Goal: Transaction & Acquisition: Purchase product/service

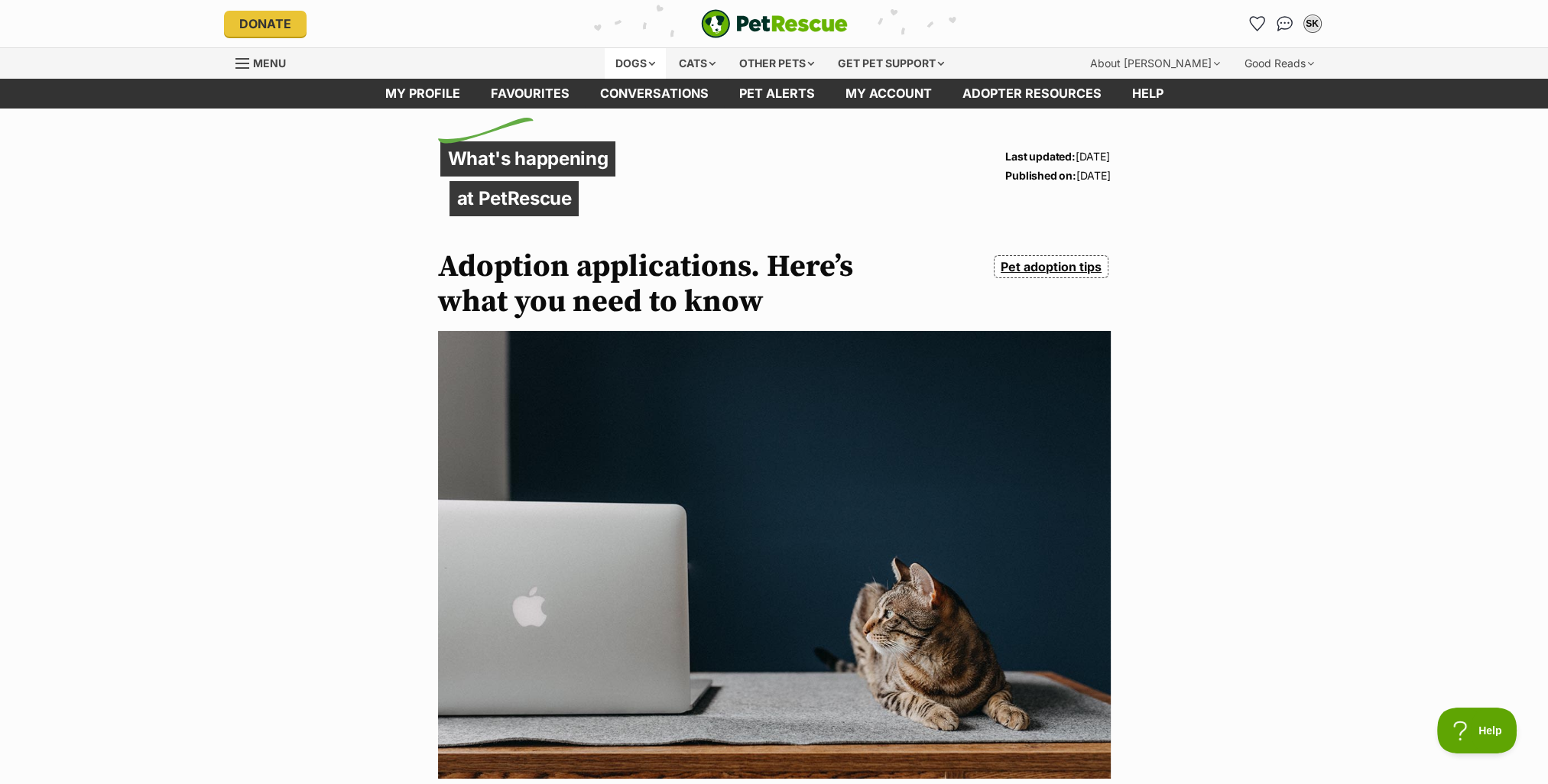
click at [642, 63] on div "Dogs" at bounding box center [636, 63] width 62 height 31
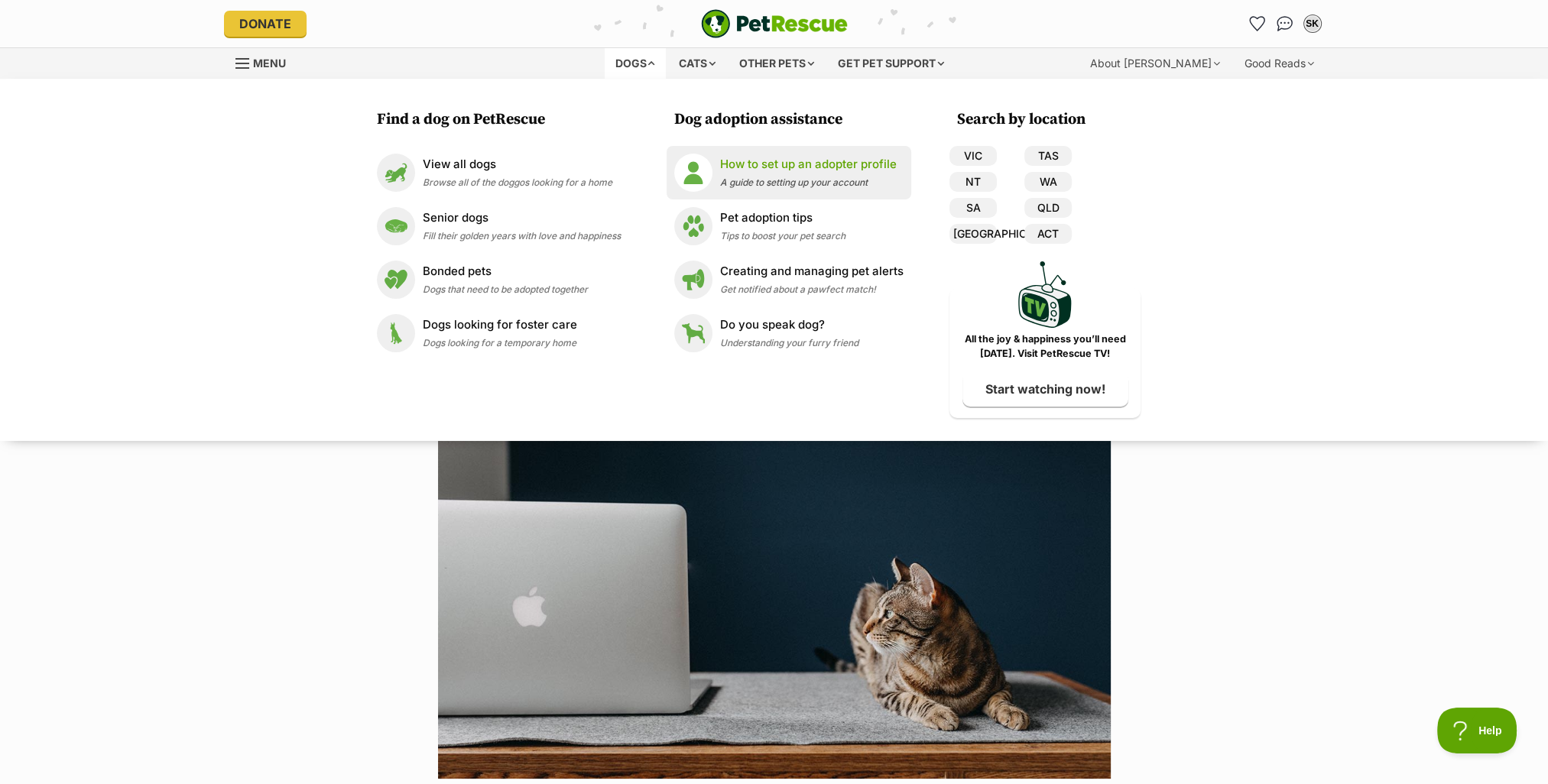
click at [782, 169] on p "How to set up an adopter profile" at bounding box center [808, 165] width 177 height 18
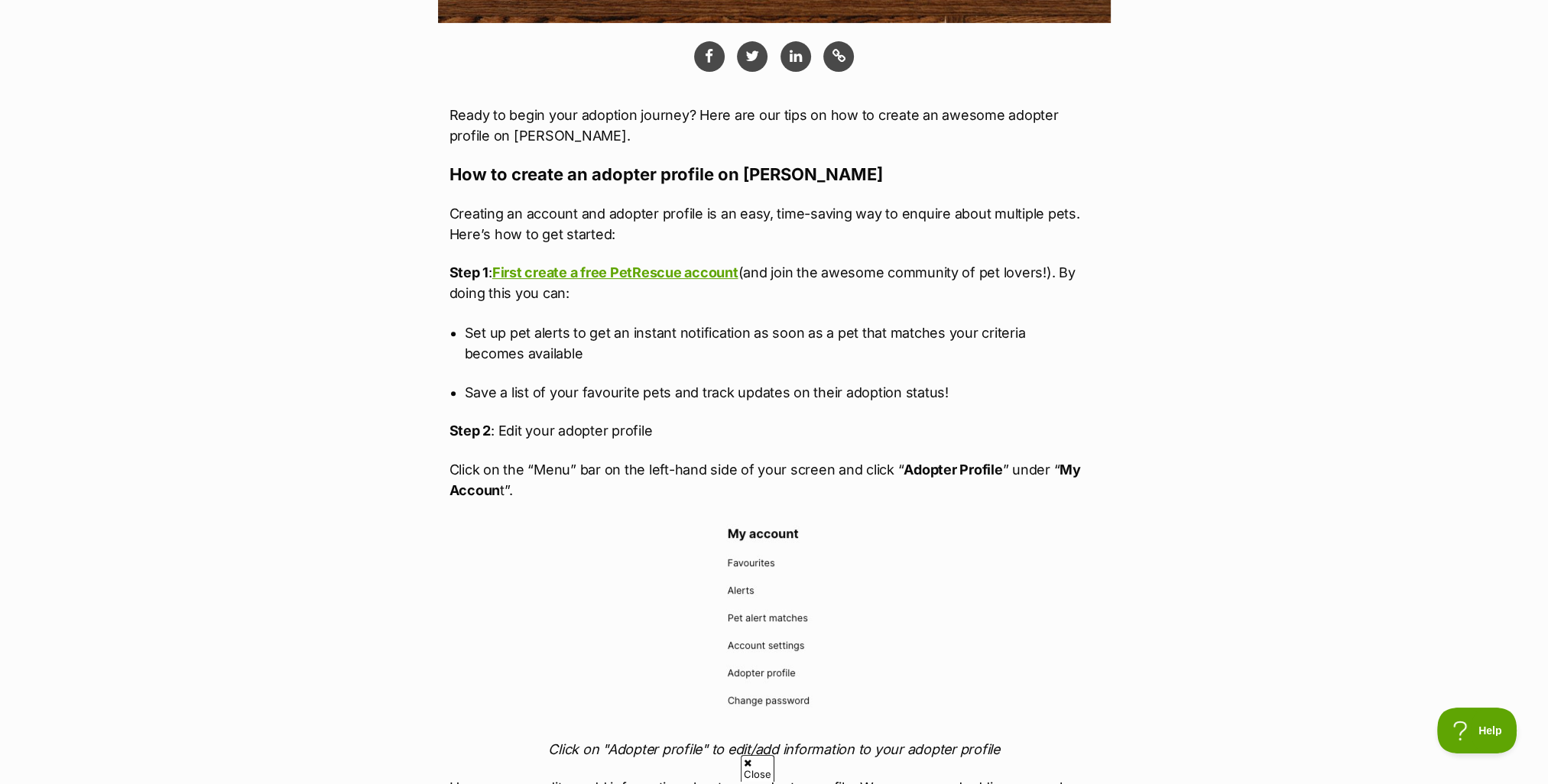
scroll to position [765, 0]
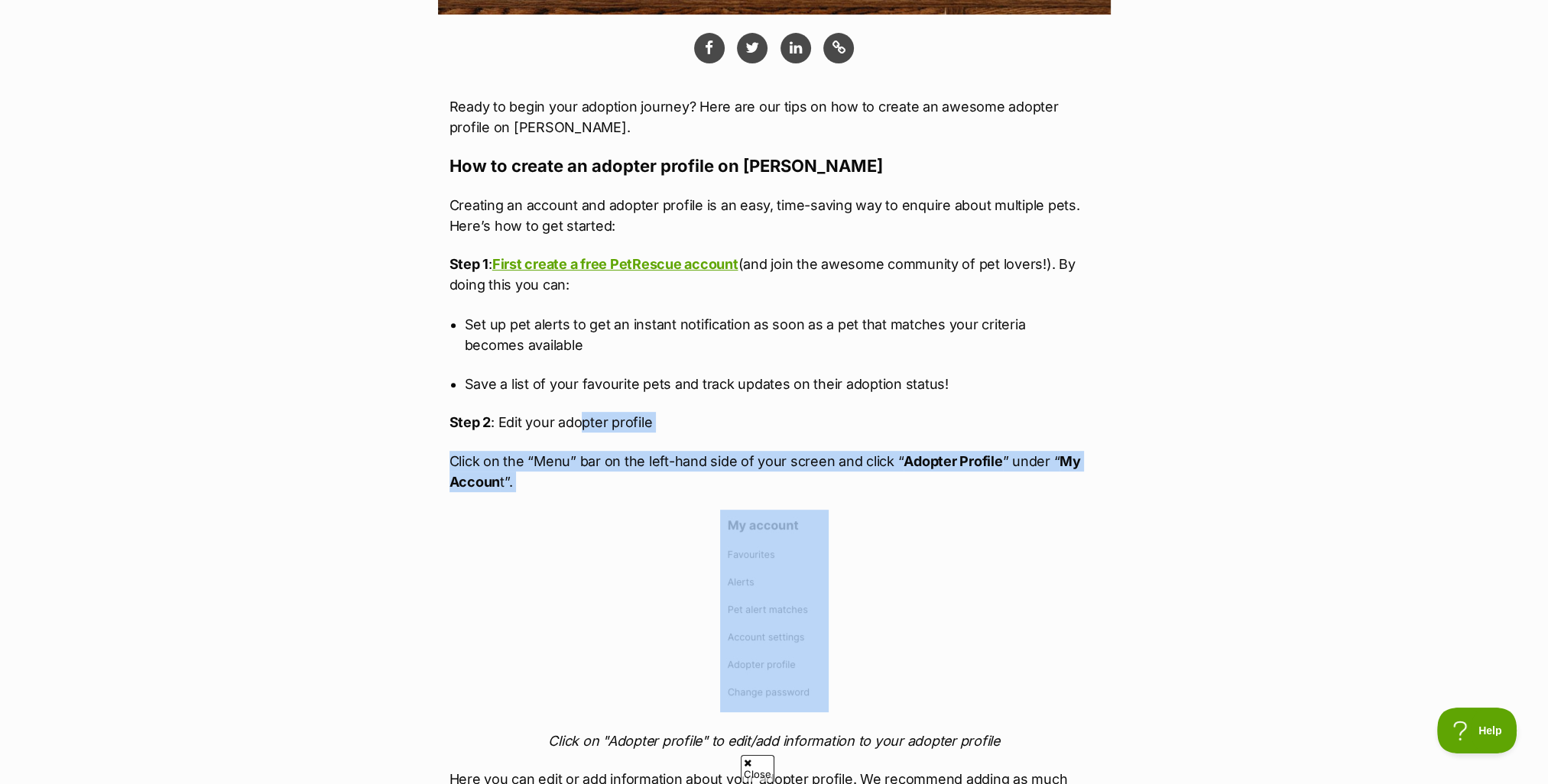
drag, startPoint x: 581, startPoint y: 429, endPoint x: 679, endPoint y: 530, distance: 140.7
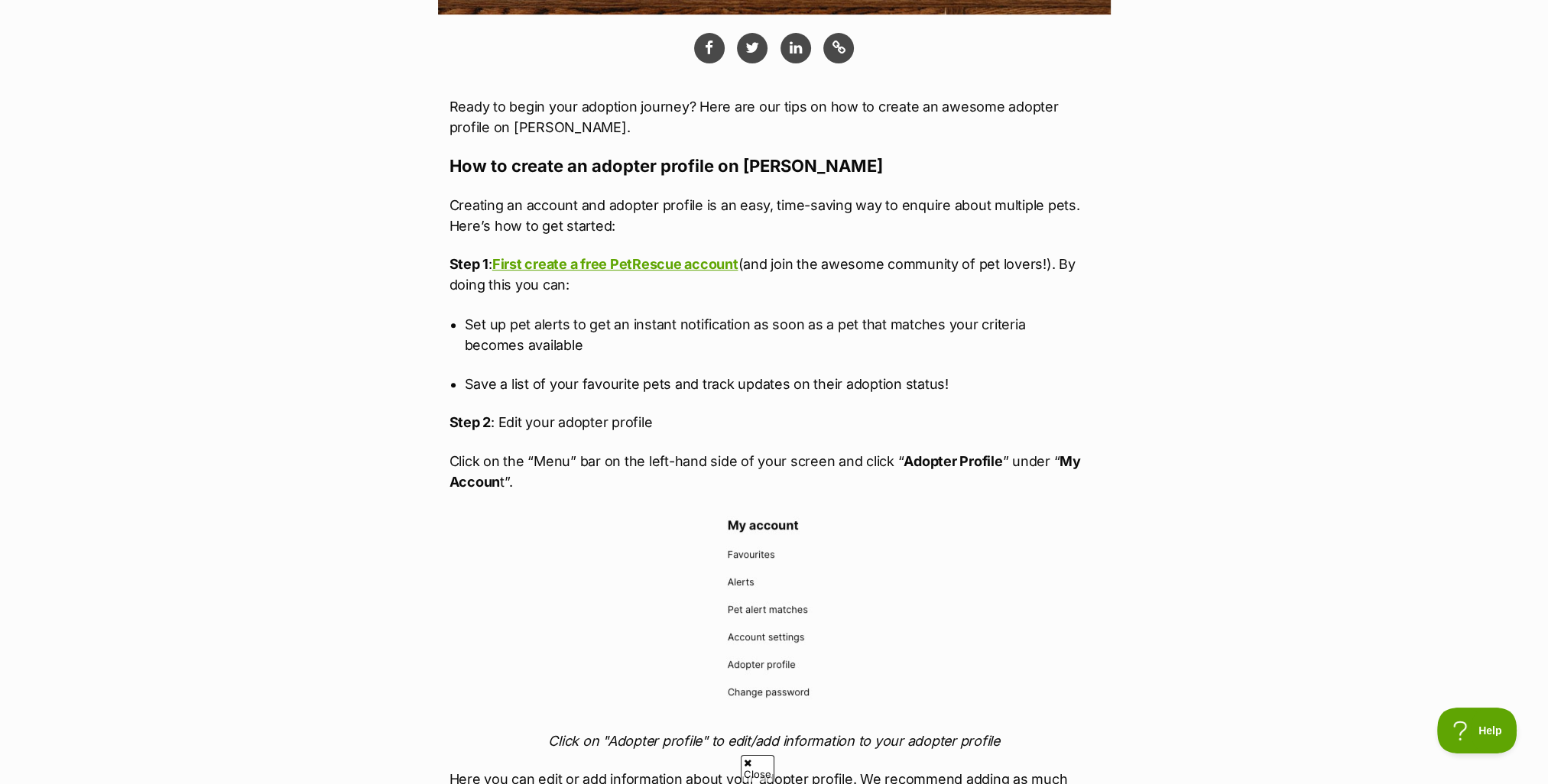
click at [1034, 549] on p at bounding box center [774, 611] width 650 height 202
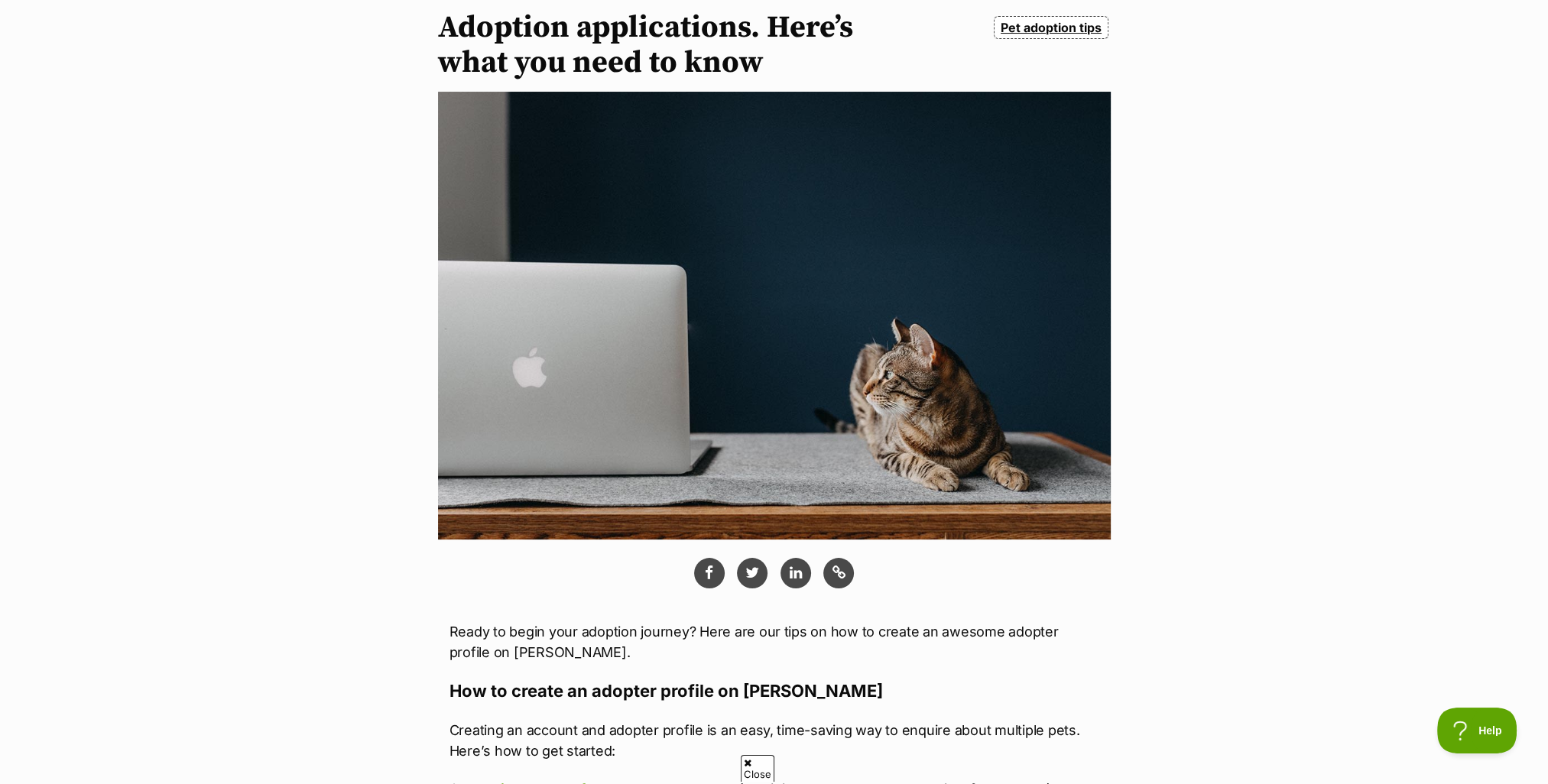
scroll to position [0, 0]
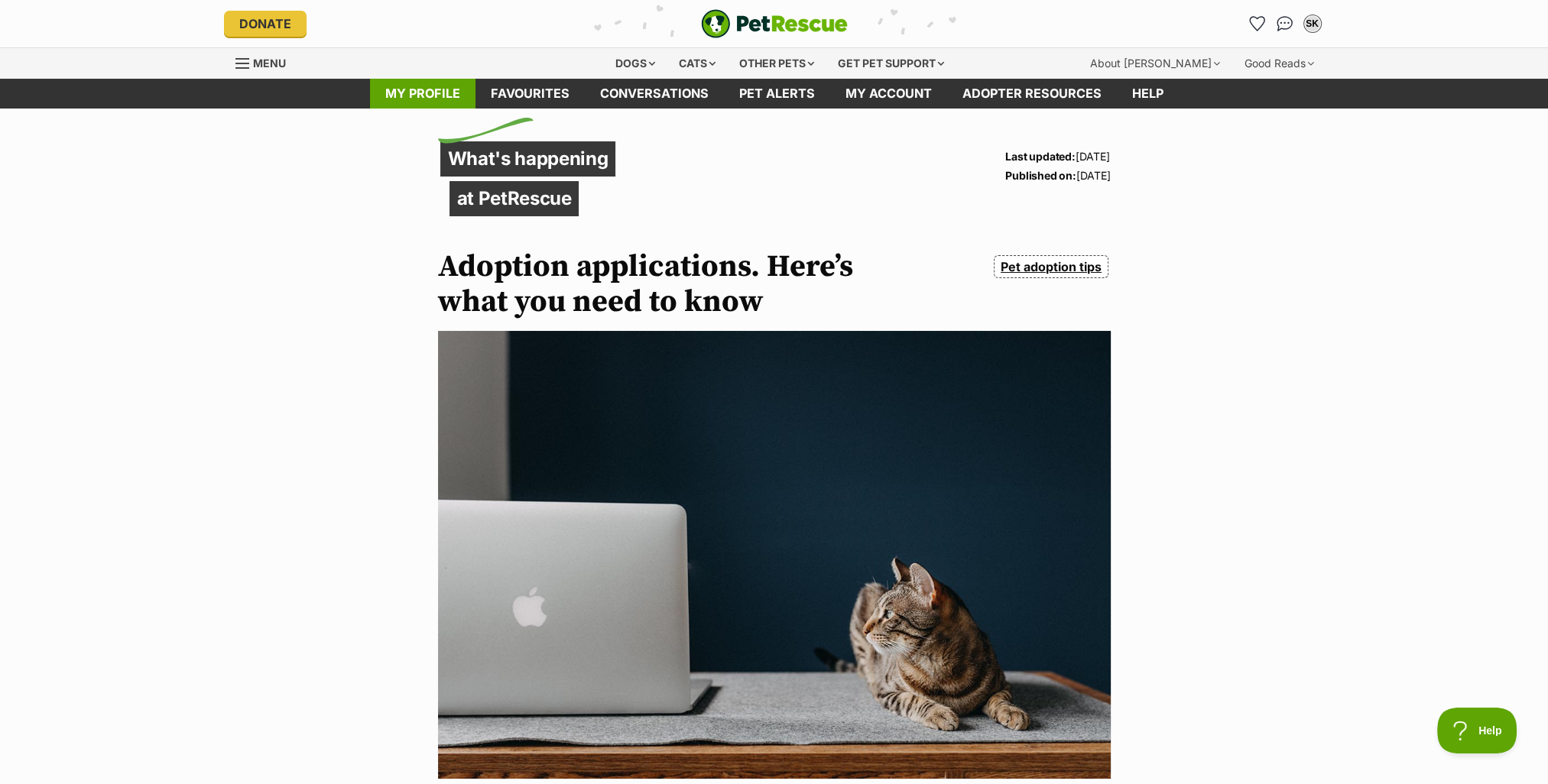
click at [418, 89] on link "My profile" at bounding box center [423, 93] width 105 height 30
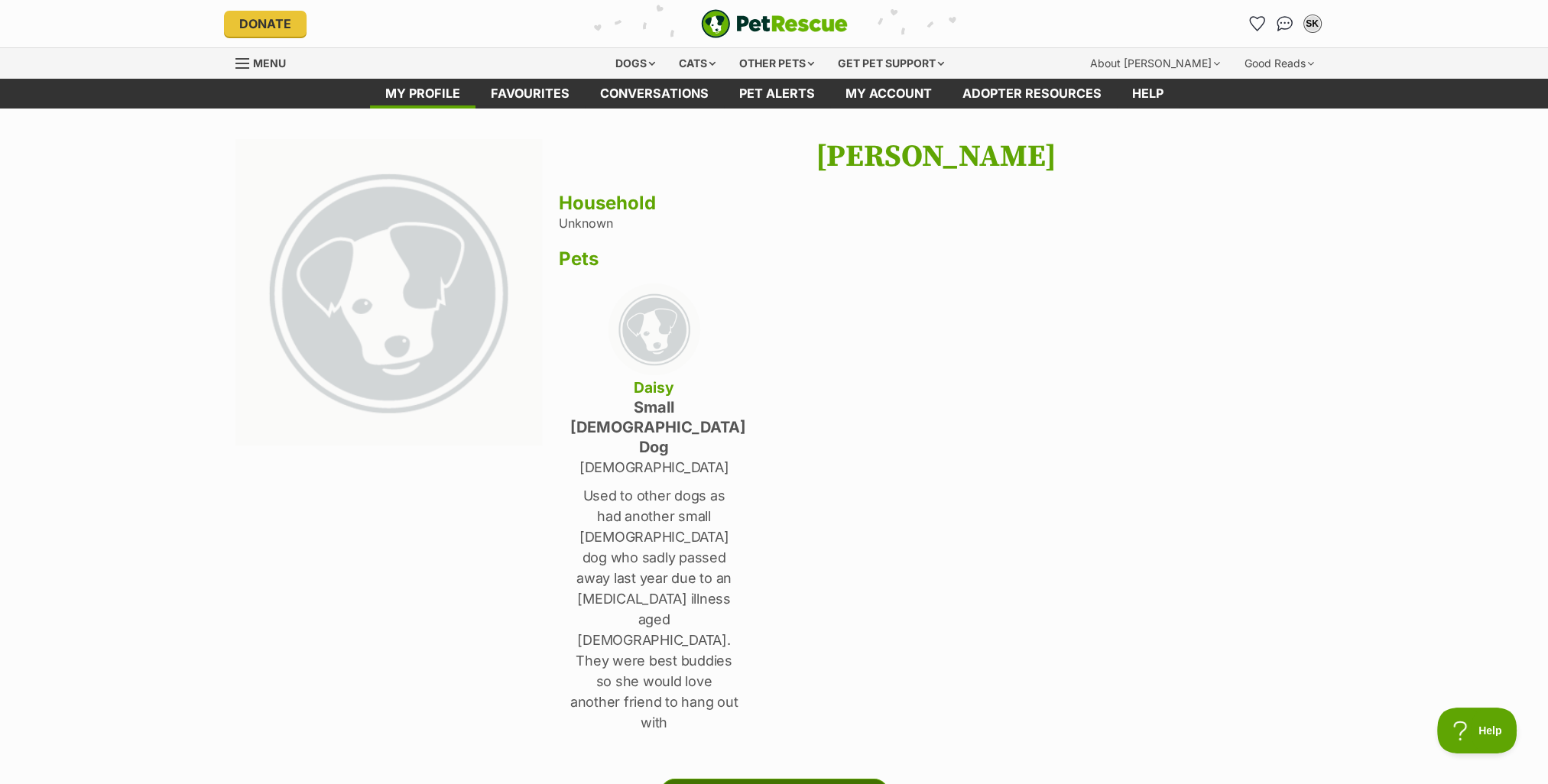
click at [769, 779] on link "Edit" at bounding box center [774, 795] width 229 height 31
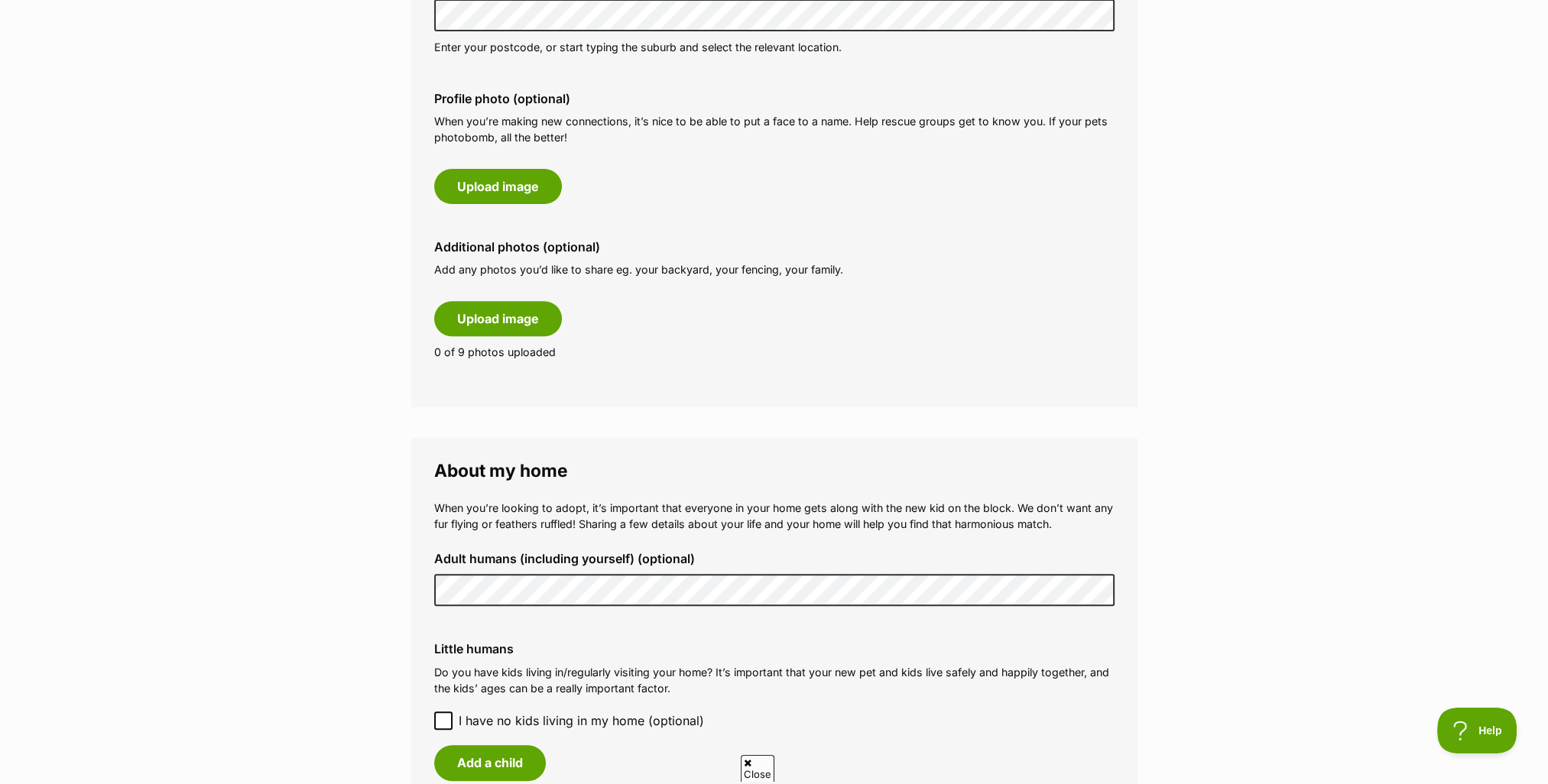
scroll to position [918, 0]
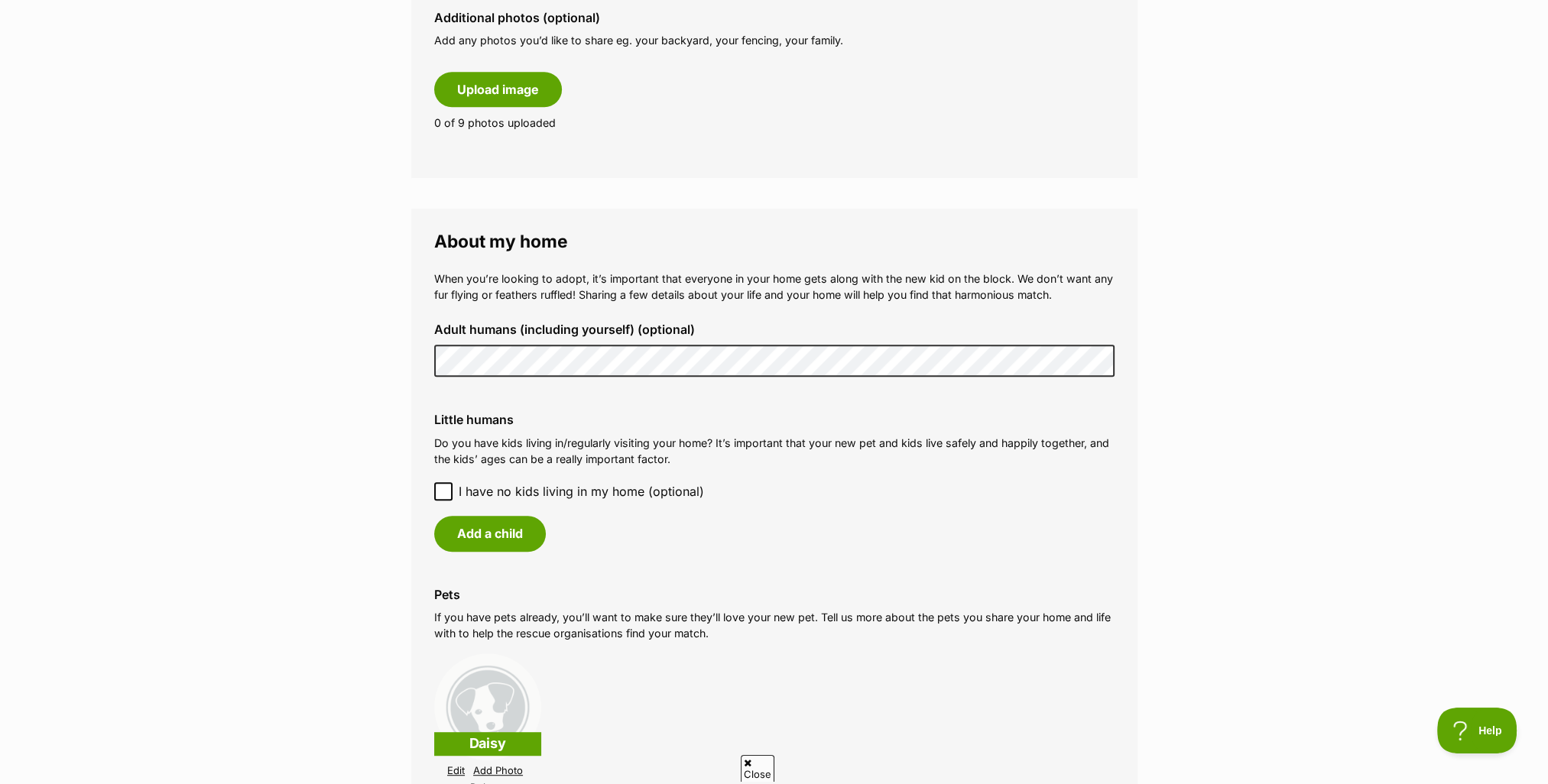
click at [438, 488] on icon at bounding box center [443, 491] width 11 height 11
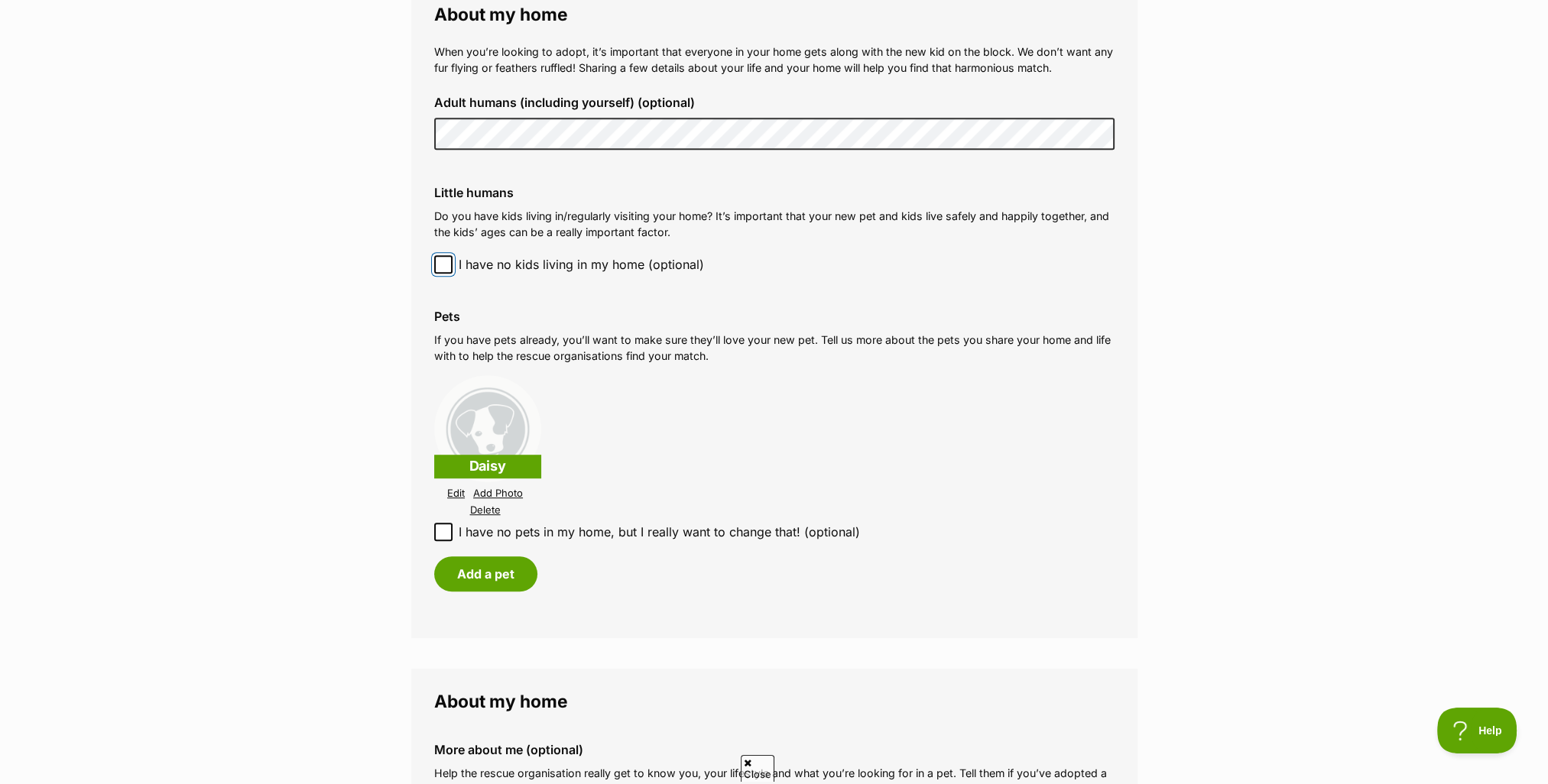
scroll to position [1147, 0]
click at [474, 568] on button "Add a pet" at bounding box center [485, 571] width 103 height 35
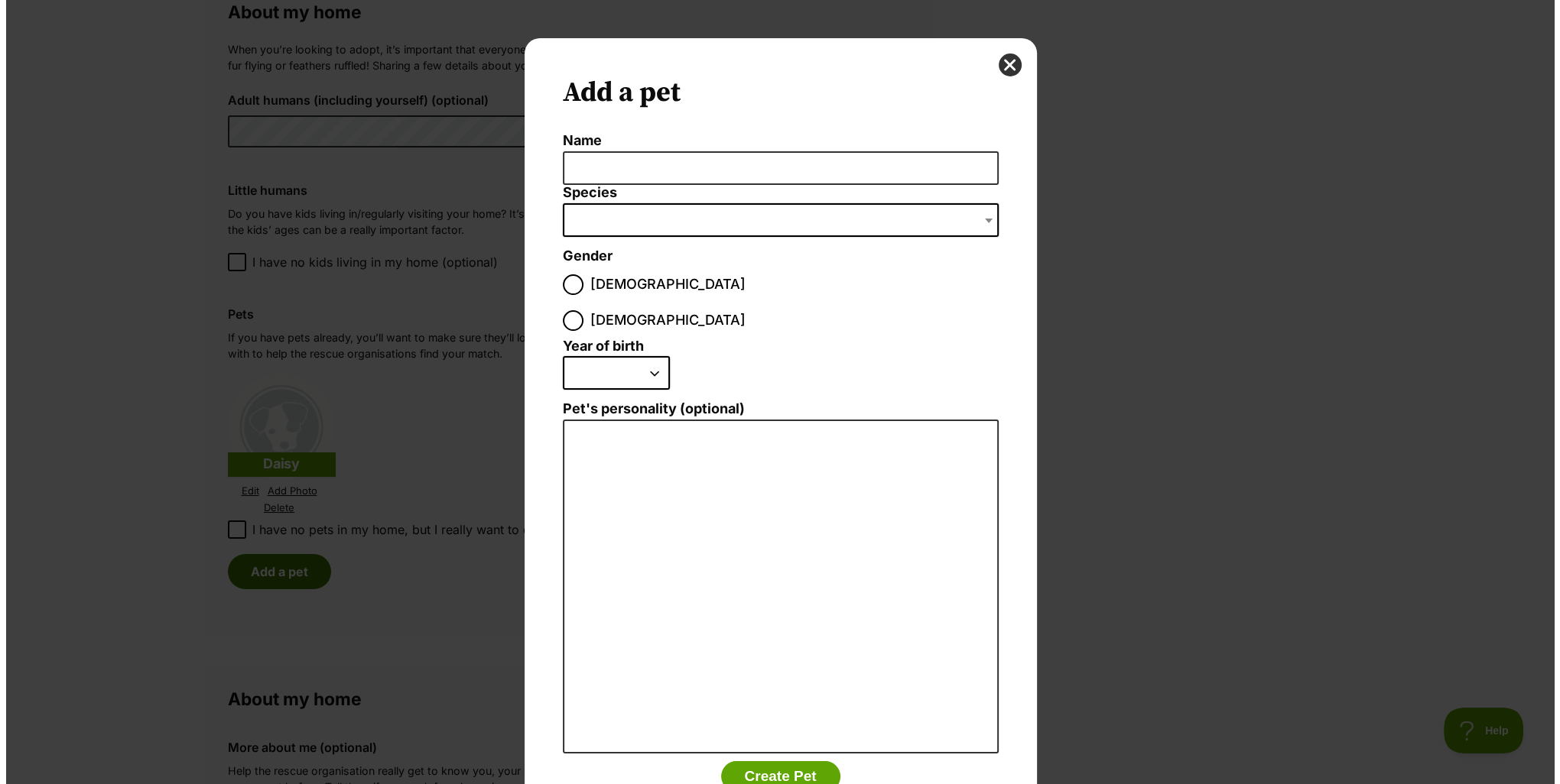
scroll to position [0, 0]
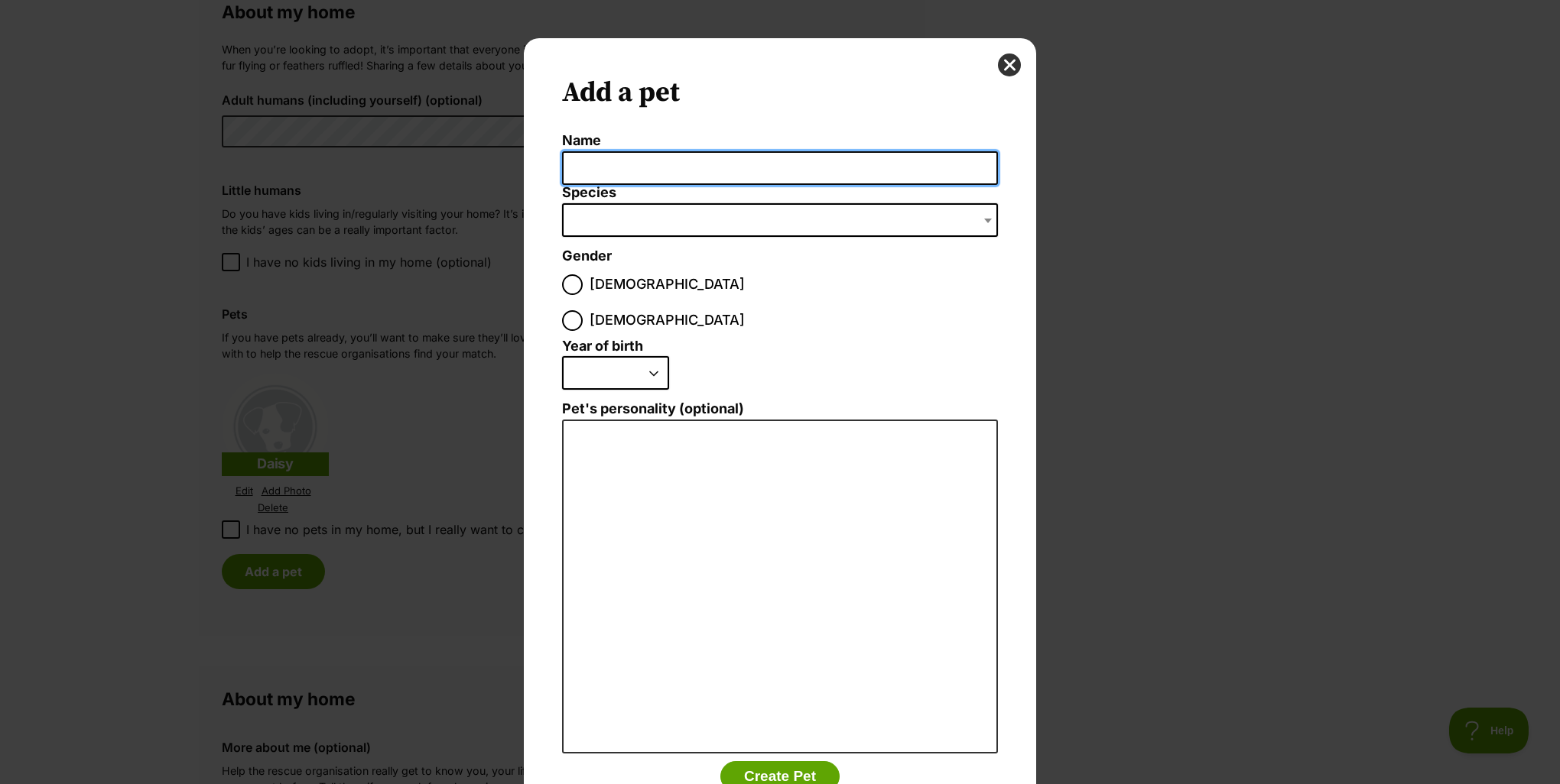
click at [579, 164] on input "Name" at bounding box center [780, 168] width 436 height 34
type input "Benny"
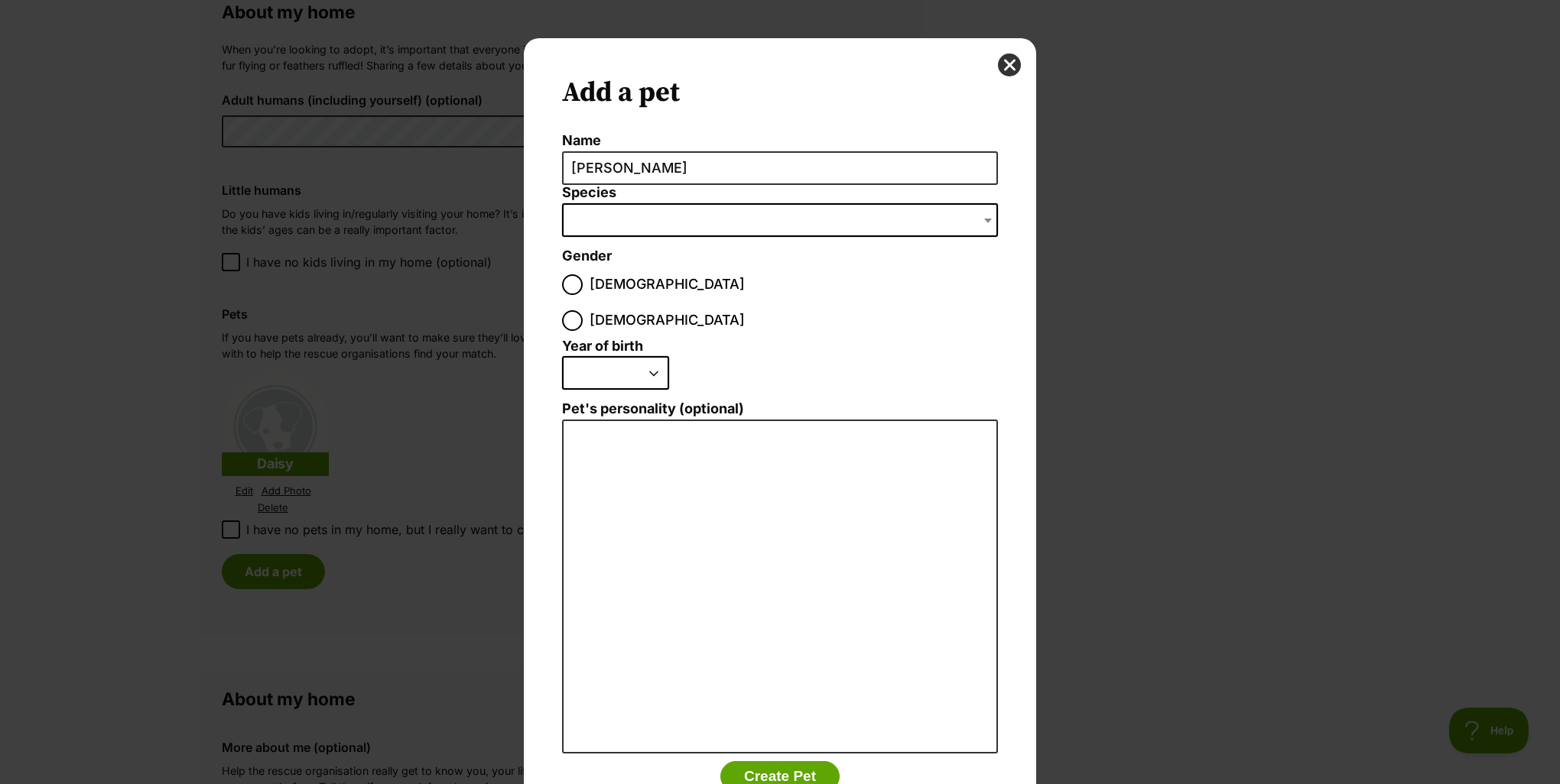
click at [600, 215] on span "Dialog Window - Close (Press escape to close)" at bounding box center [780, 220] width 436 height 34
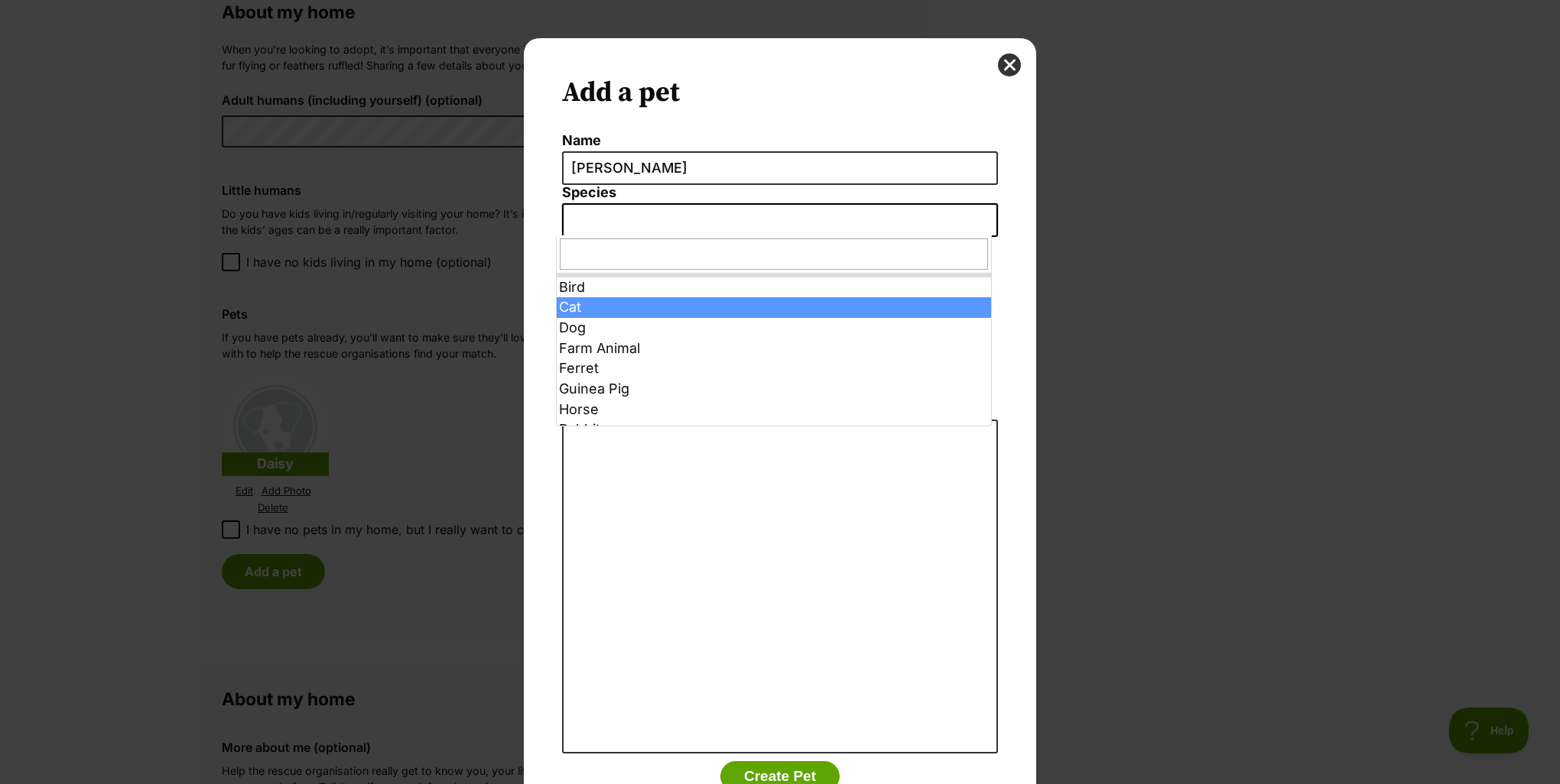
select select "2"
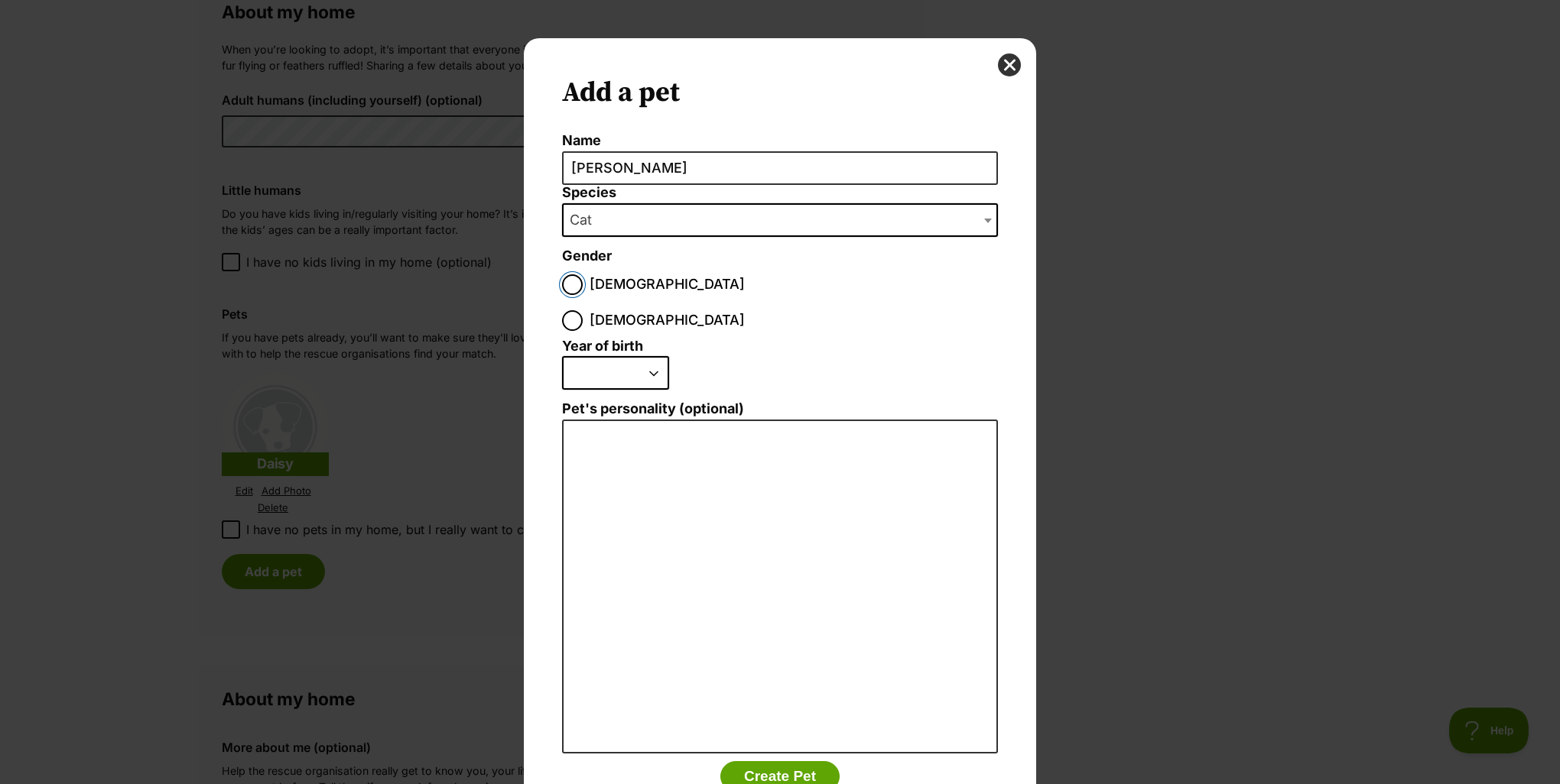
click at [562, 279] on input "Male" at bounding box center [572, 284] width 20 height 20
radio input "true"
click at [651, 356] on select "2025 2024 2023 2022 2021 2020 2019 2018 2017 2016 2015 2014 2013 2012 2011 2010…" at bounding box center [616, 373] width 107 height 34
select select "2012"
click at [562, 356] on select "2025 2024 2023 2022 2021 2020 2019 2018 2017 2016 2015 2014 2013 2012 2011 2010…" at bounding box center [616, 373] width 107 height 34
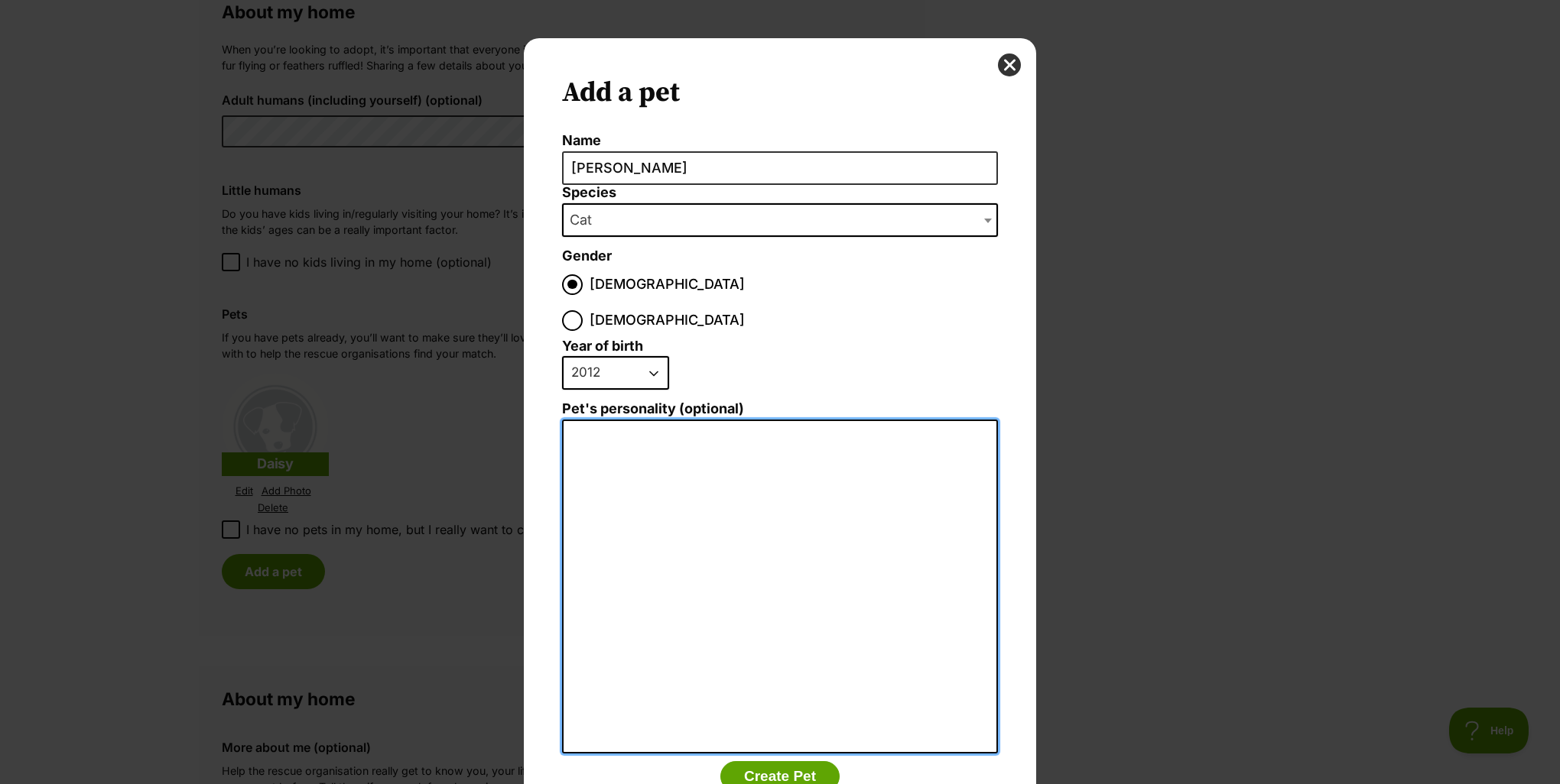
click at [579, 420] on textarea "Pet's personality (optional)" at bounding box center [780, 586] width 436 height 334
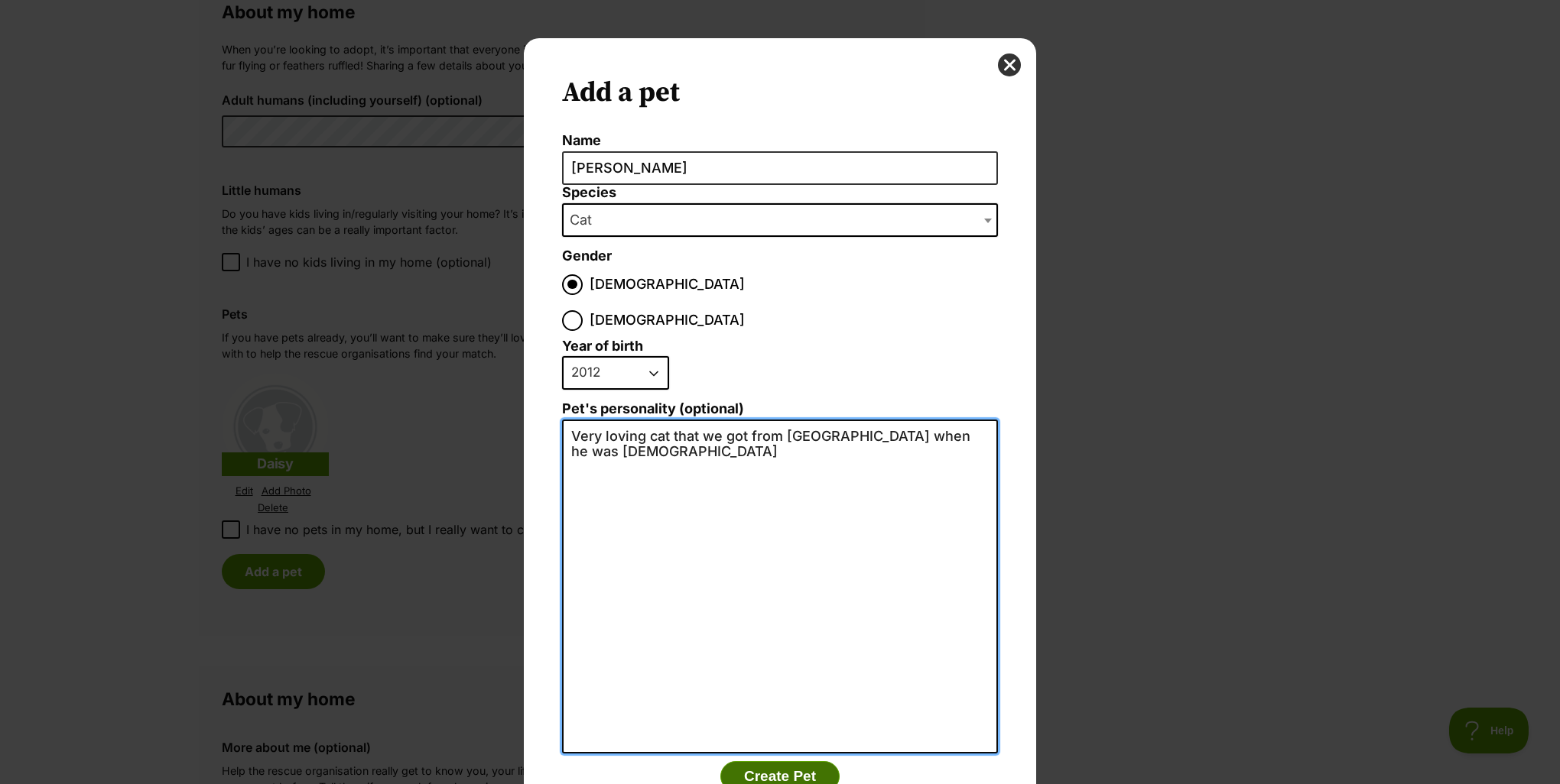
type textarea "Very loving cat that we got from cat haven when he was 4 months old"
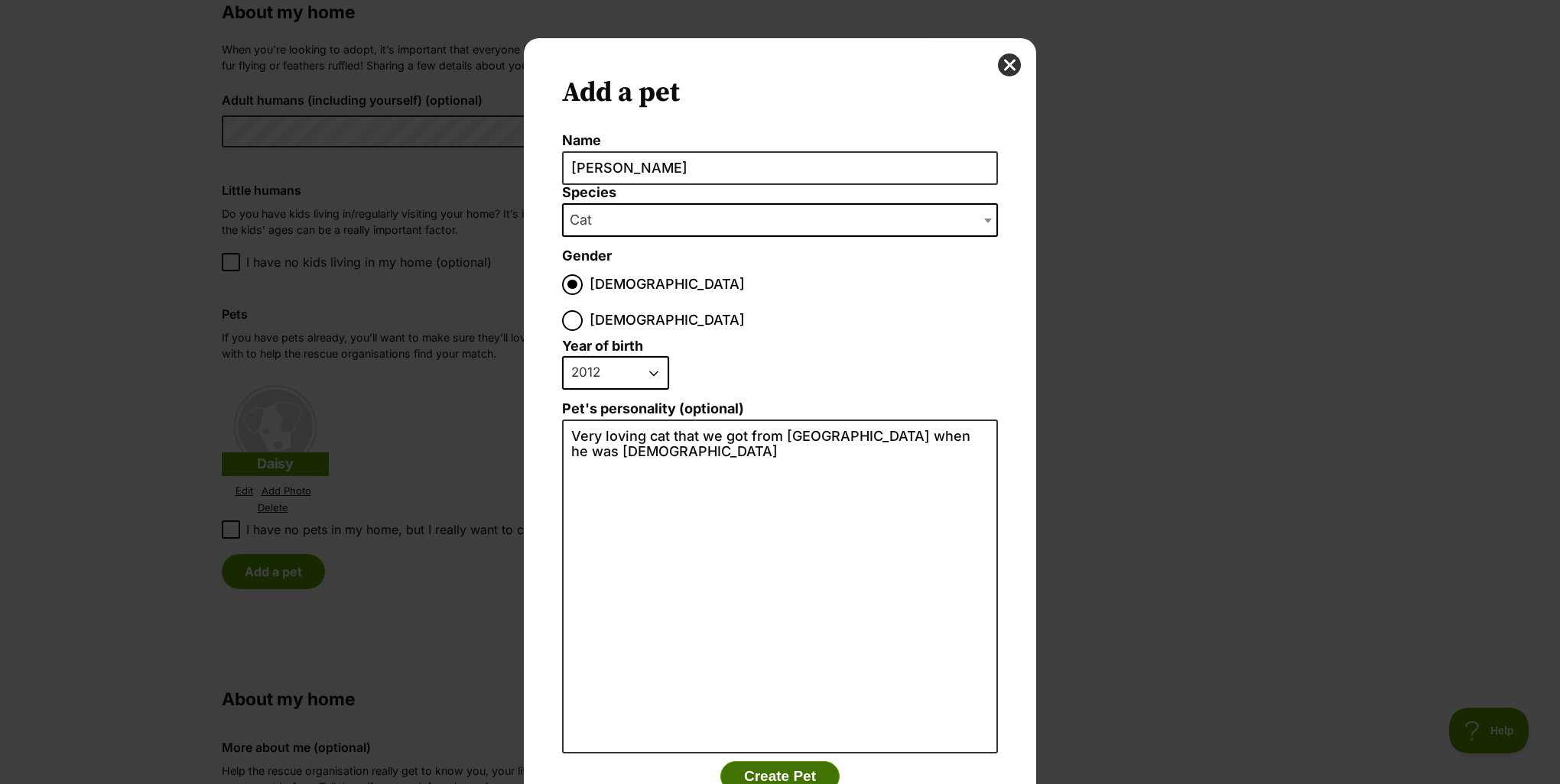
click at [787, 761] on button "Create Pet" at bounding box center [780, 777] width 119 height 31
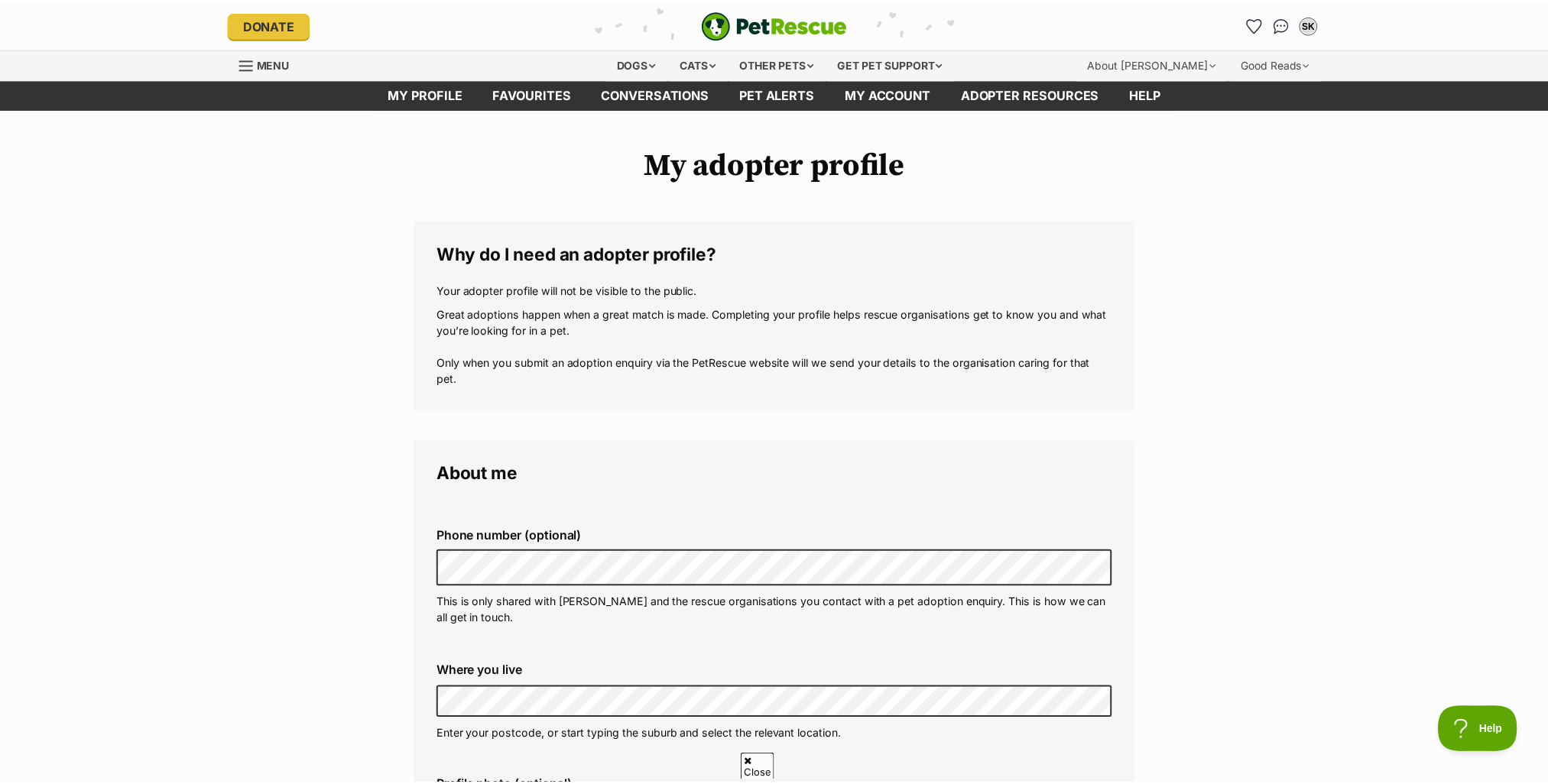
scroll to position [1147, 0]
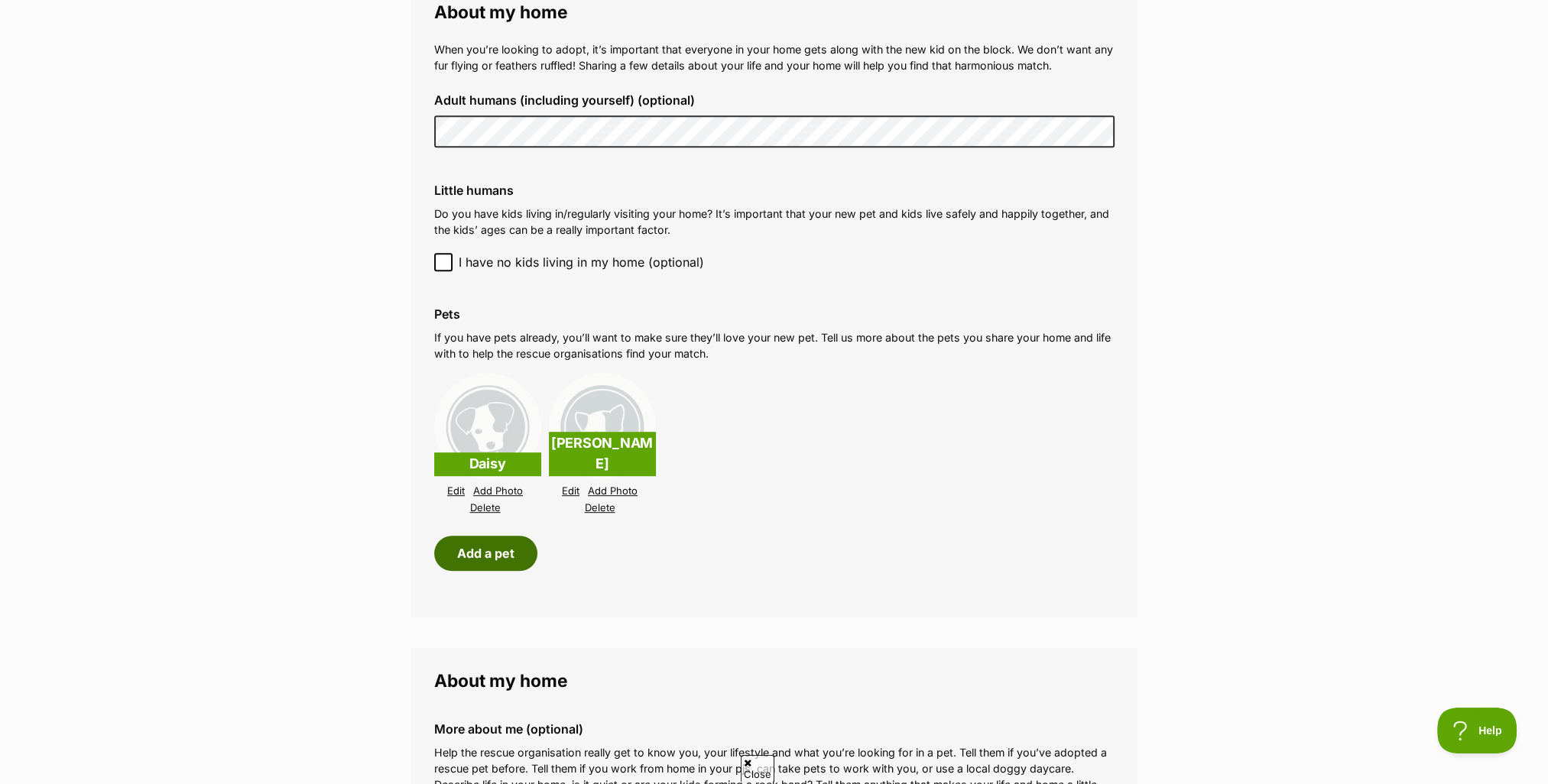
click at [467, 552] on button "Add a pet" at bounding box center [485, 553] width 103 height 35
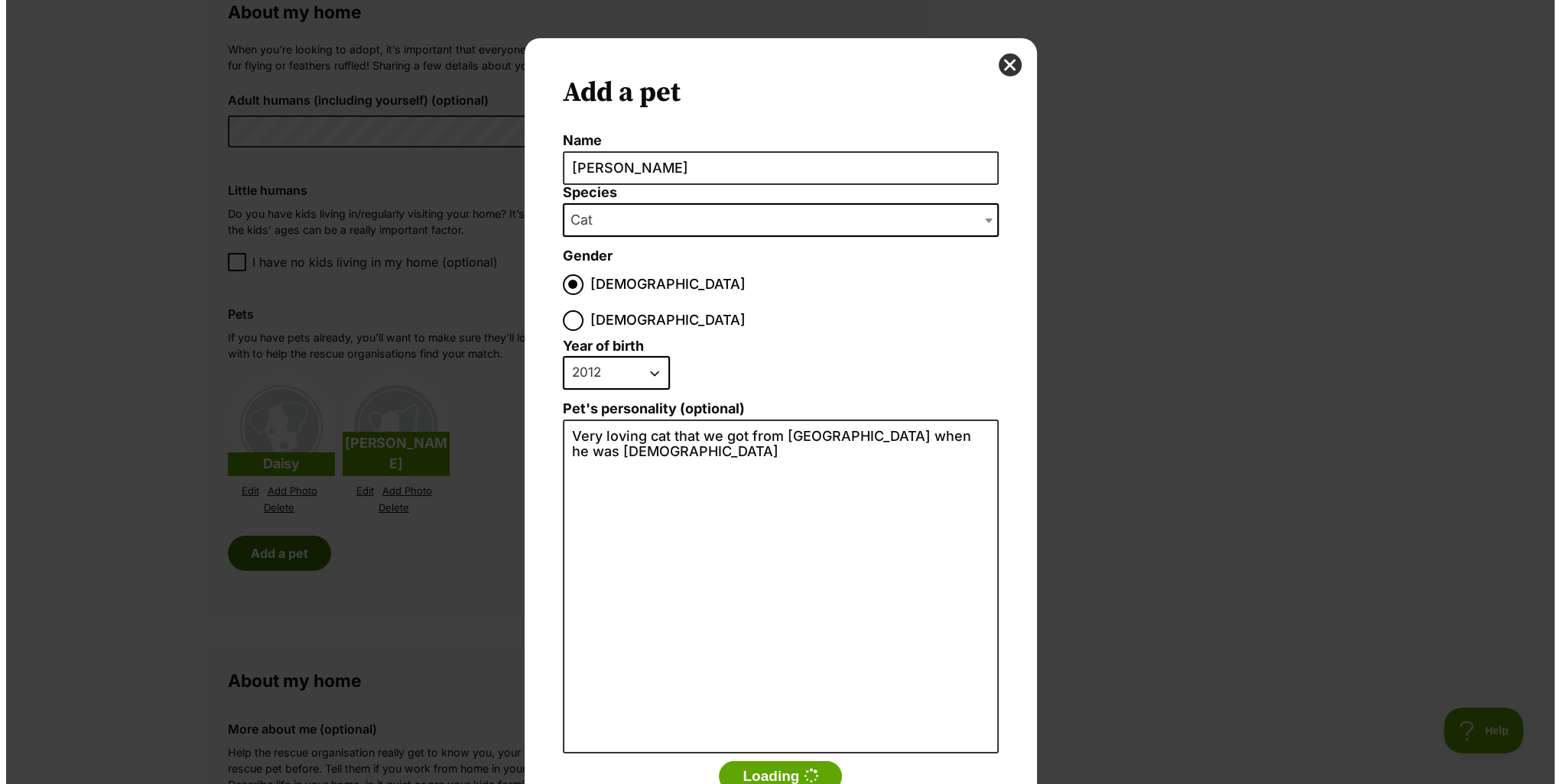
scroll to position [0, 0]
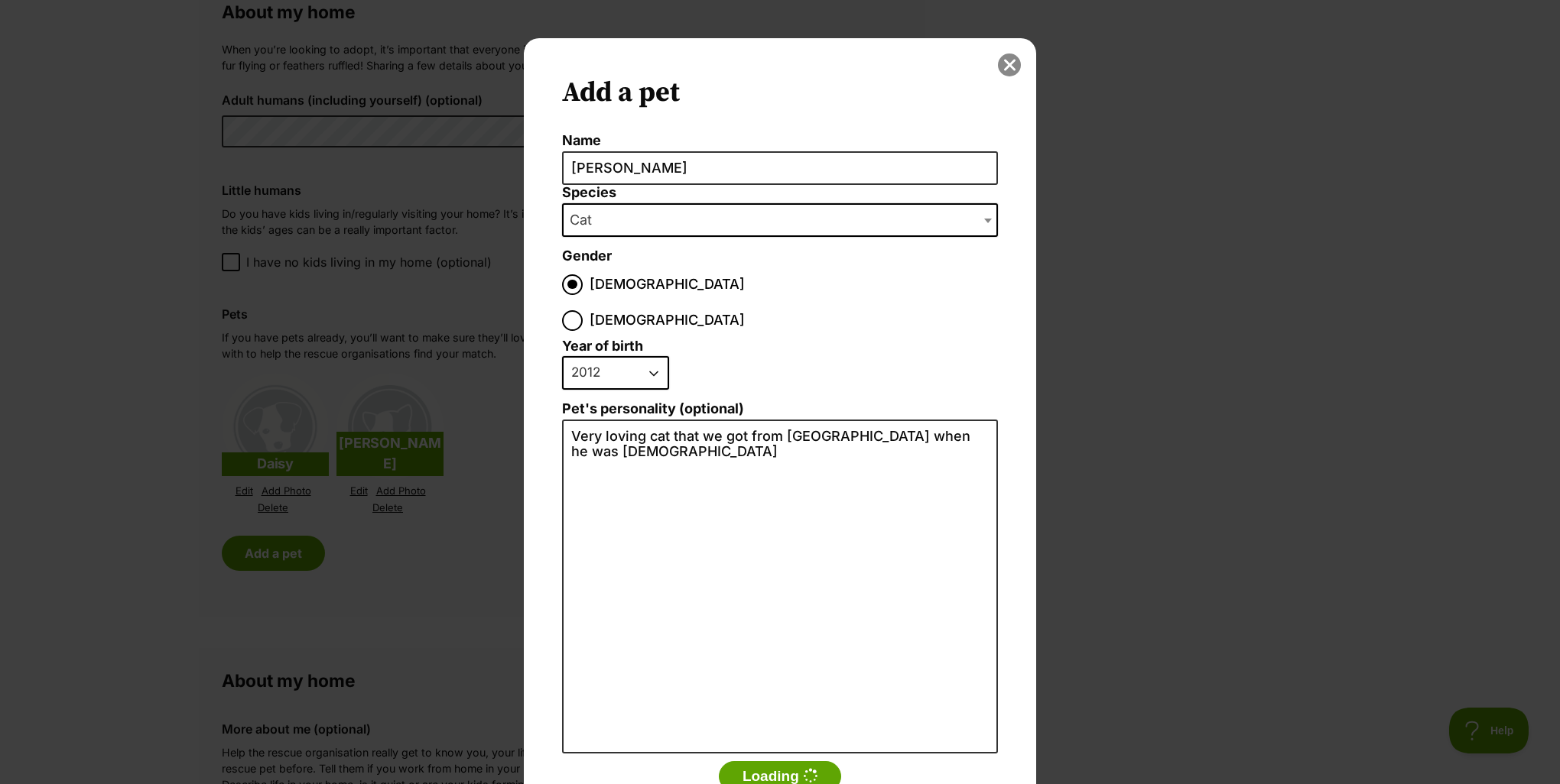
click at [1006, 62] on button "close" at bounding box center [1010, 65] width 23 height 23
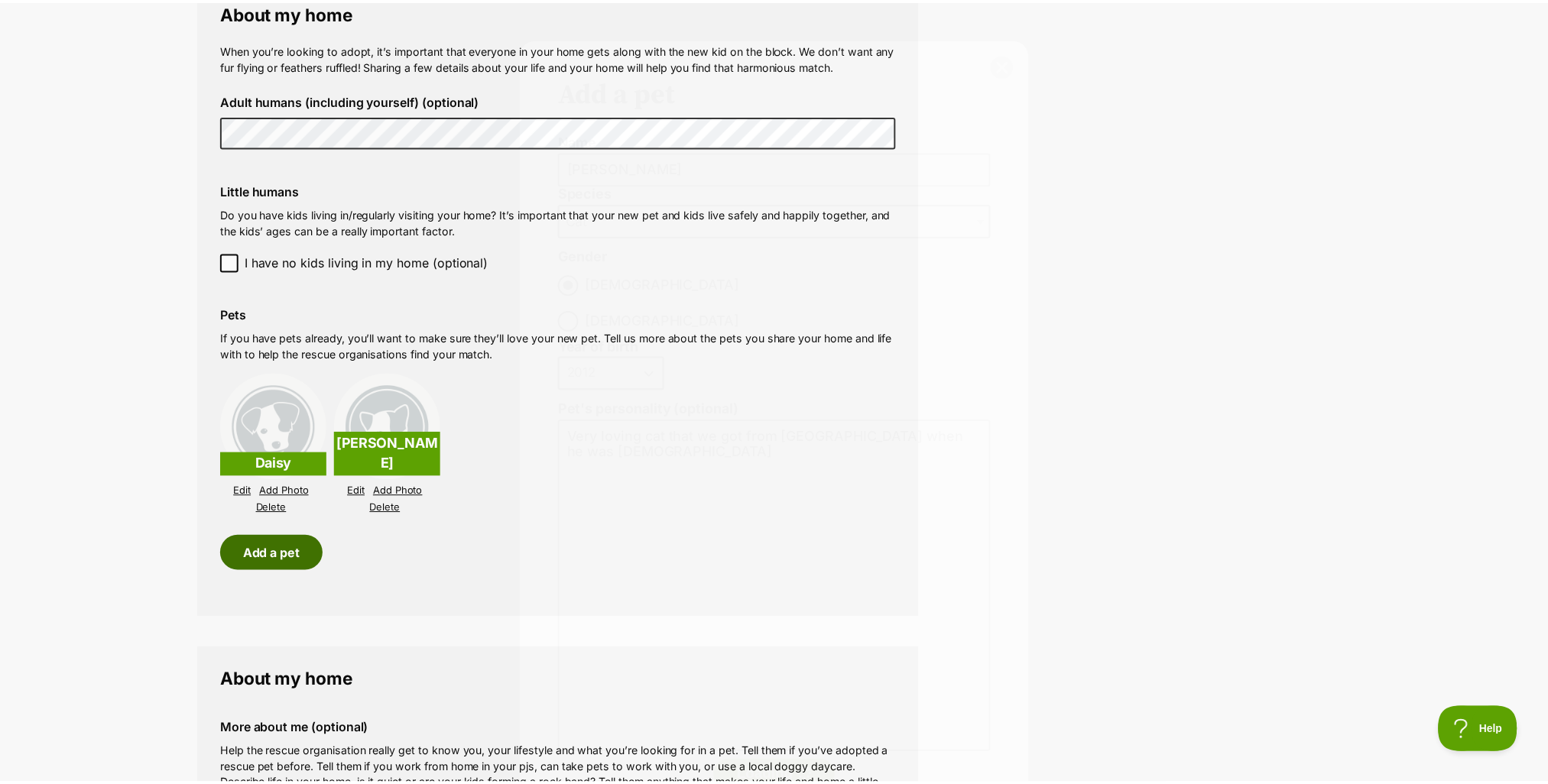
scroll to position [1147, 0]
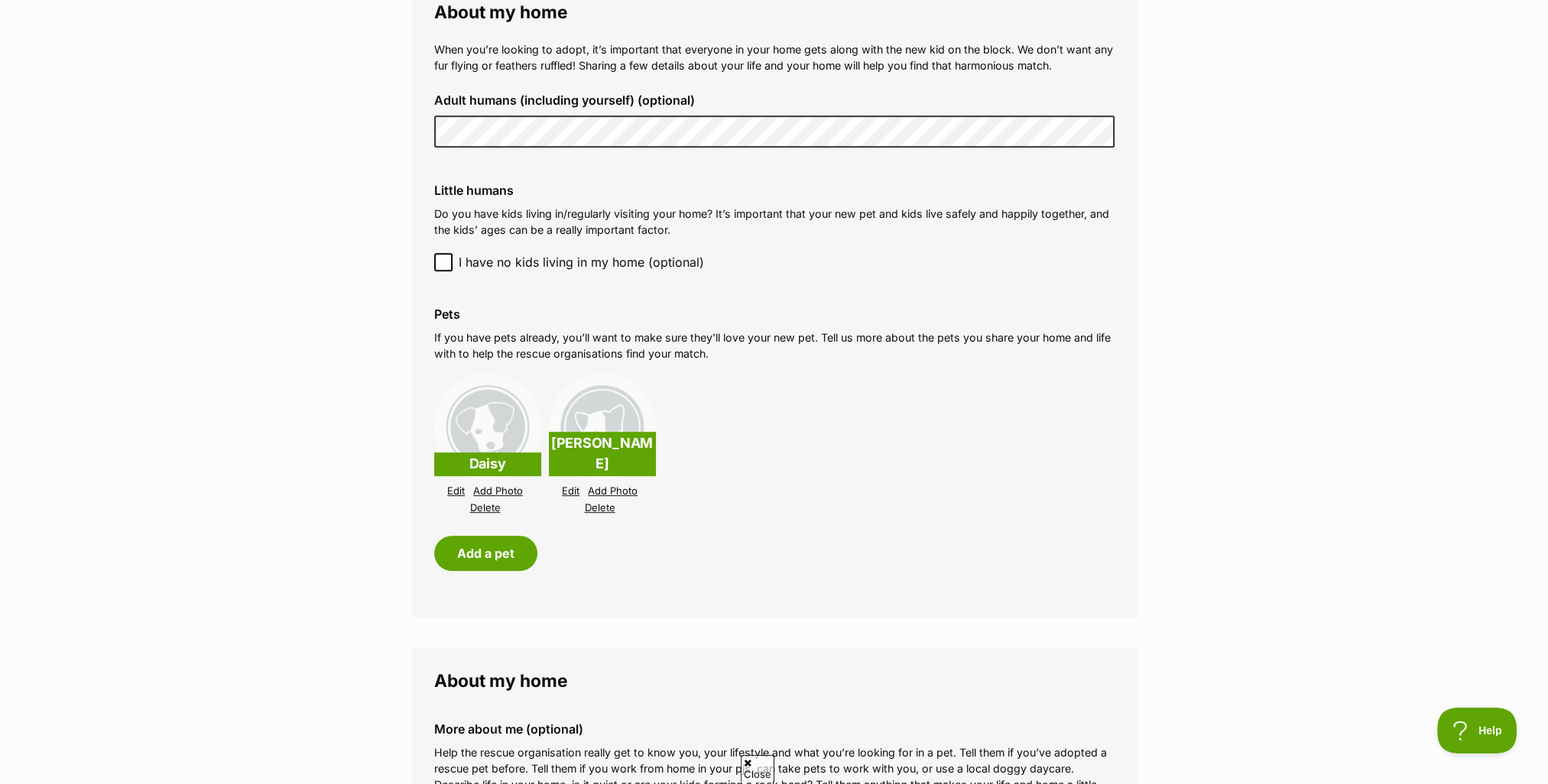
click at [455, 491] on link "Edit" at bounding box center [456, 491] width 18 height 11
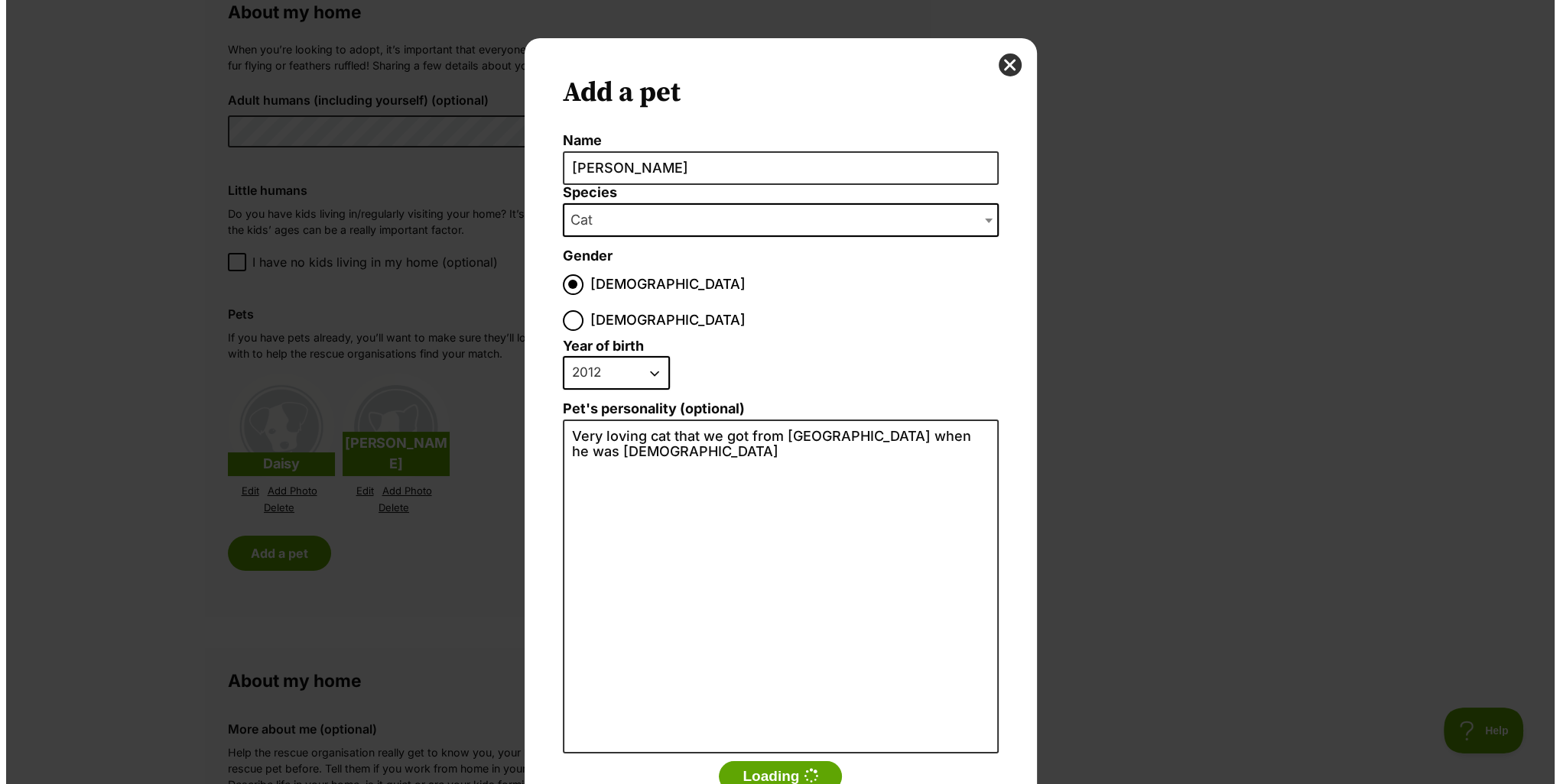
scroll to position [0, 0]
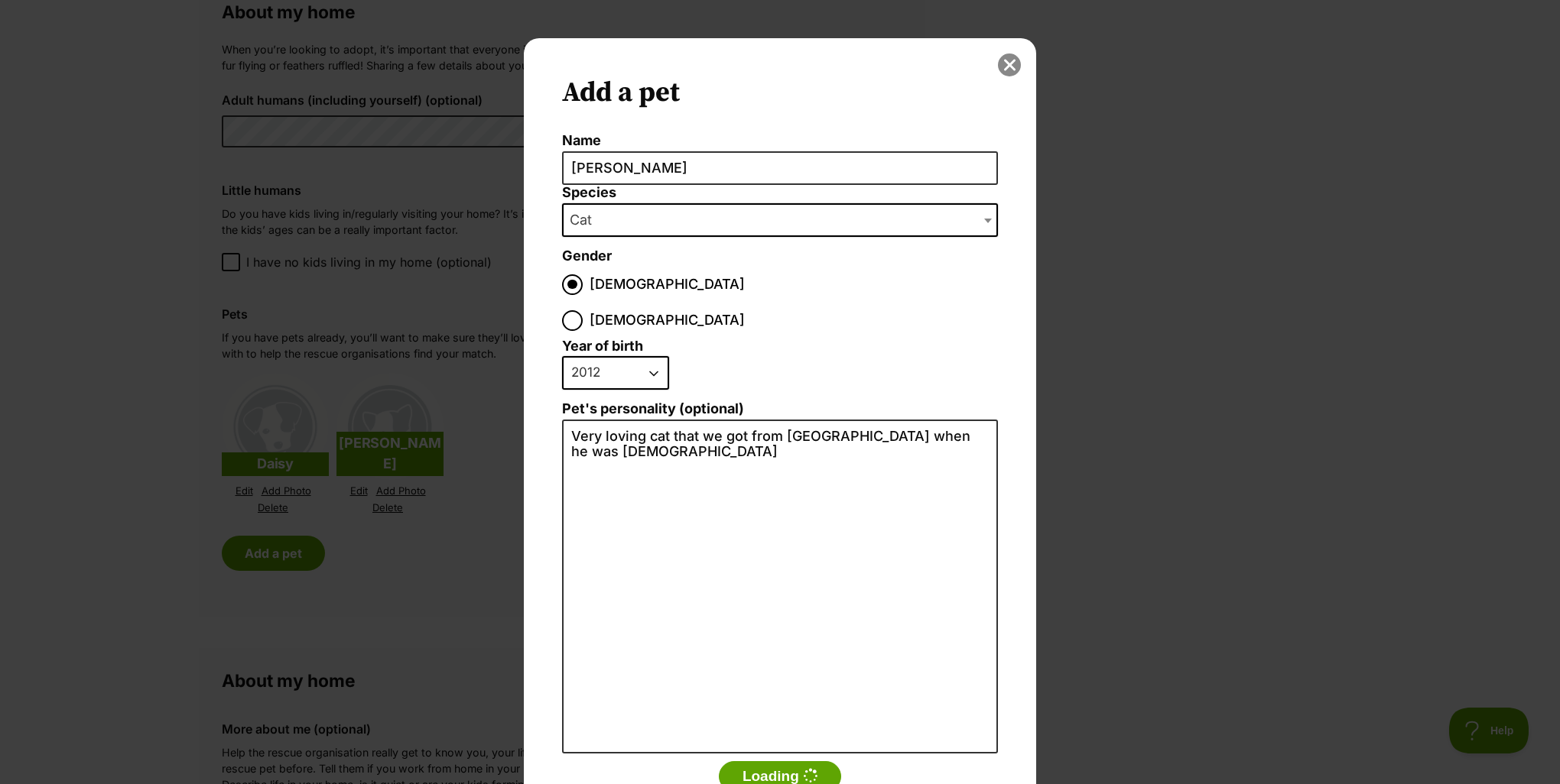
click at [1008, 62] on button "close" at bounding box center [1010, 65] width 23 height 23
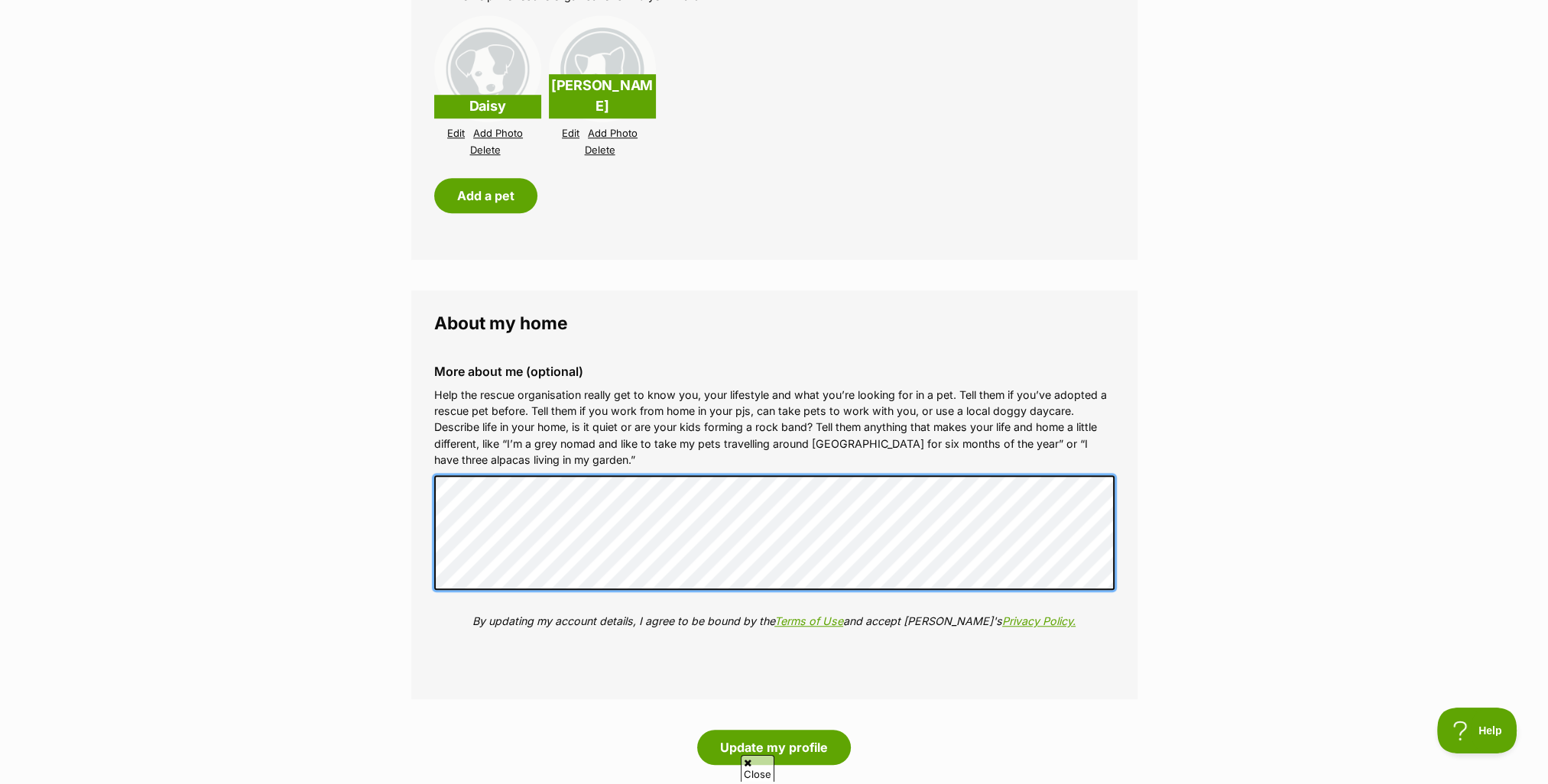
scroll to position [1605, 0]
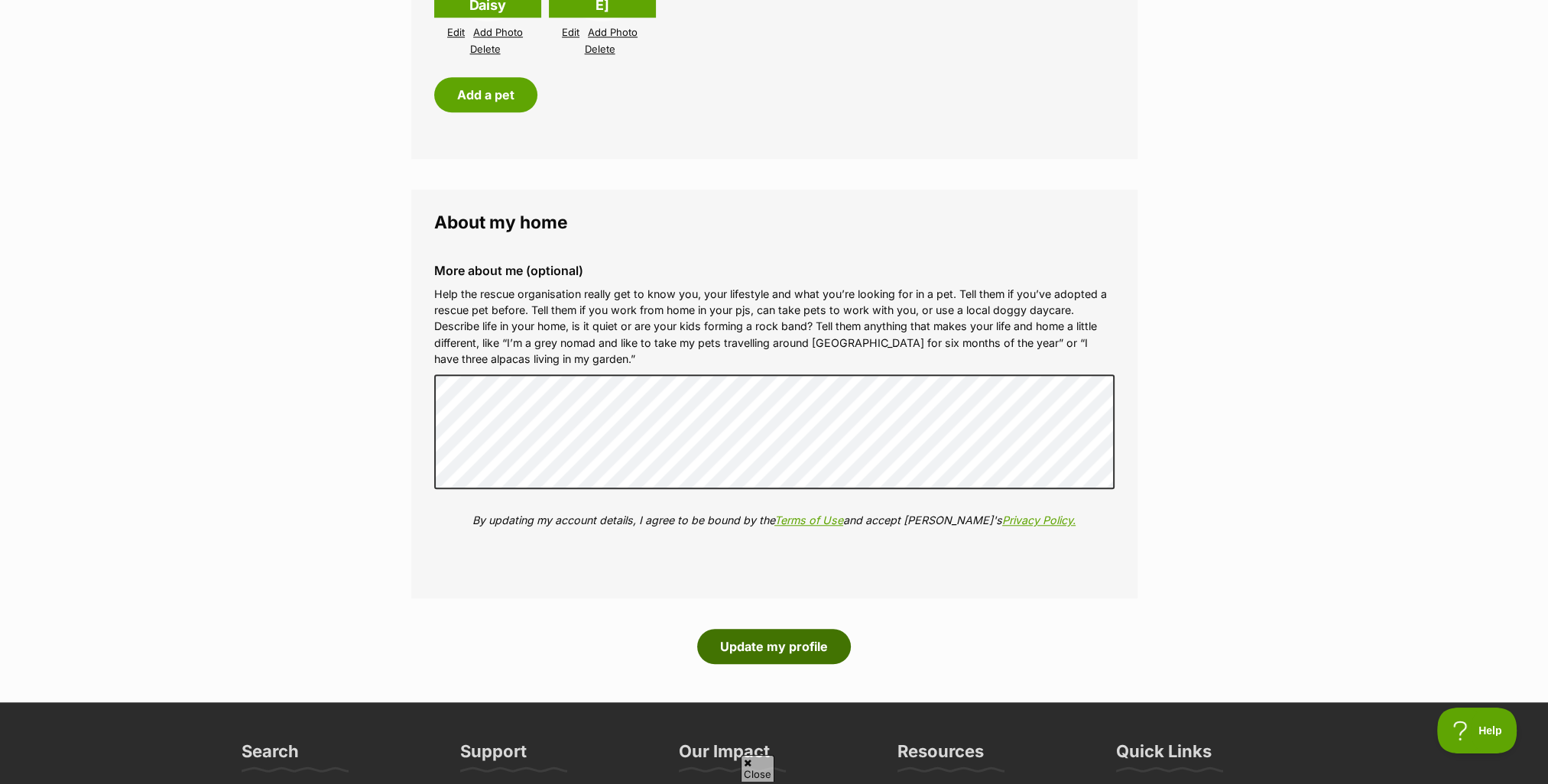
click at [739, 643] on button "Update my profile" at bounding box center [774, 646] width 154 height 35
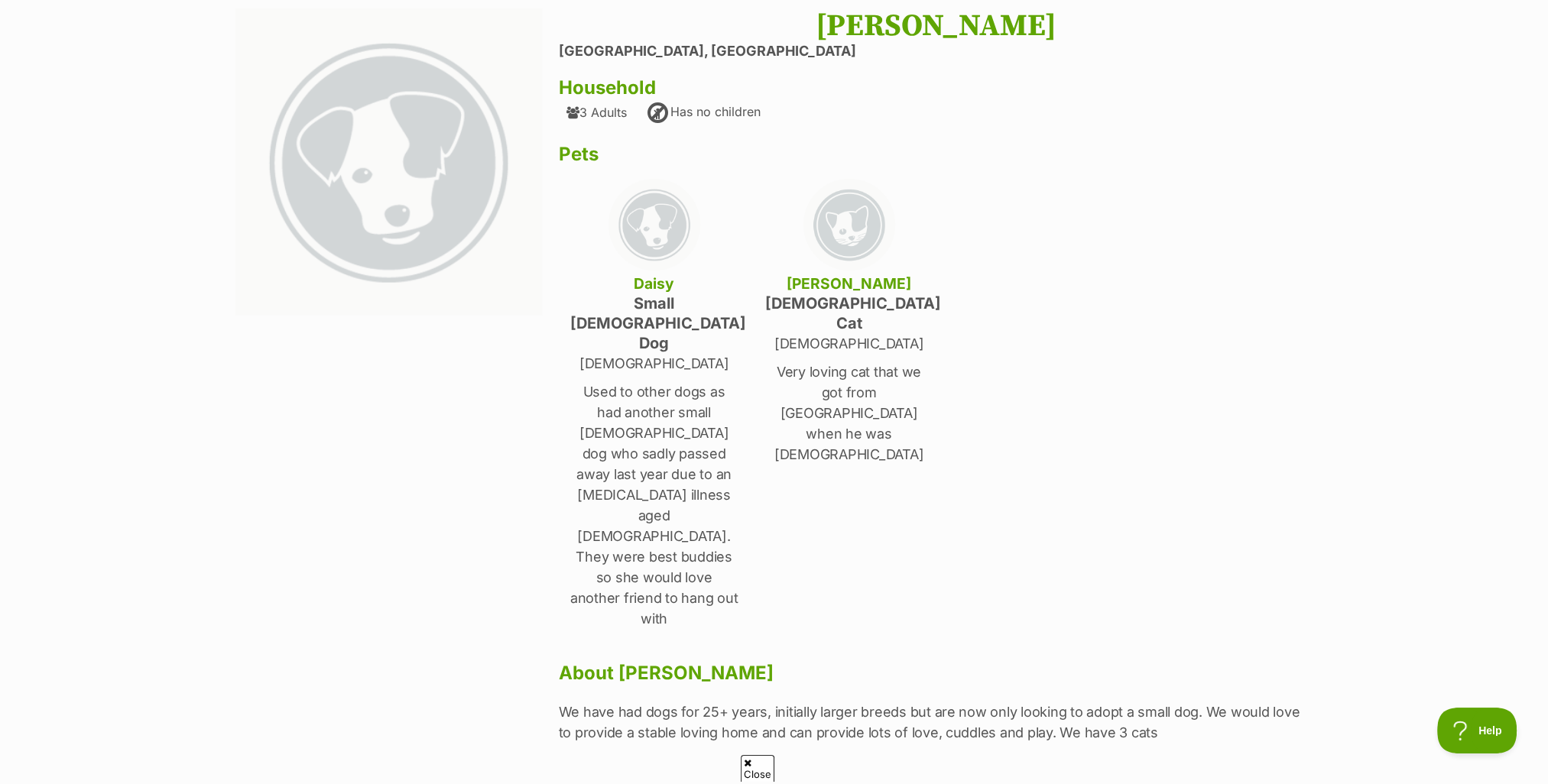
scroll to position [153, 0]
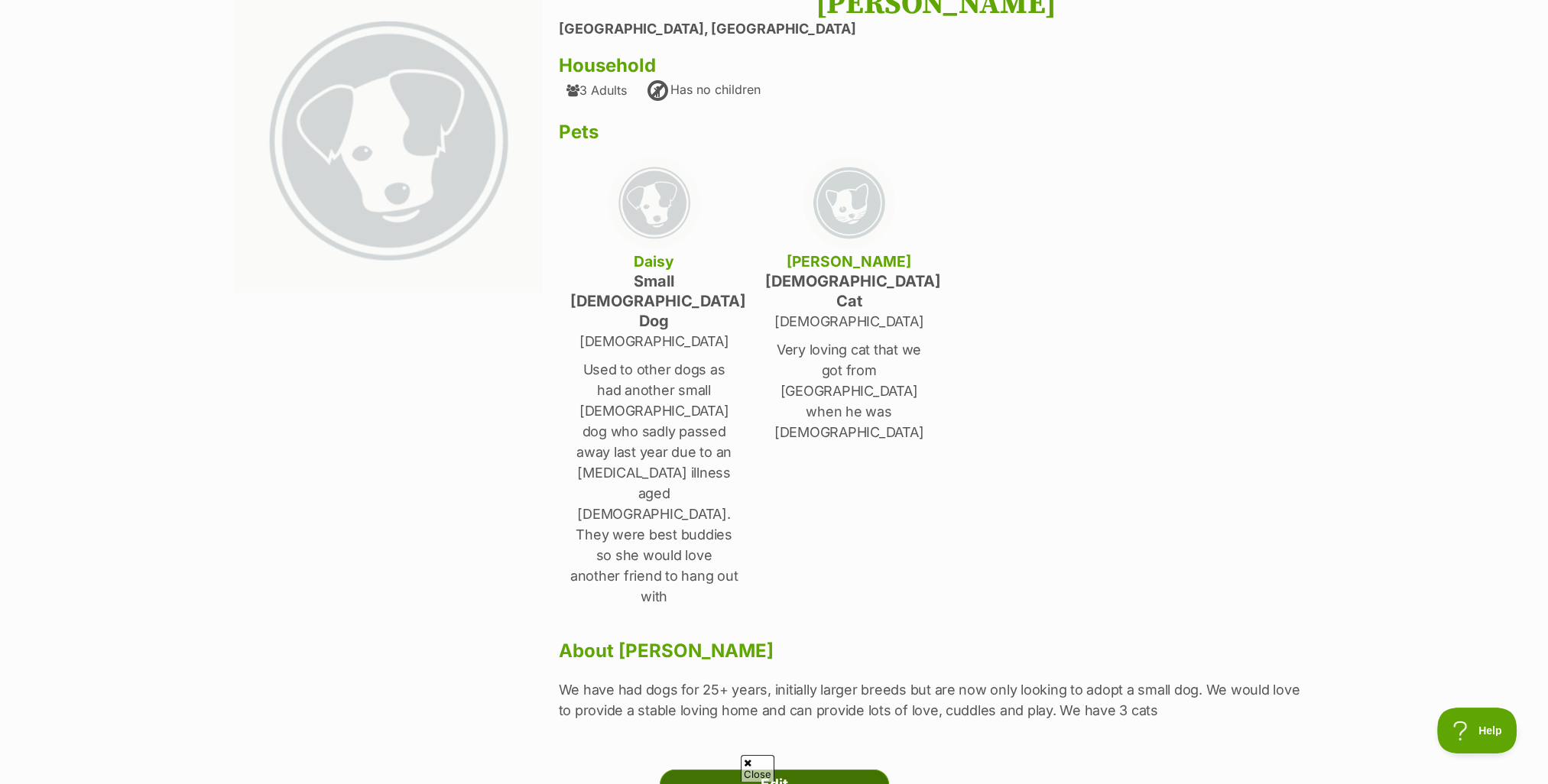
click at [771, 769] on link "Edit" at bounding box center [774, 785] width 229 height 31
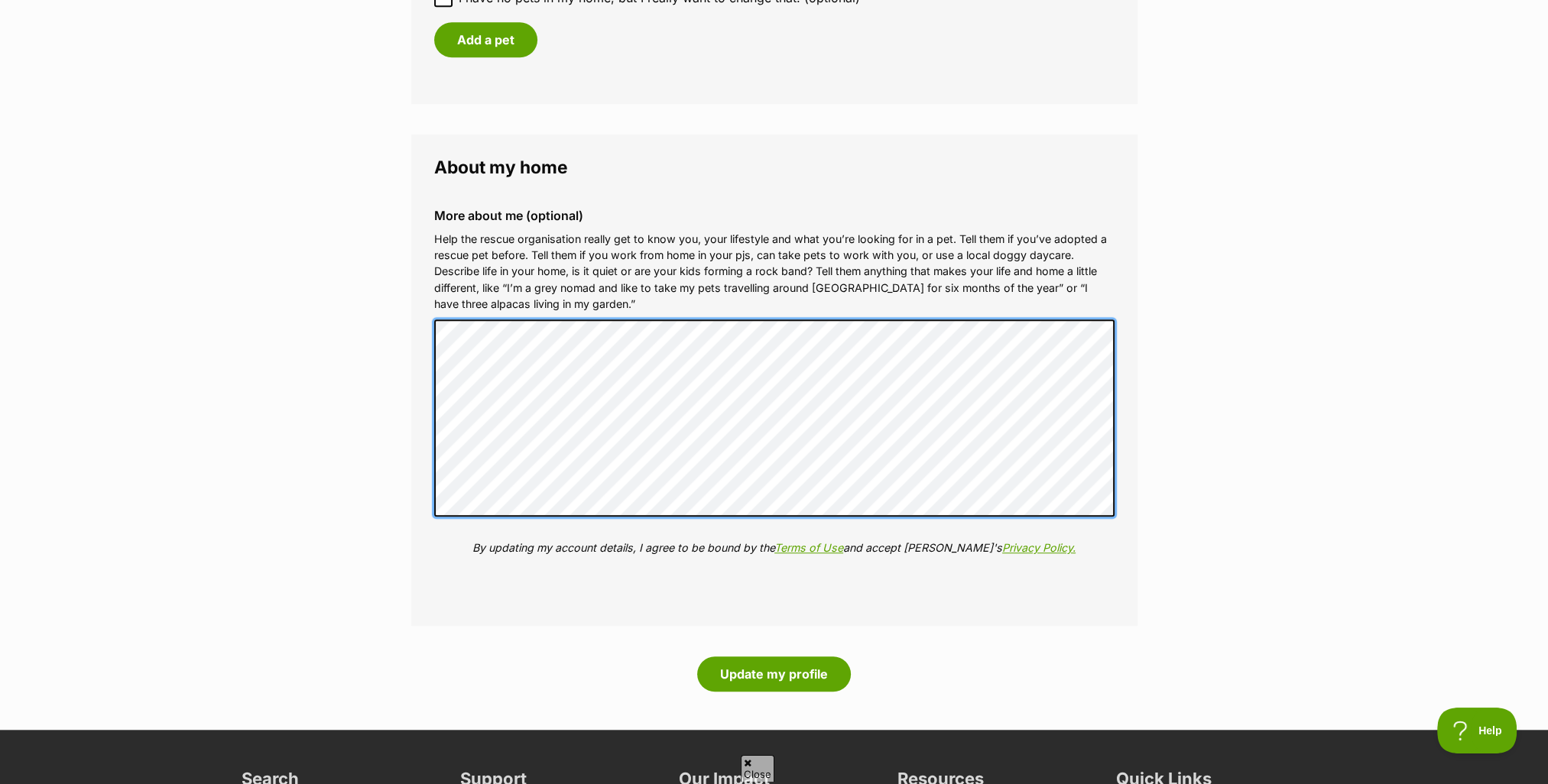
scroll to position [1681, 0]
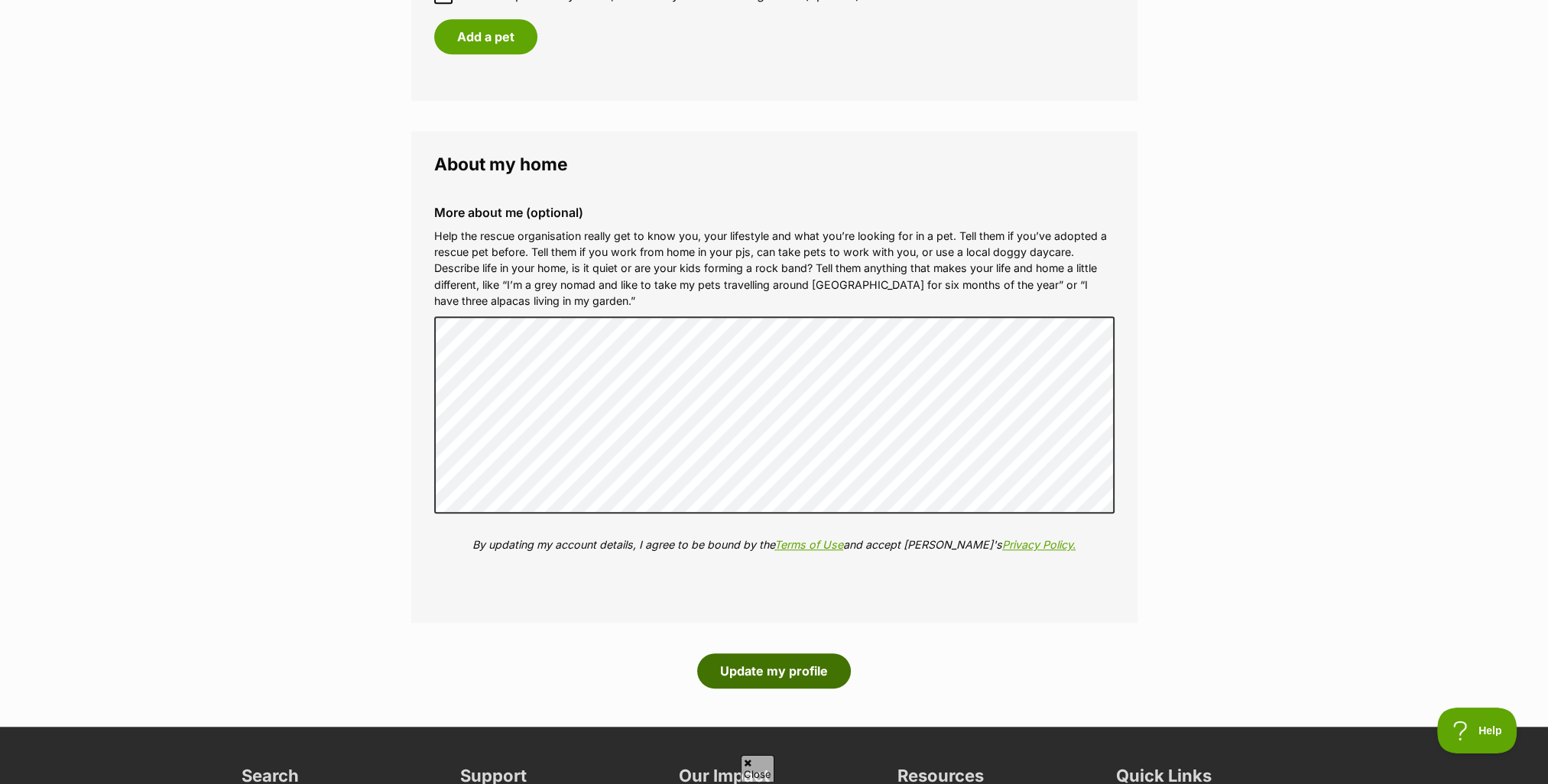
click at [748, 671] on button "Update my profile" at bounding box center [774, 671] width 154 height 35
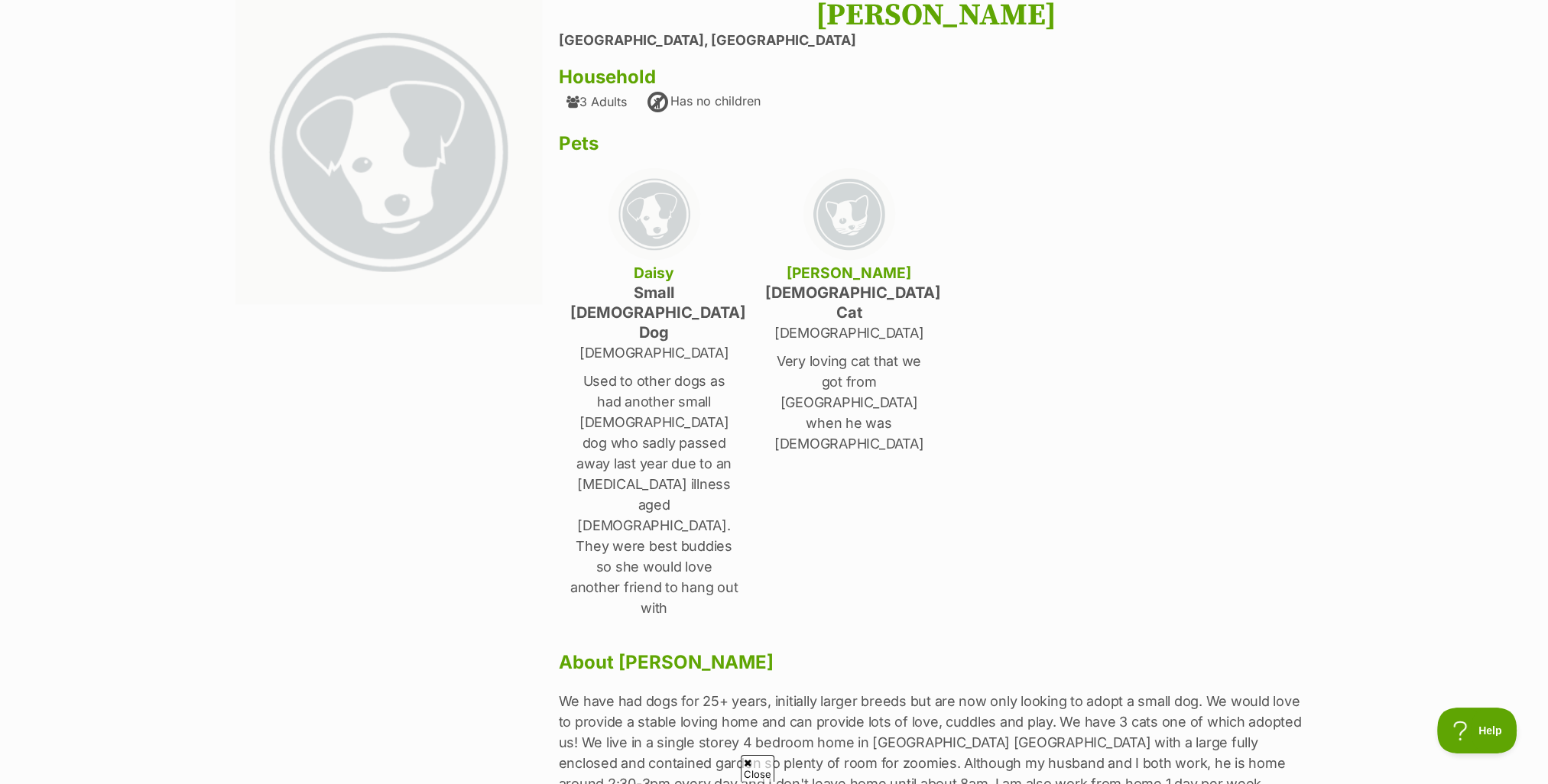
scroll to position [306, 0]
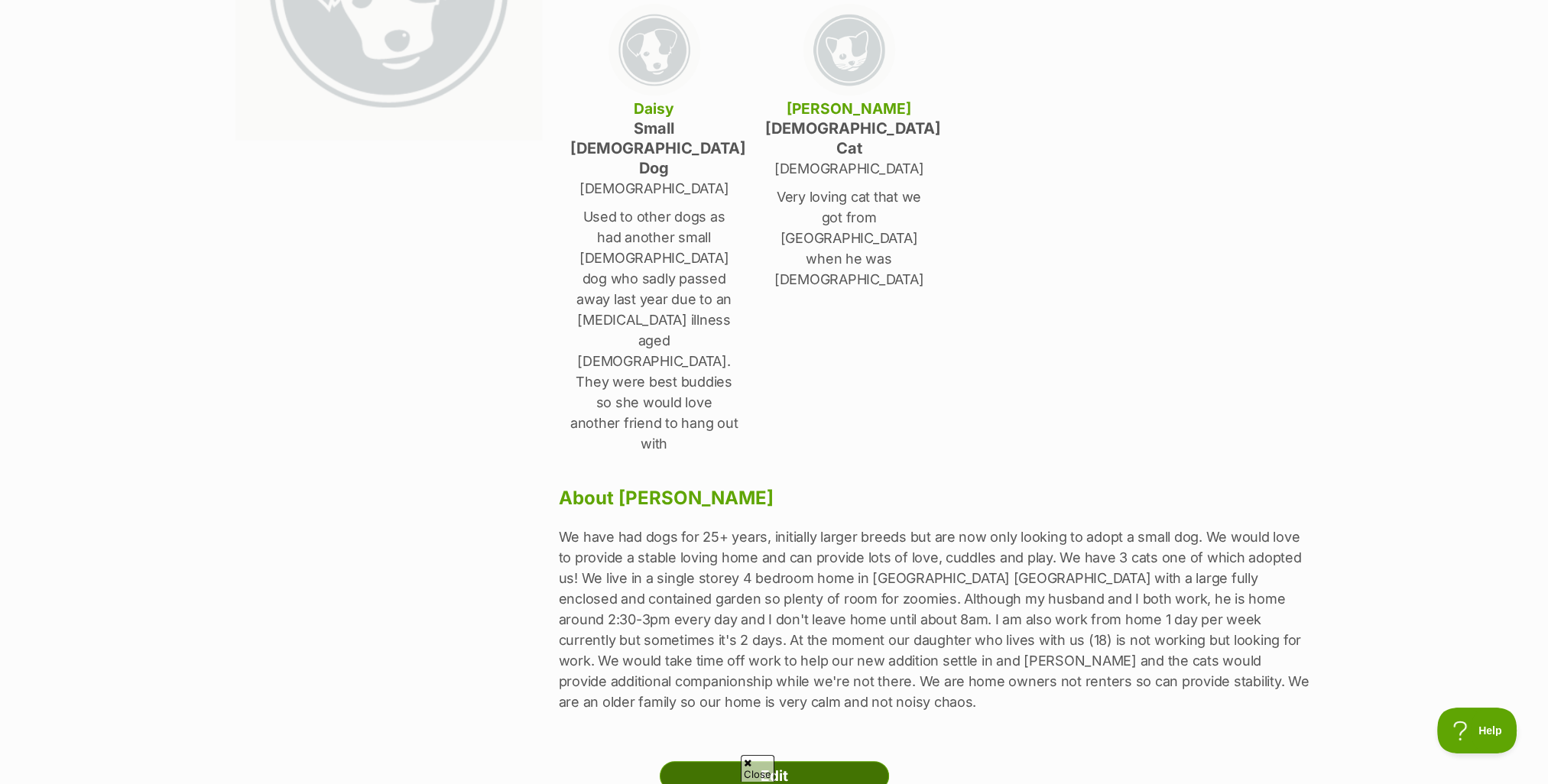
click at [761, 761] on link "Edit" at bounding box center [774, 777] width 229 height 31
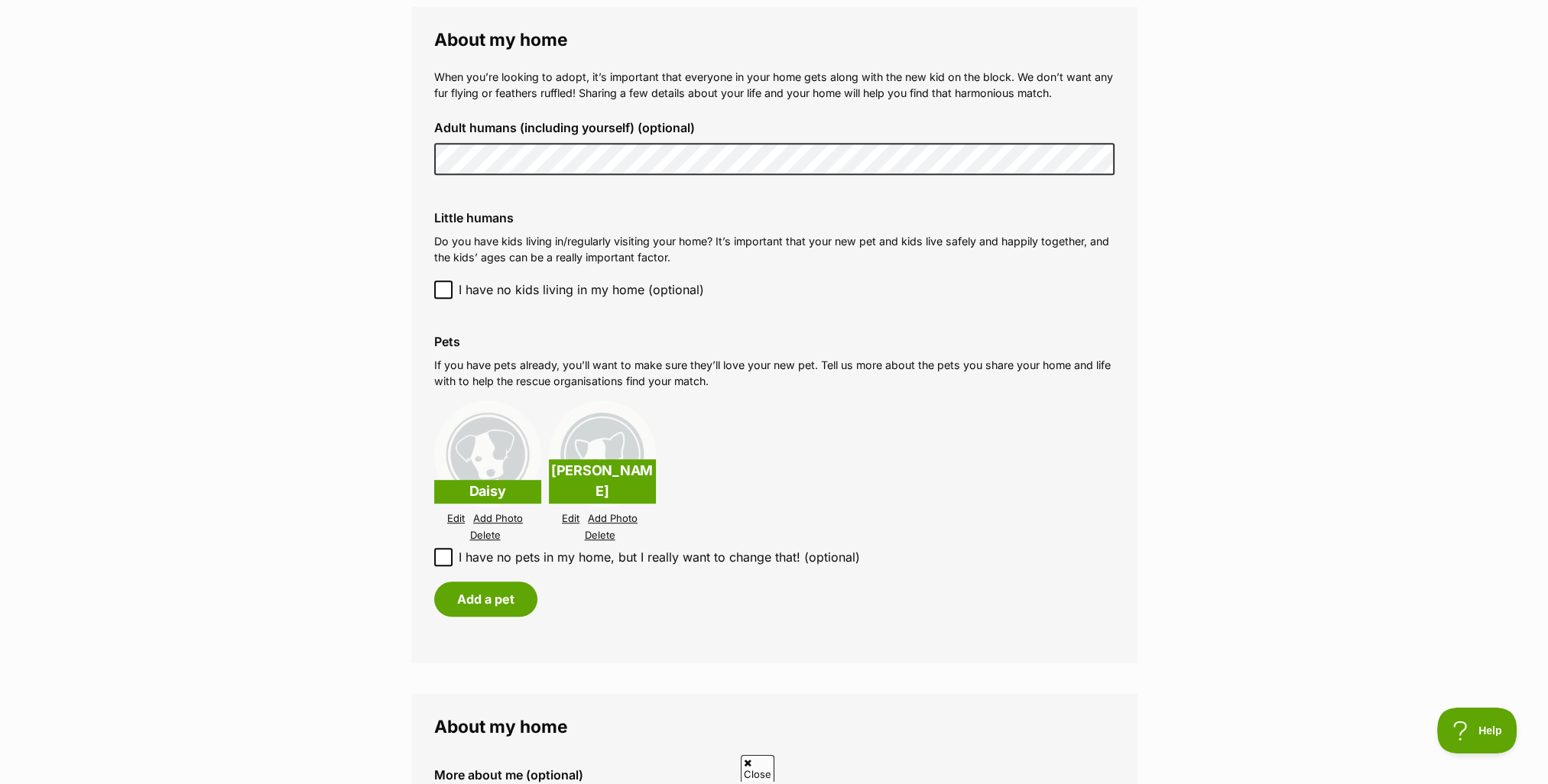
scroll to position [1147, 0]
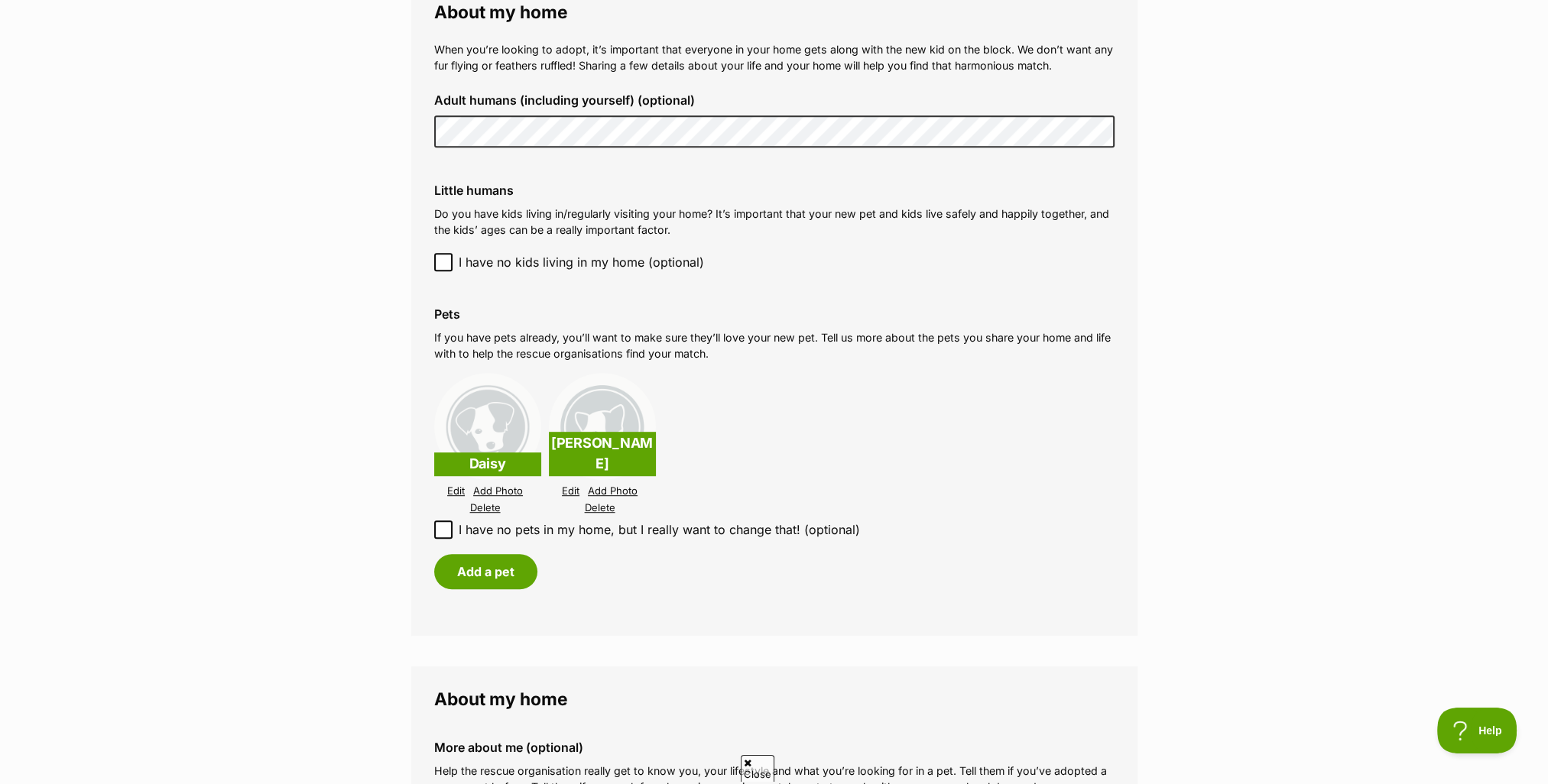
click at [453, 490] on link "Edit" at bounding box center [456, 491] width 18 height 11
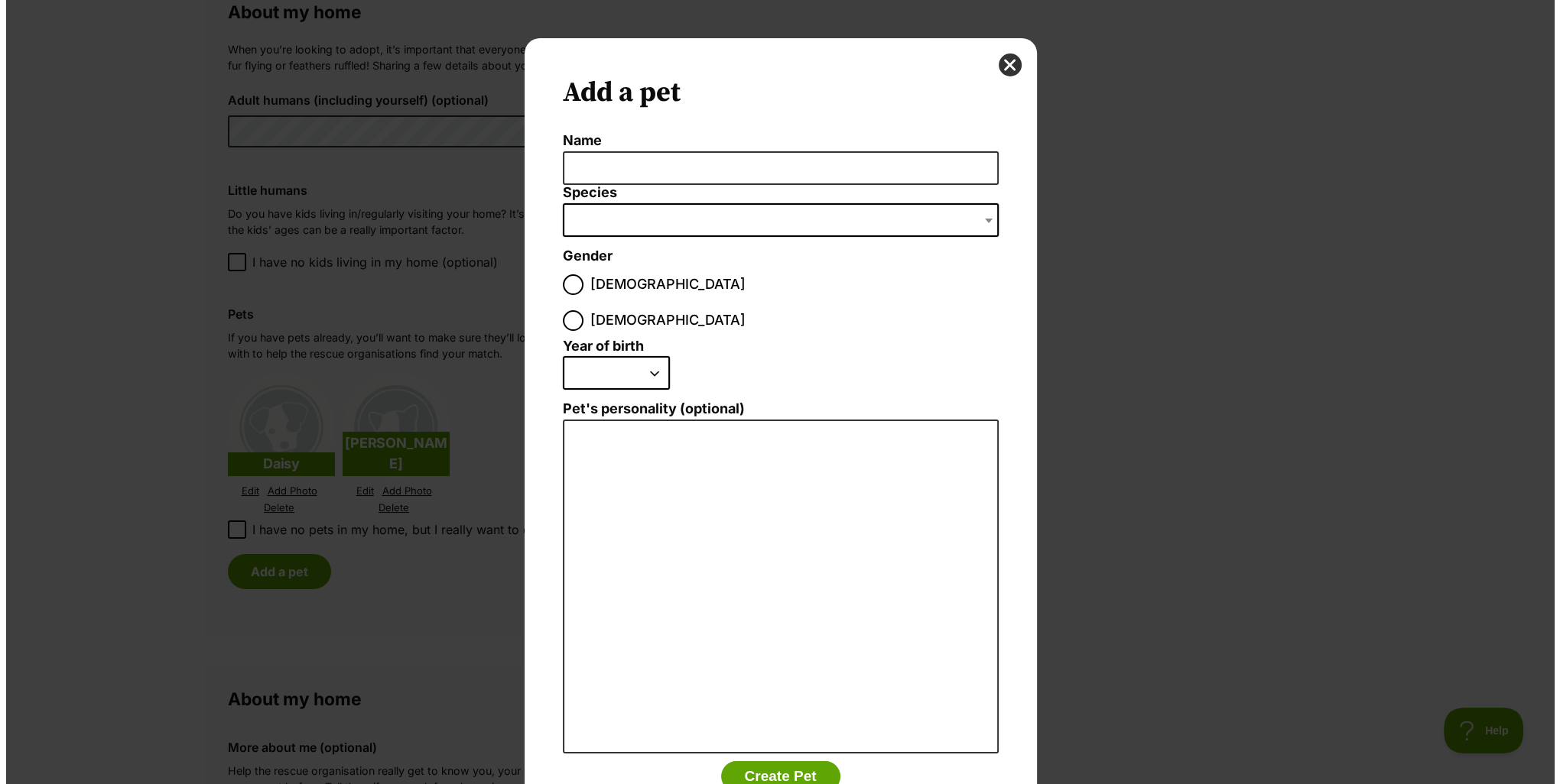
scroll to position [0, 0]
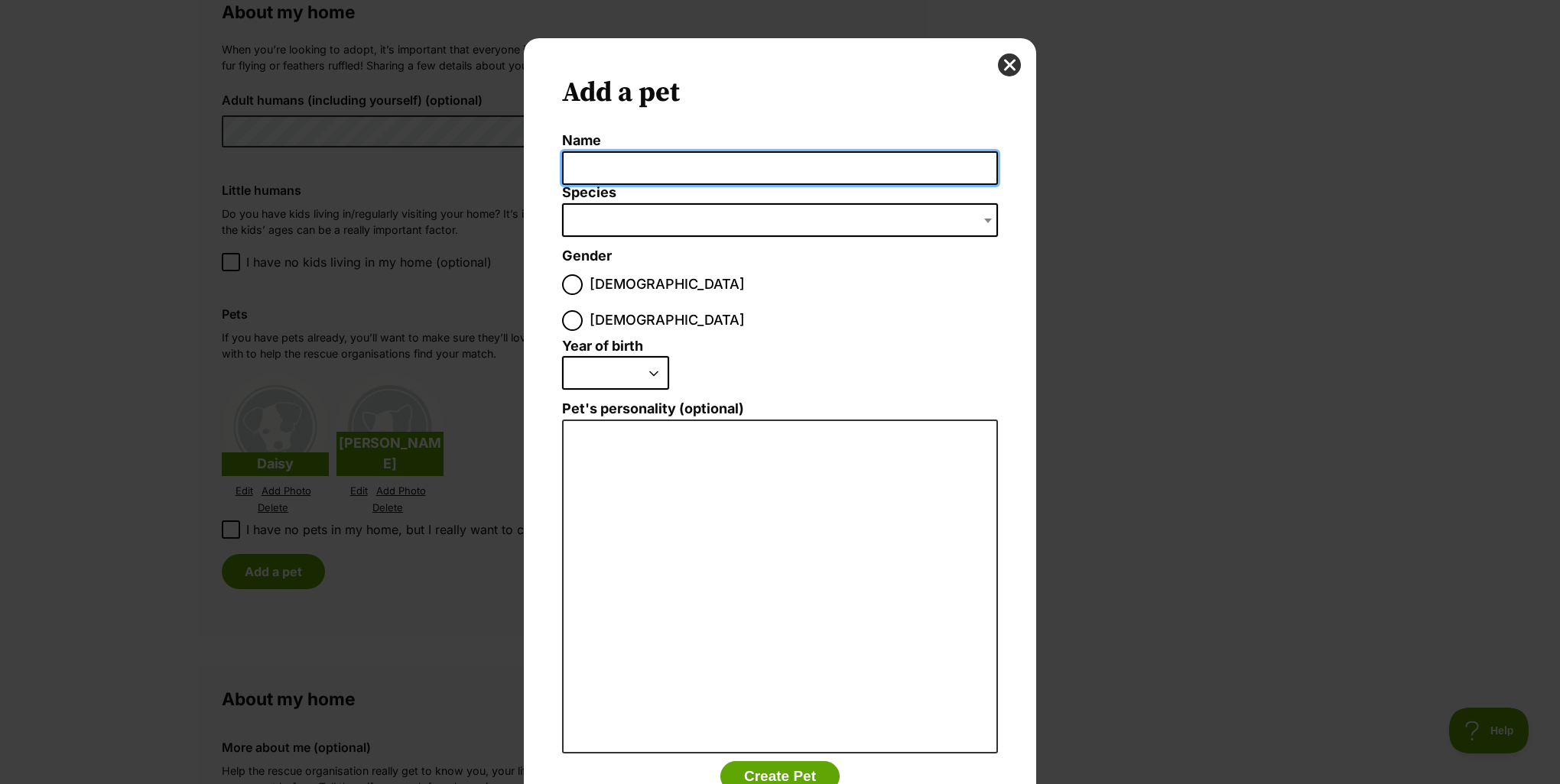
click at [588, 168] on input "Name" at bounding box center [780, 168] width 436 height 34
type input "[PERSON_NAME]"
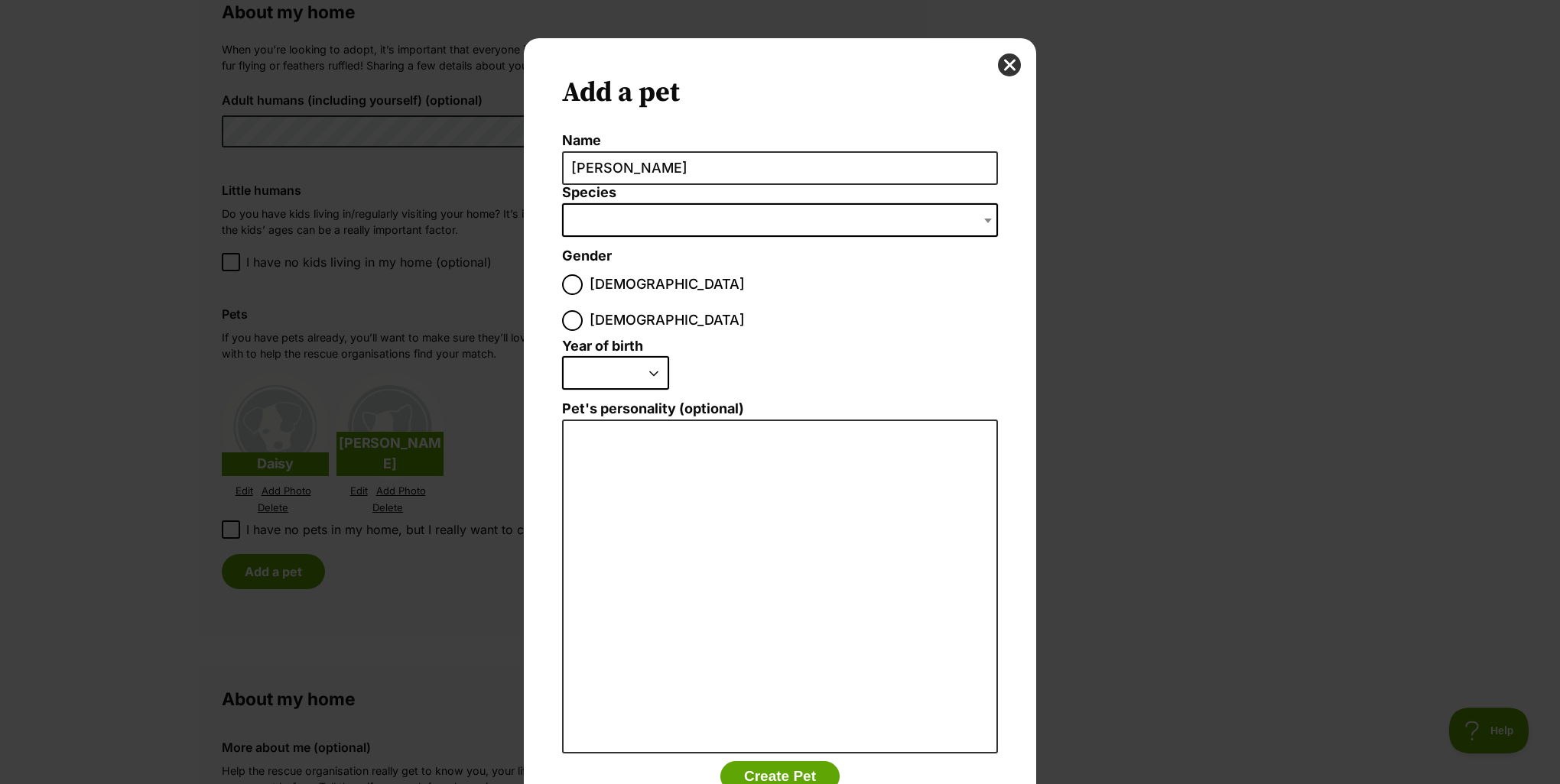
click at [578, 220] on span "Dialog Window - Close (Press escape to close)" at bounding box center [780, 220] width 436 height 34
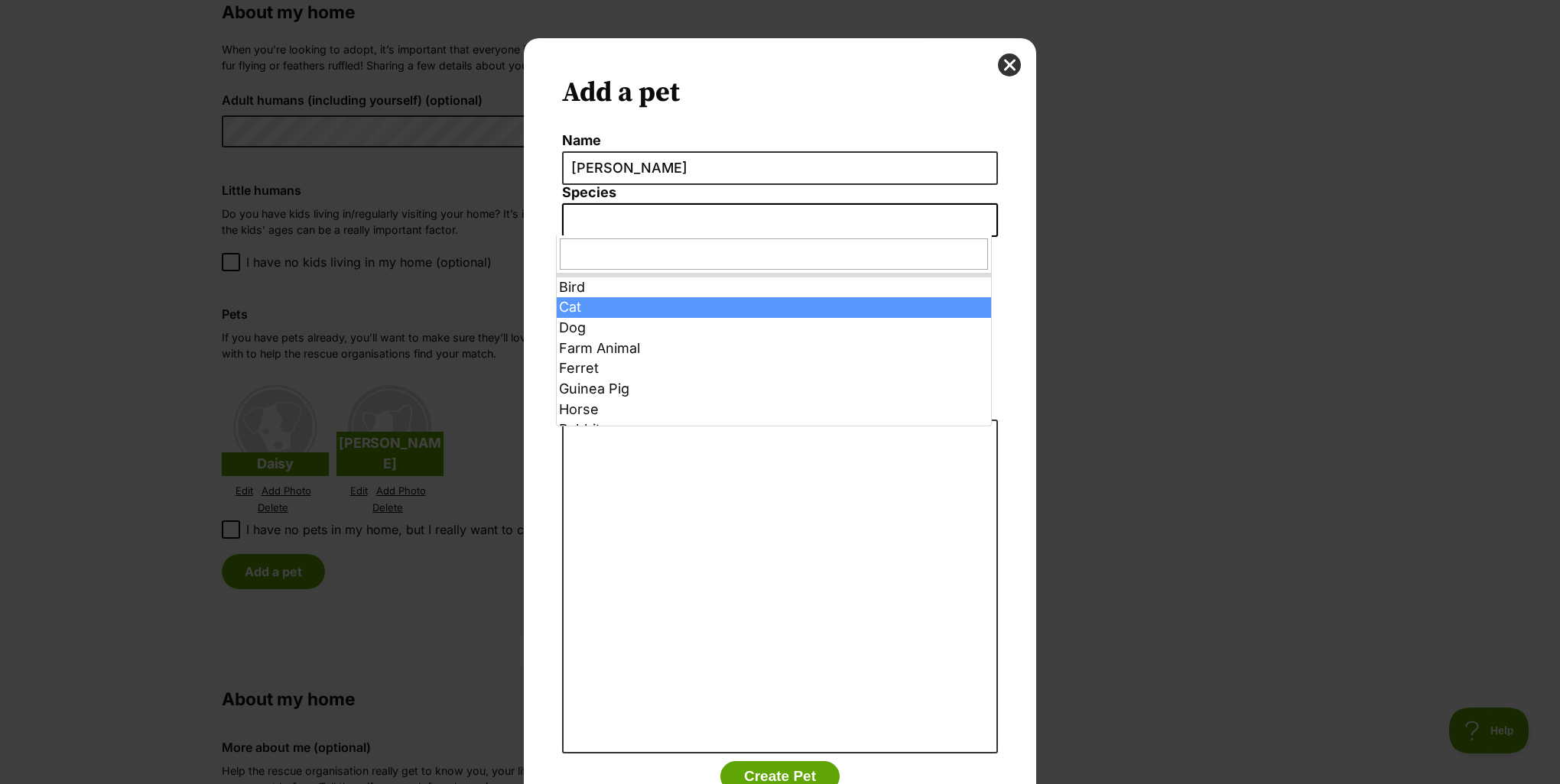
select select "2"
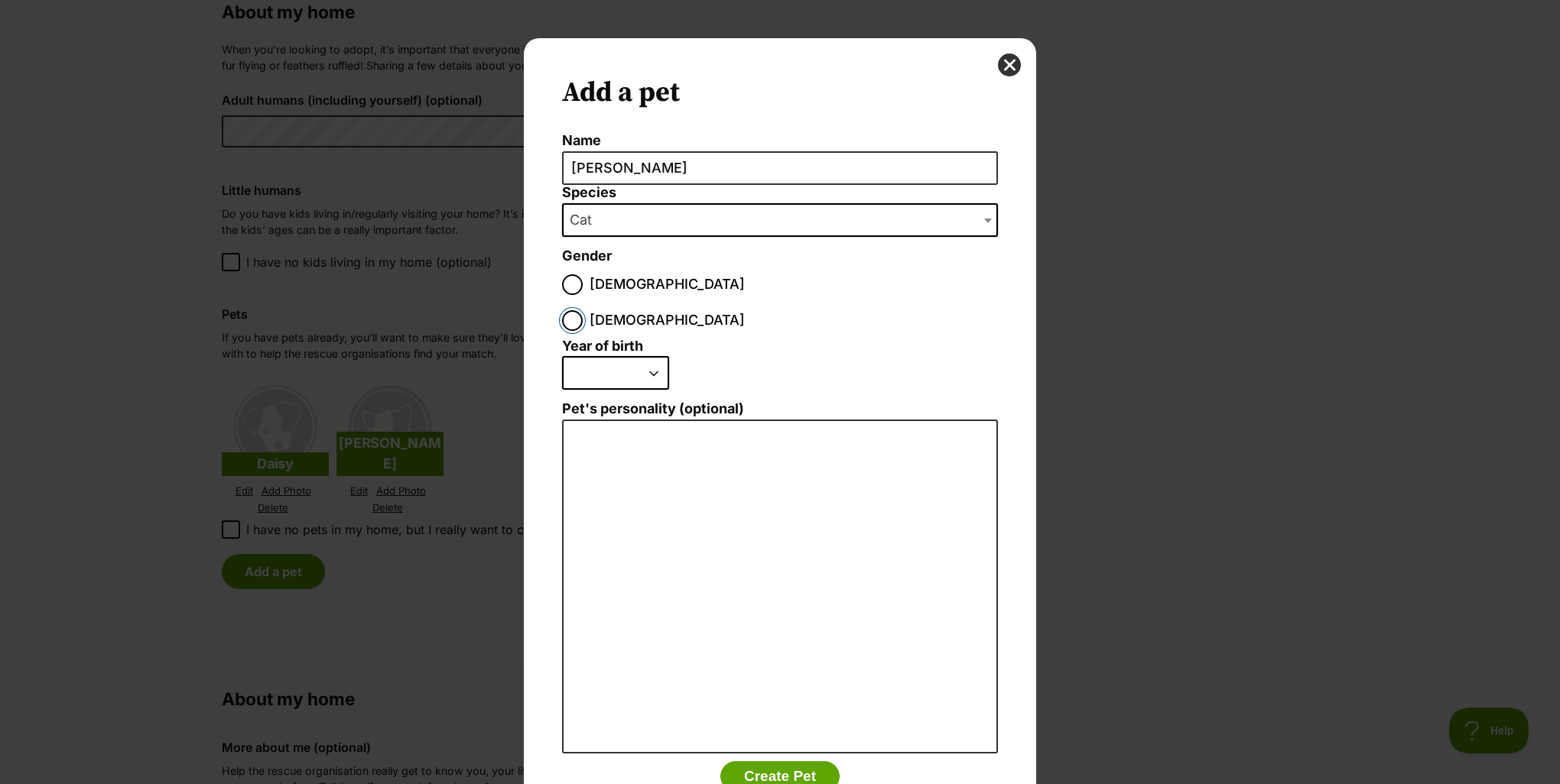
click at [583, 310] on input "[DEMOGRAPHIC_DATA]" at bounding box center [572, 320] width 20 height 20
radio input "true"
click at [649, 356] on select "2025 2024 2023 2022 2021 2020 2019 2018 2017 2016 2015 2014 2013 2012 2011 2010…" at bounding box center [616, 373] width 107 height 34
select select "2013"
click at [562, 356] on select "2025 2024 2023 2022 2021 2020 2019 2018 2017 2016 2015 2014 2013 2012 2011 2010…" at bounding box center [616, 373] width 107 height 34
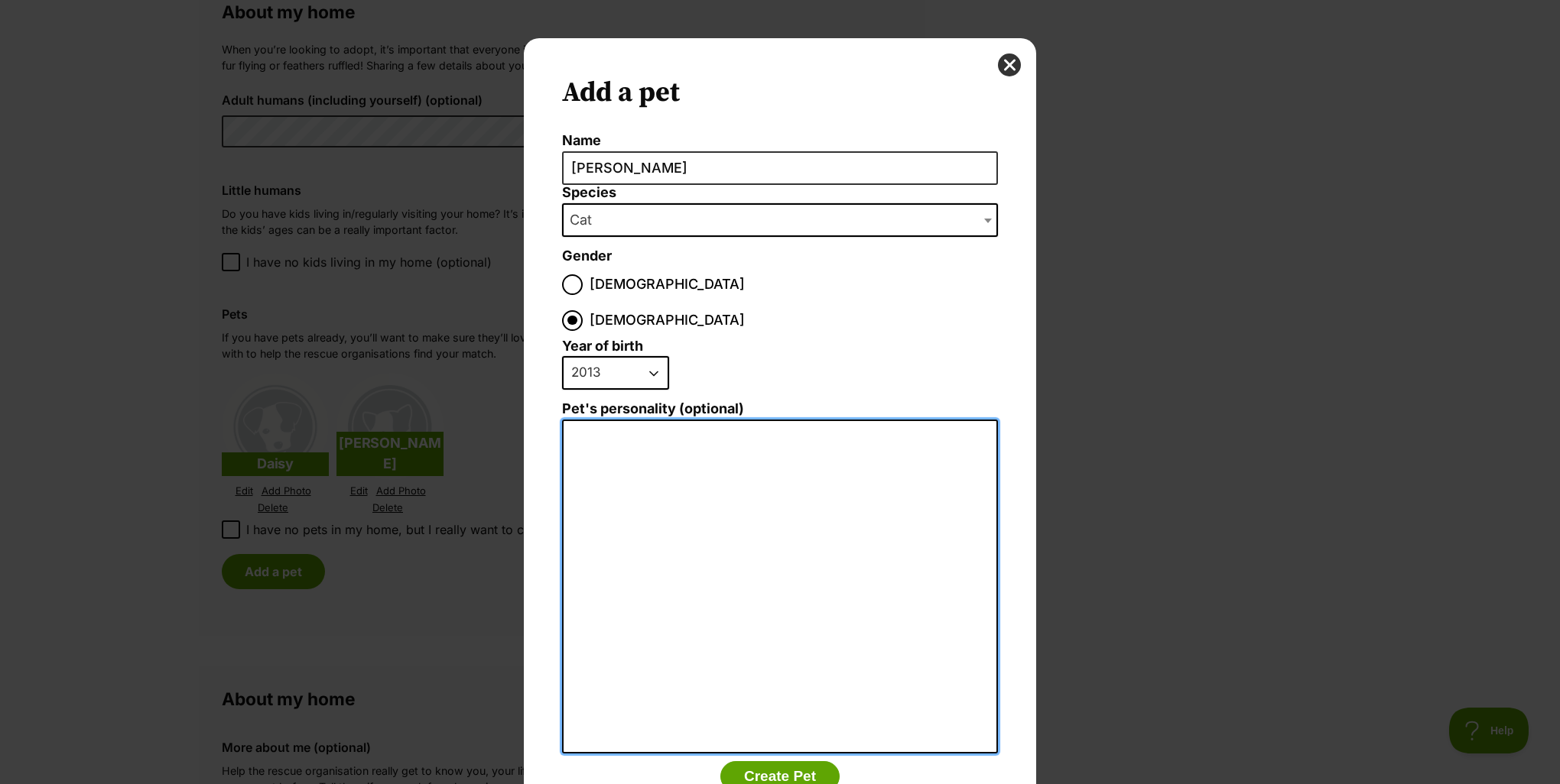
click at [583, 420] on textarea "Pet's personality (optional)" at bounding box center [780, 586] width 436 height 334
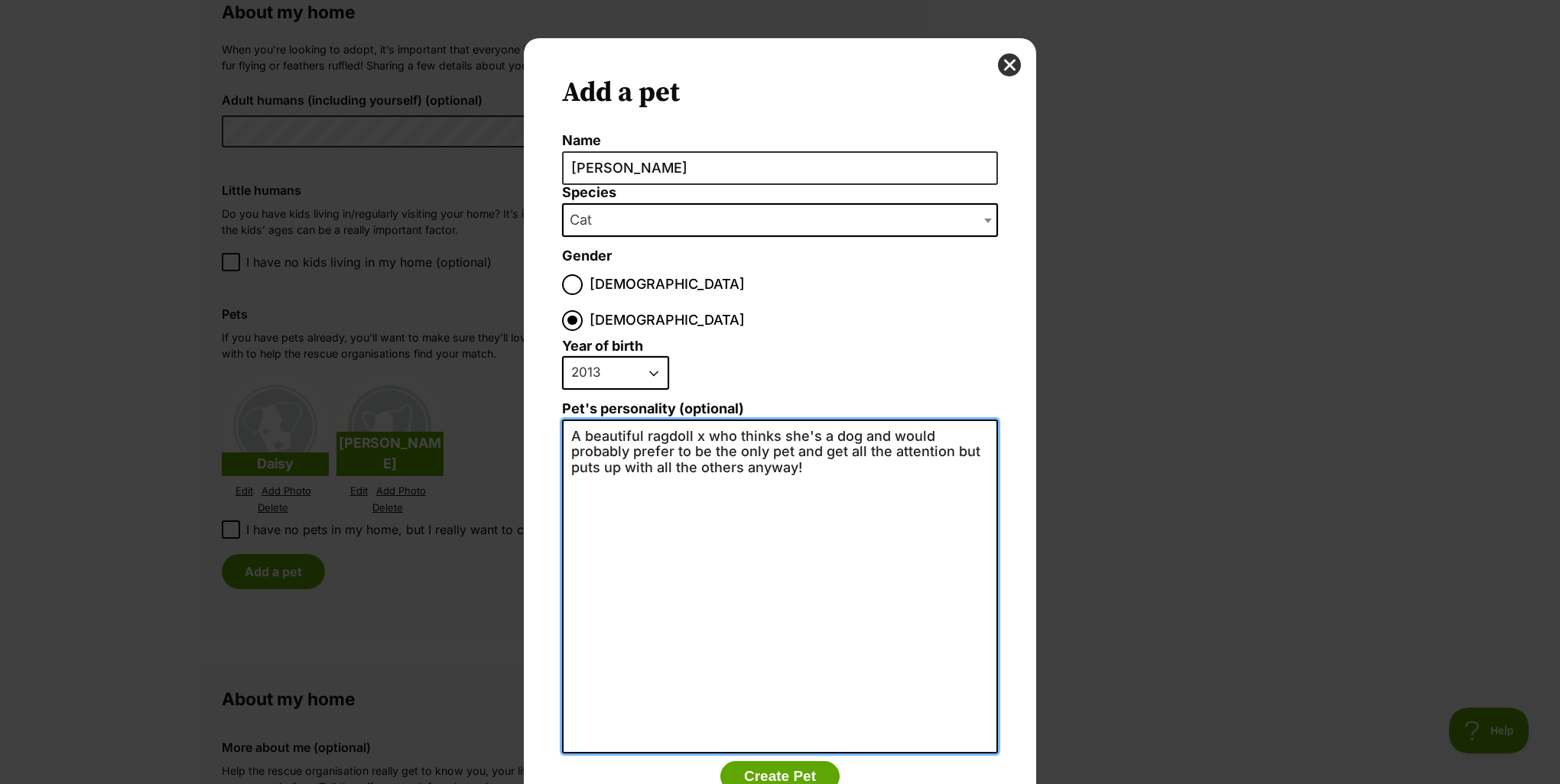
click at [639, 420] on textarea "A beautiful ragdoll x who thinks she's a dog and would probably prefer to be th…" at bounding box center [780, 586] width 436 height 334
click at [703, 420] on textarea "A beautiful ragdoll x who thinks she's a dog and would probably prefer to be th…" at bounding box center [780, 586] width 436 height 334
type textarea "A beautiful ragdoll x who loves her cuddles, who thinks she's a dog and would p…"
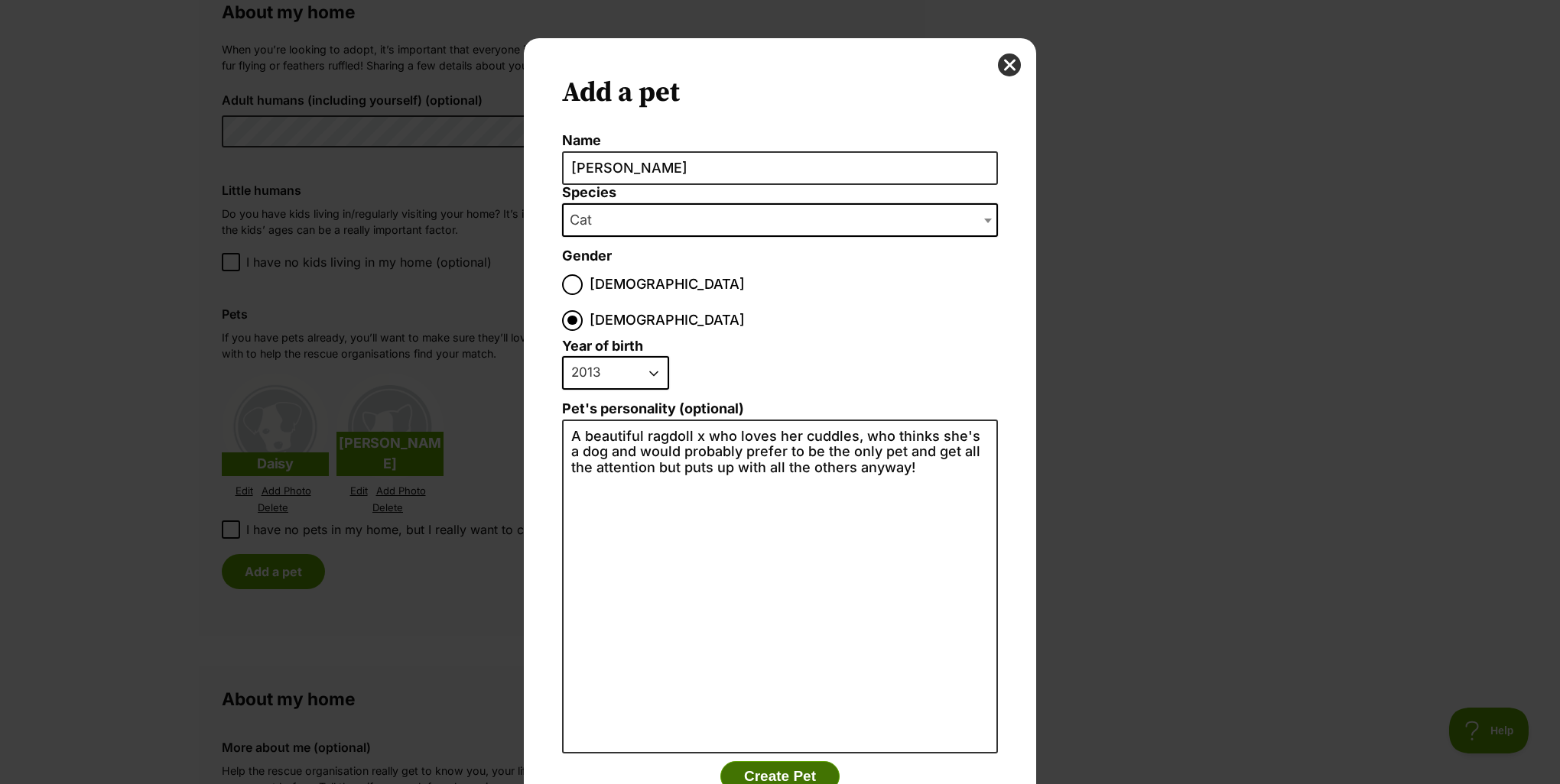
click at [764, 761] on button "Create Pet" at bounding box center [780, 777] width 119 height 31
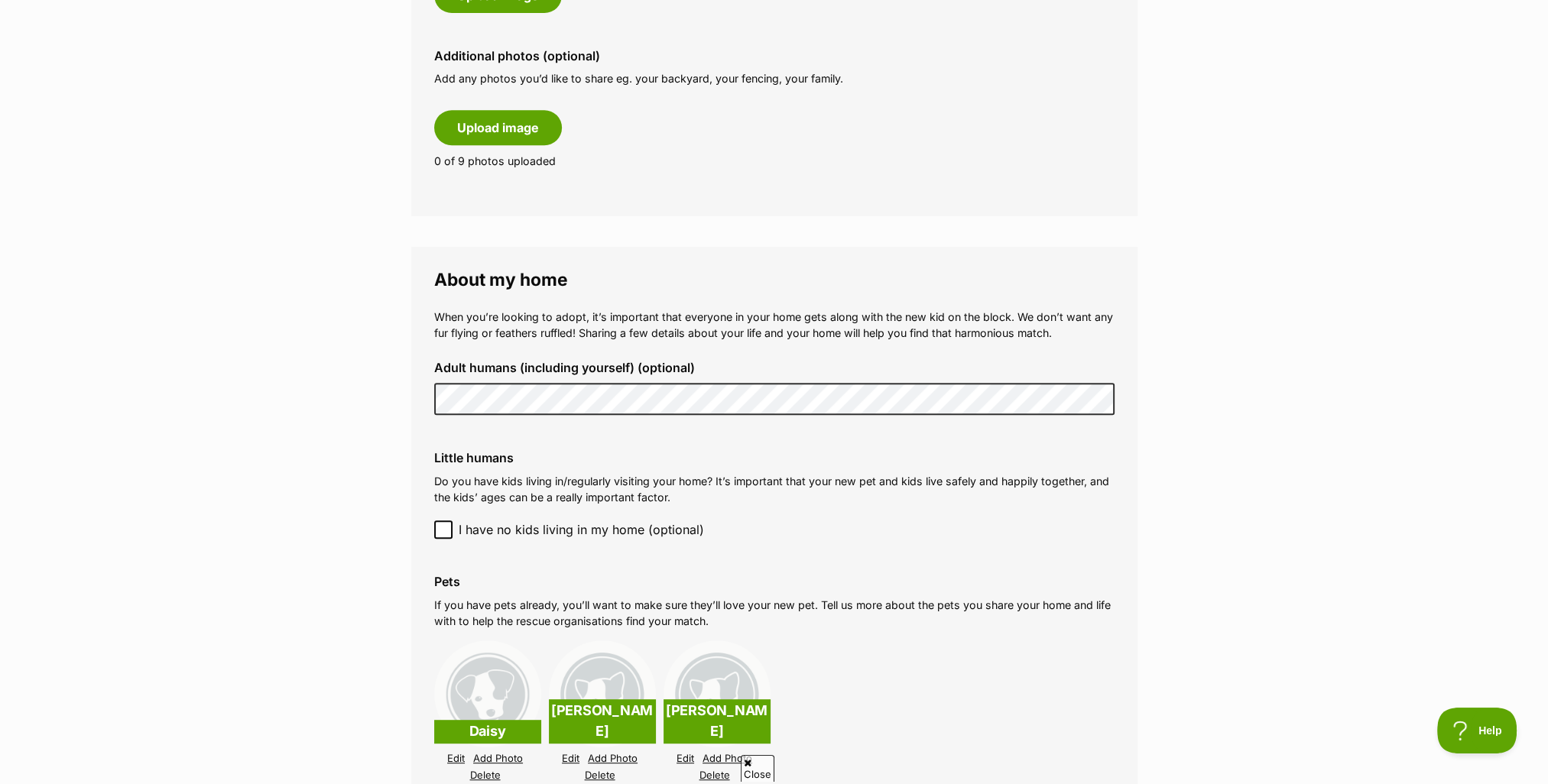
scroll to position [994, 0]
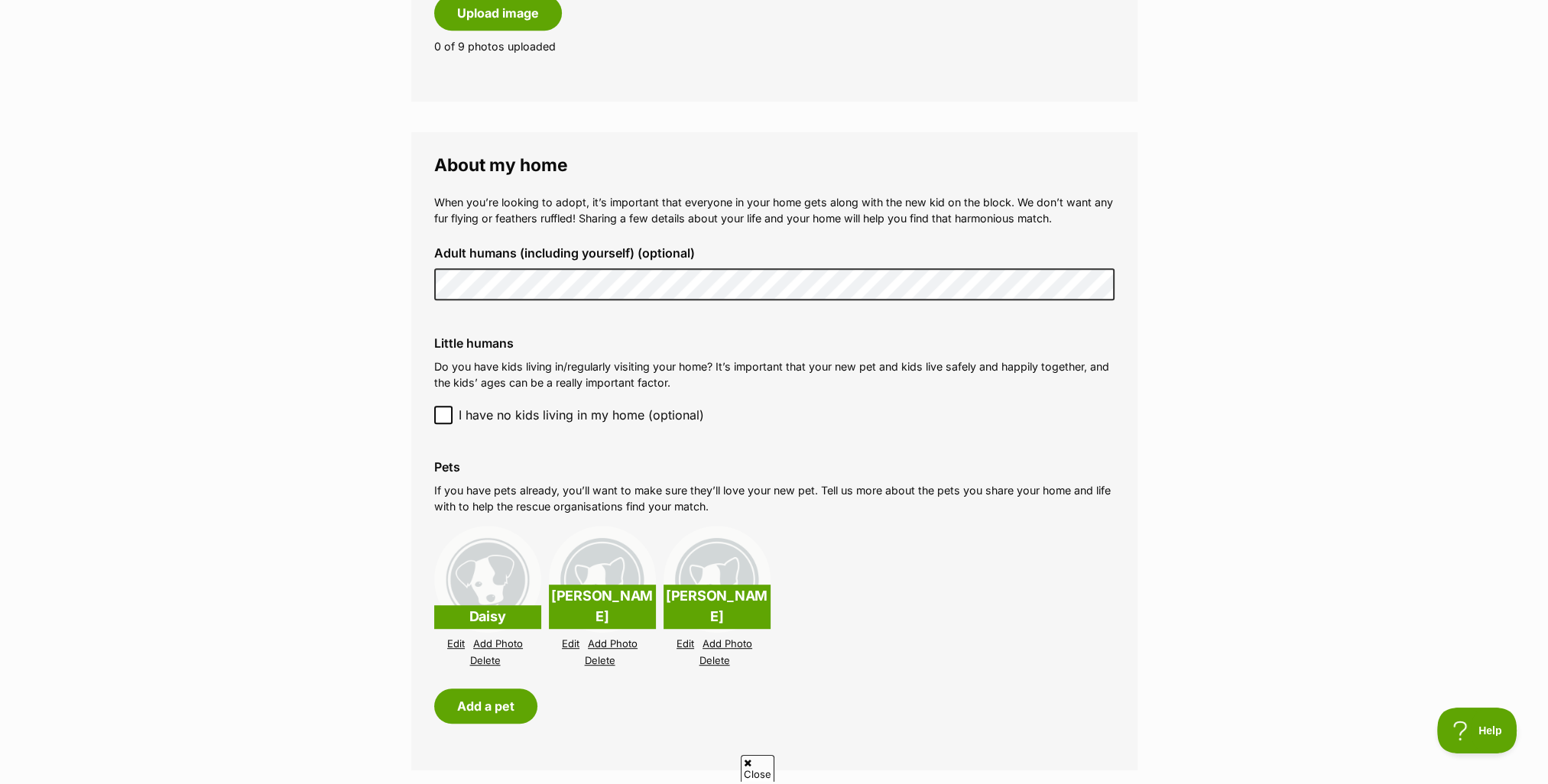
click at [453, 644] on link "Edit" at bounding box center [456, 644] width 18 height 11
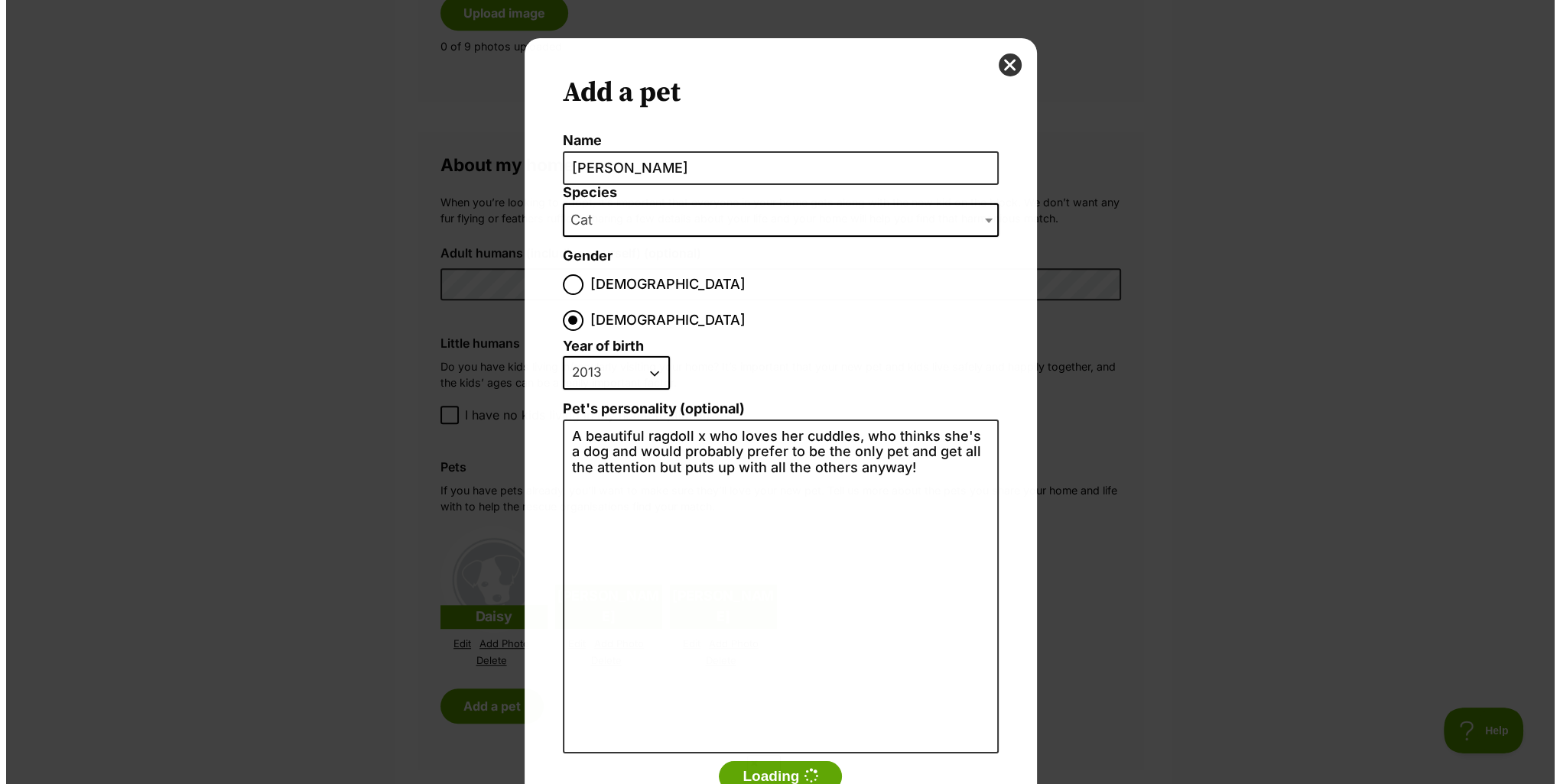
scroll to position [0, 0]
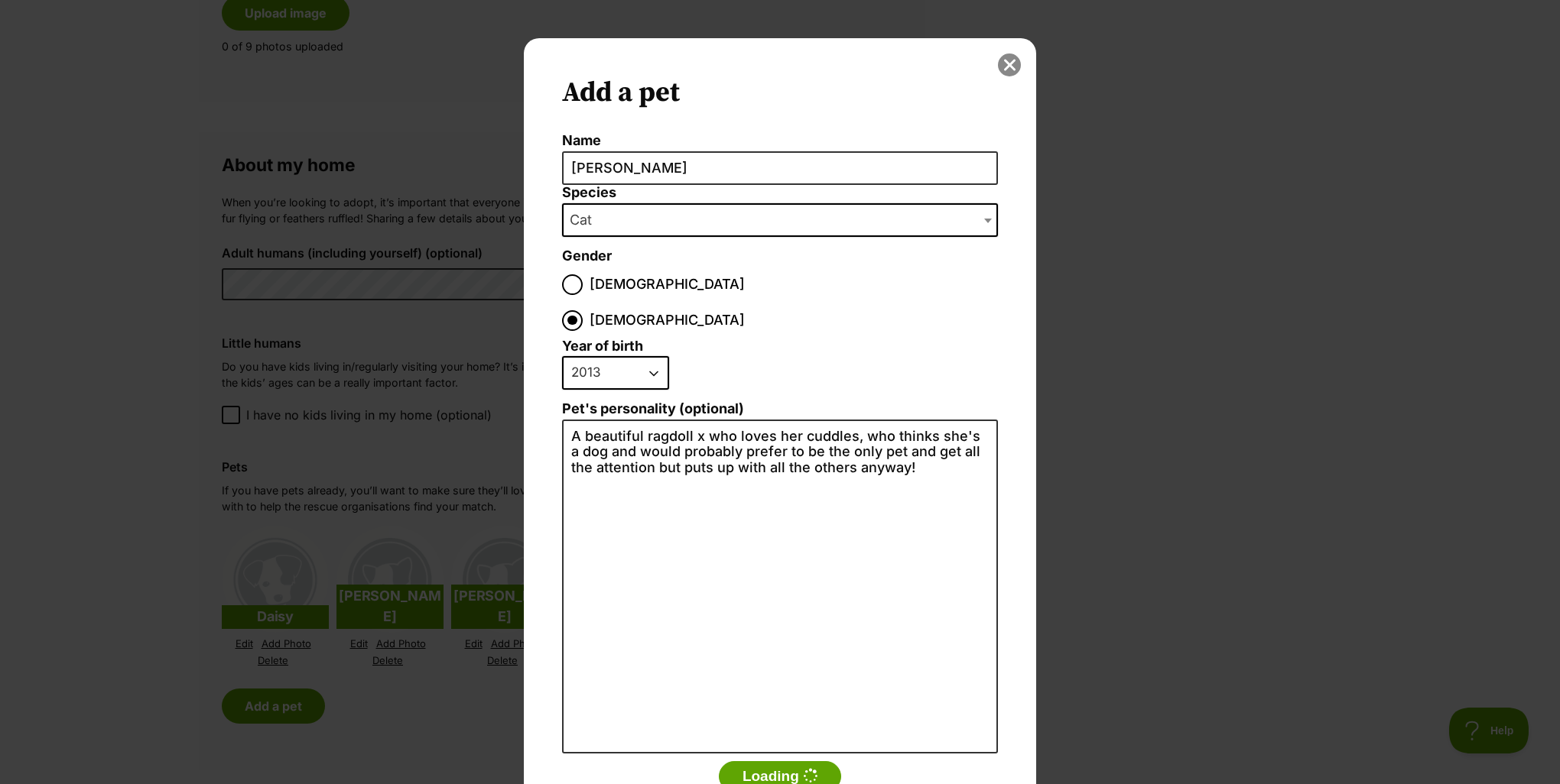
click at [1002, 66] on button "close" at bounding box center [1010, 65] width 23 height 23
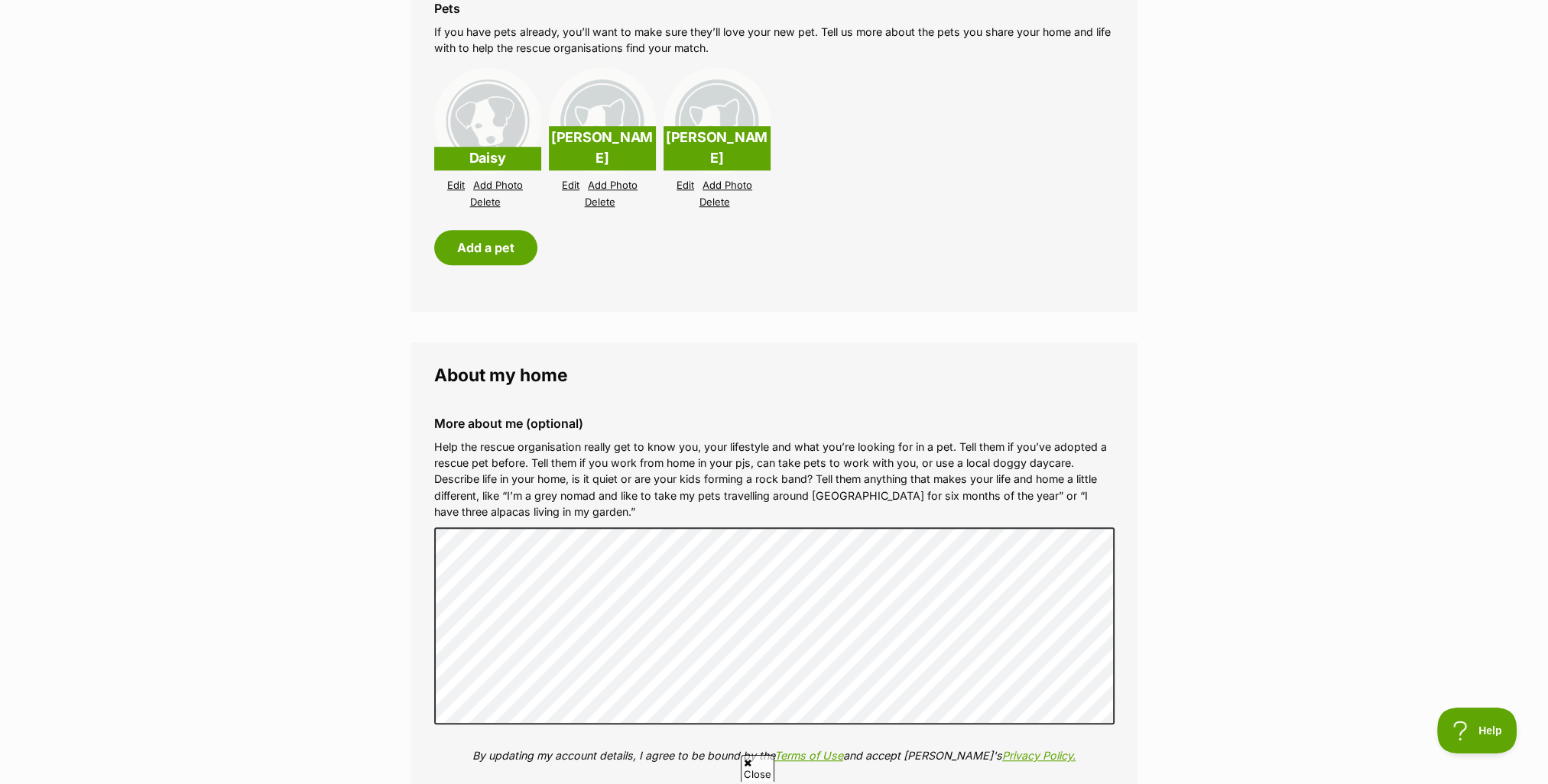
scroll to position [1758, 0]
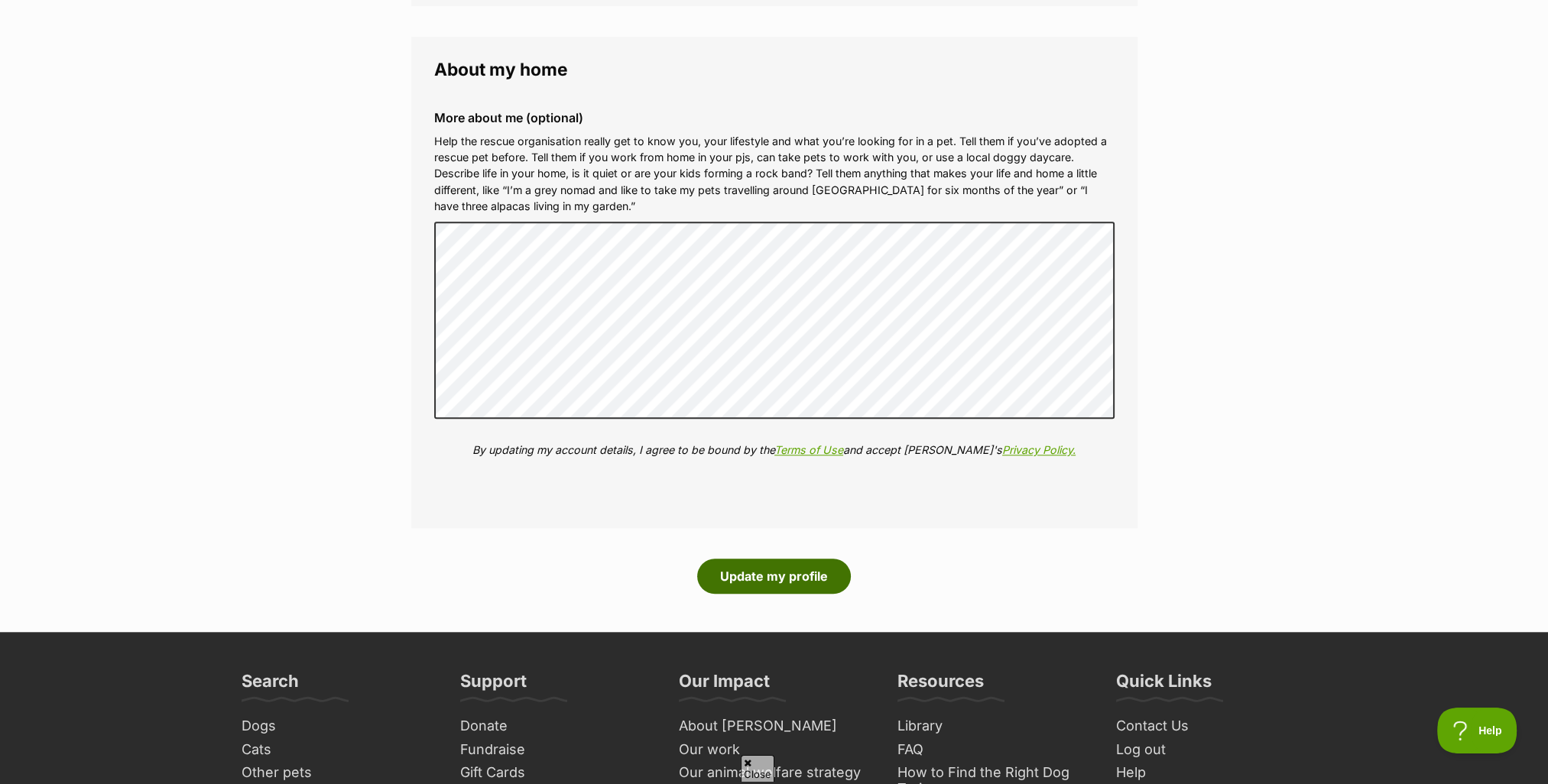
click at [774, 577] on button "Update my profile" at bounding box center [774, 576] width 154 height 35
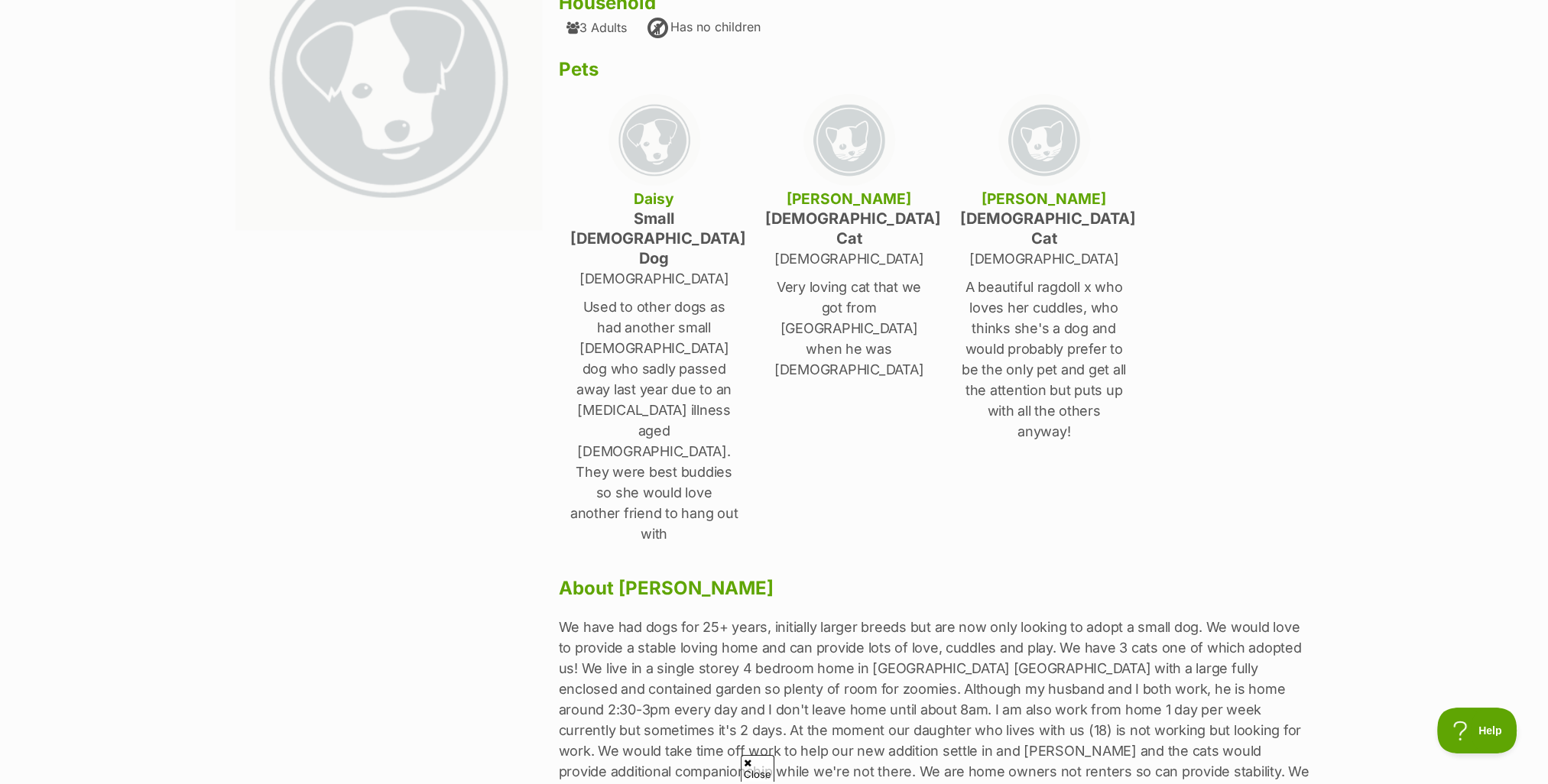
scroll to position [229, 0]
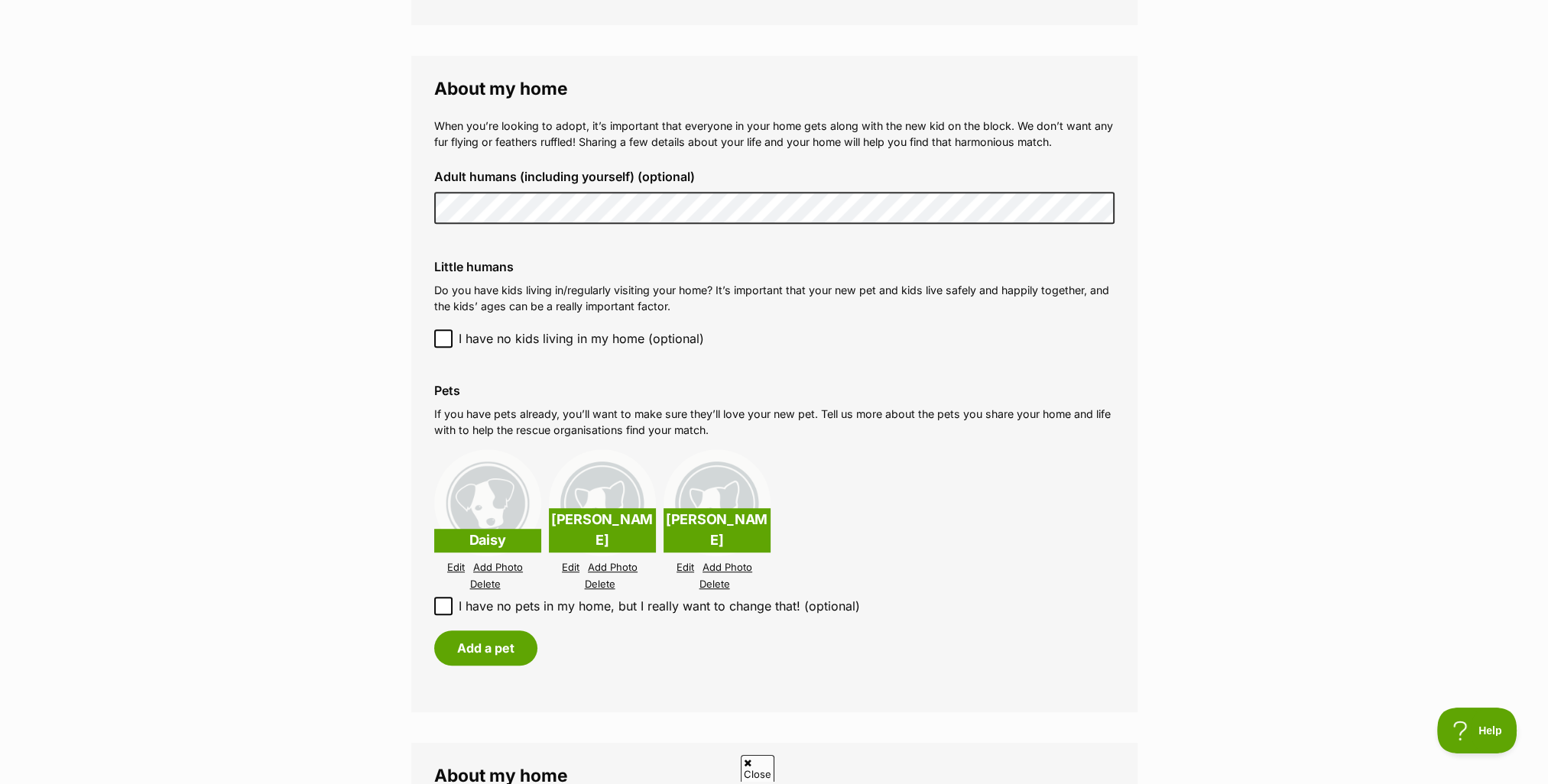
scroll to position [1223, 0]
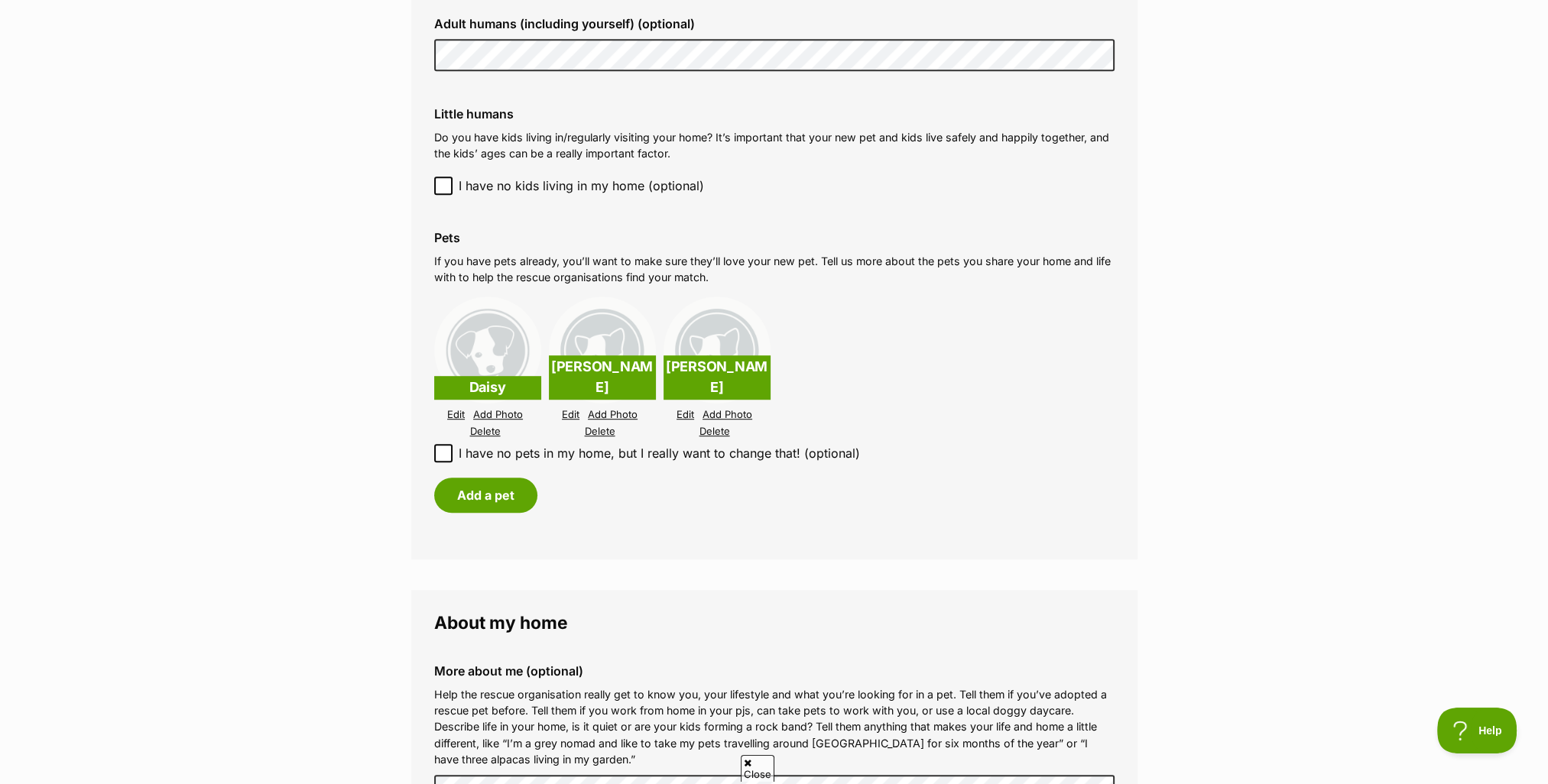
click at [456, 414] on link "Edit" at bounding box center [456, 415] width 18 height 11
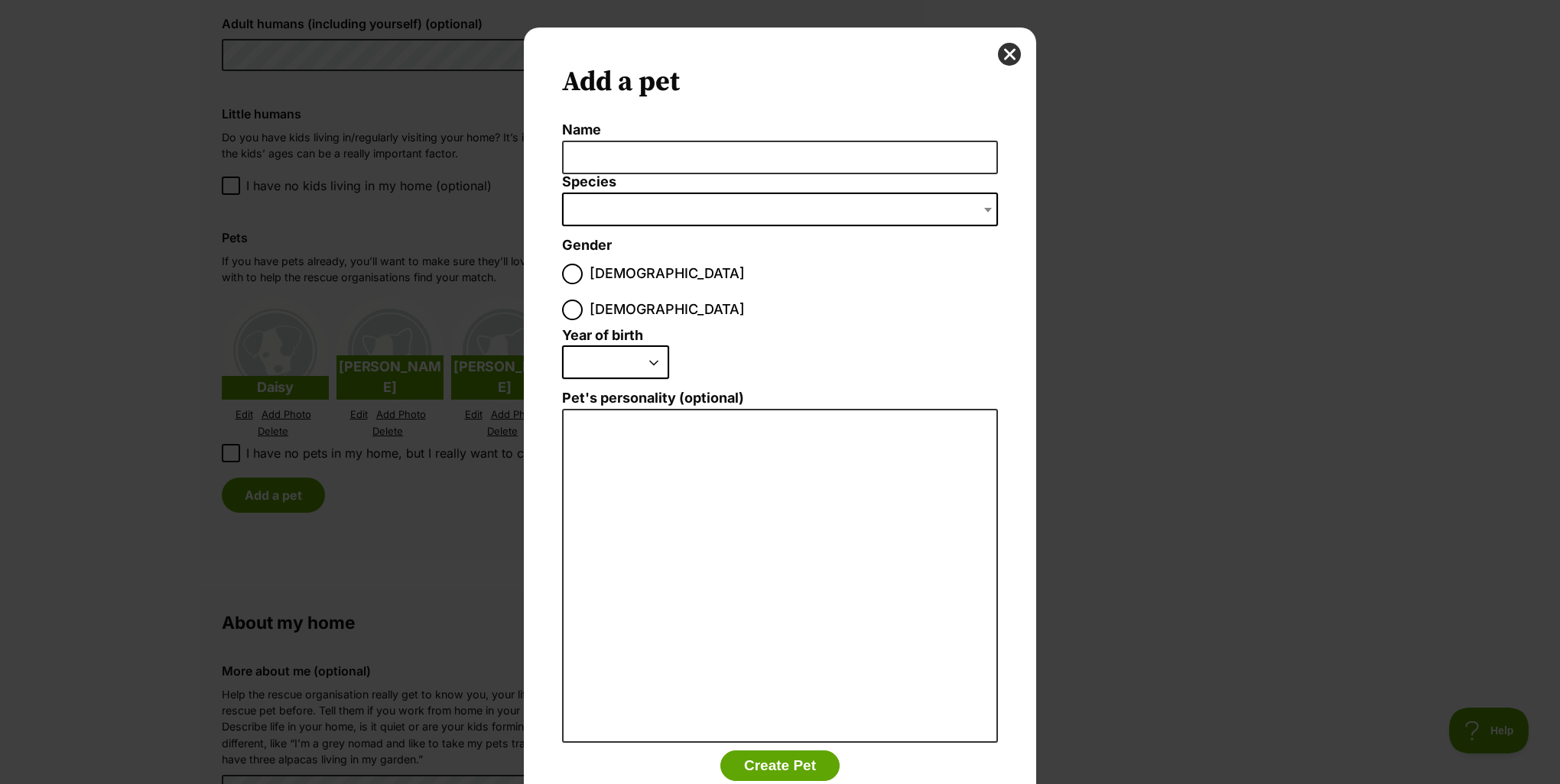
scroll to position [0, 0]
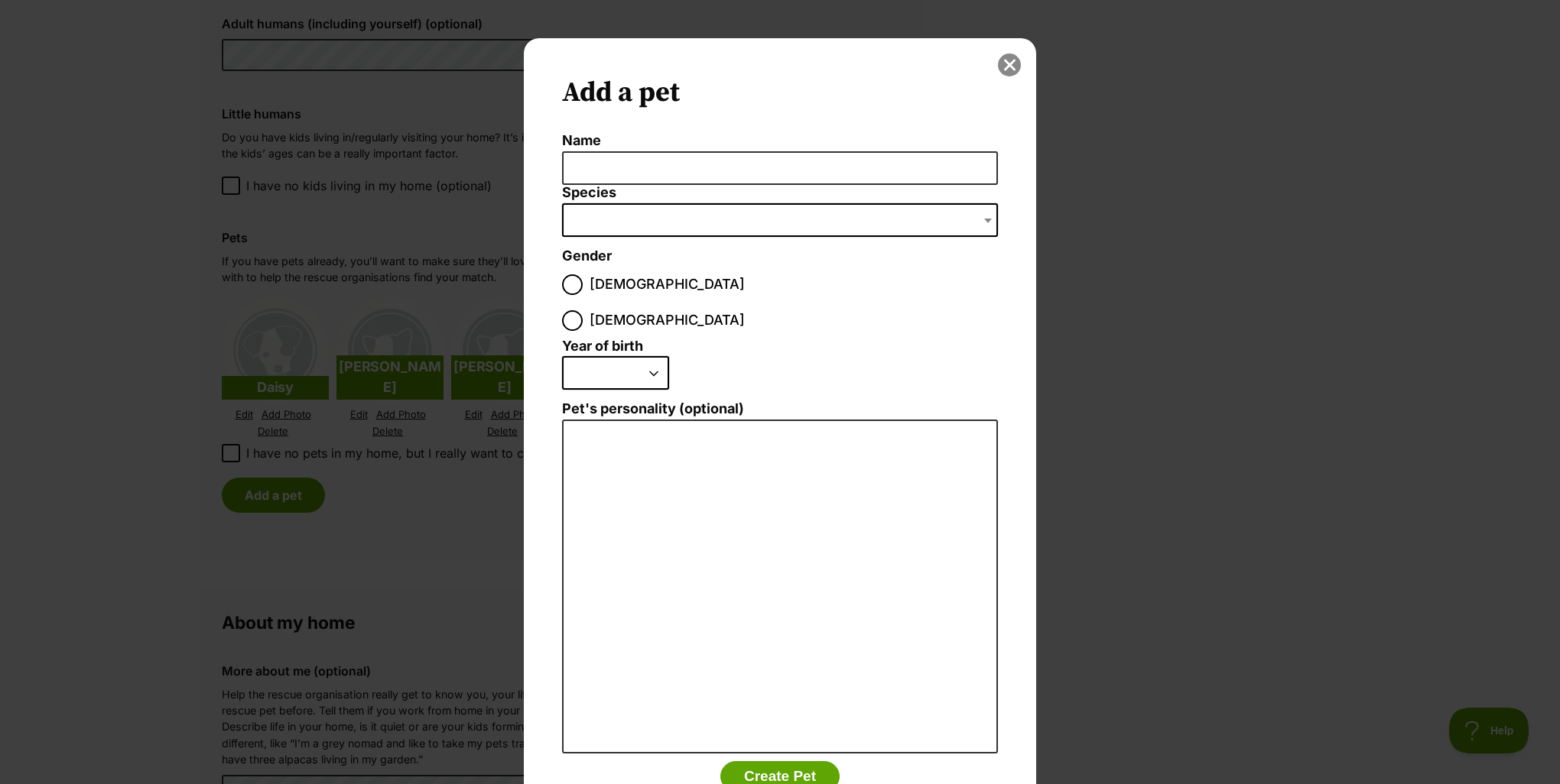
click at [1007, 66] on button "close" at bounding box center [1010, 65] width 23 height 23
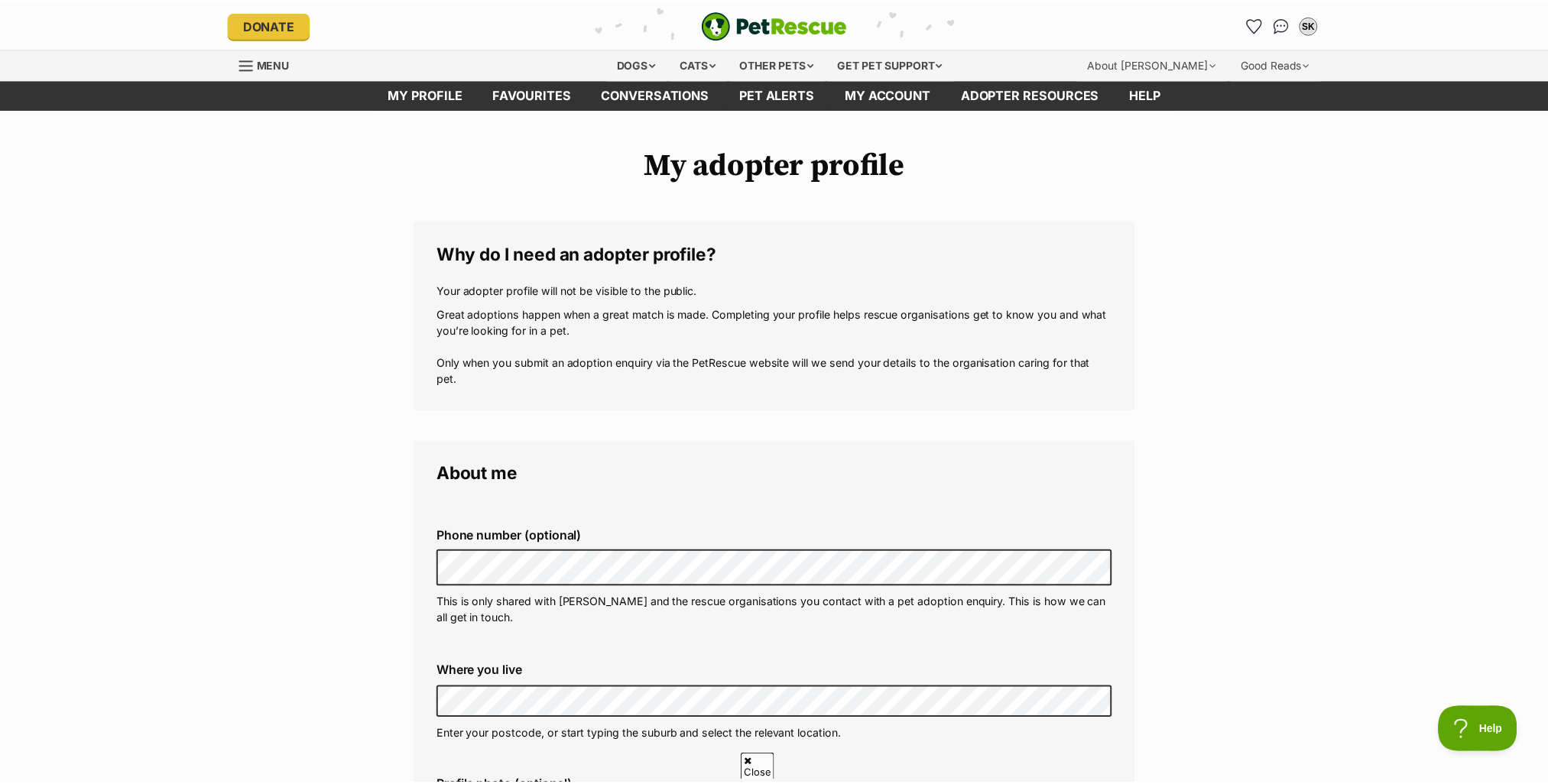
scroll to position [1223, 0]
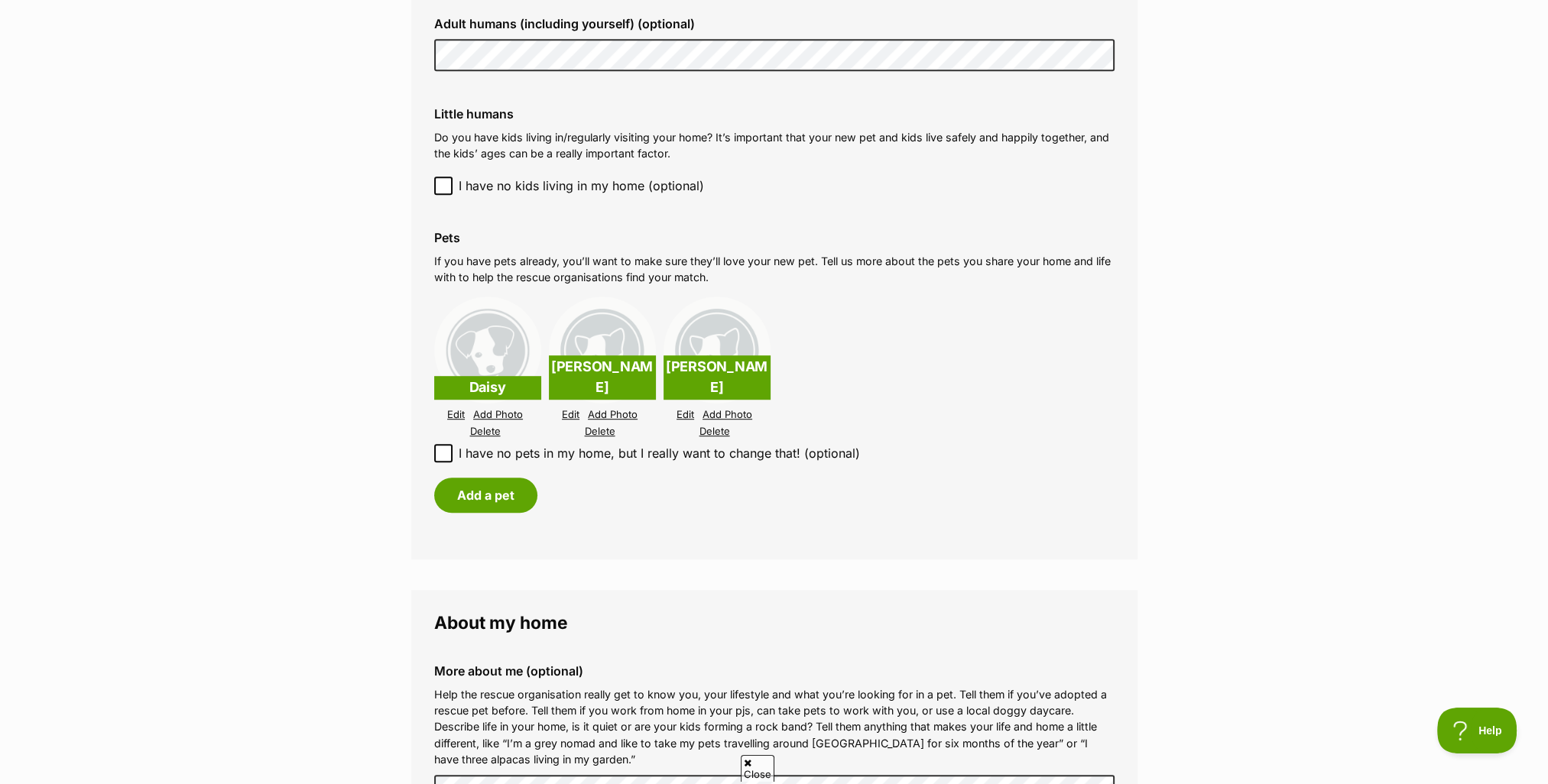
click at [498, 351] on img at bounding box center [488, 350] width 107 height 107
click at [480, 384] on p "Daisy" at bounding box center [488, 387] width 107 height 23
click at [456, 413] on link "Edit" at bounding box center [456, 415] width 18 height 11
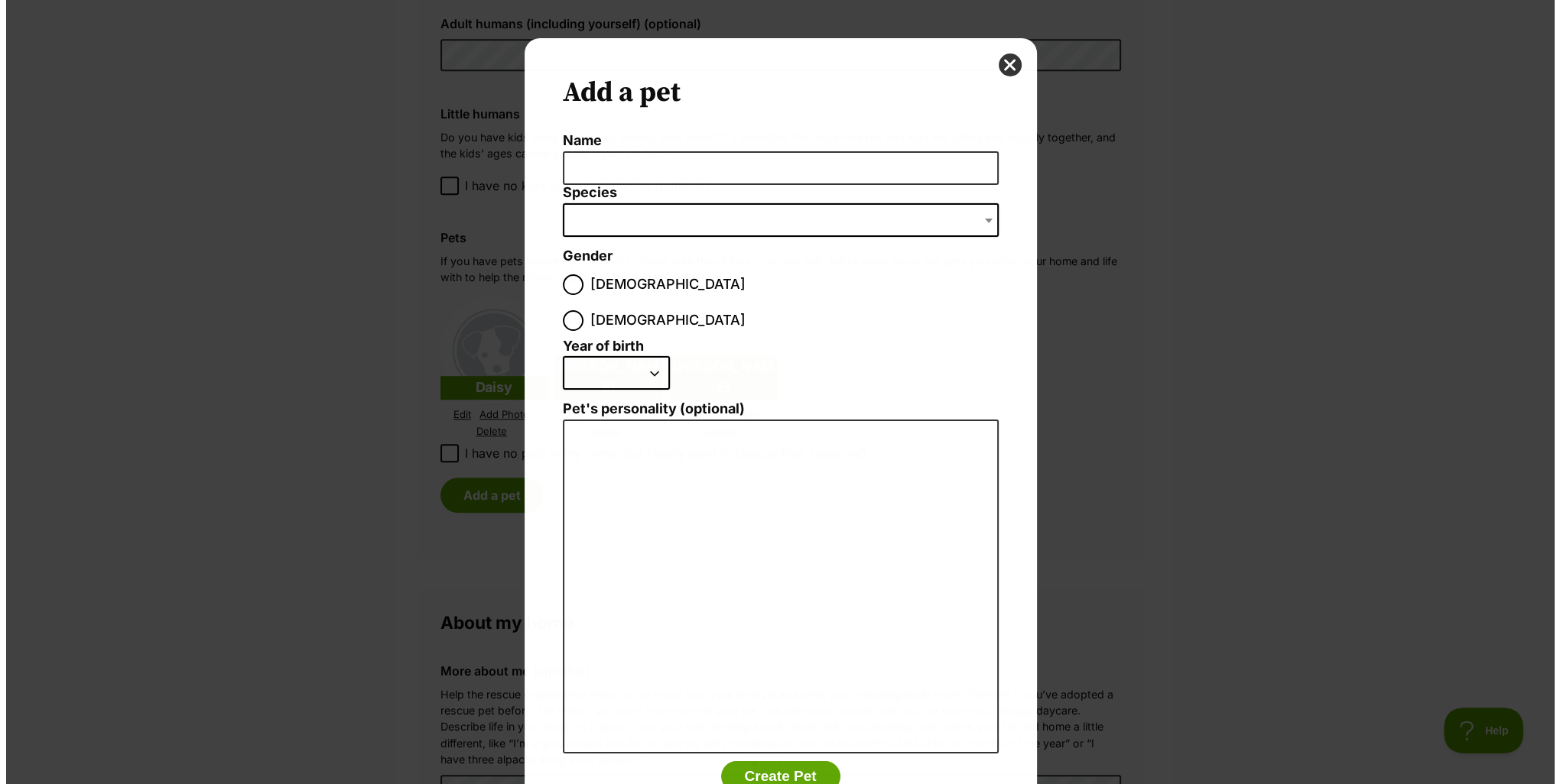
scroll to position [0, 0]
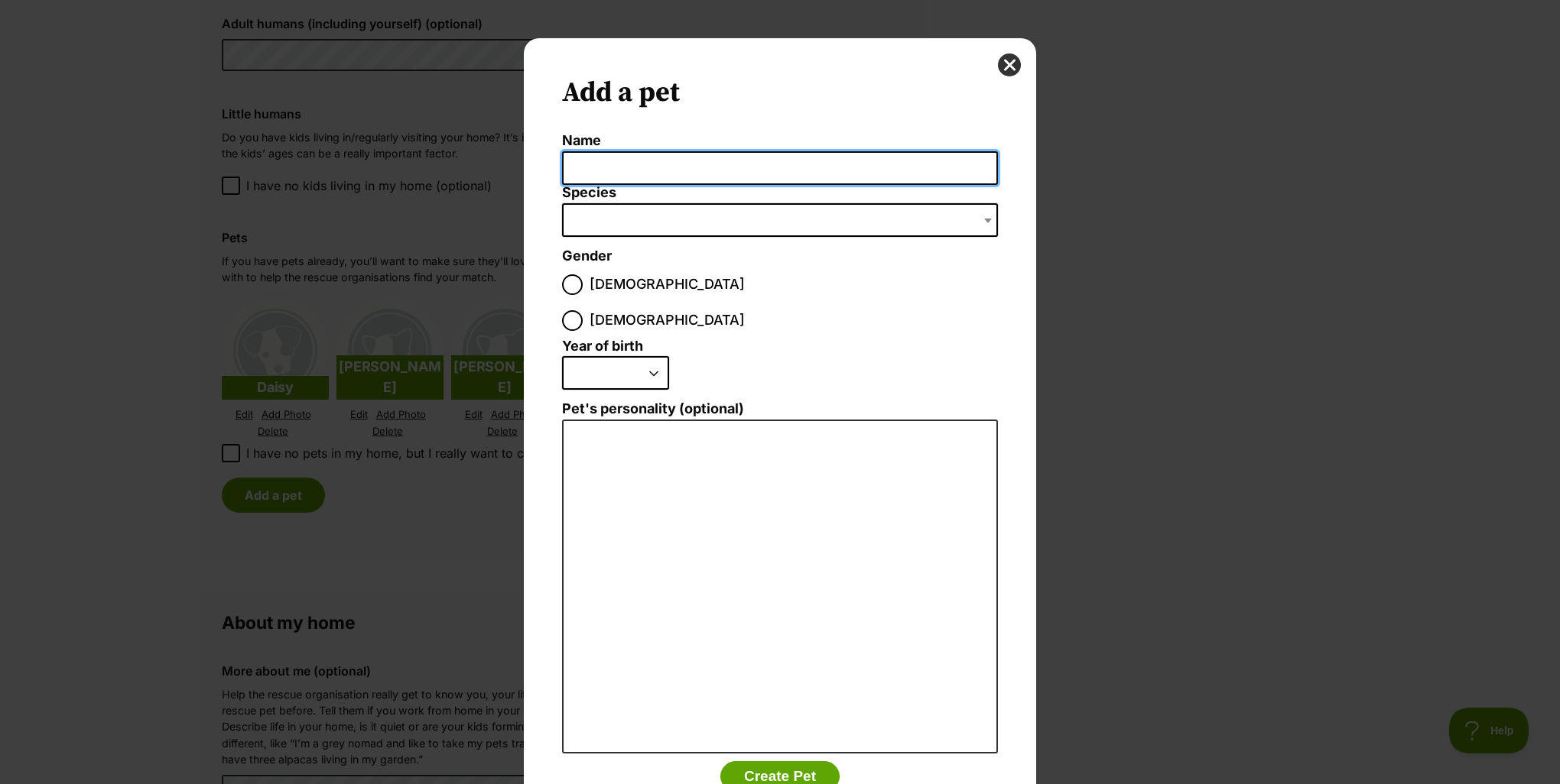
click at [579, 165] on input "Name" at bounding box center [780, 168] width 436 height 34
type input "Meso"
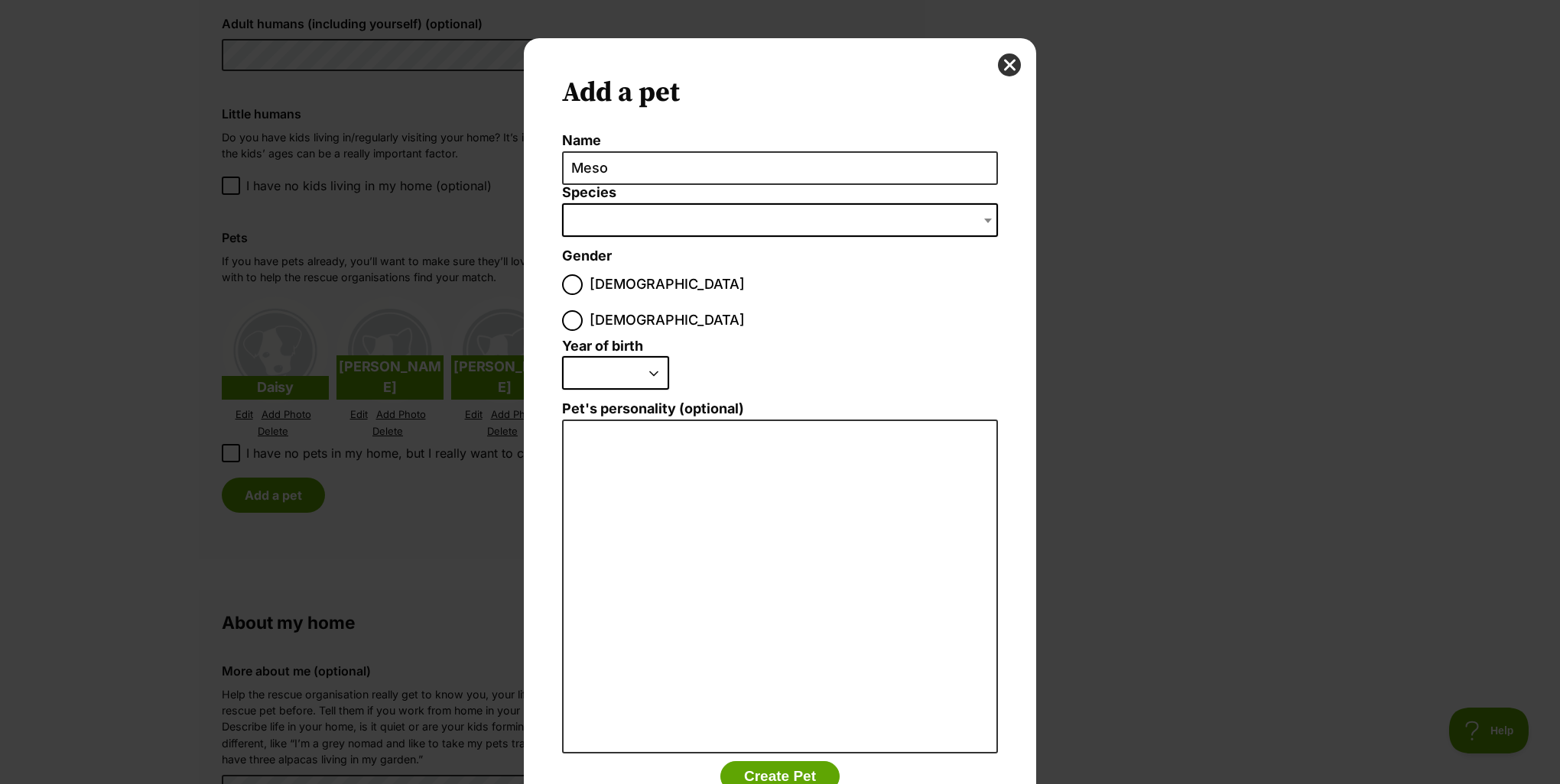
click at [594, 203] on span "Dialog Window - Close (Press escape to close)" at bounding box center [780, 220] width 436 height 34
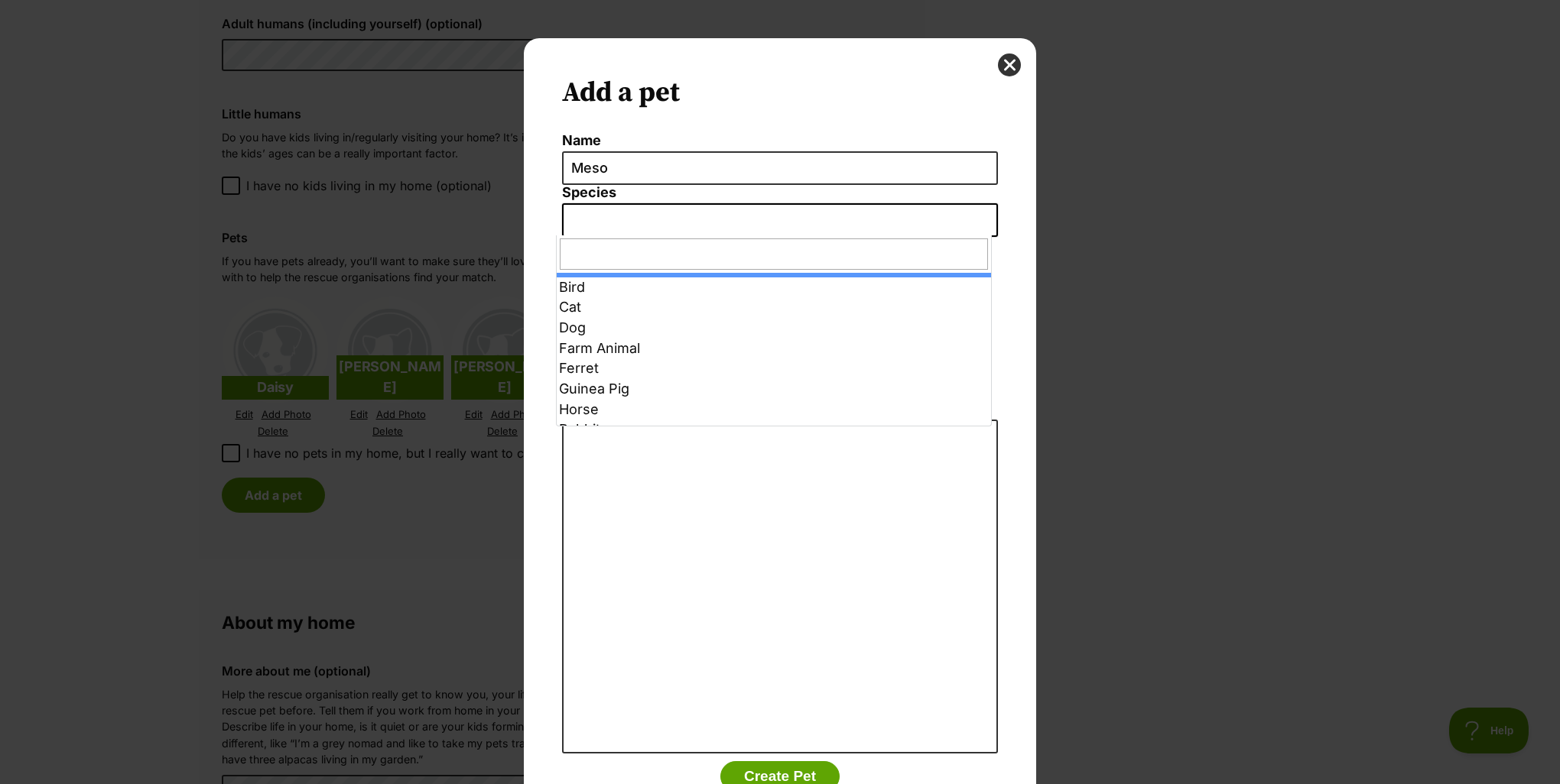
click at [584, 213] on span "Dialog Window - Close (Press escape to close)" at bounding box center [780, 220] width 436 height 34
click at [579, 219] on span "Dialog Window - Close (Press escape to close)" at bounding box center [780, 220] width 436 height 34
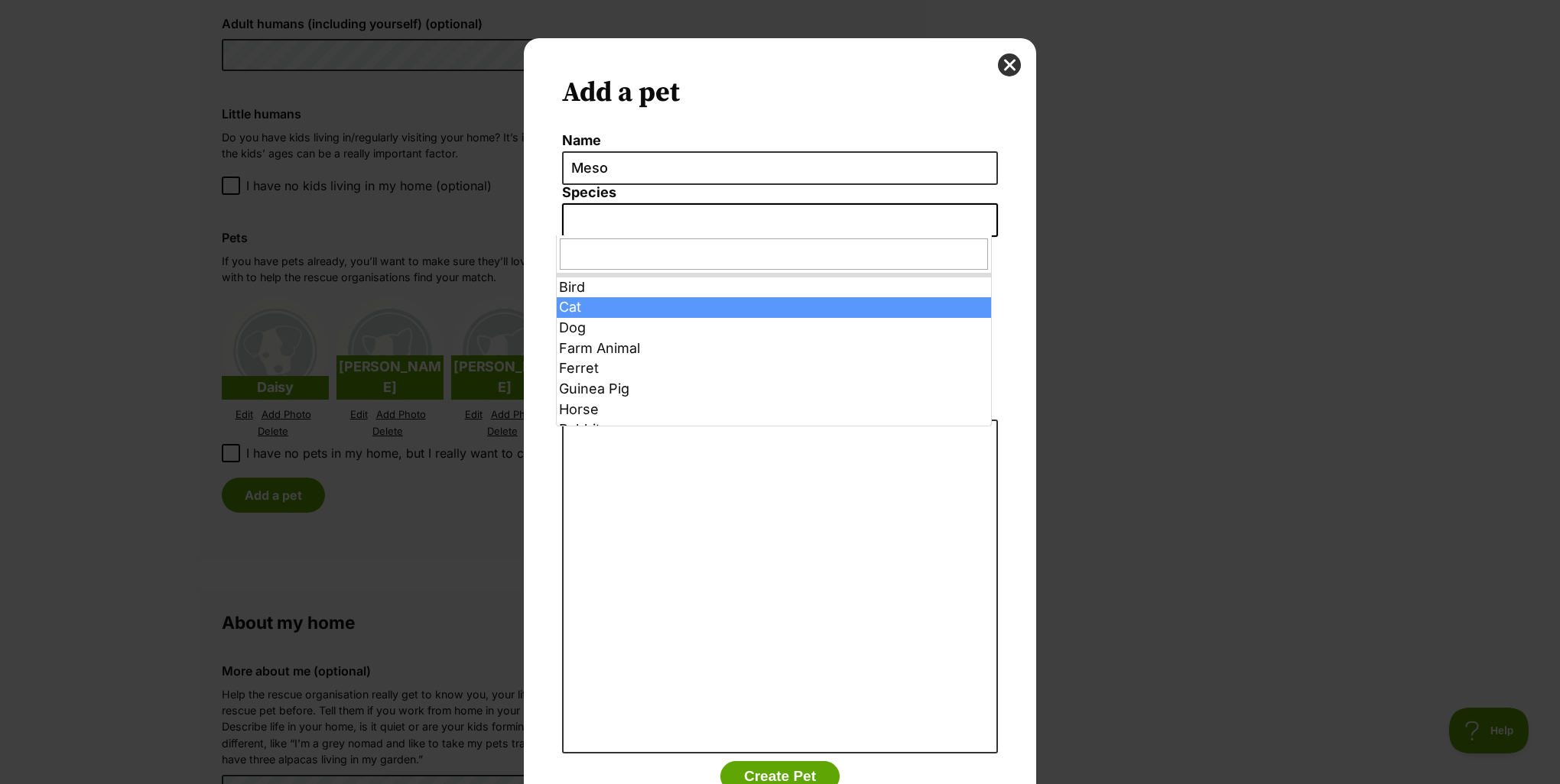
select select "2"
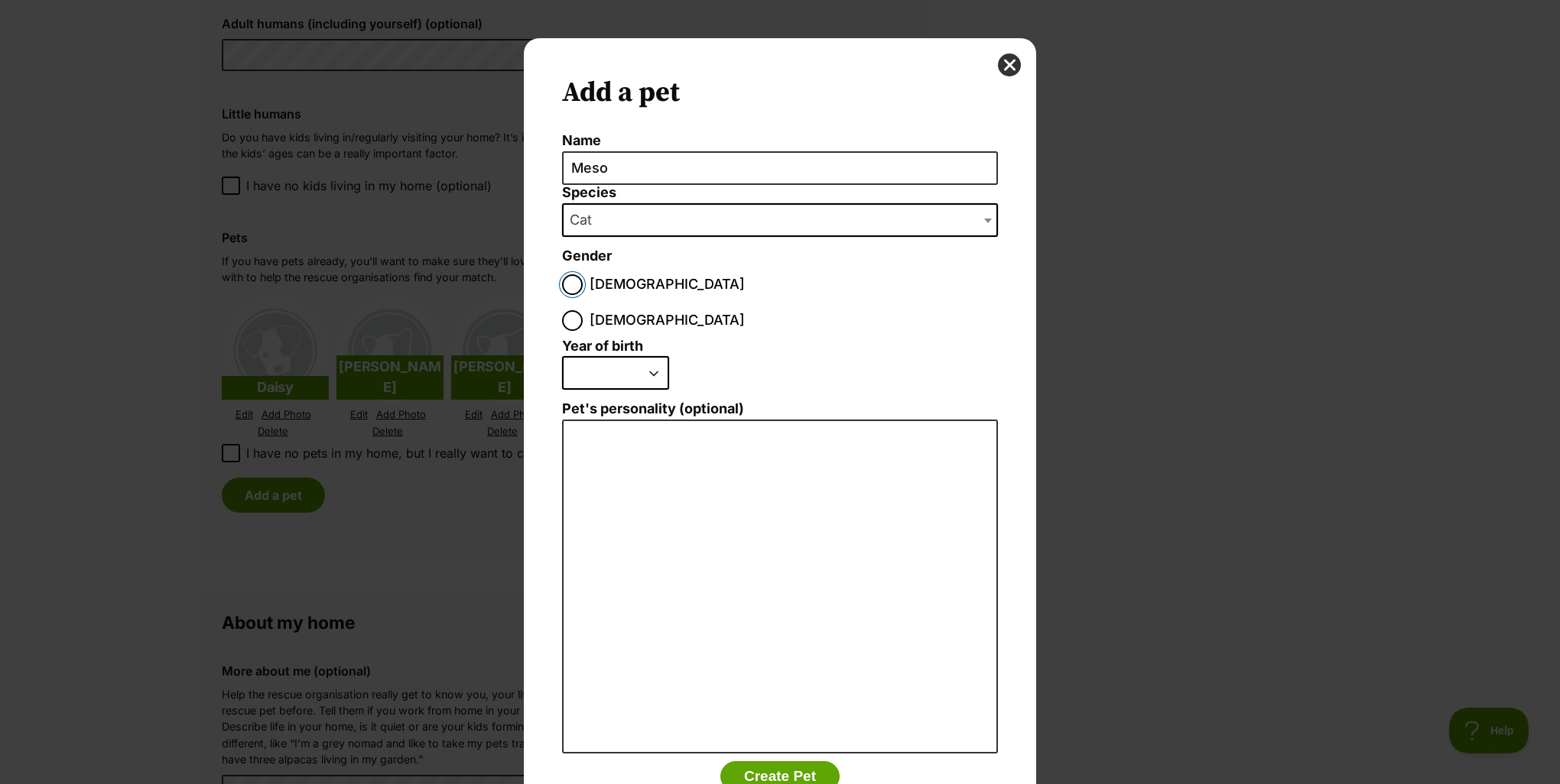
click at [569, 283] on input "Male" at bounding box center [572, 284] width 20 height 20
radio input "true"
click at [650, 356] on select "2025 2024 2023 2022 2021 2020 2019 2018 2017 2016 2015 2014 2013 2012 2011 2010…" at bounding box center [616, 373] width 107 height 34
select select "2023"
click at [562, 356] on select "2025 2024 2023 2022 2021 2020 2019 2018 2017 2016 2015 2014 2013 2012 2011 2010…" at bounding box center [616, 373] width 107 height 34
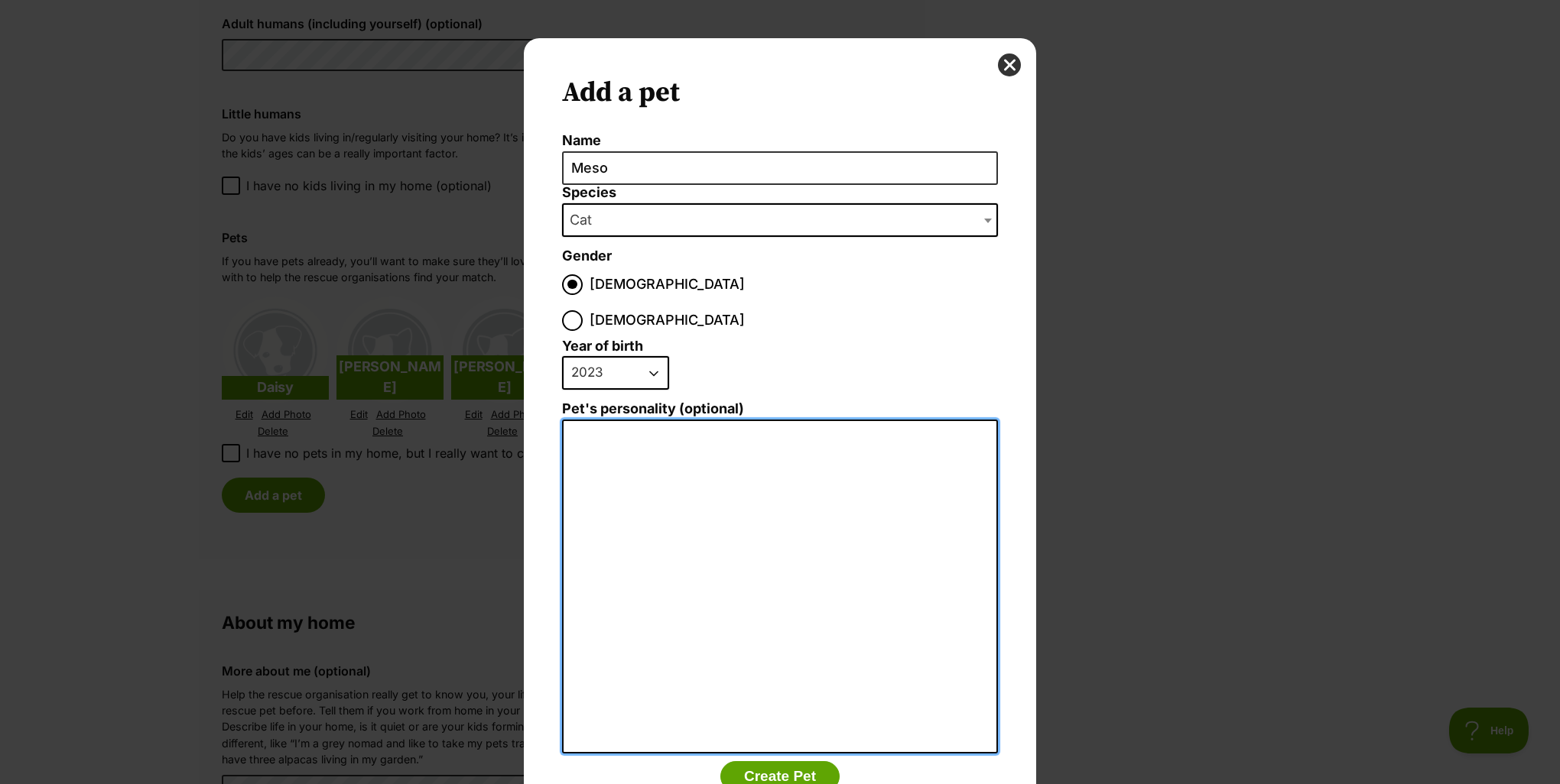
click at [572, 420] on textarea "Pet's personality (optional)" at bounding box center [780, 586] width 436 height 334
type textarea "A dsh tabby cat with lots of personality. He actually adopted us!"
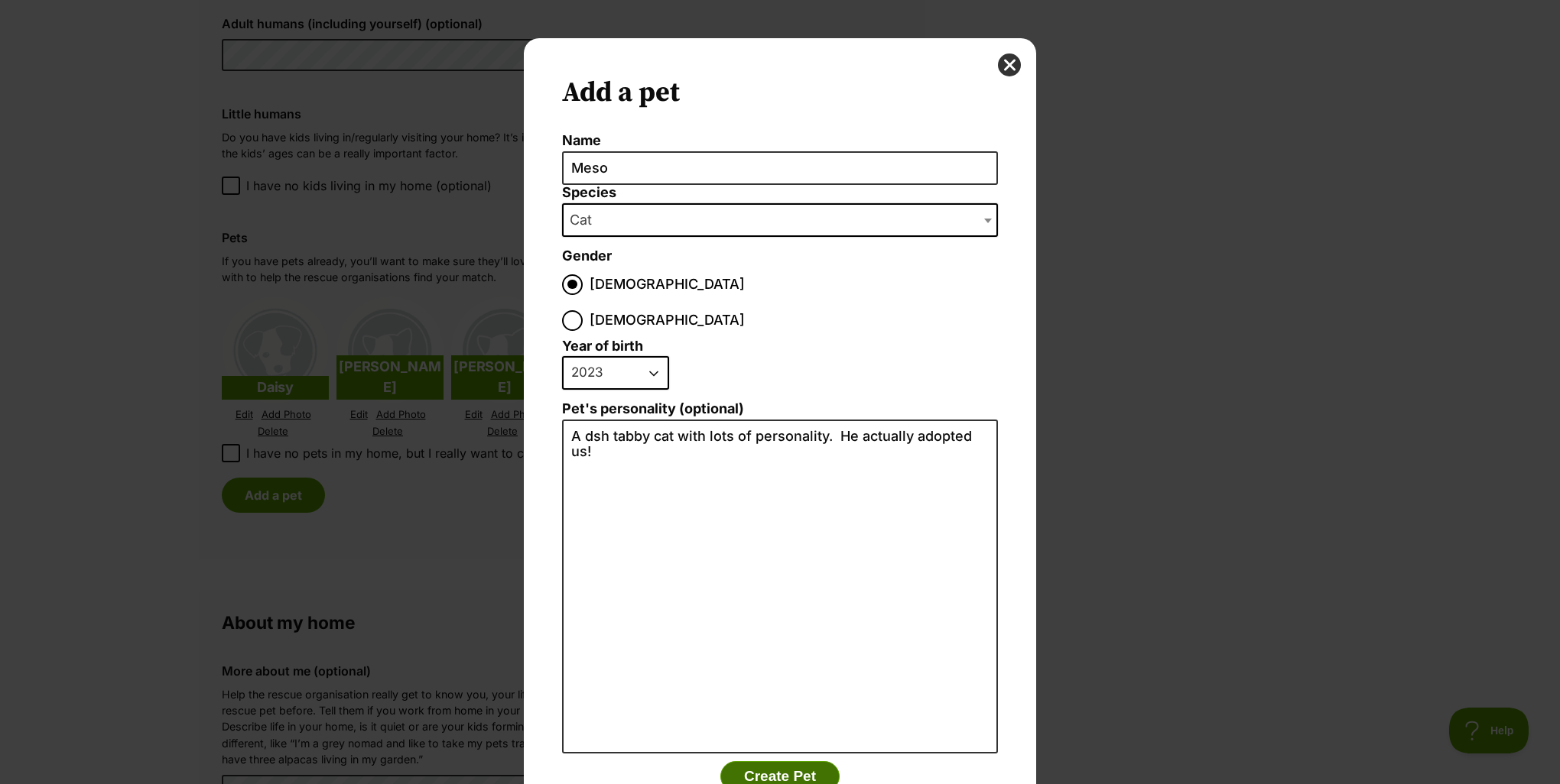
click at [744, 761] on button "Create Pet" at bounding box center [780, 777] width 119 height 31
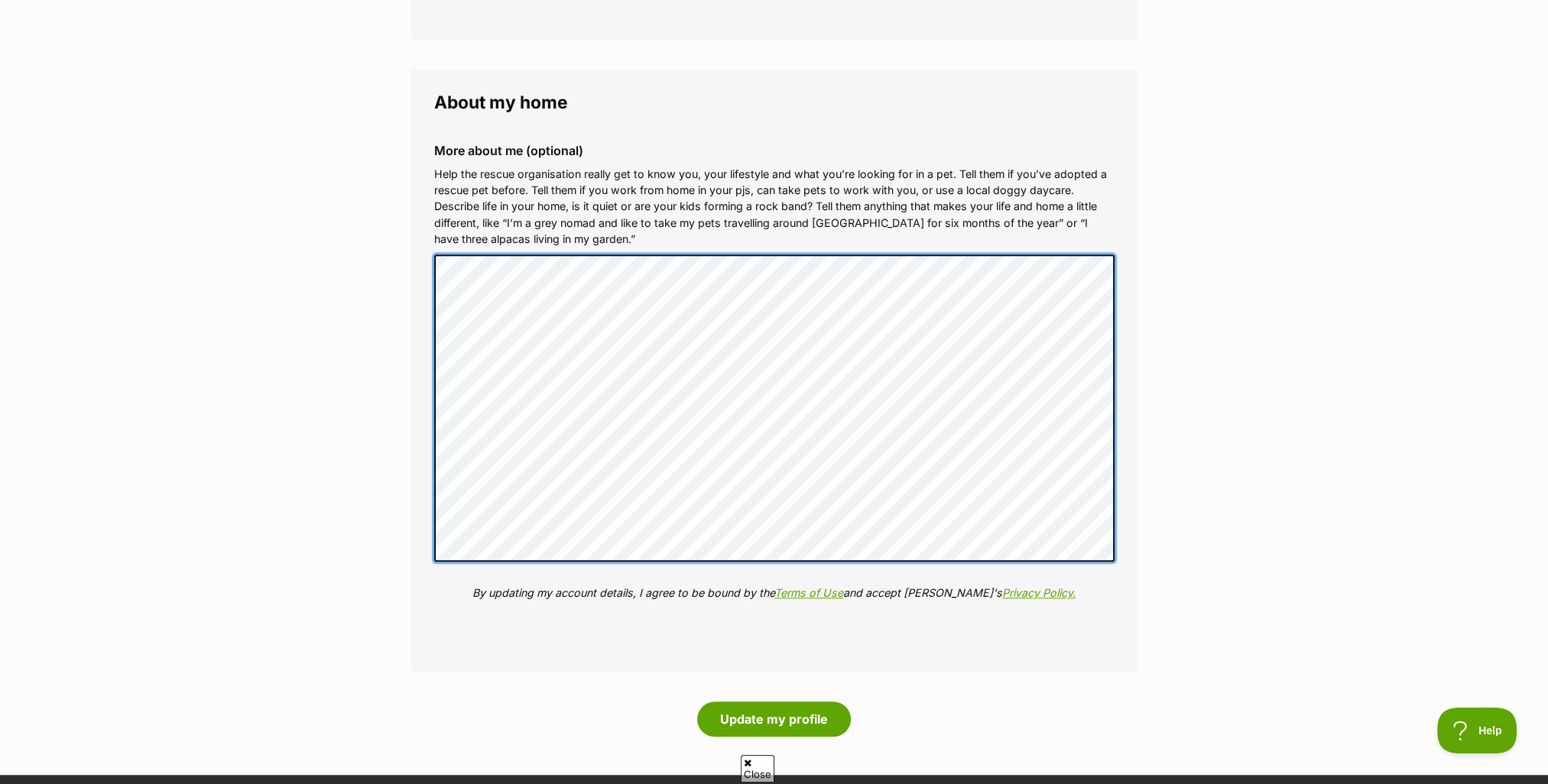
scroll to position [1758, 0]
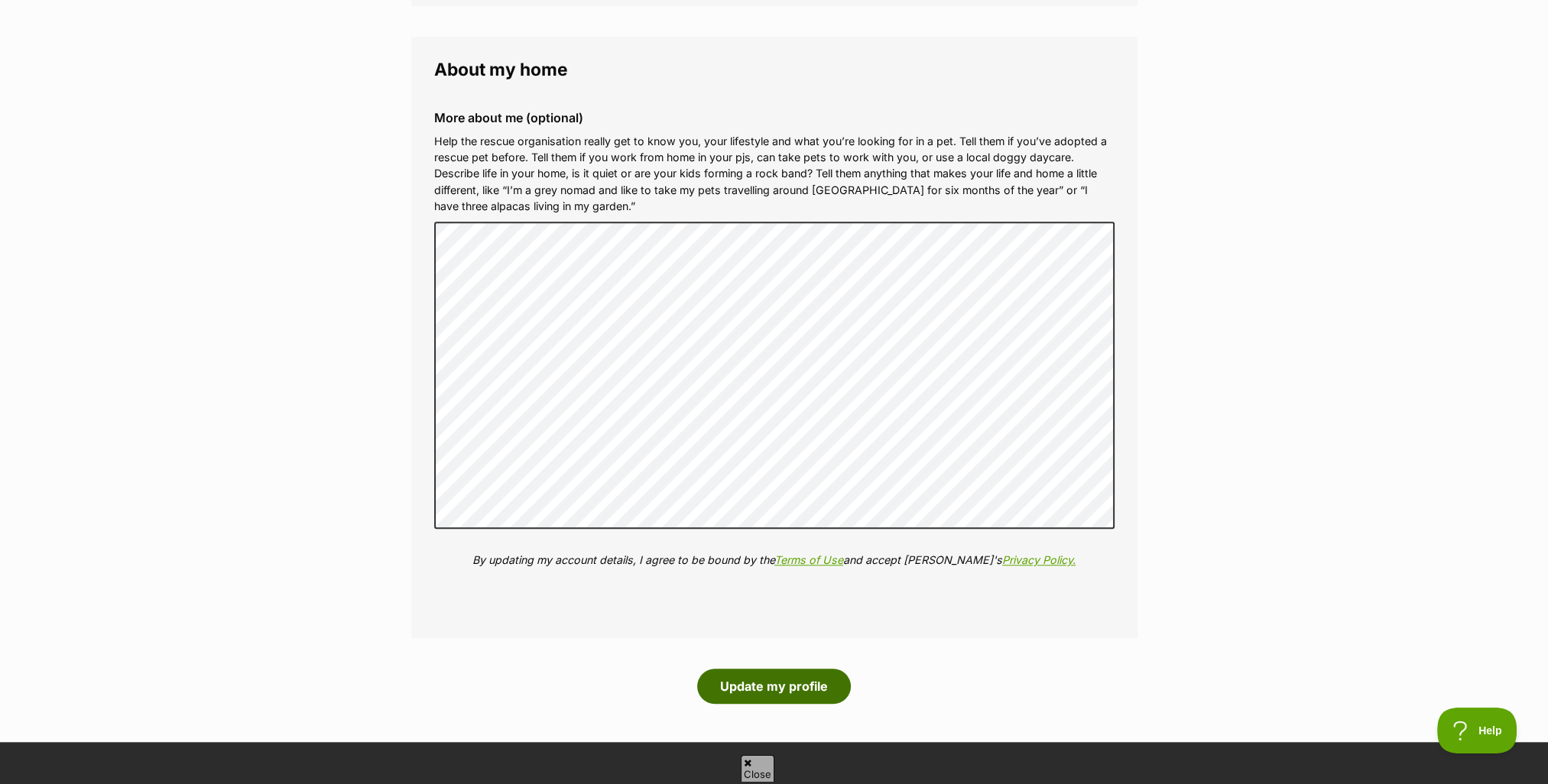
click at [757, 688] on button "Update my profile" at bounding box center [774, 686] width 154 height 35
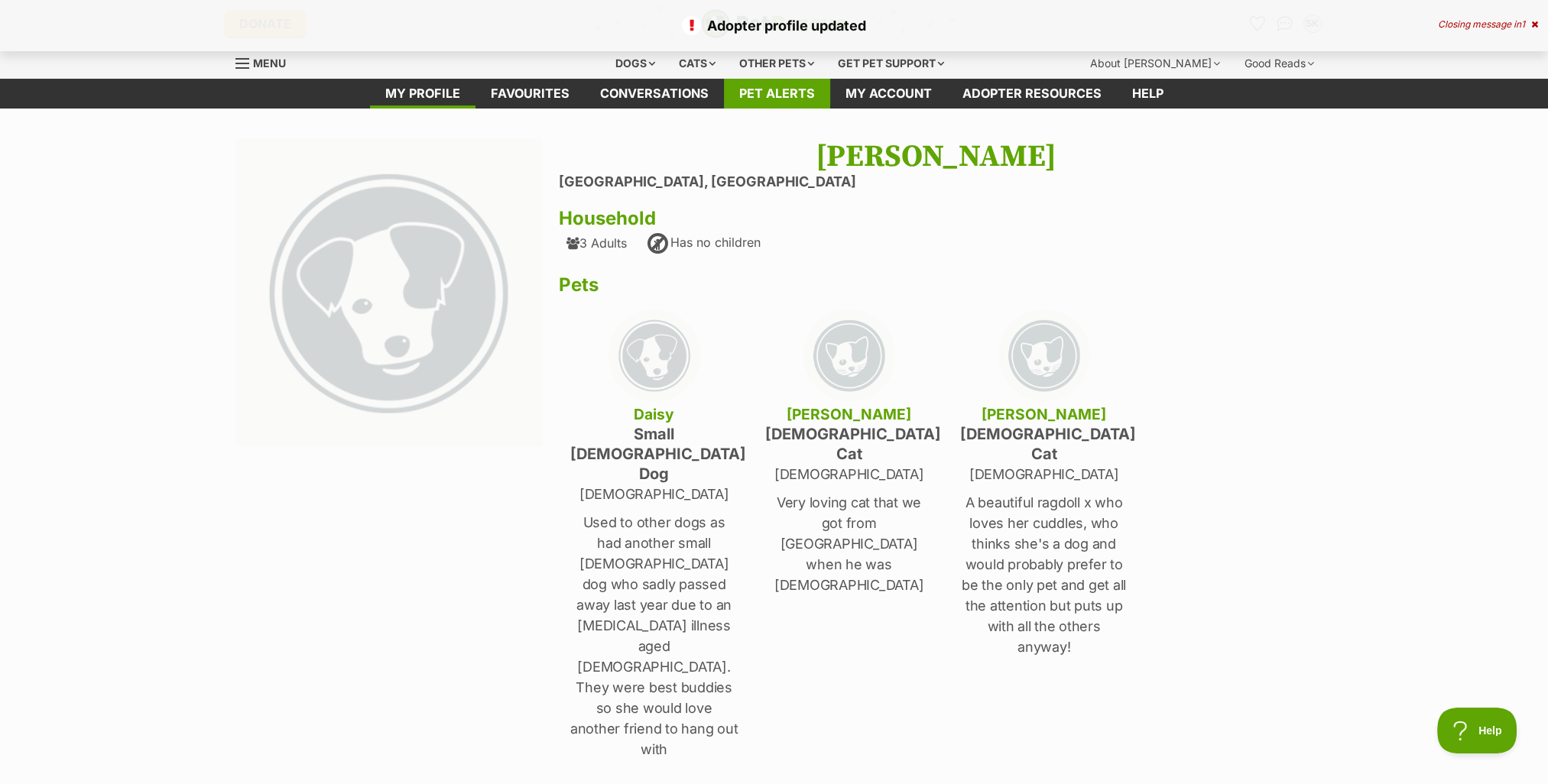
click at [761, 93] on link "Pet alerts" at bounding box center [777, 93] width 106 height 30
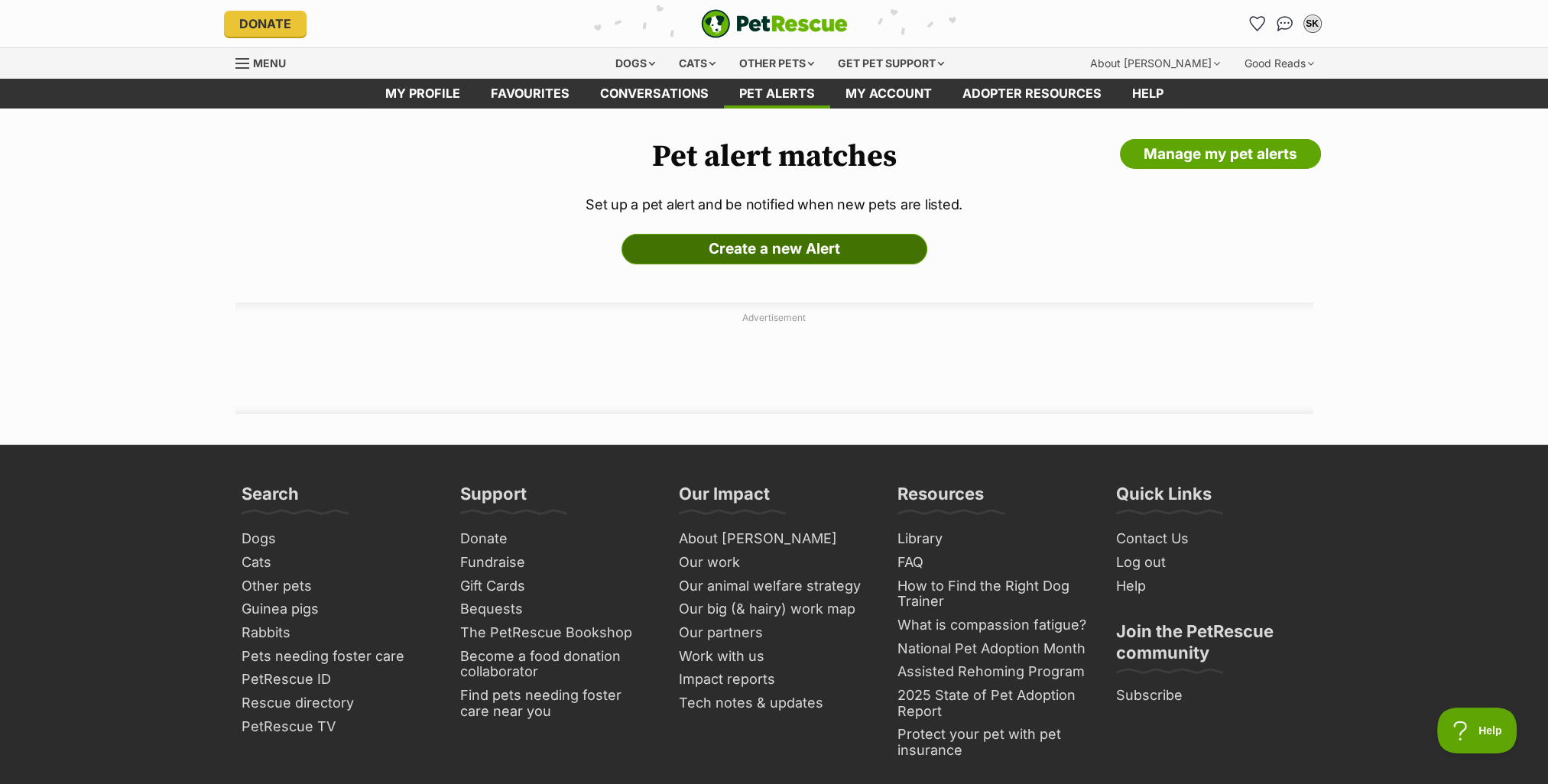
click at [773, 249] on link "Create a new Alert" at bounding box center [774, 249] width 306 height 31
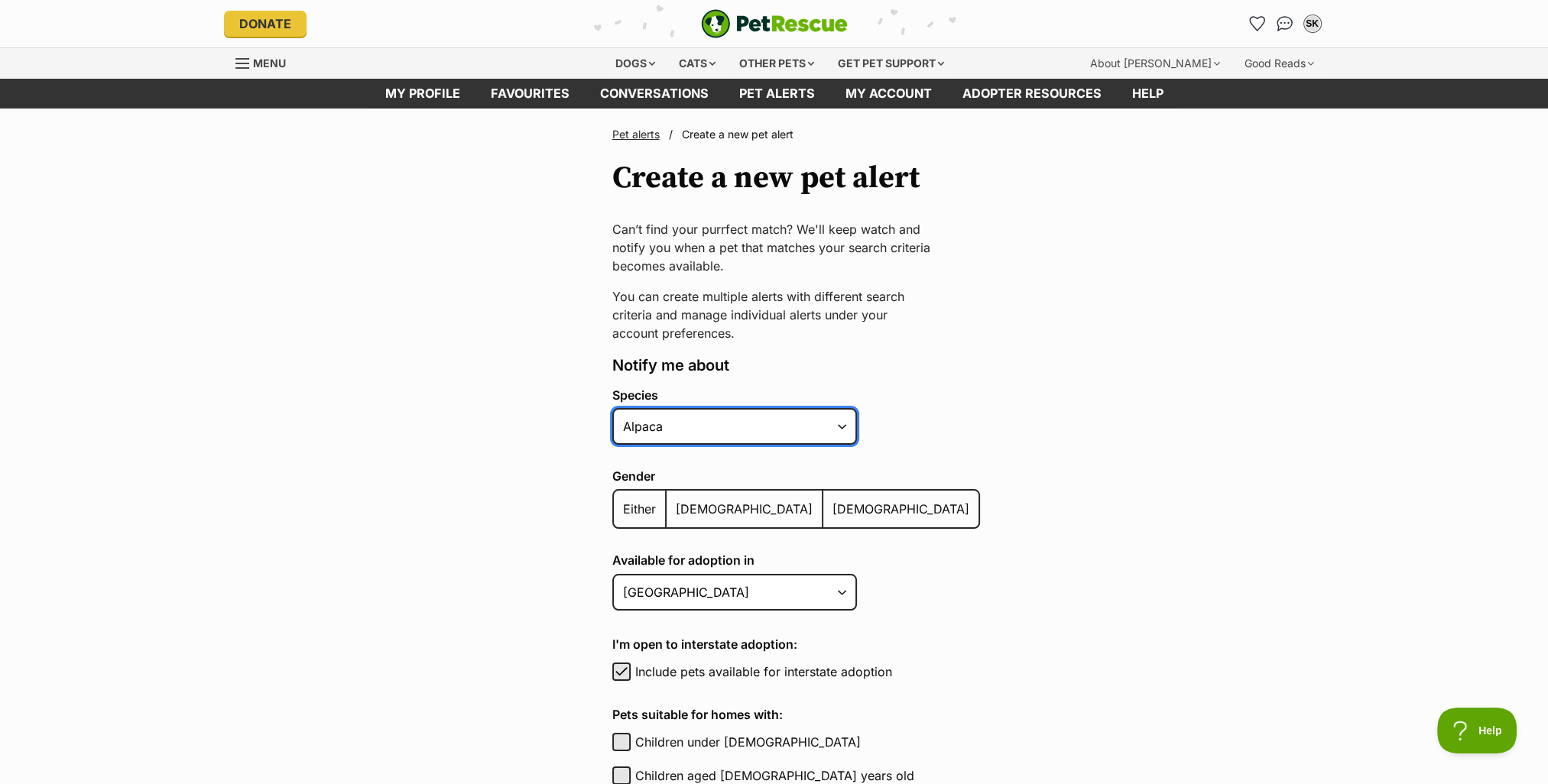
click at [851, 426] on select "Alpaca Bird Cat Chicken Cow Dog Donkey Duck Ferret Fish Goat Goose Guinea Fowl …" at bounding box center [735, 426] width 245 height 36
select select "1"
click at [612, 408] on select "Alpaca Bird Cat Chicken Cow Dog Donkey Duck Ferret Fish Goat Goose Guinea Fowl …" at bounding box center [735, 426] width 245 height 36
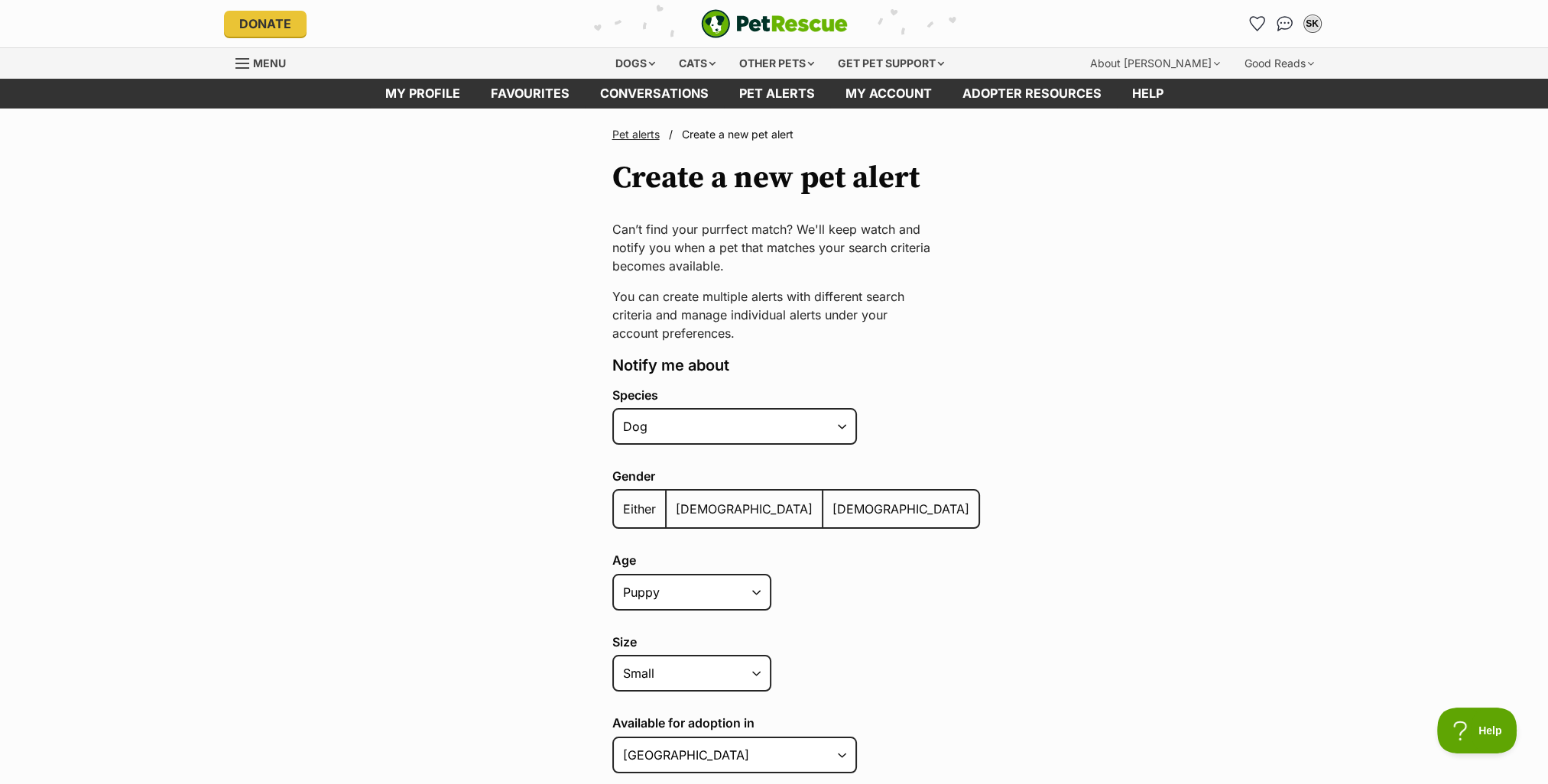
click at [639, 508] on span "Either" at bounding box center [639, 509] width 33 height 15
click at [622, 500] on input "Either" at bounding box center [622, 499] width 0 height 1
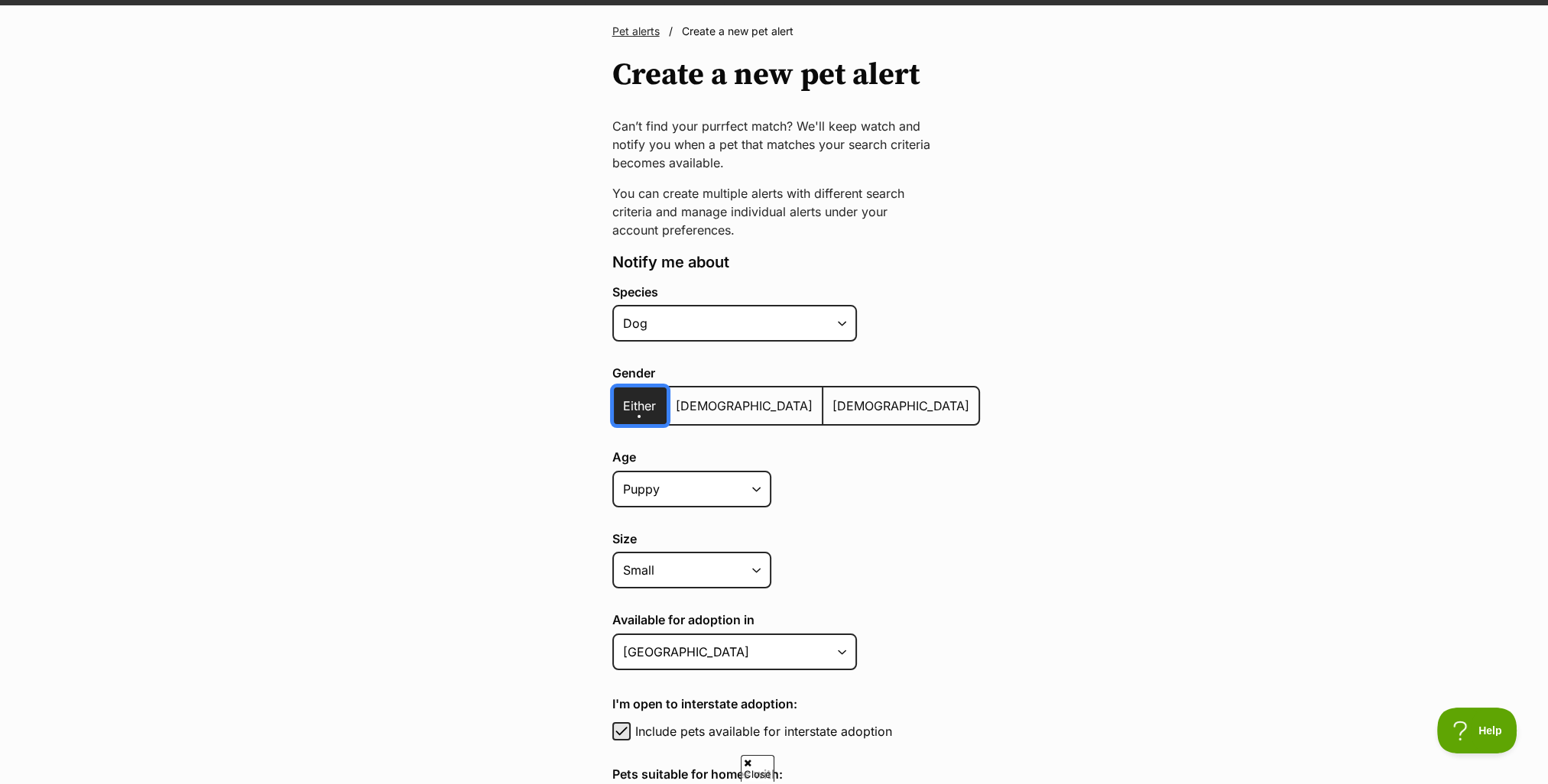
scroll to position [153, 0]
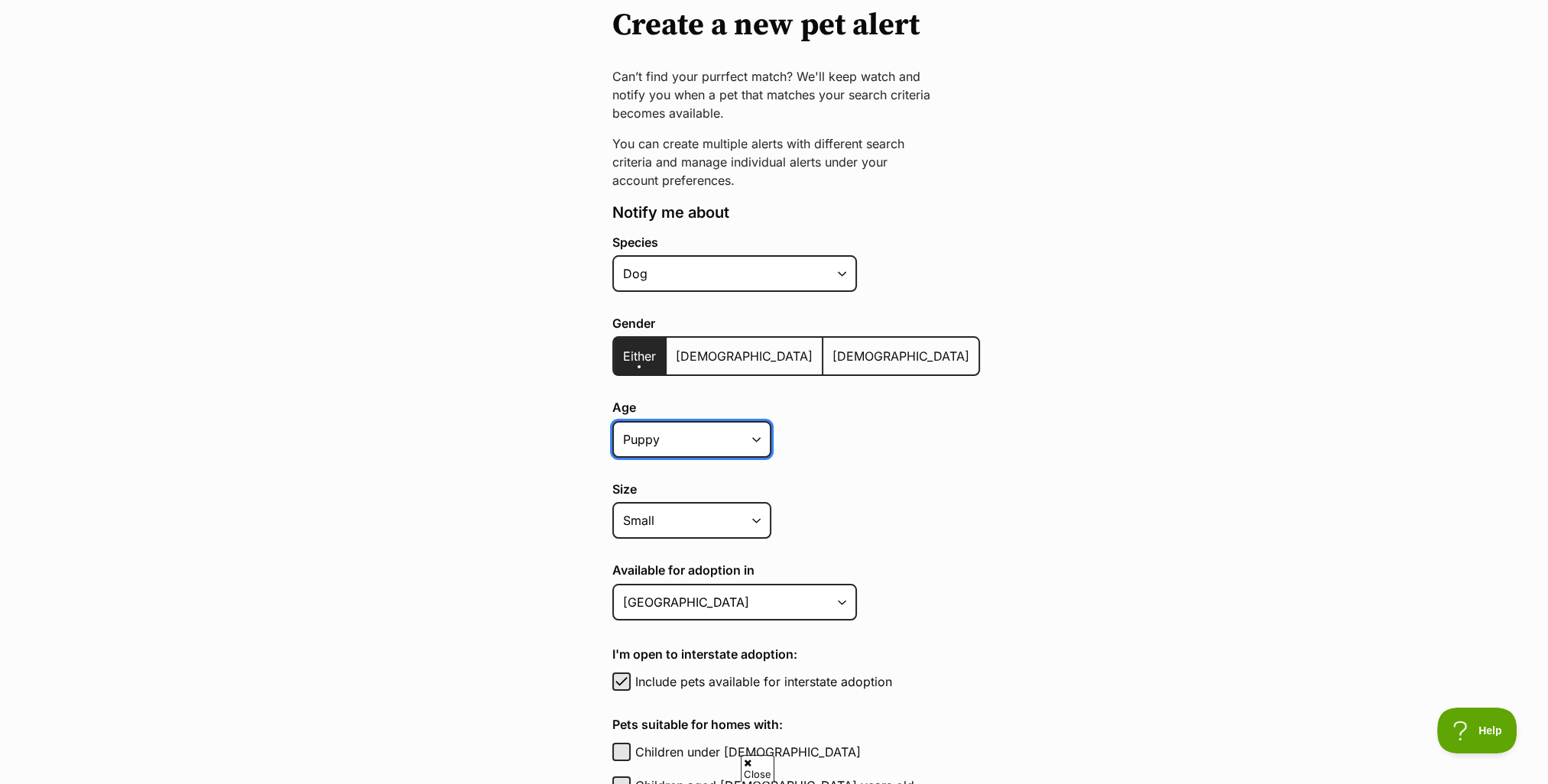
click at [757, 436] on select "Puppy Adult Senior All ages" at bounding box center [692, 439] width 159 height 36
select select
click at [612, 421] on select "Puppy Adult Senior All ages" at bounding box center [692, 439] width 159 height 36
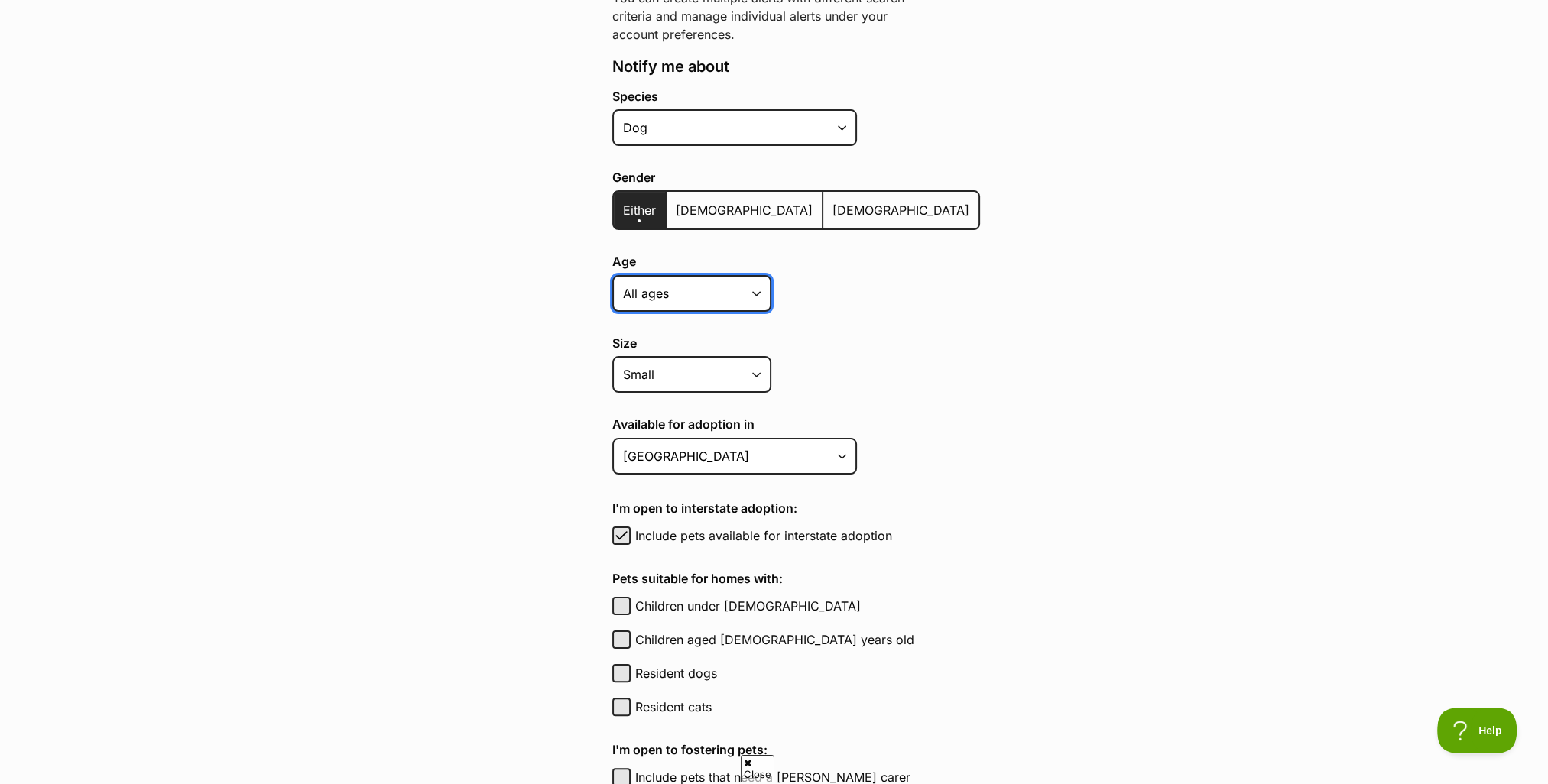
scroll to position [306, 0]
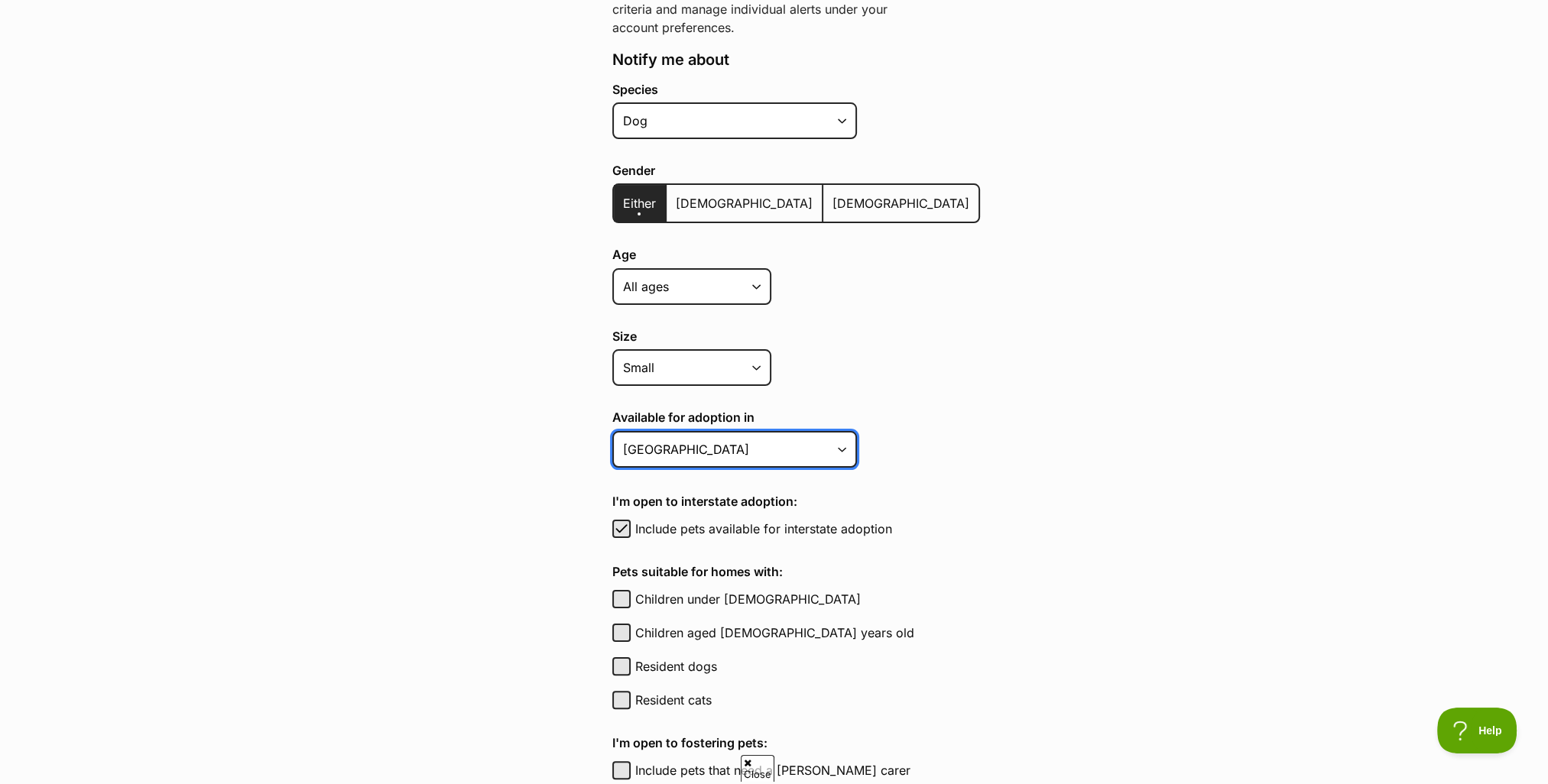
click at [846, 451] on select "Australian Capital Territory New South Wales Northern Territory Queensland Sout…" at bounding box center [735, 449] width 245 height 36
select select "5"
click at [612, 431] on select "Australian Capital Territory New South Wales Northern Territory Queensland Sout…" at bounding box center [735, 449] width 245 height 36
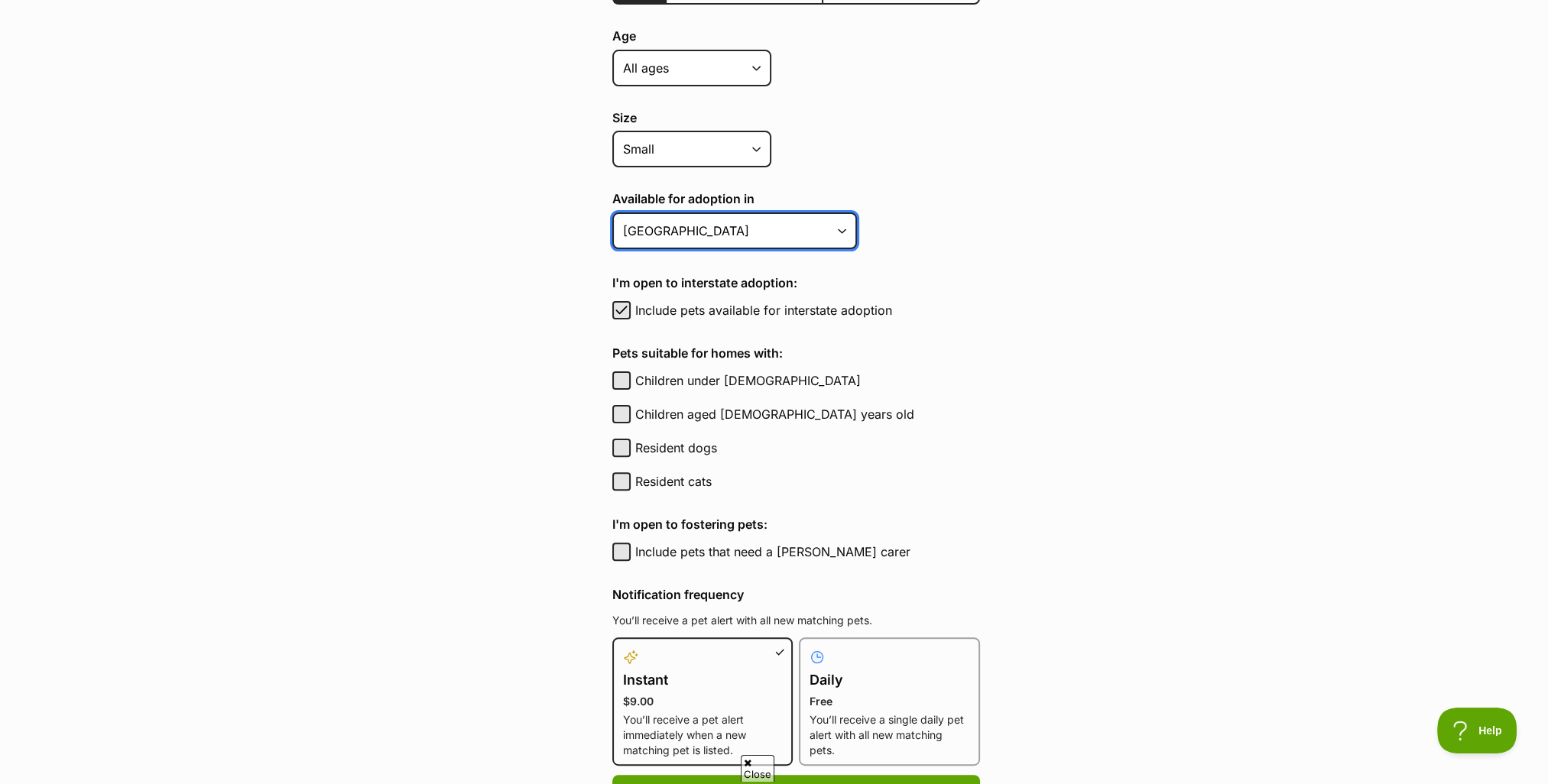
scroll to position [535, 0]
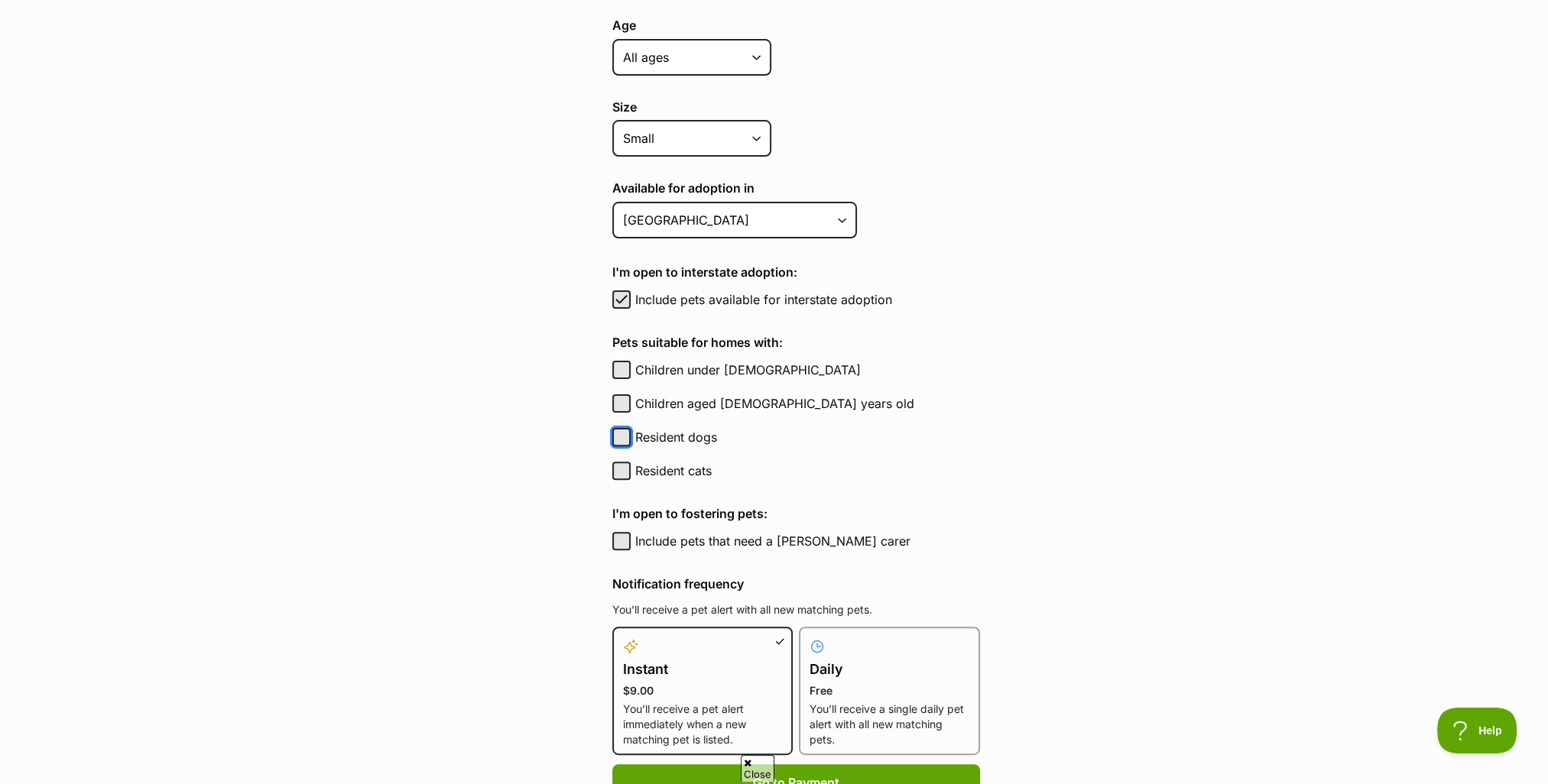
click at [616, 432] on button "Resident dogs" at bounding box center [621, 437] width 19 height 19
checkbox input "true"
click at [619, 468] on button "Resident cats" at bounding box center [621, 471] width 19 height 19
checkbox input "true"
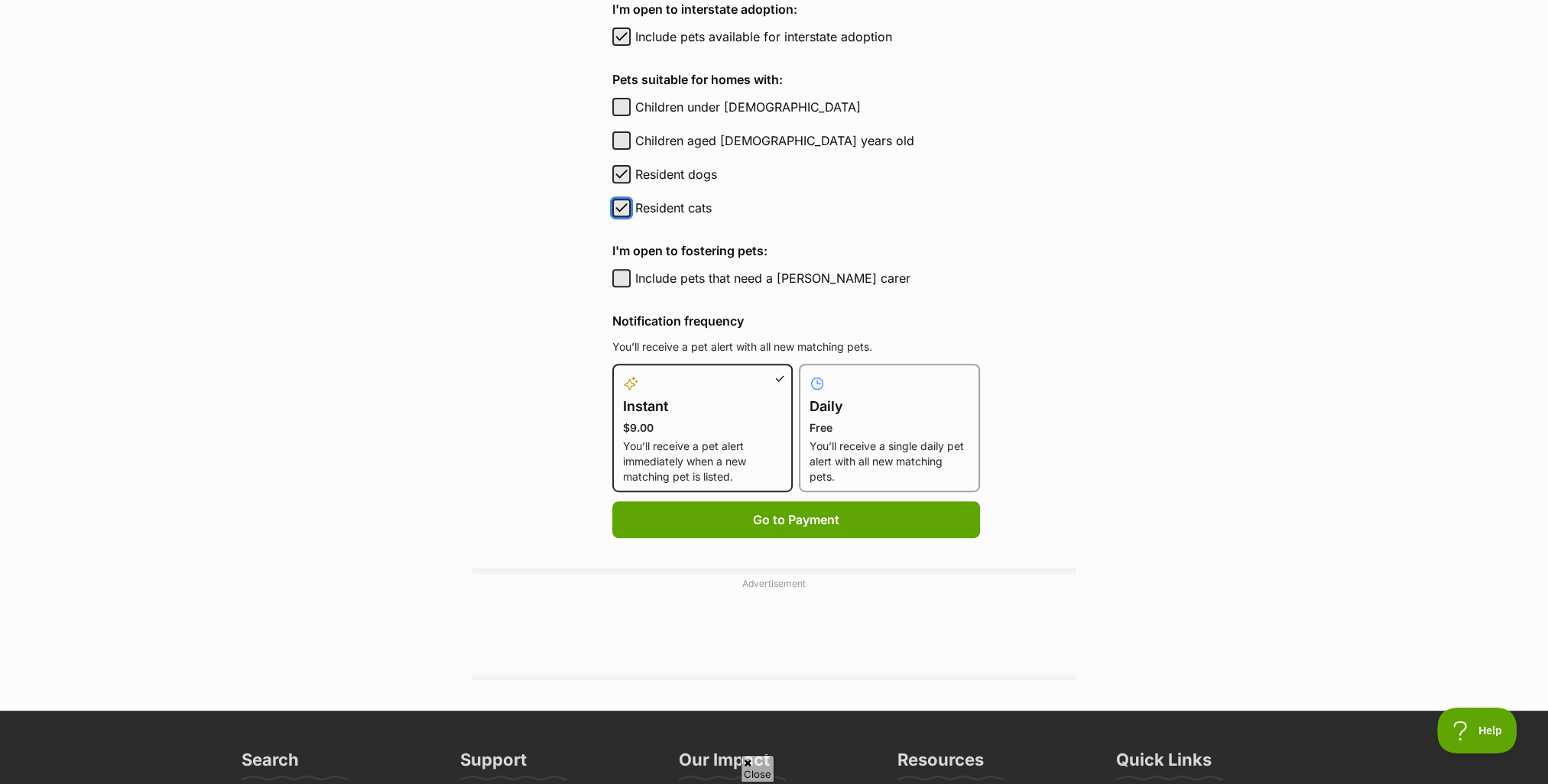
scroll to position [841, 0]
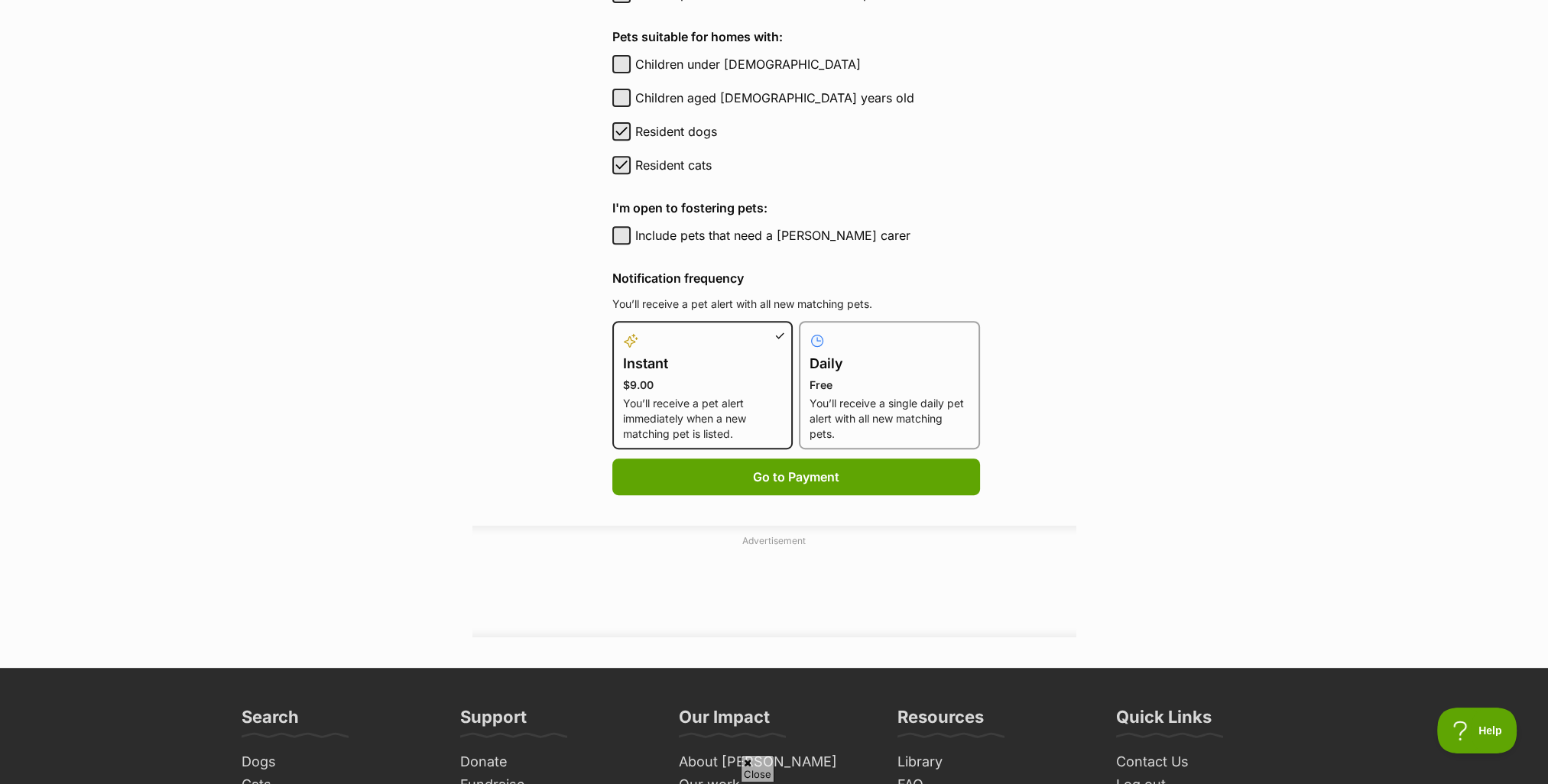
click at [820, 405] on p "You’ll receive a single daily pet alert with all new matching pets." at bounding box center [889, 419] width 160 height 46
click at [809, 331] on input "Daily Free You’ll receive a single daily pet alert with all new matching pets." at bounding box center [808, 330] width 1 height 1
radio input "true"
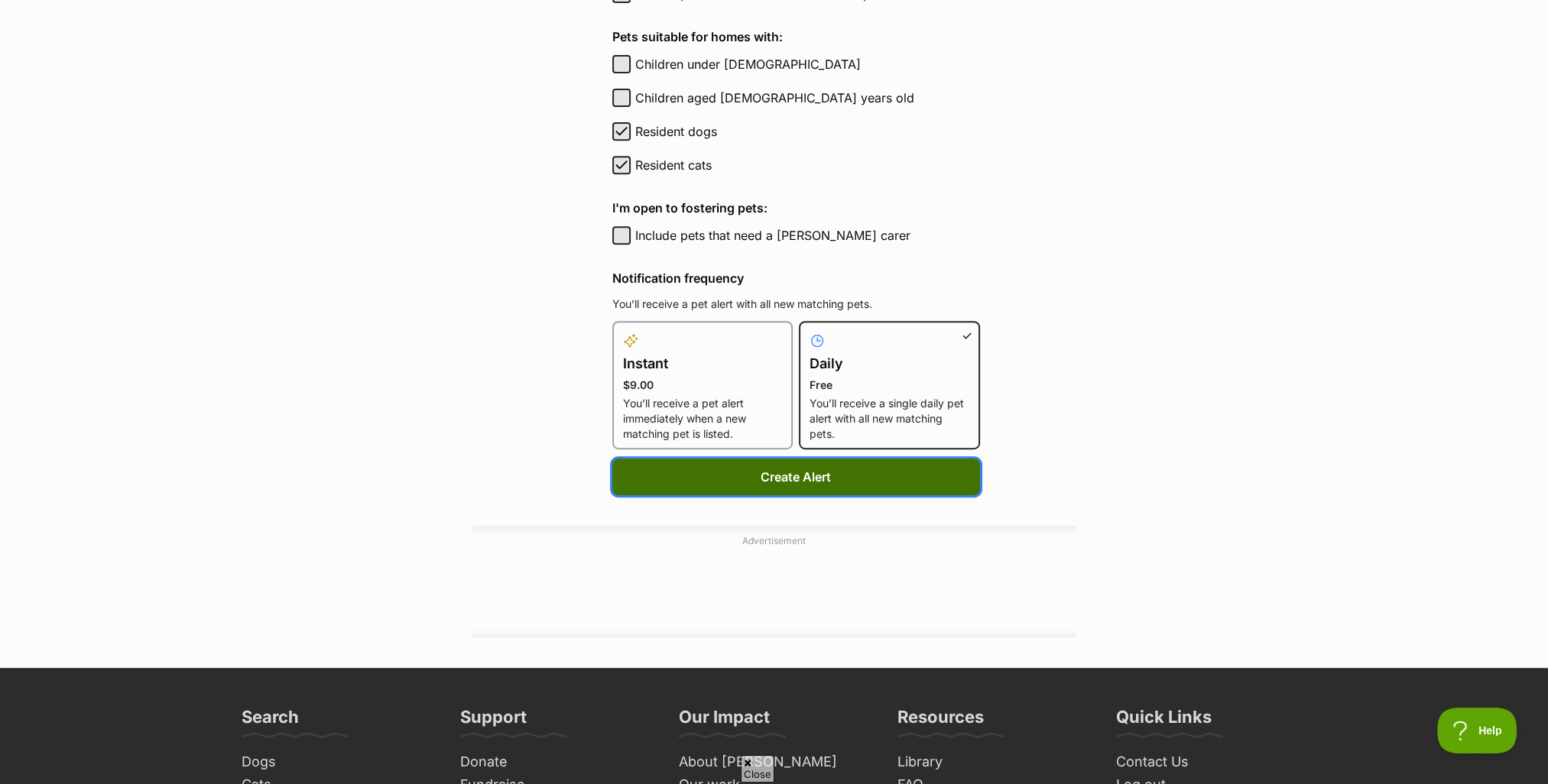
click at [758, 471] on button "Create Alert" at bounding box center [796, 476] width 368 height 36
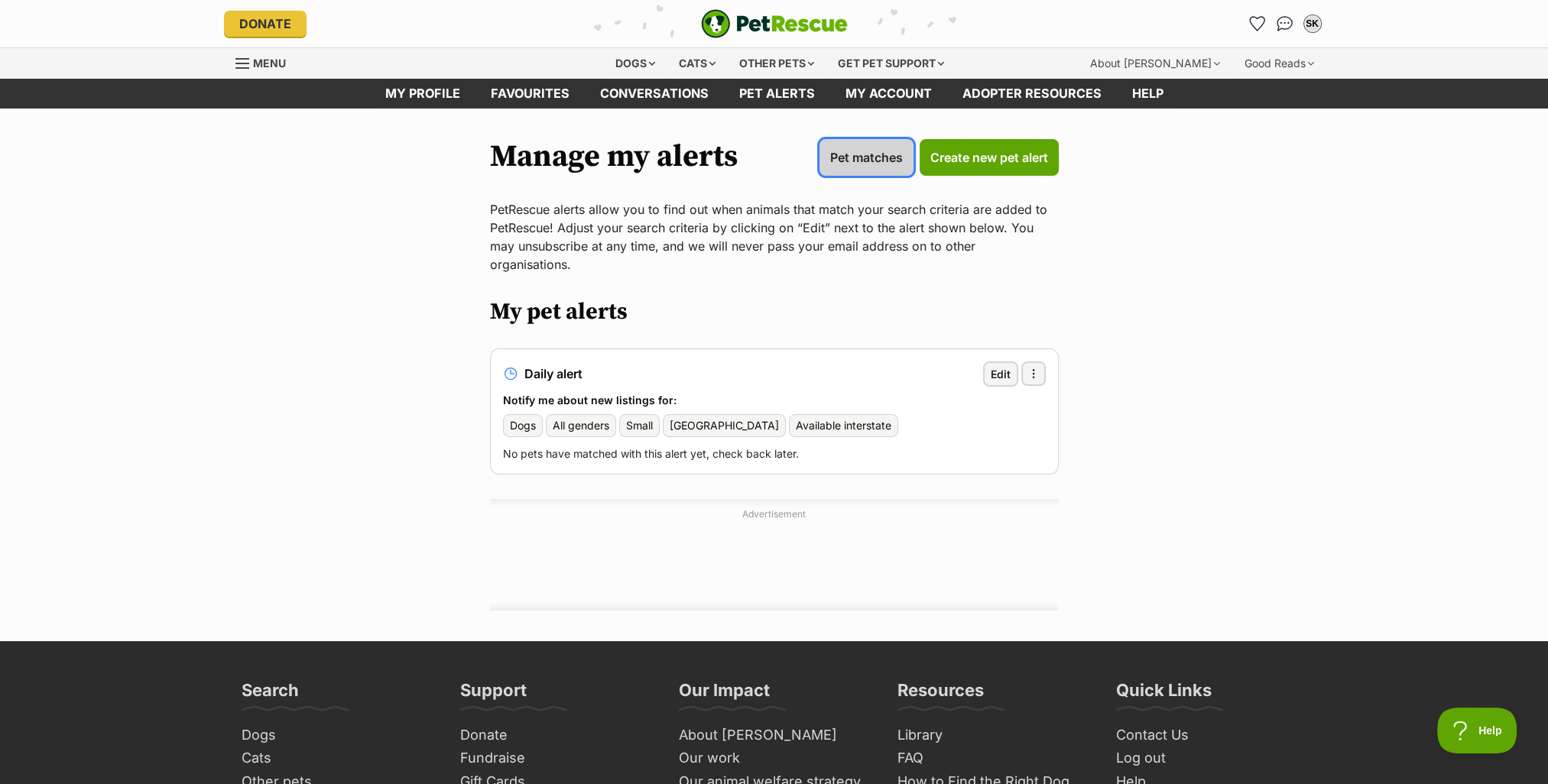
click at [869, 155] on span "Pet matches" at bounding box center [867, 157] width 73 height 19
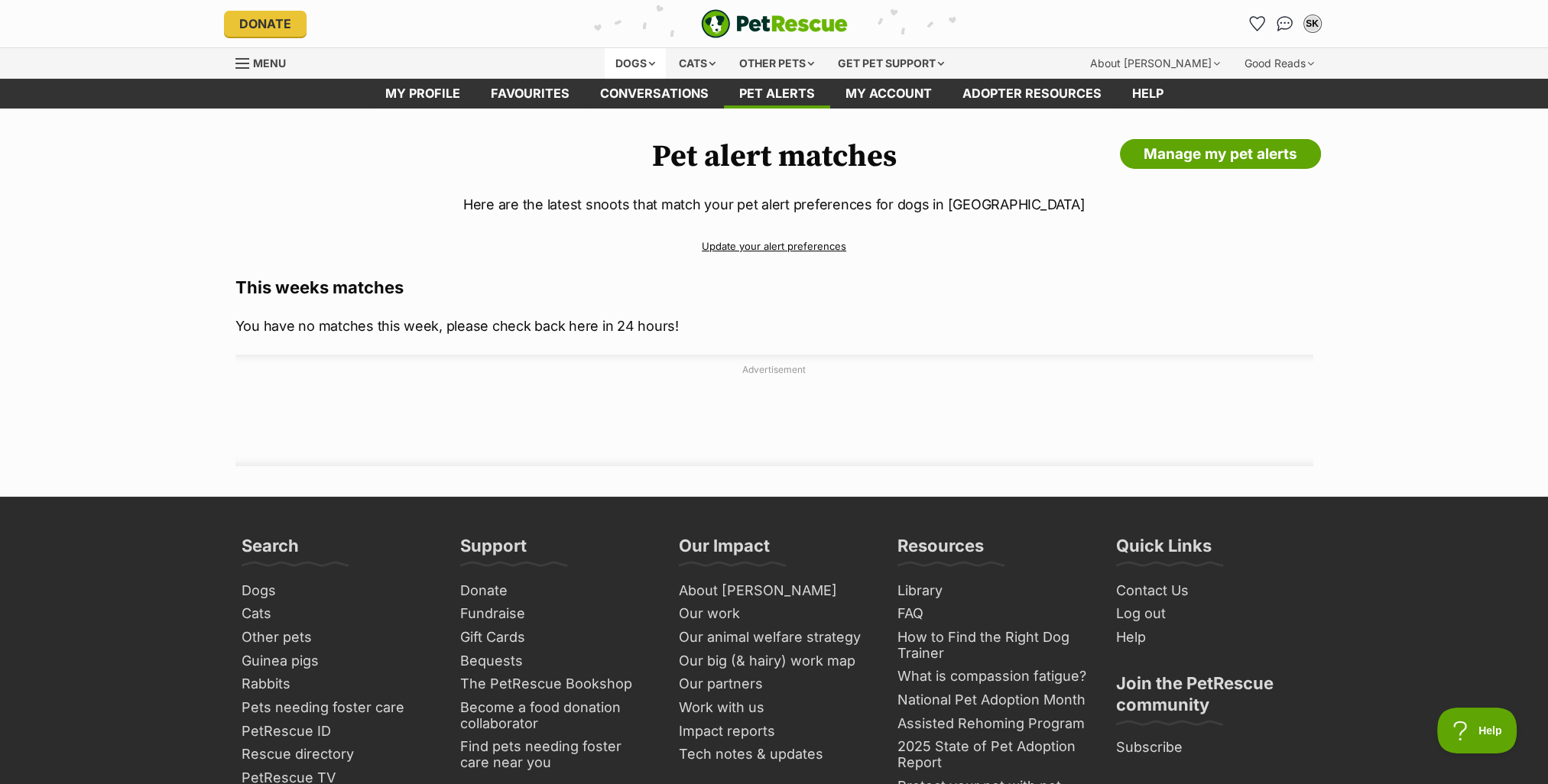
click at [646, 62] on div "Dogs" at bounding box center [636, 63] width 62 height 31
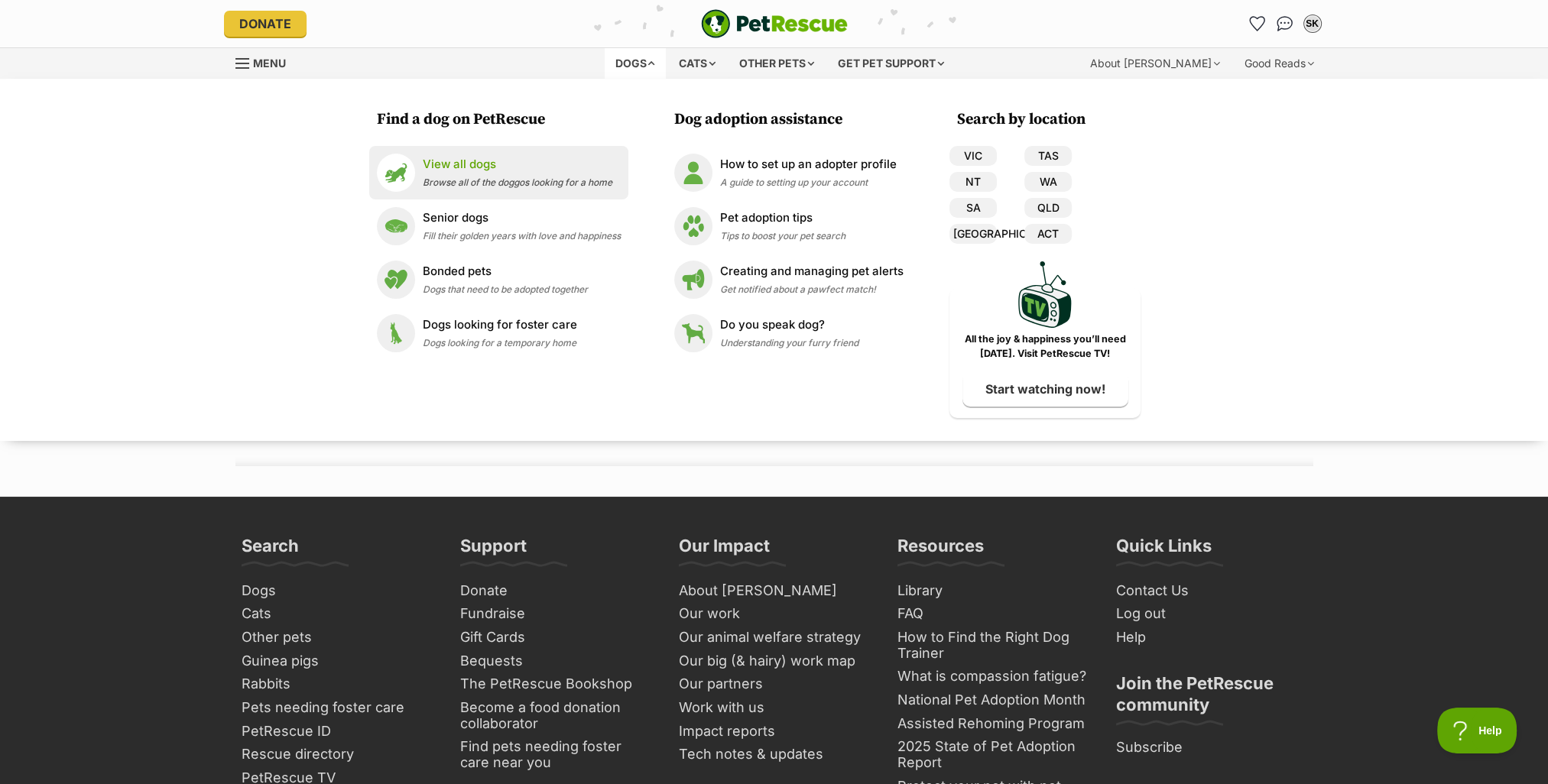
click at [437, 164] on p "View all dogs" at bounding box center [518, 165] width 190 height 18
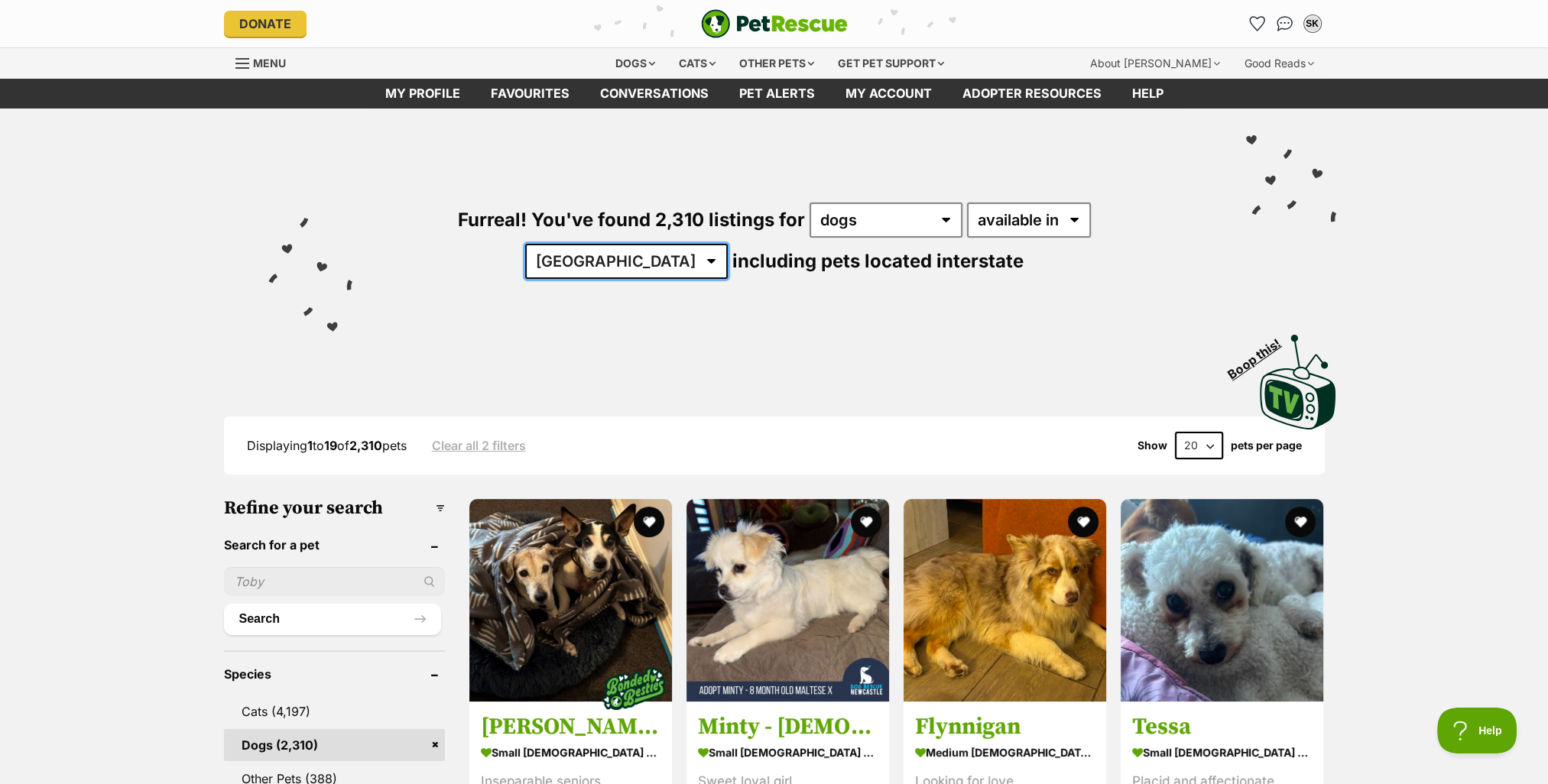
click at [727, 244] on select "Australia ACT NSW NT QLD SA TAS VIC WA" at bounding box center [626, 261] width 203 height 35
select select "WA"
click at [727, 244] on select "Australia ACT NSW NT QLD SA TAS VIC WA" at bounding box center [626, 261] width 203 height 35
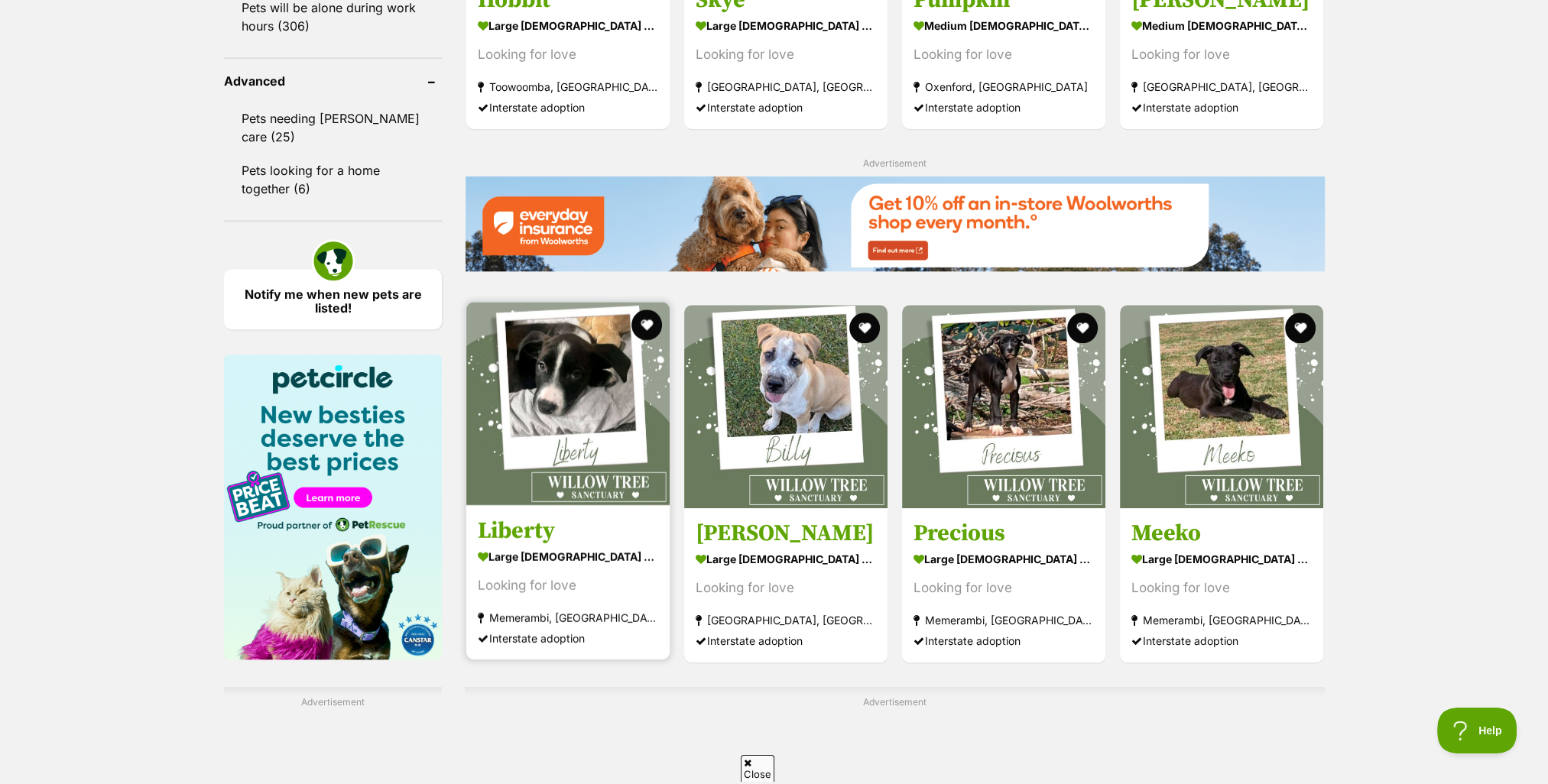
scroll to position [2141, 0]
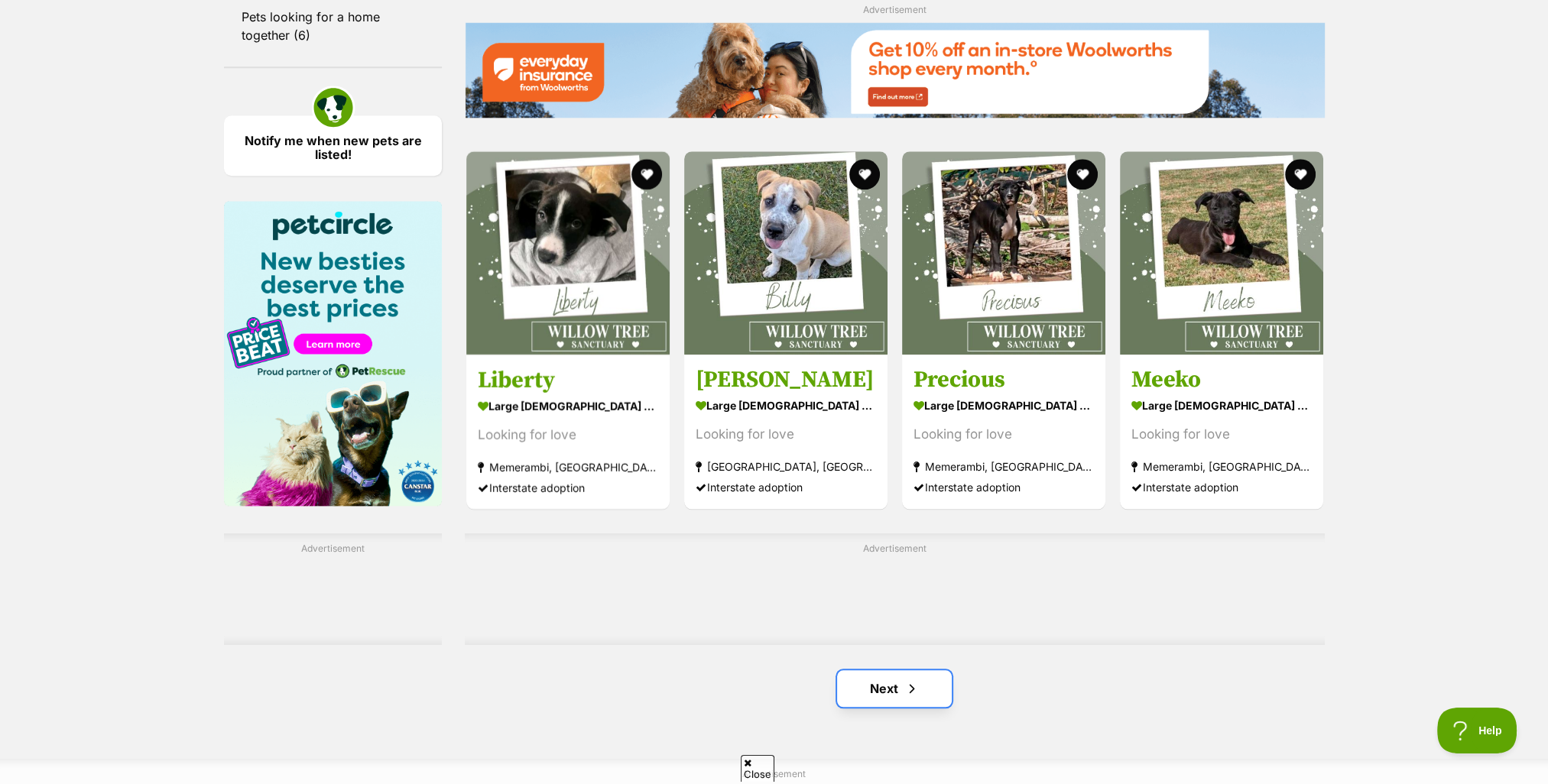
click at [880, 689] on link "Next" at bounding box center [894, 688] width 115 height 36
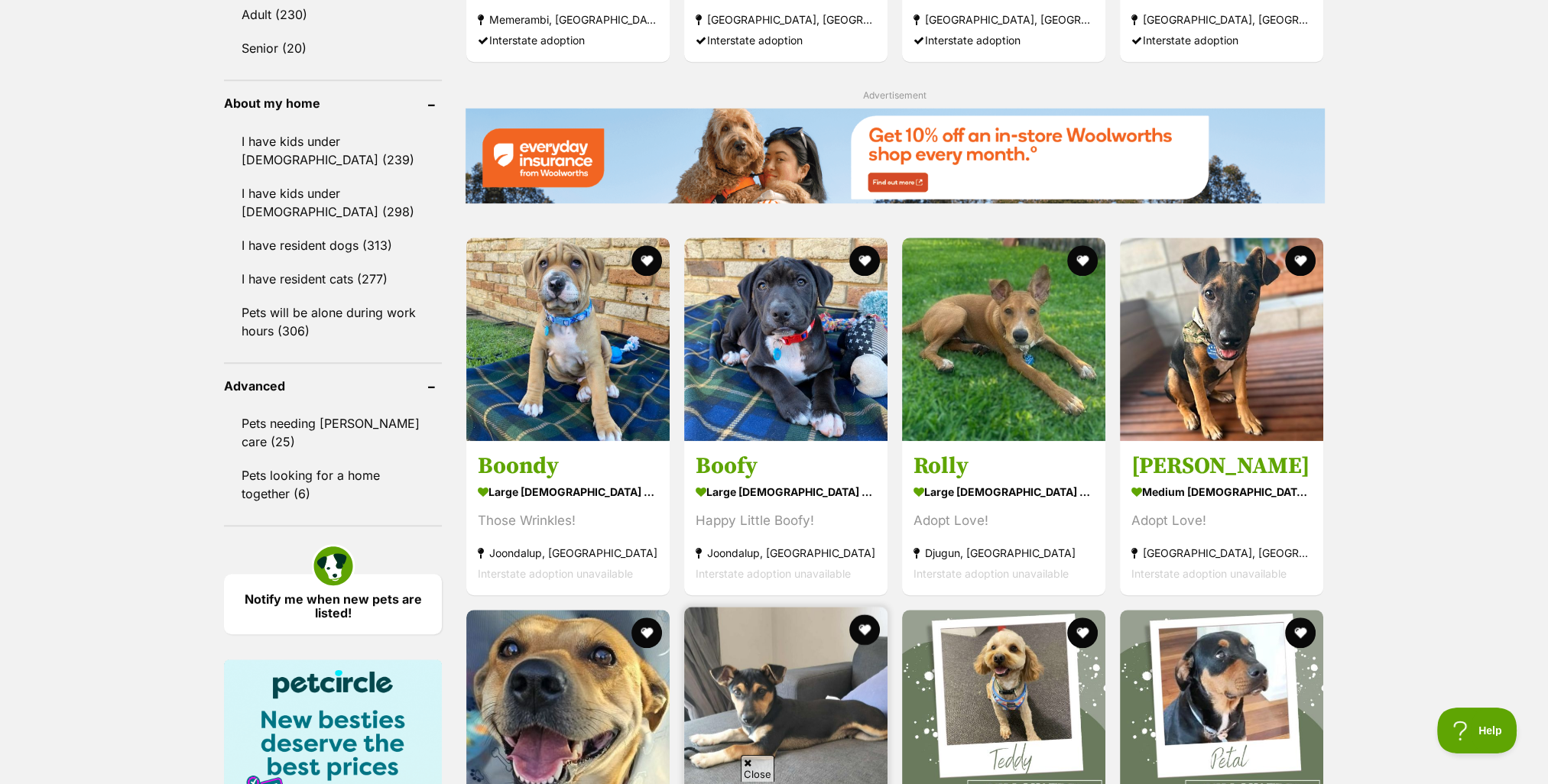
scroll to position [1988, 0]
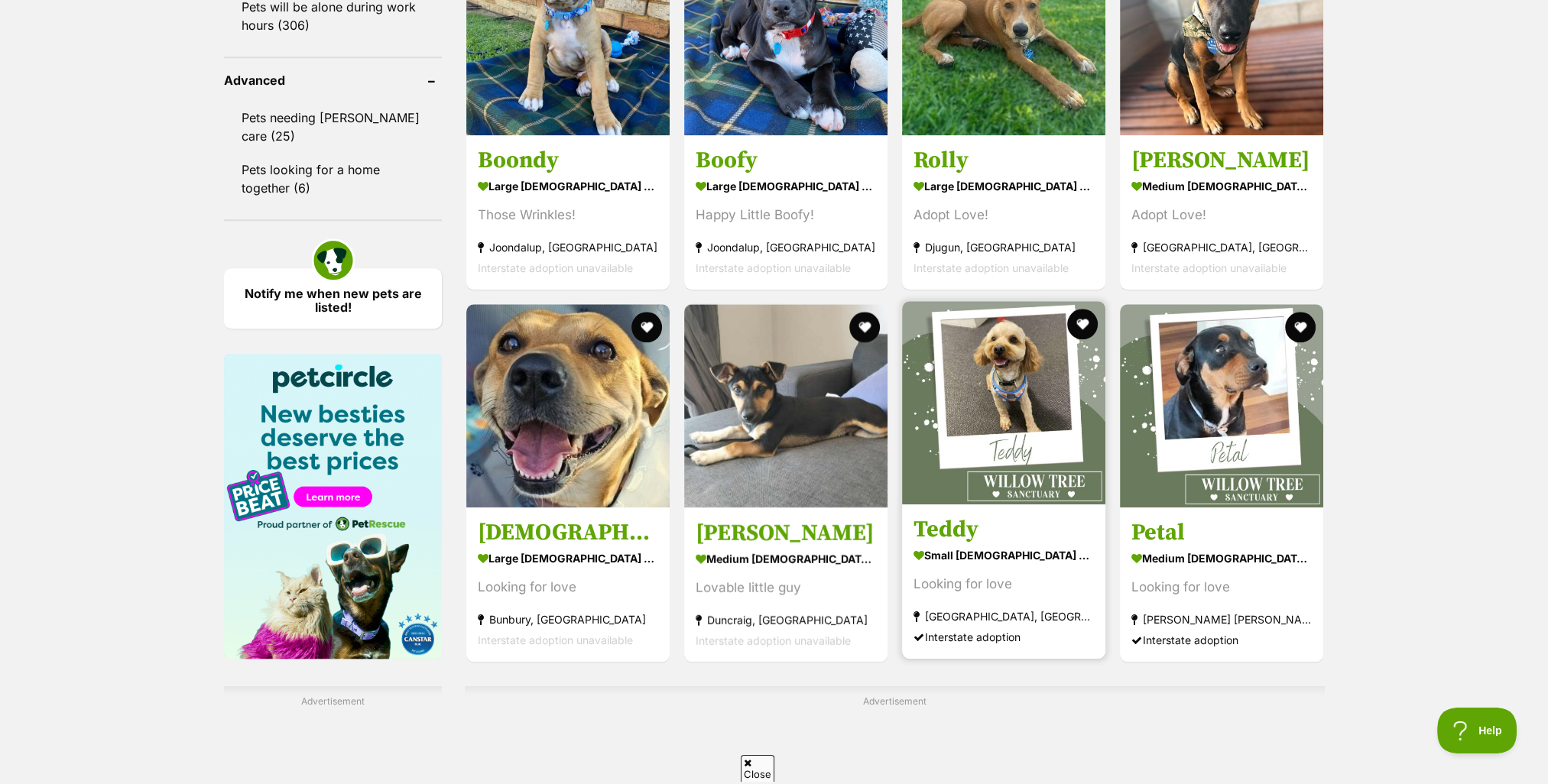
click at [960, 484] on img at bounding box center [1004, 403] width 203 height 203
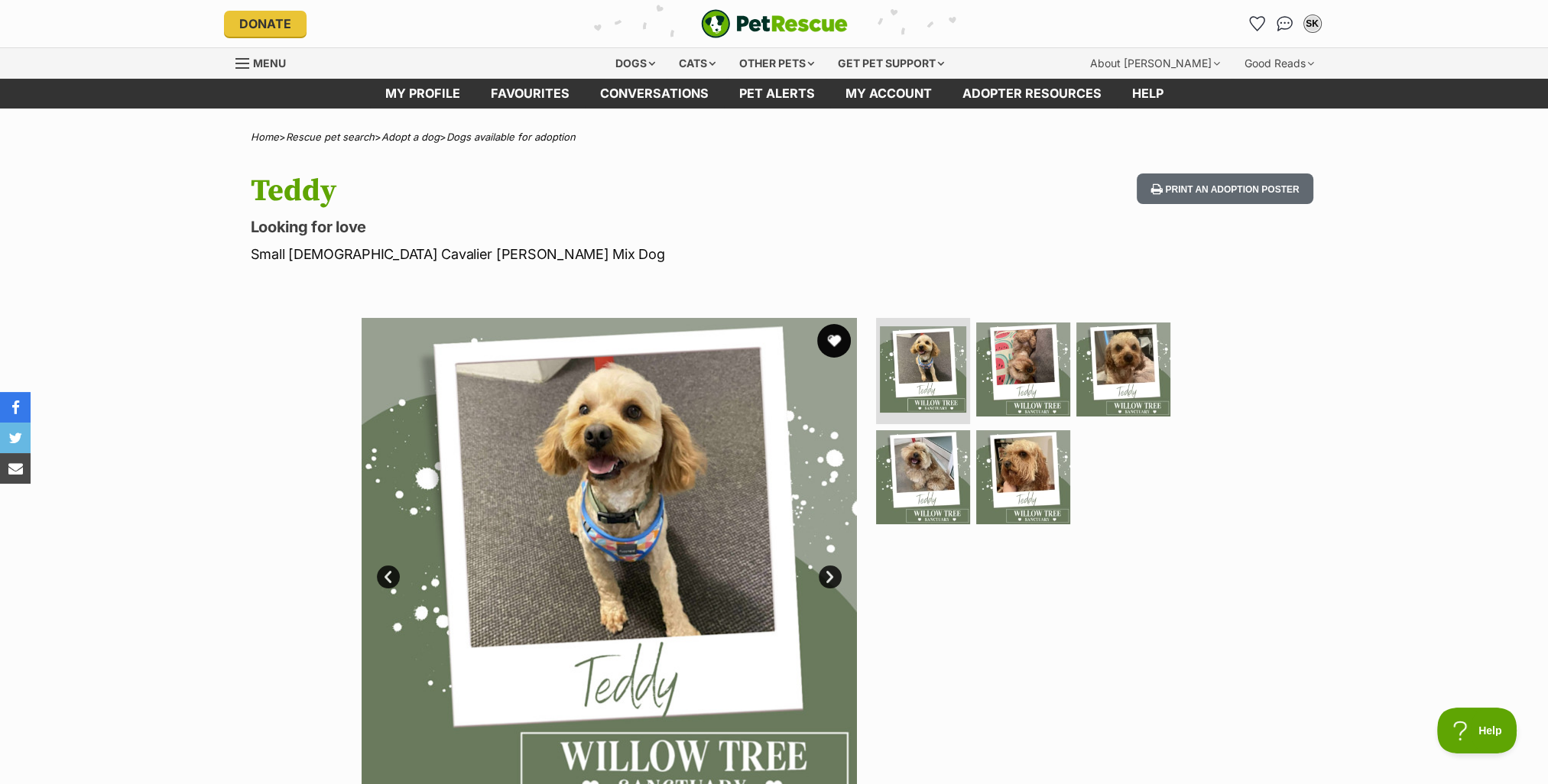
click at [834, 339] on button "favourite" at bounding box center [834, 341] width 34 height 34
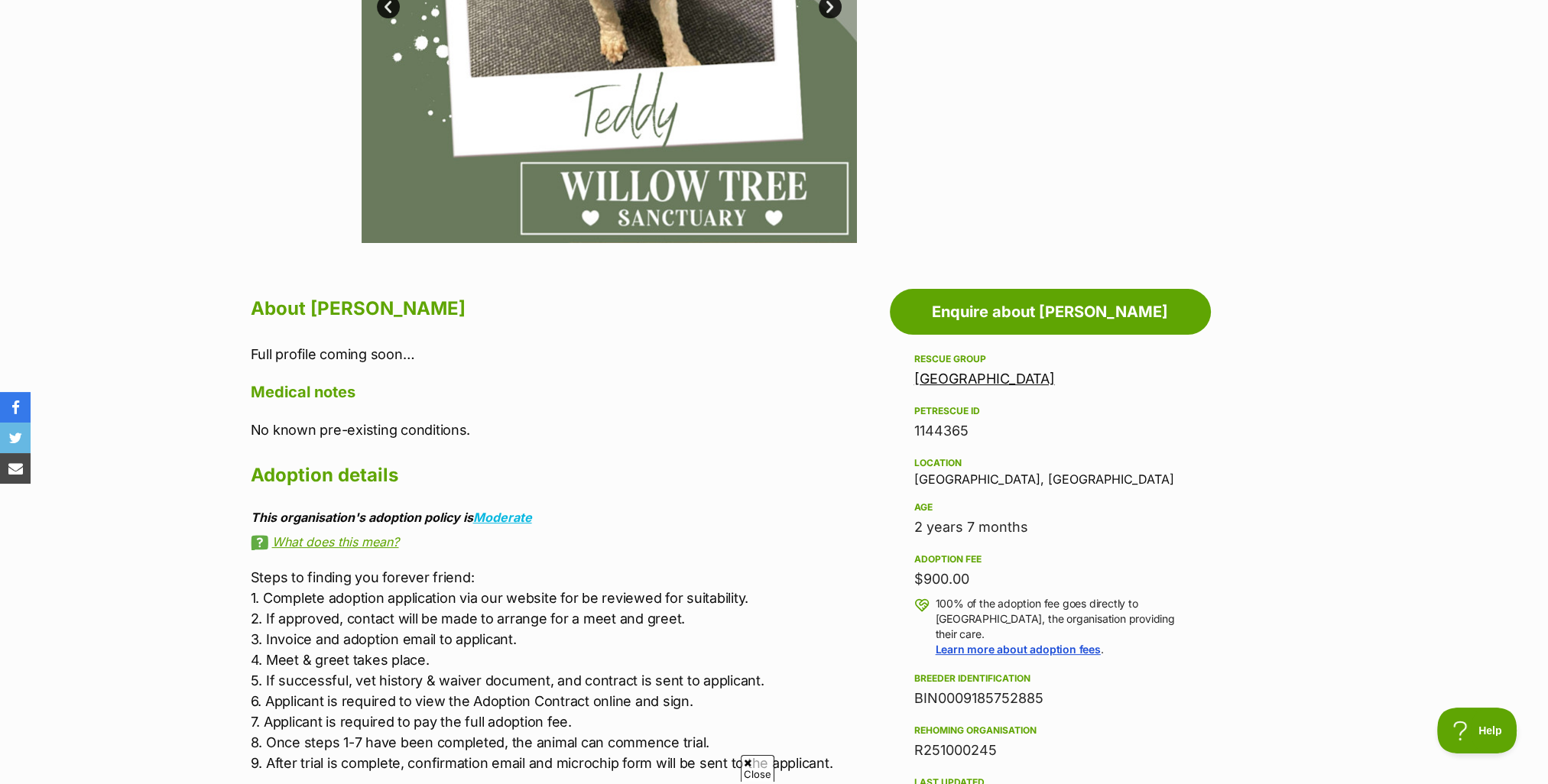
scroll to position [458, 0]
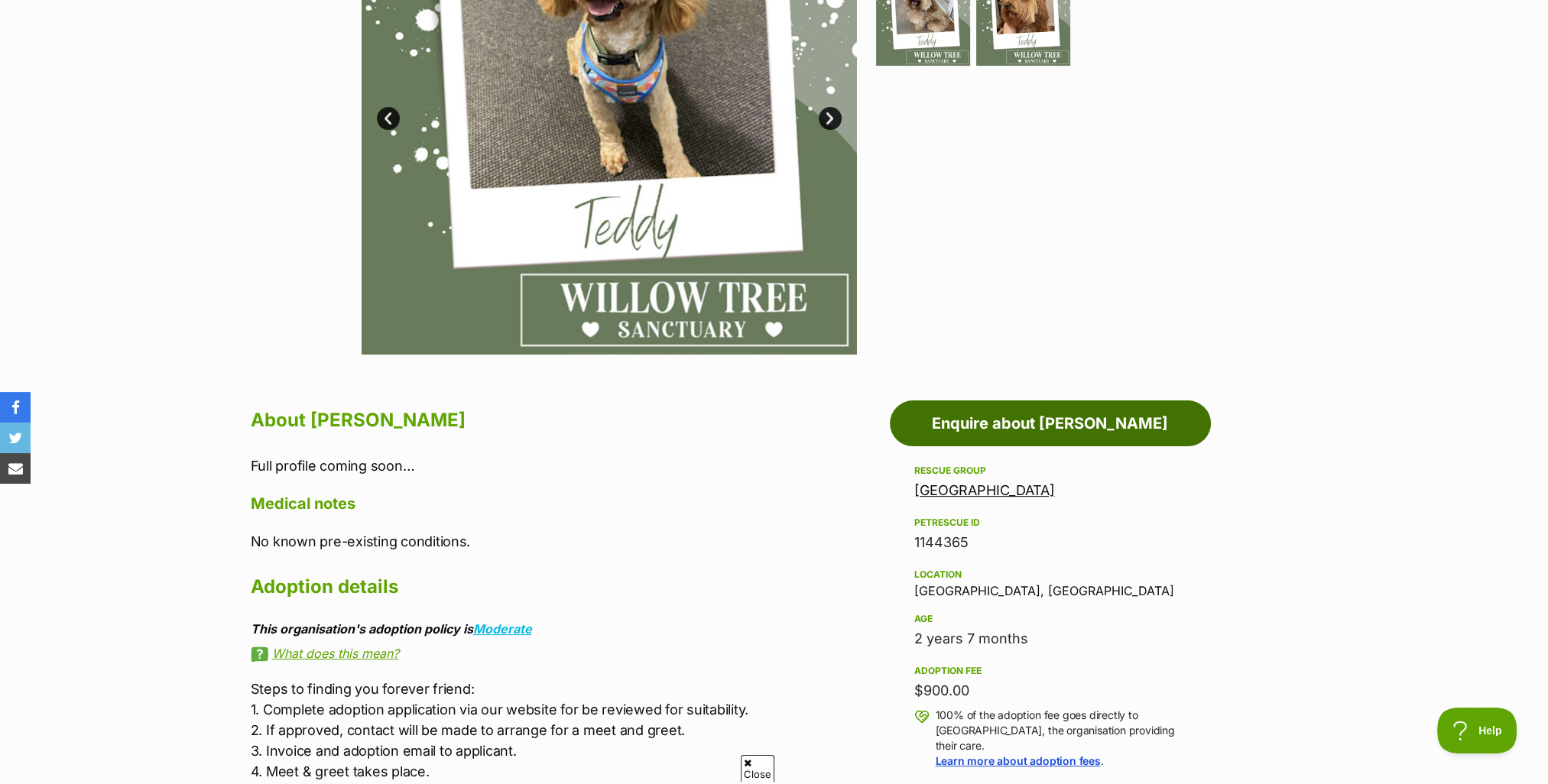
click at [1015, 428] on link "Enquire about [PERSON_NAME]" at bounding box center [1051, 424] width 321 height 46
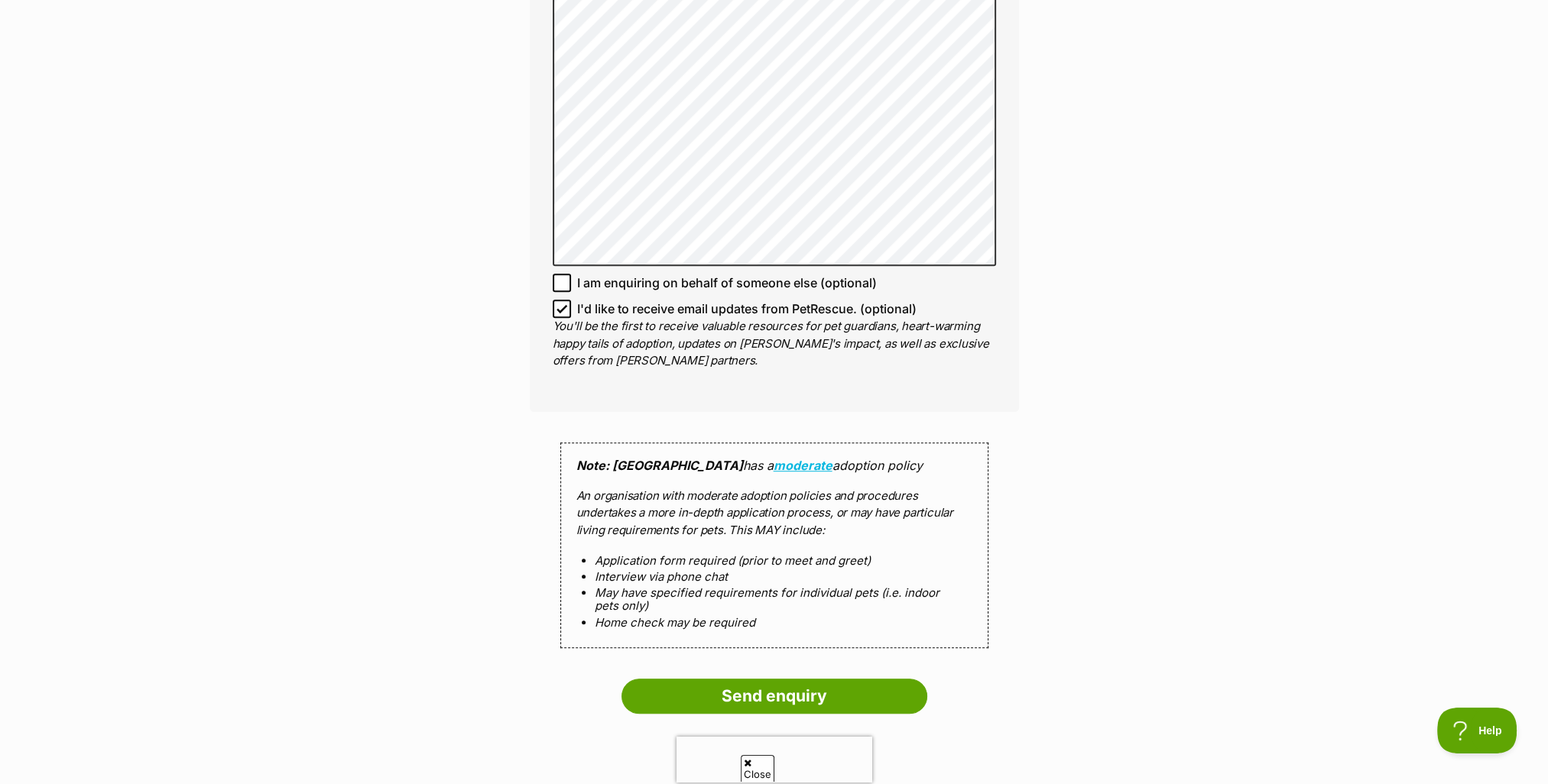
scroll to position [1070, 0]
click at [793, 693] on input "Send enquiry" at bounding box center [774, 695] width 306 height 35
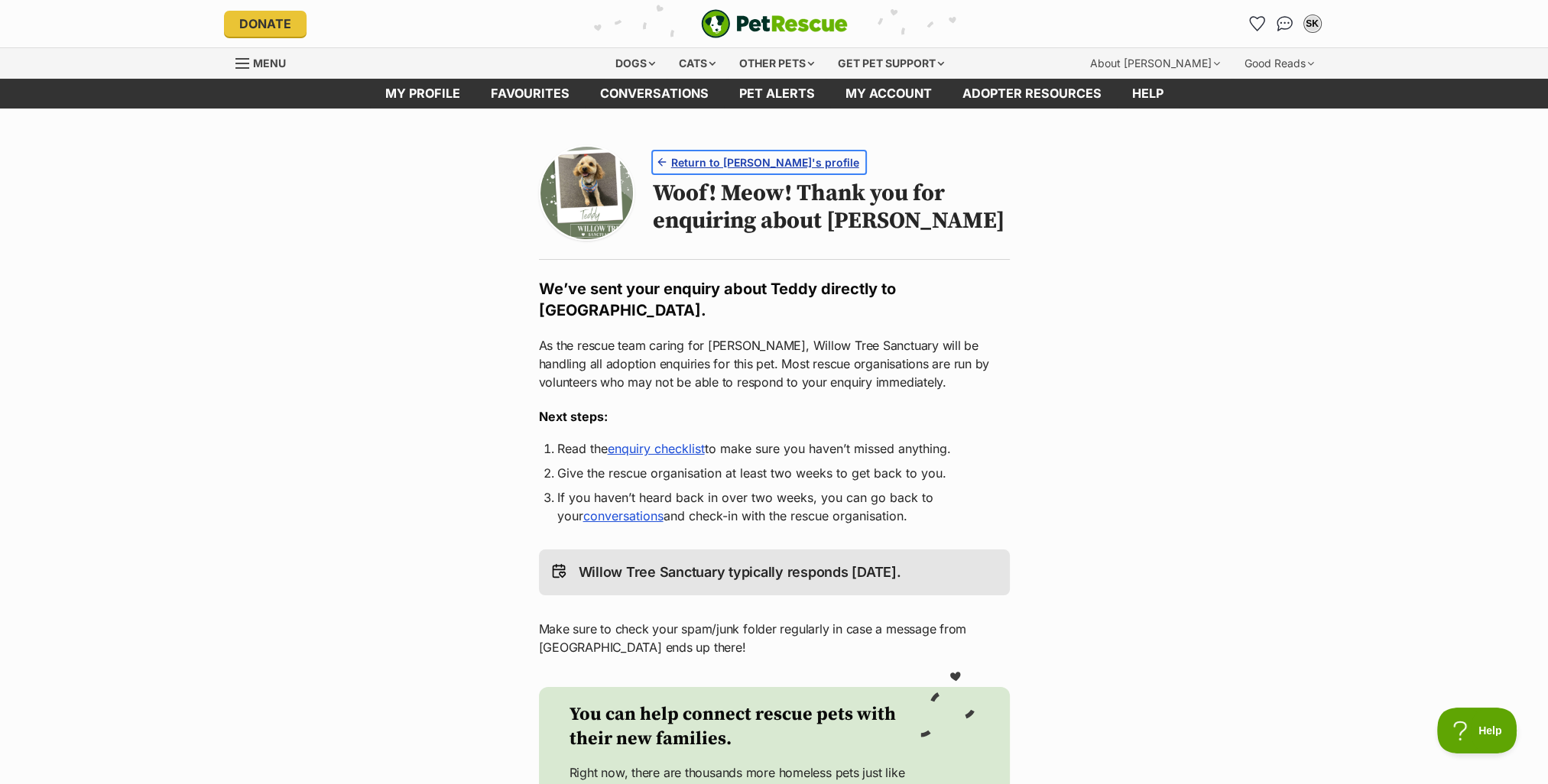
click at [765, 160] on span "Return to [PERSON_NAME]'s profile" at bounding box center [765, 163] width 188 height 16
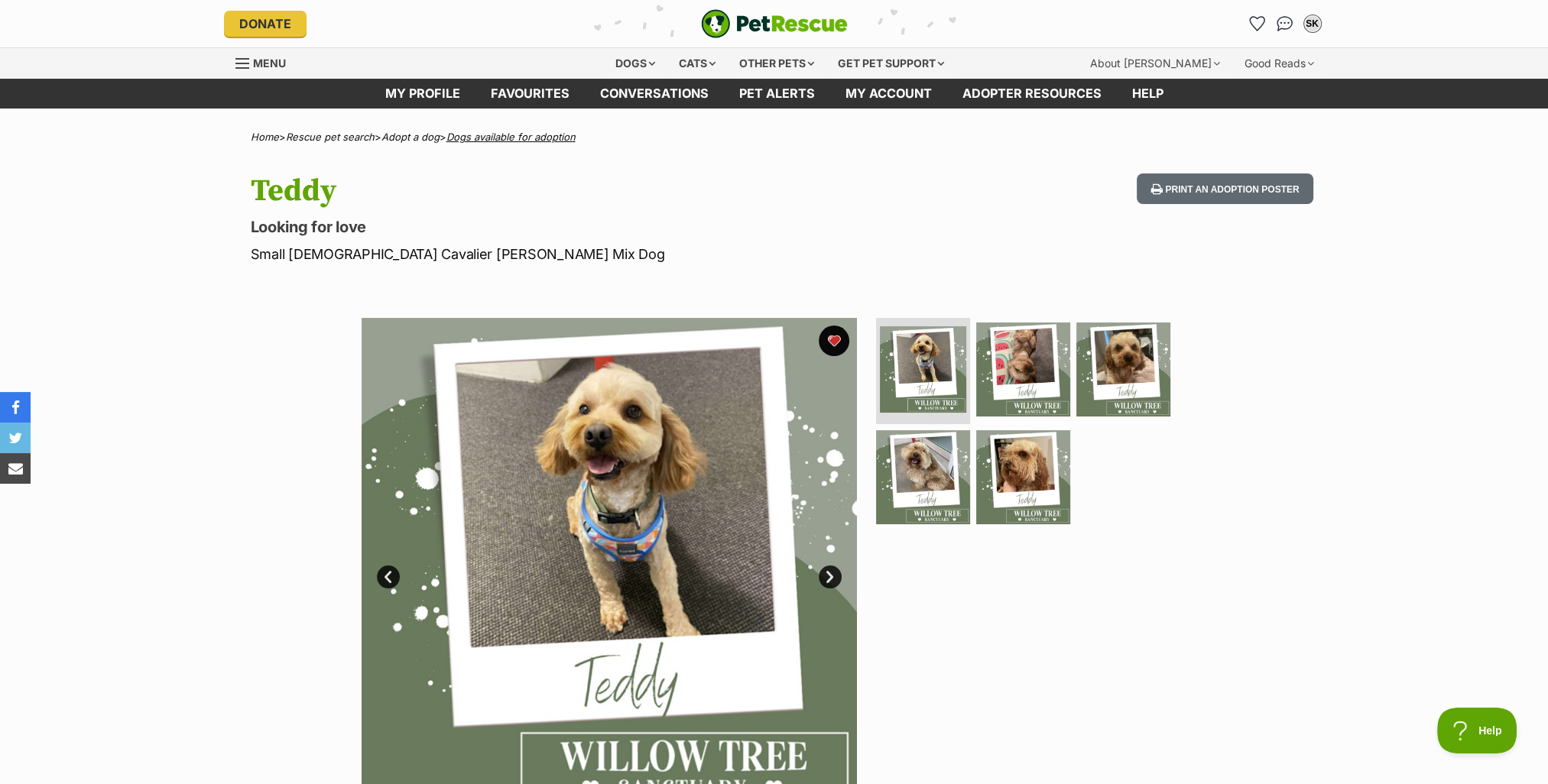
click at [505, 135] on link "Dogs available for adoption" at bounding box center [510, 136] width 129 height 12
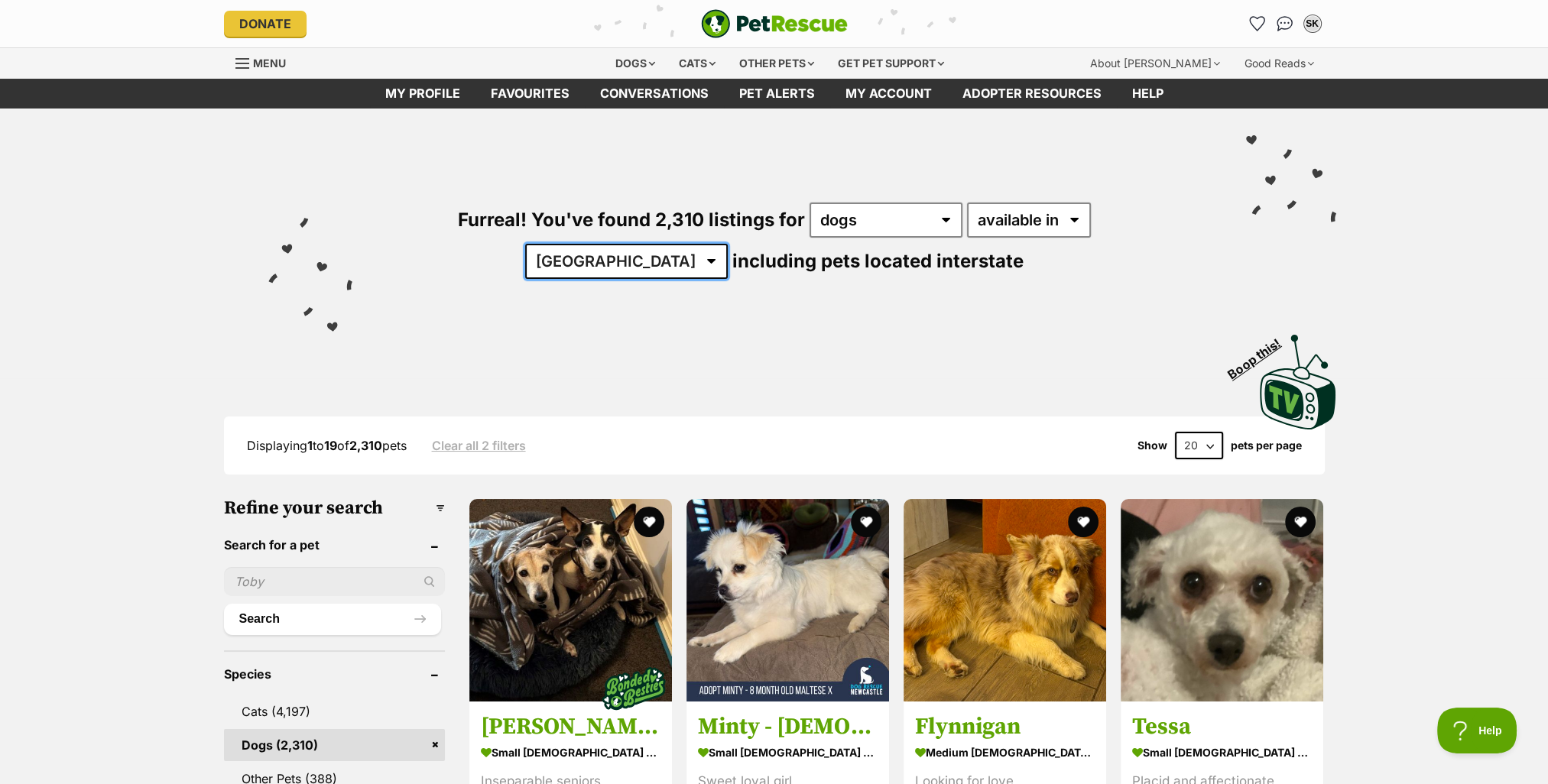
click at [727, 244] on select "Australia ACT NSW NT QLD SA TAS VIC WA" at bounding box center [626, 261] width 203 height 35
select select "WA"
click at [727, 244] on select "Australia ACT NSW NT QLD SA TAS VIC WA" at bounding box center [626, 261] width 203 height 35
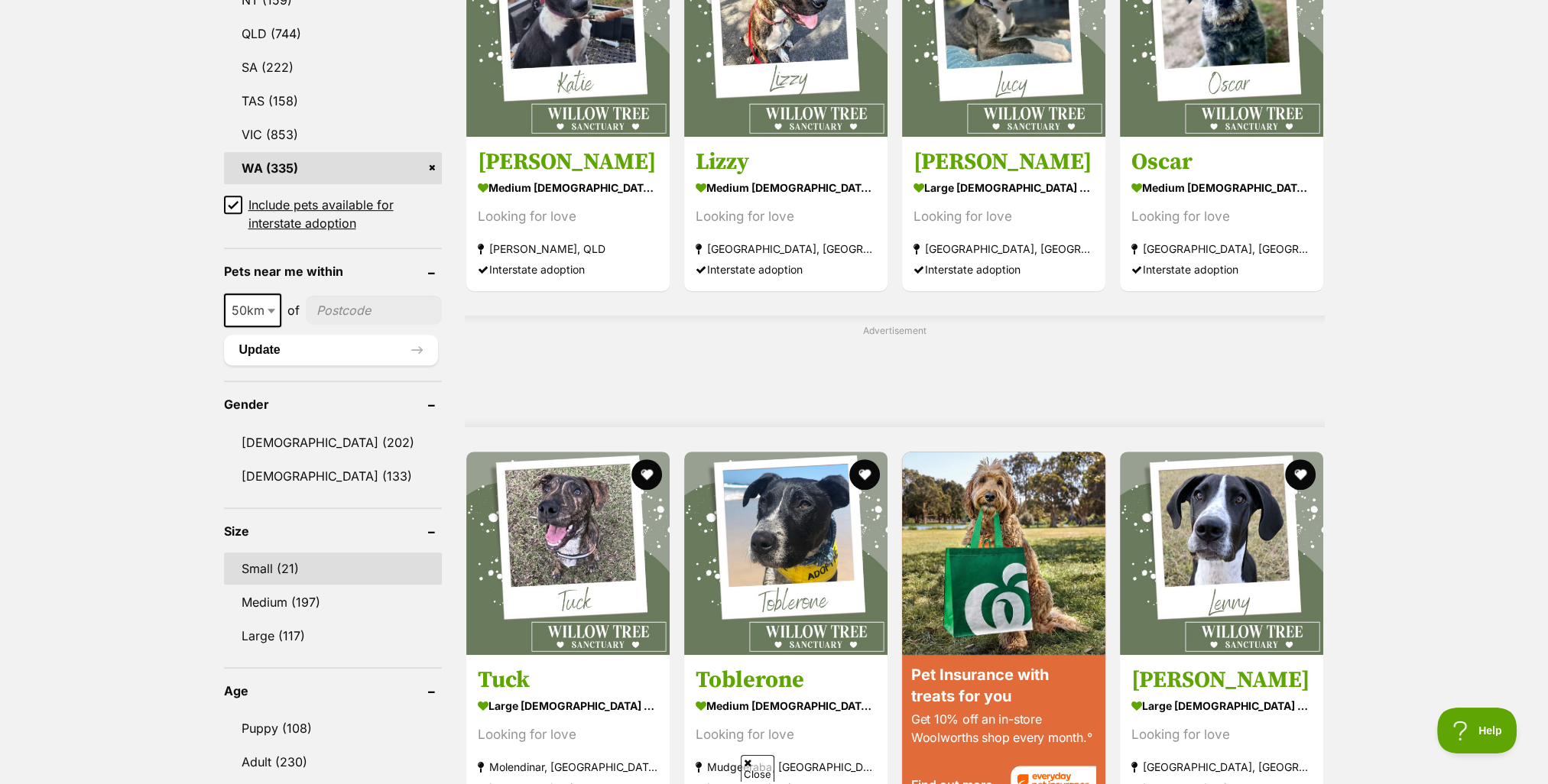
scroll to position [994, 0]
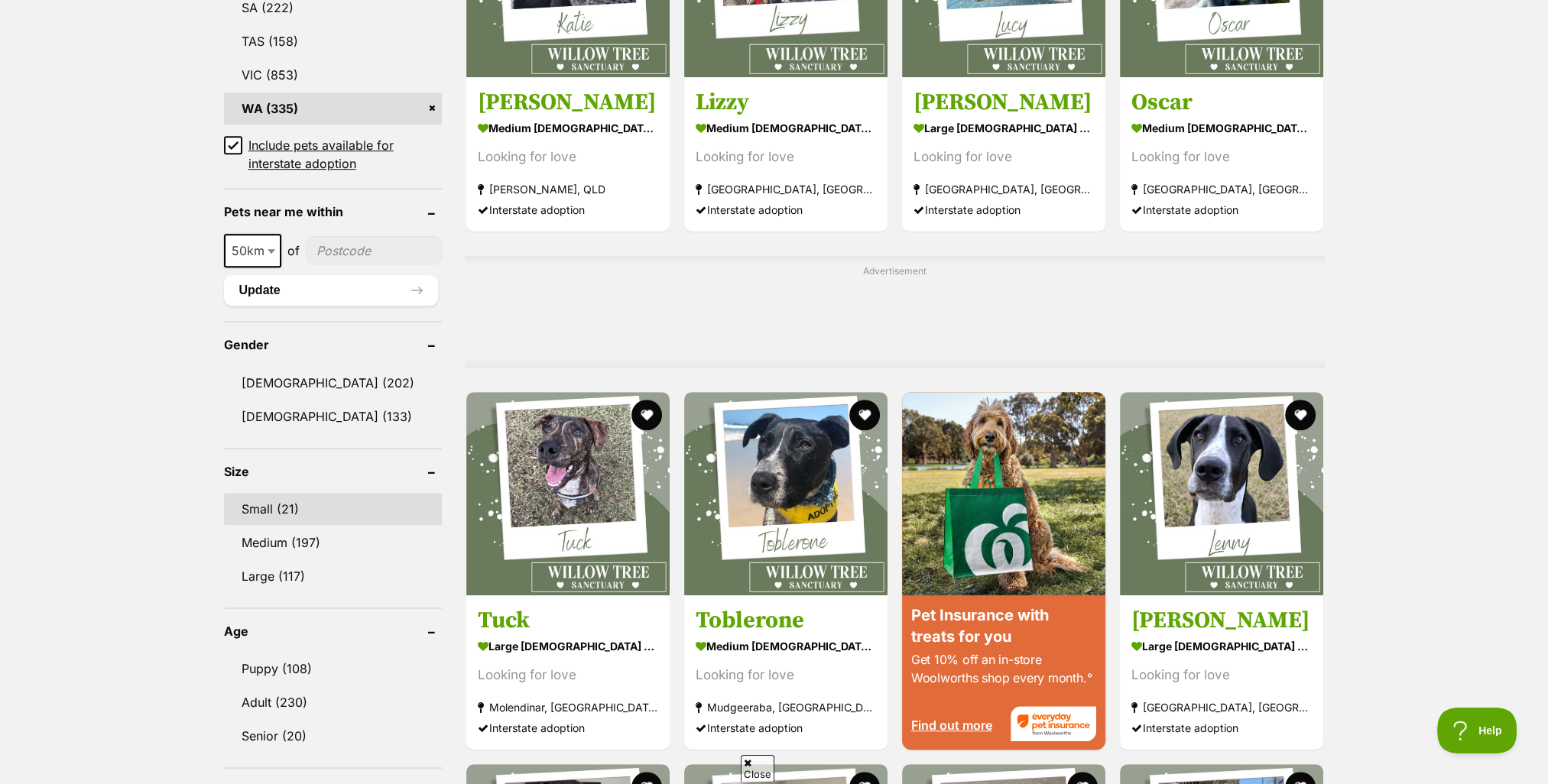
click at [249, 506] on link "Small (21)" at bounding box center [333, 509] width 218 height 32
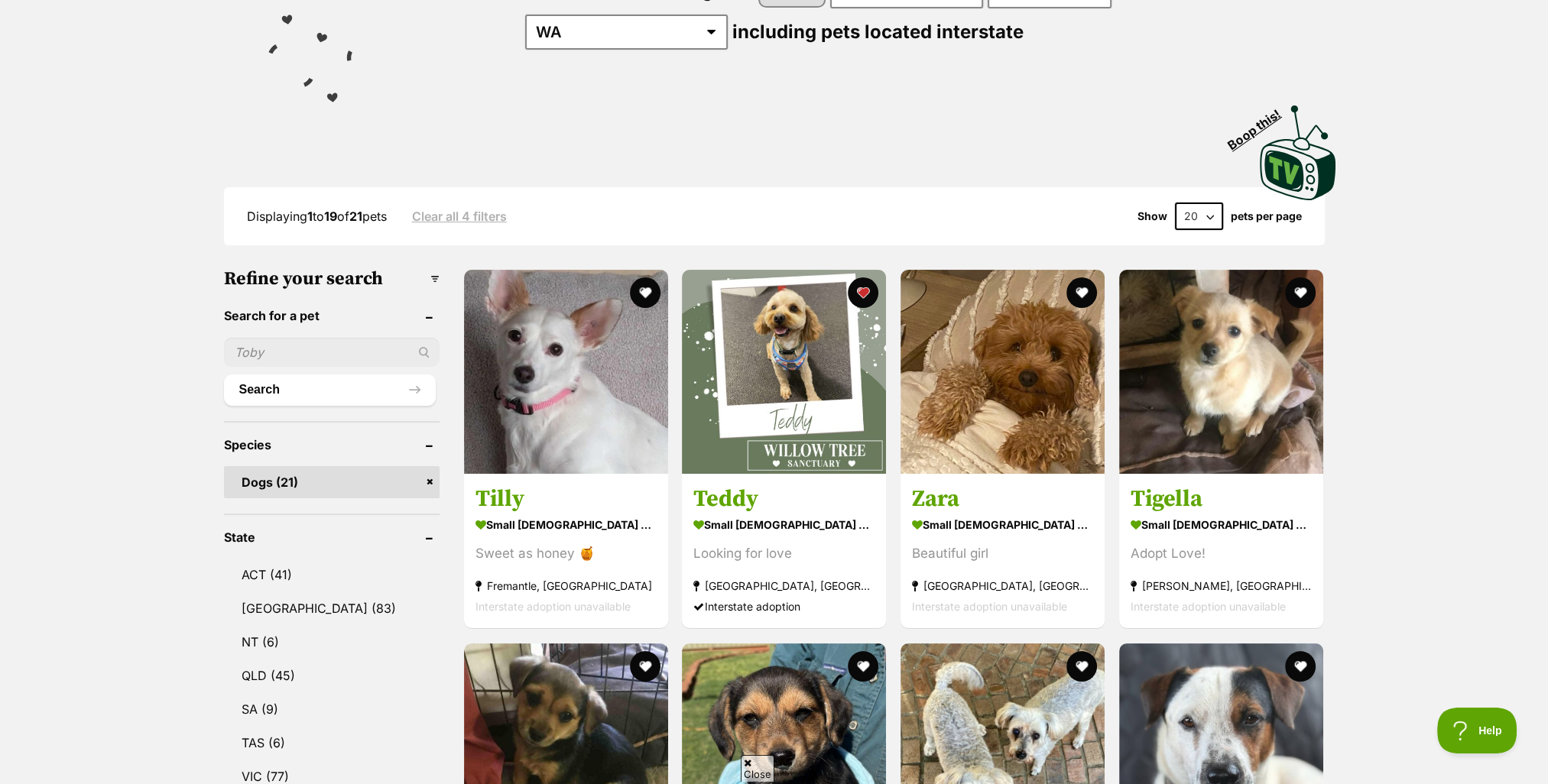
scroll to position [382, 0]
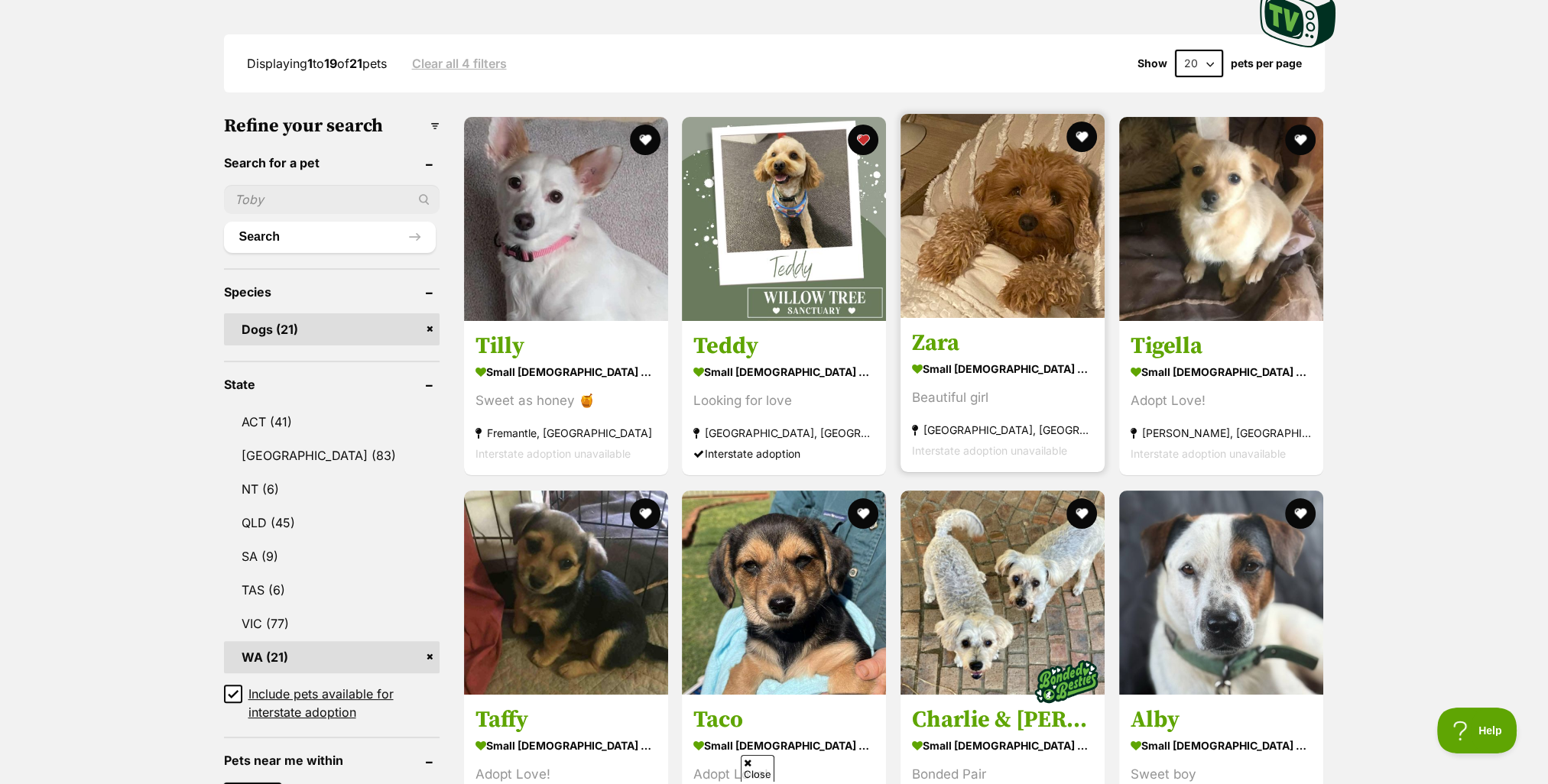
click at [937, 339] on h3 "Zara" at bounding box center [1003, 344] width 181 height 29
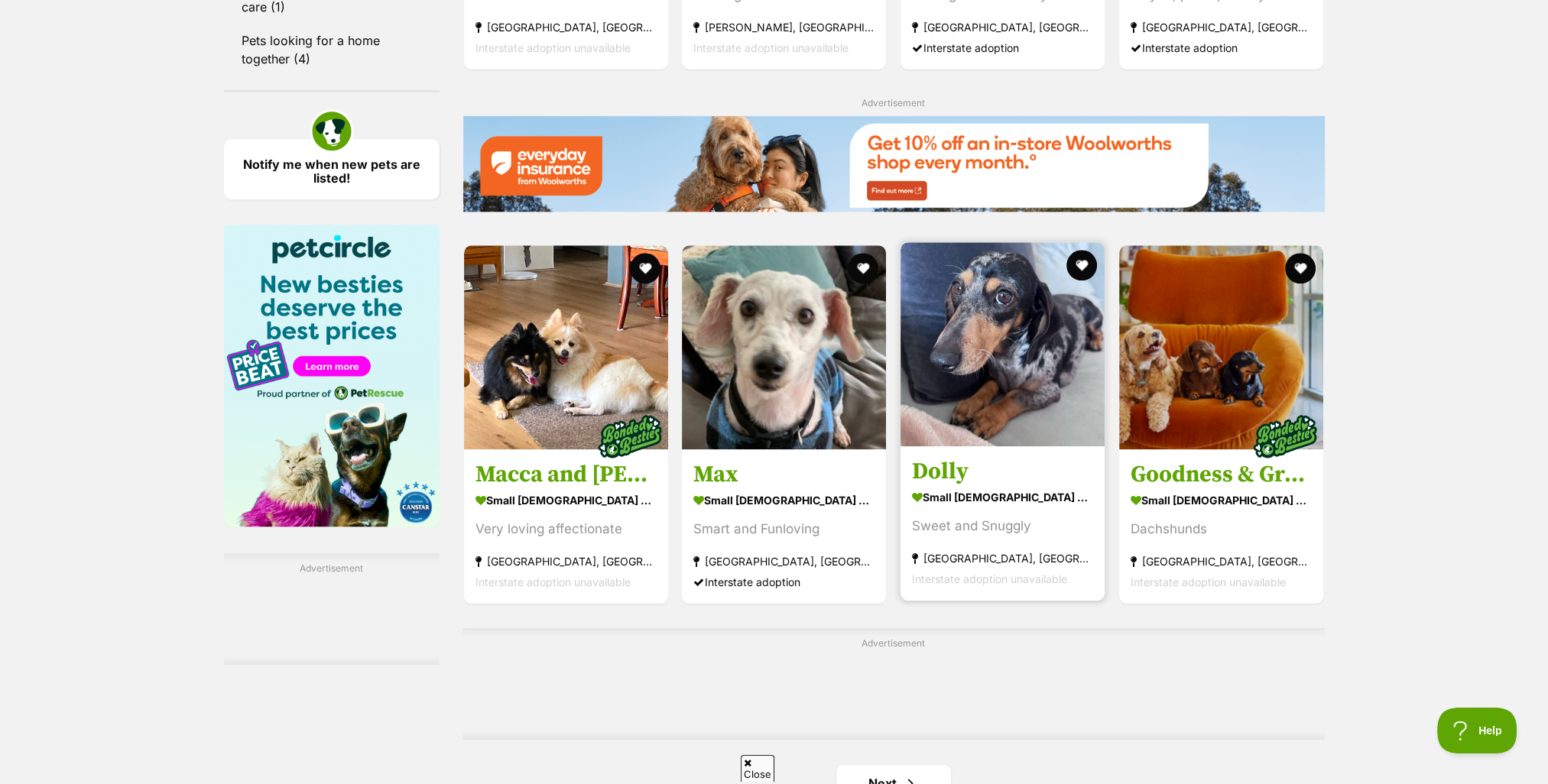
scroll to position [2064, 0]
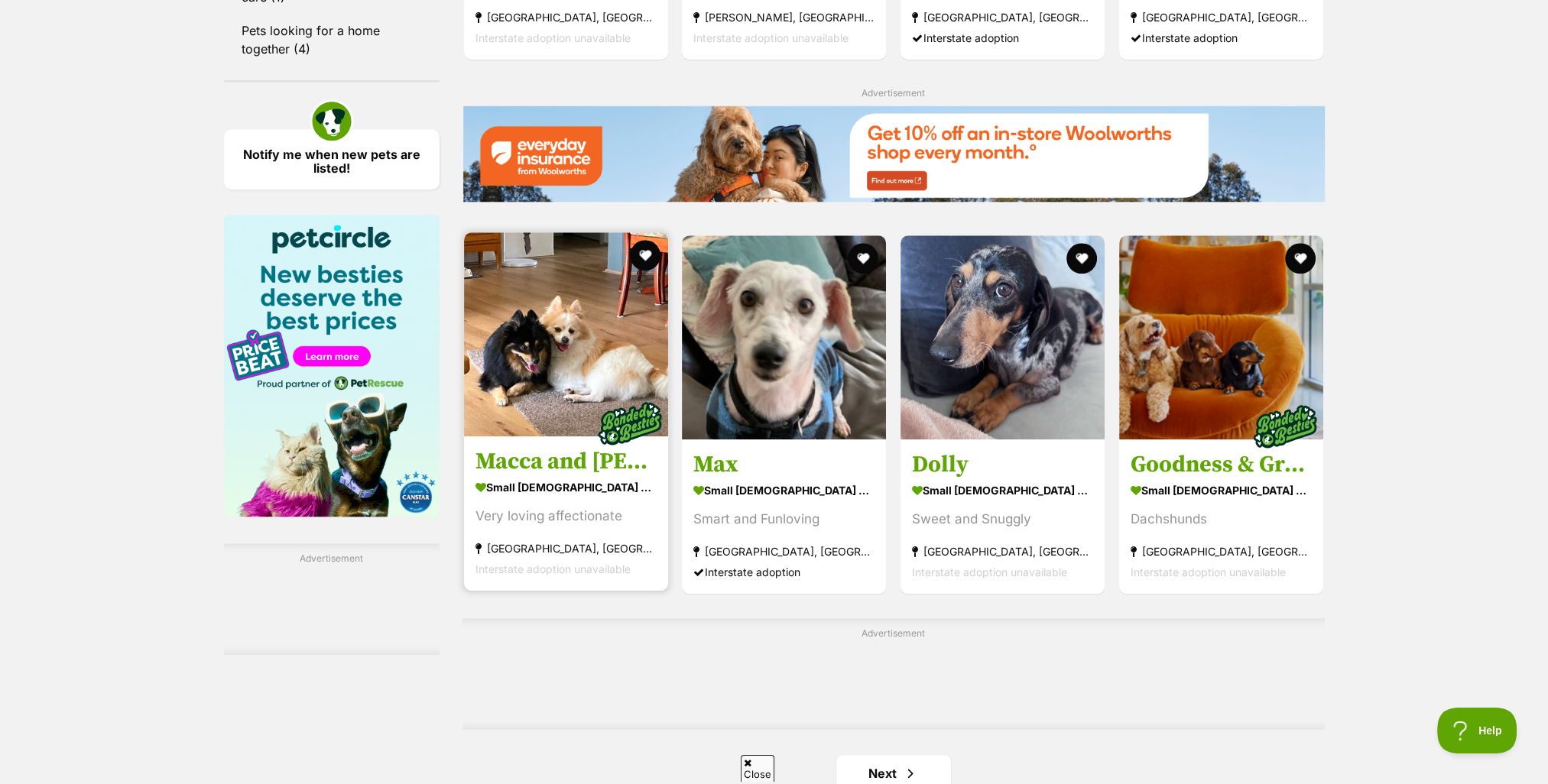
click at [525, 484] on strong "small male Dog" at bounding box center [566, 487] width 181 height 22
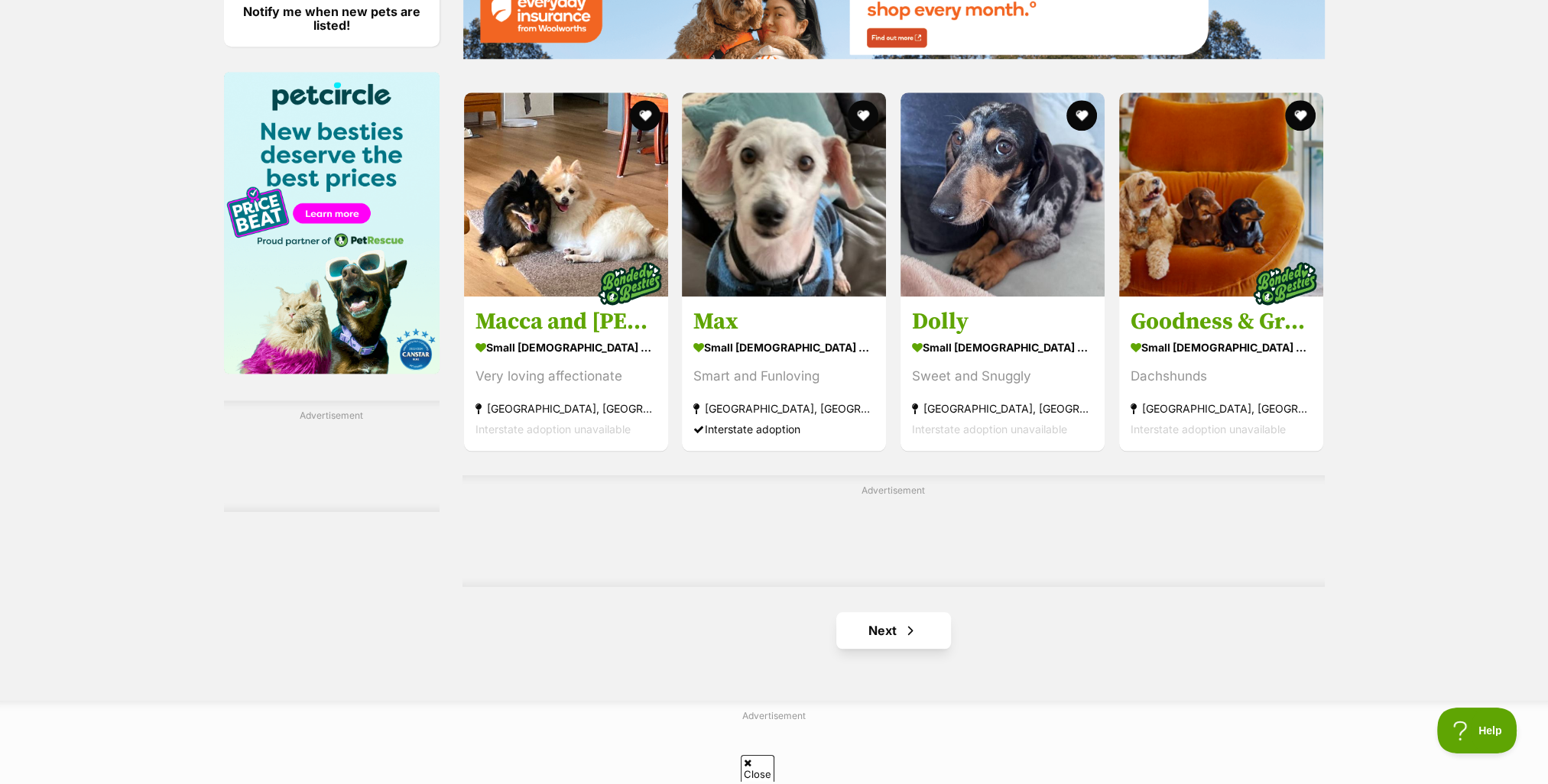
scroll to position [2217, 0]
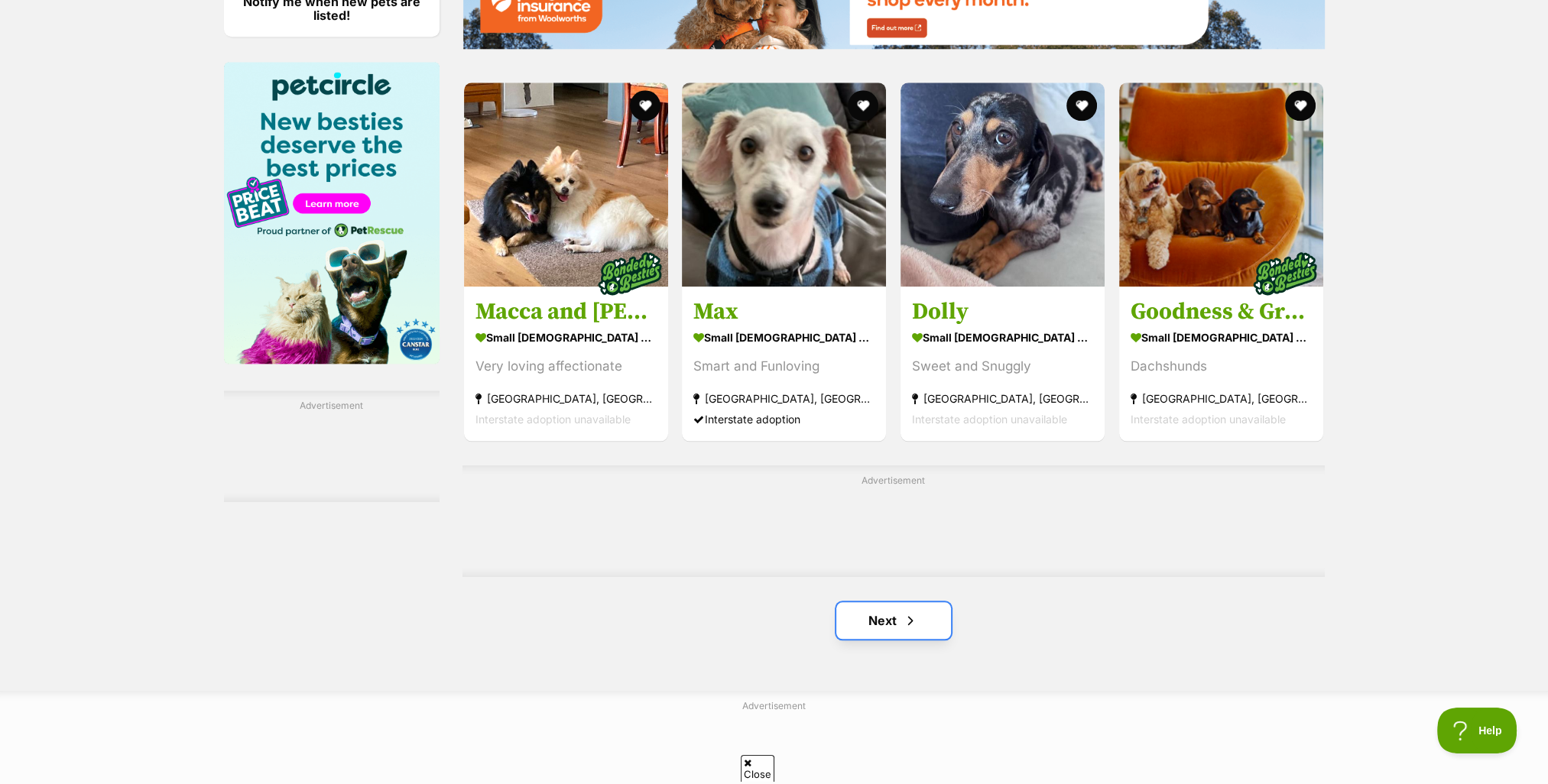
click at [877, 618] on link "Next" at bounding box center [894, 620] width 115 height 36
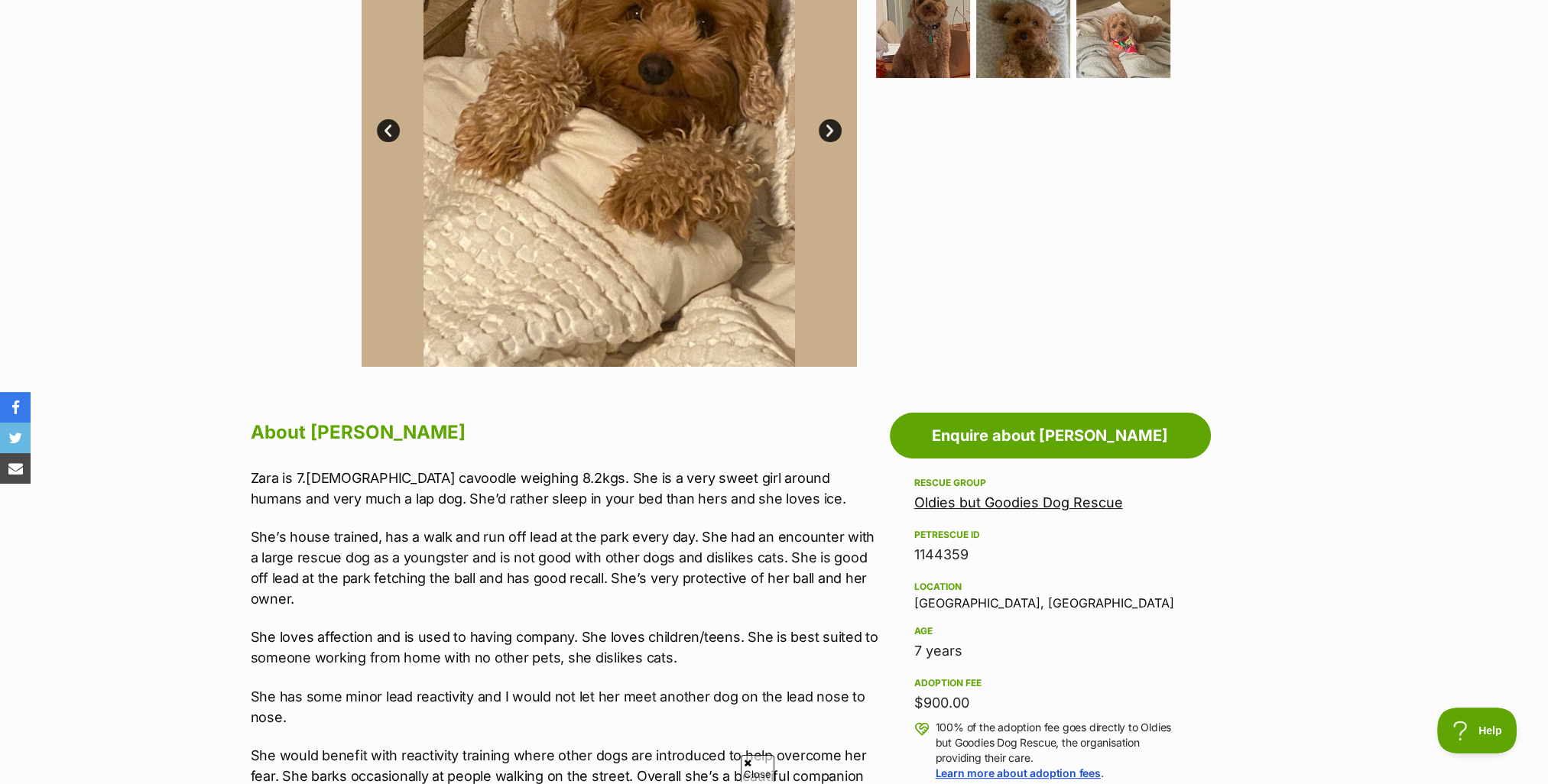
scroll to position [458, 0]
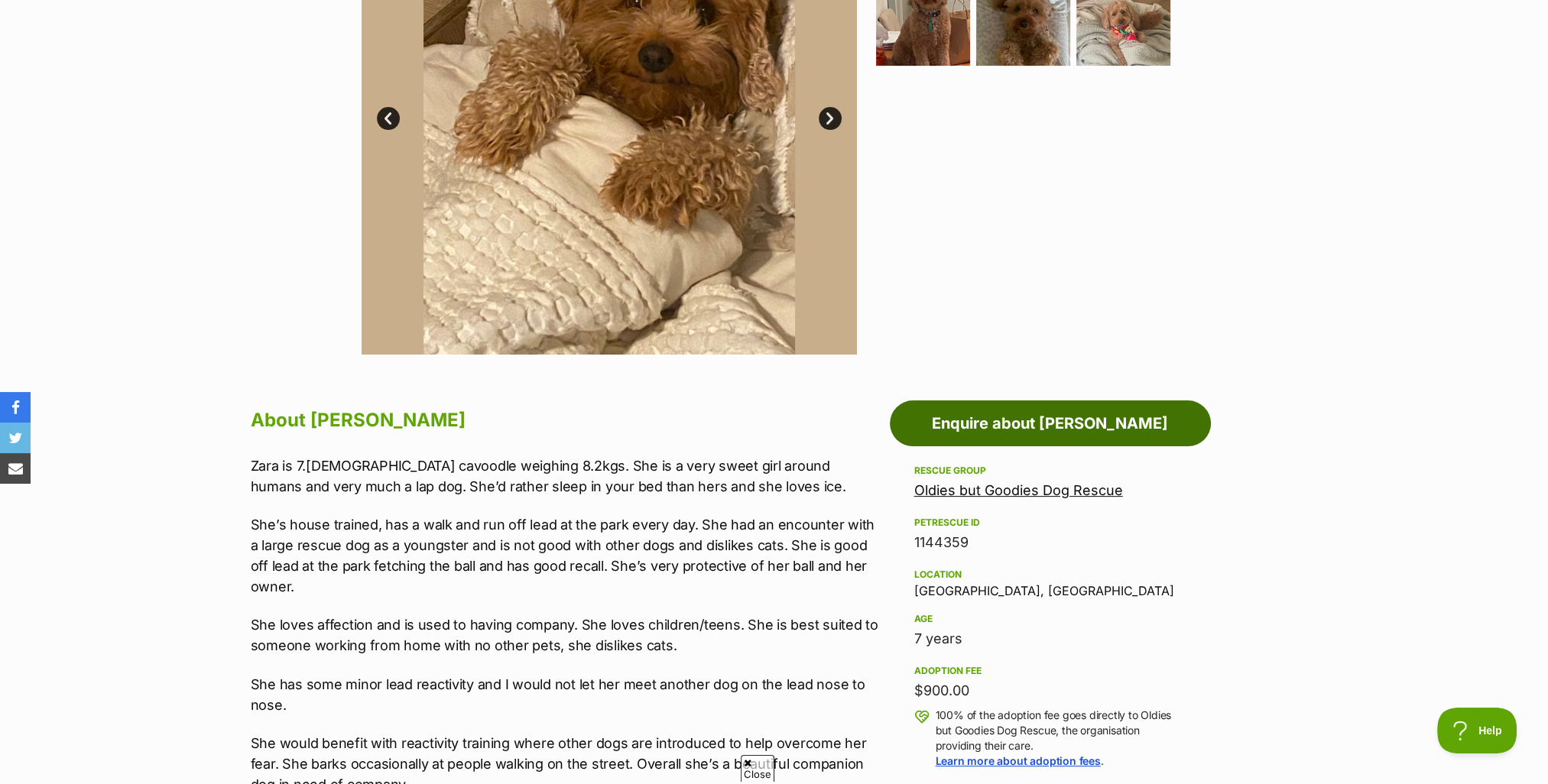
click at [1021, 422] on link "Enquire about Zara" at bounding box center [1051, 424] width 321 height 46
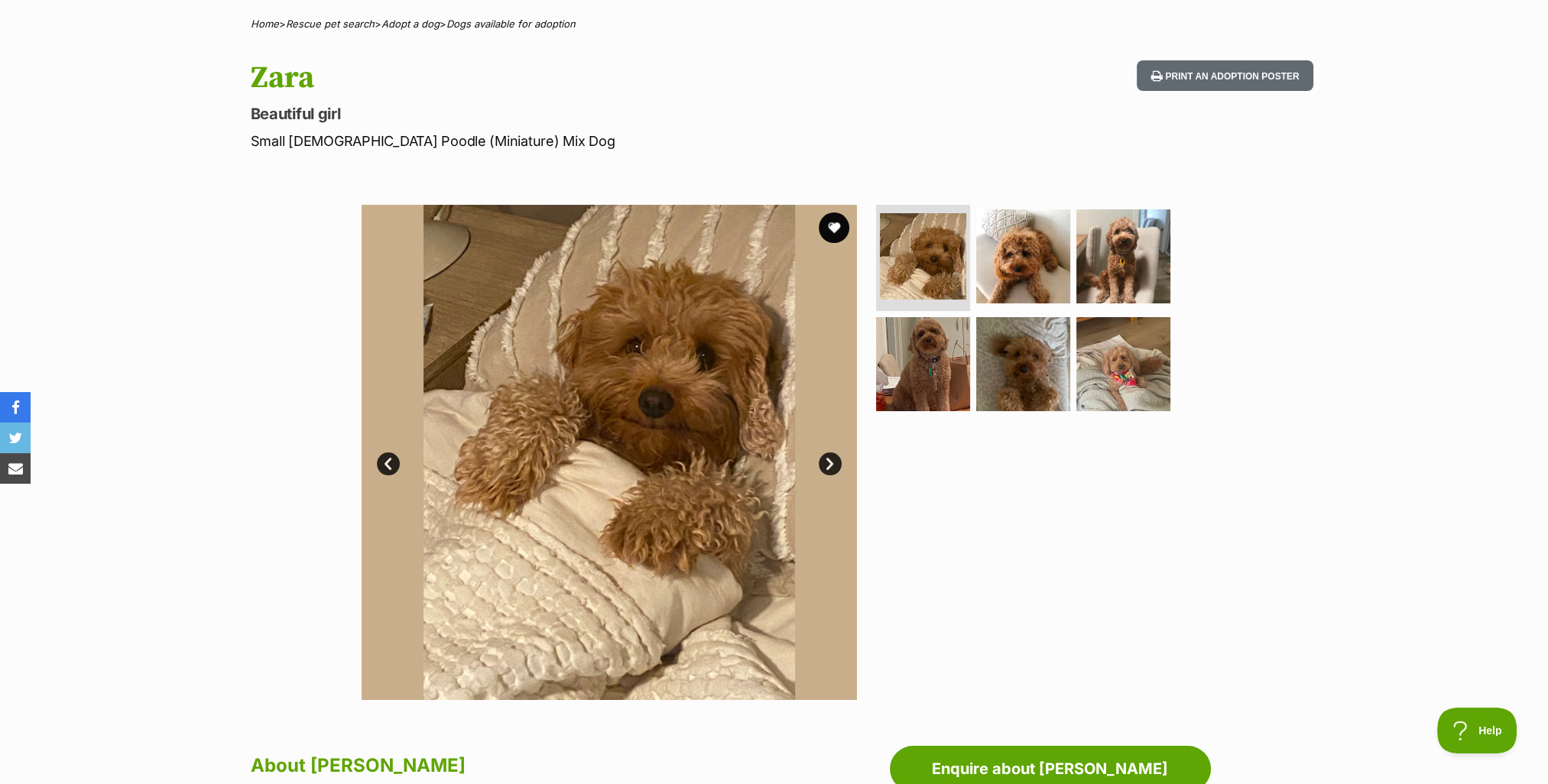
scroll to position [0, 0]
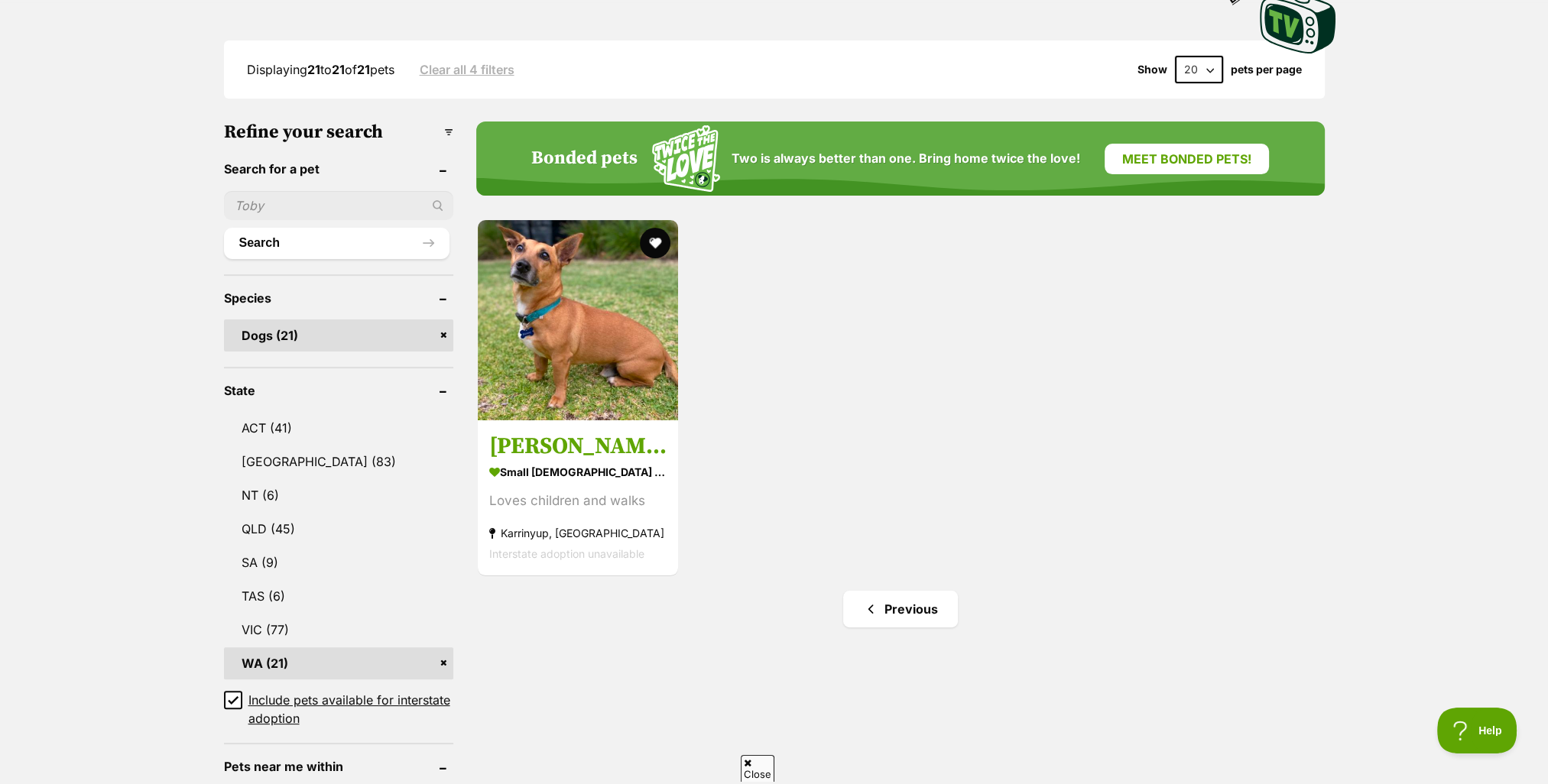
scroll to position [458, 0]
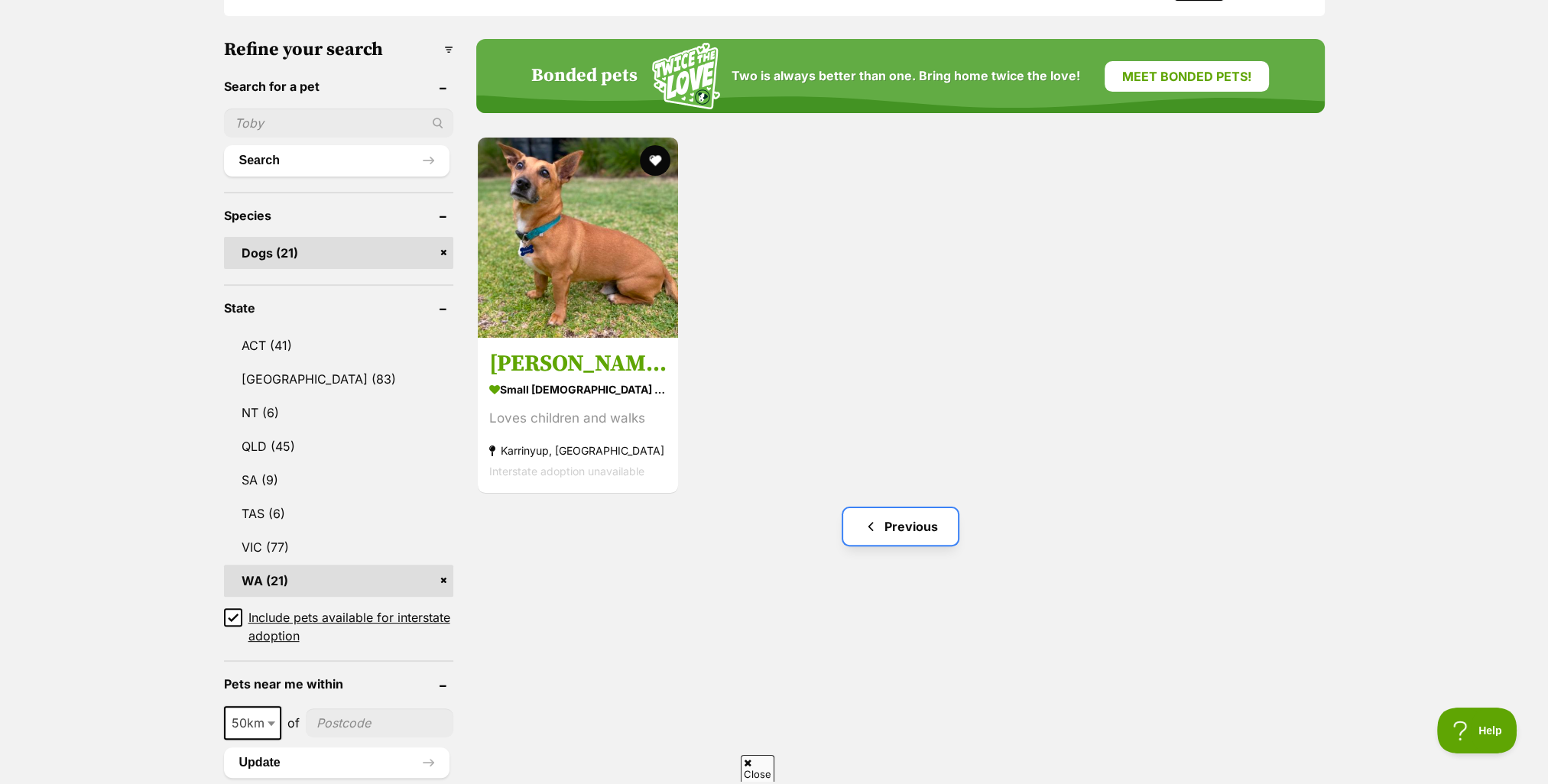
click at [904, 523] on link "Previous" at bounding box center [901, 526] width 115 height 36
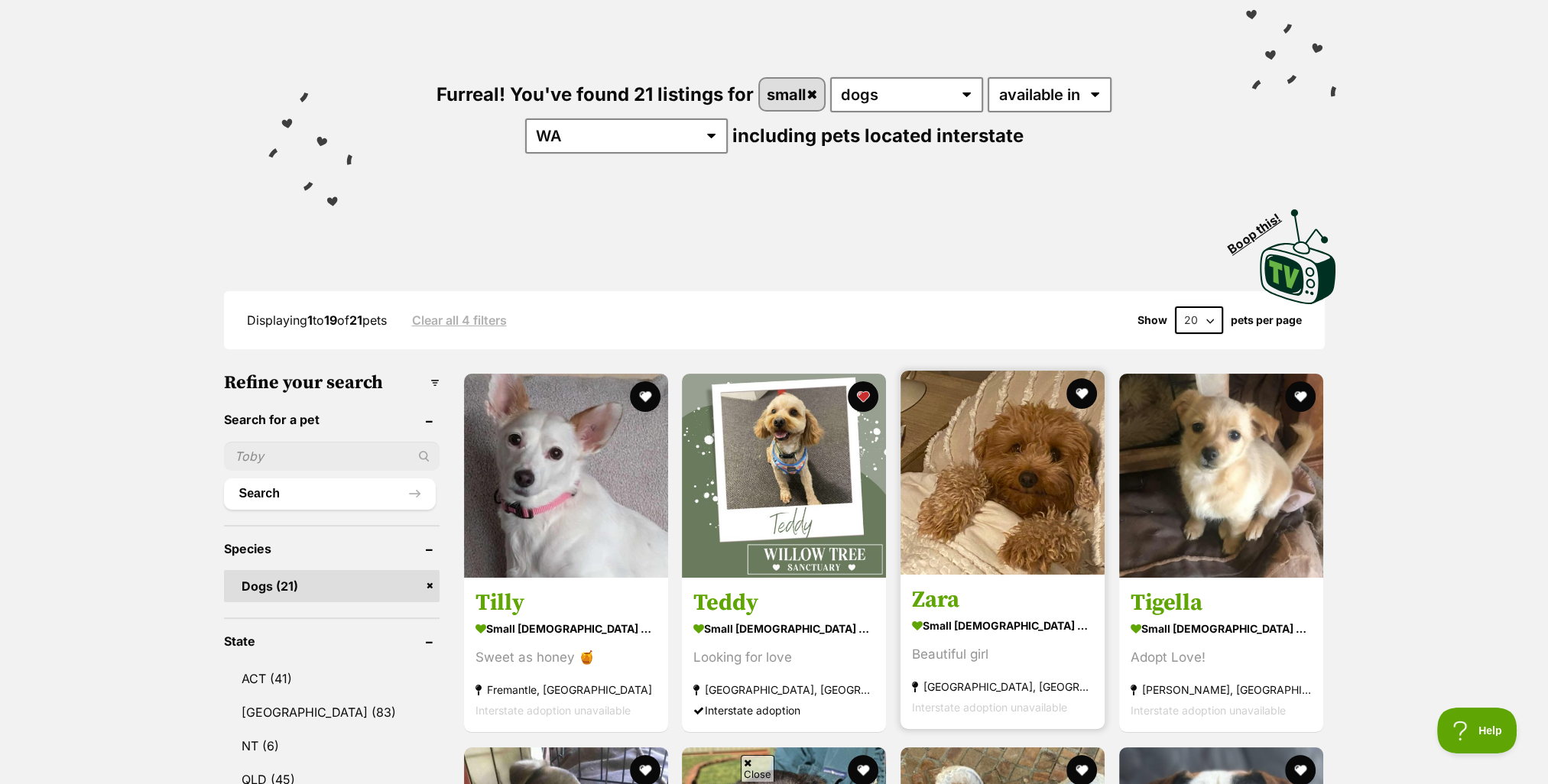
scroll to position [153, 0]
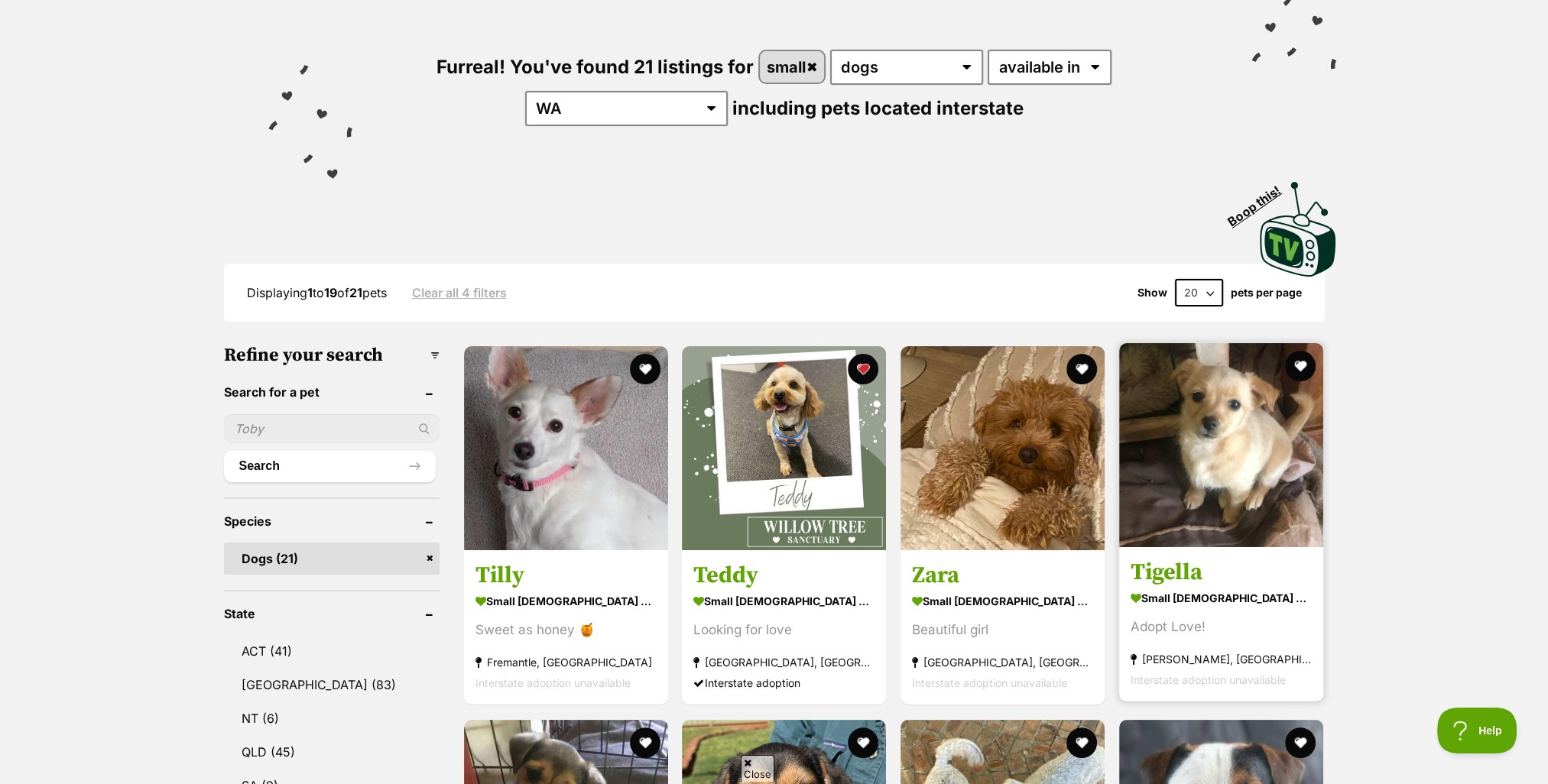
click at [1171, 570] on h3 "Tigella" at bounding box center [1222, 573] width 181 height 29
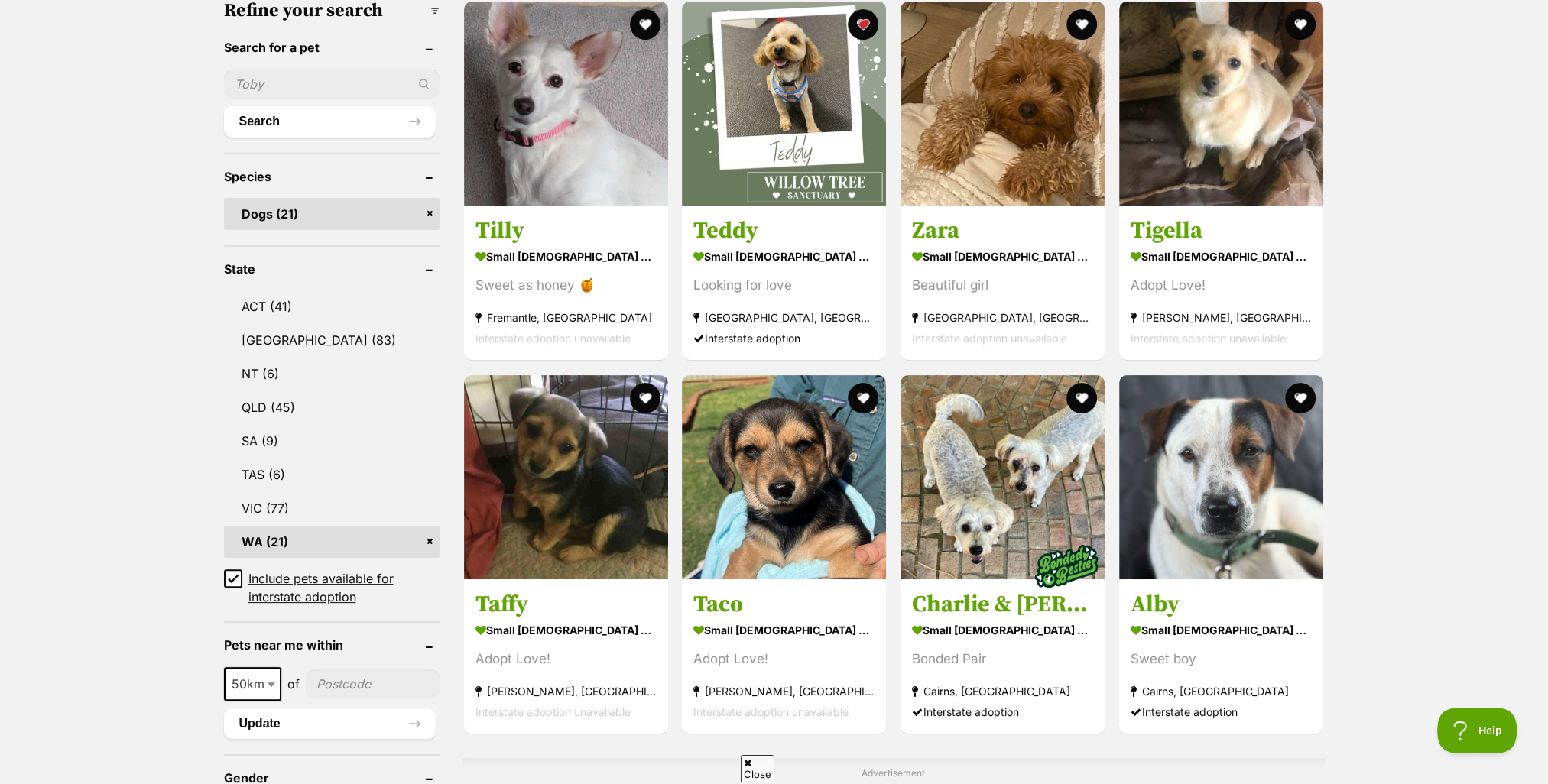
scroll to position [535, 0]
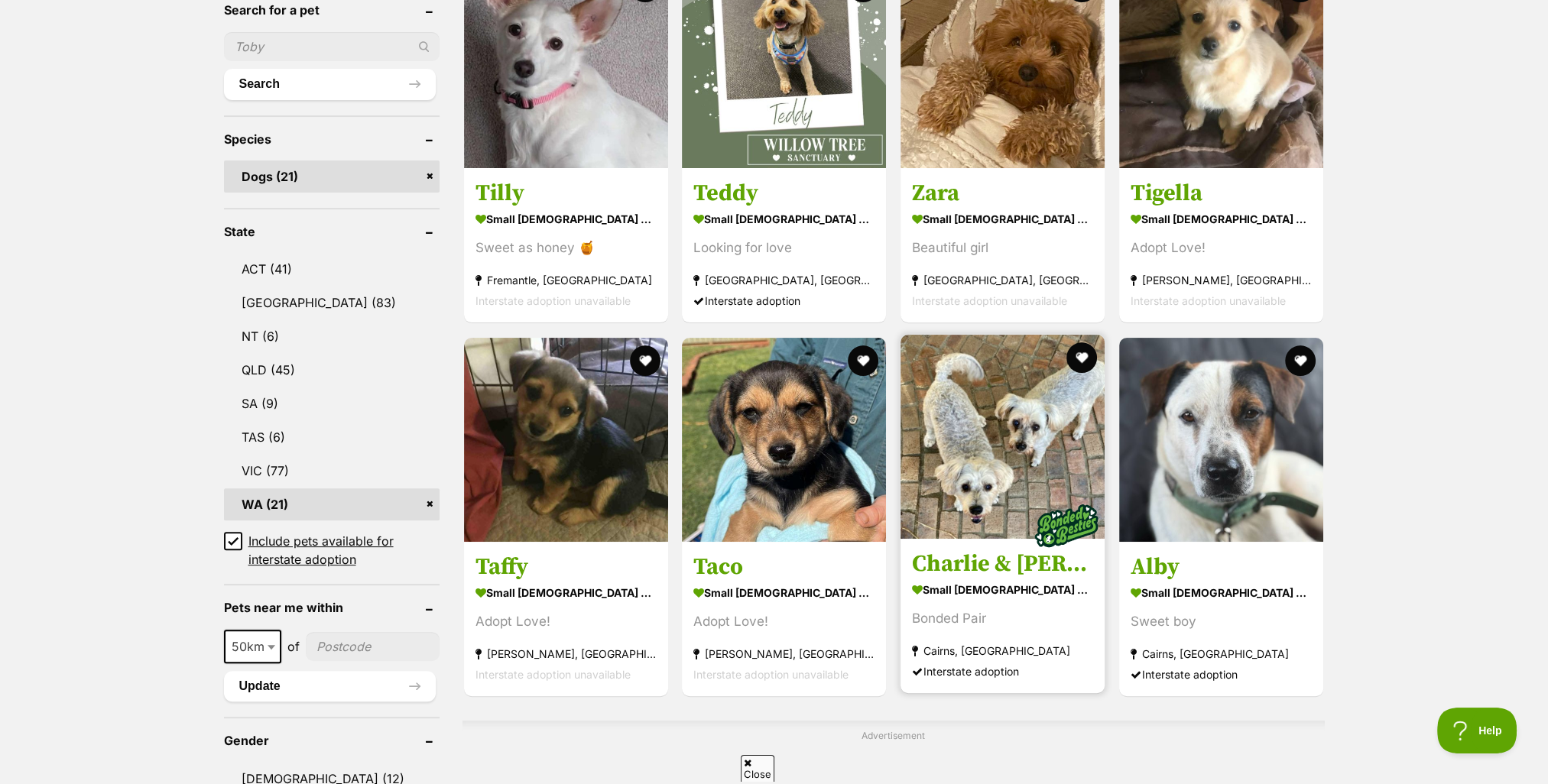
click at [945, 559] on h3 "Charlie & [PERSON_NAME]" at bounding box center [1003, 565] width 181 height 29
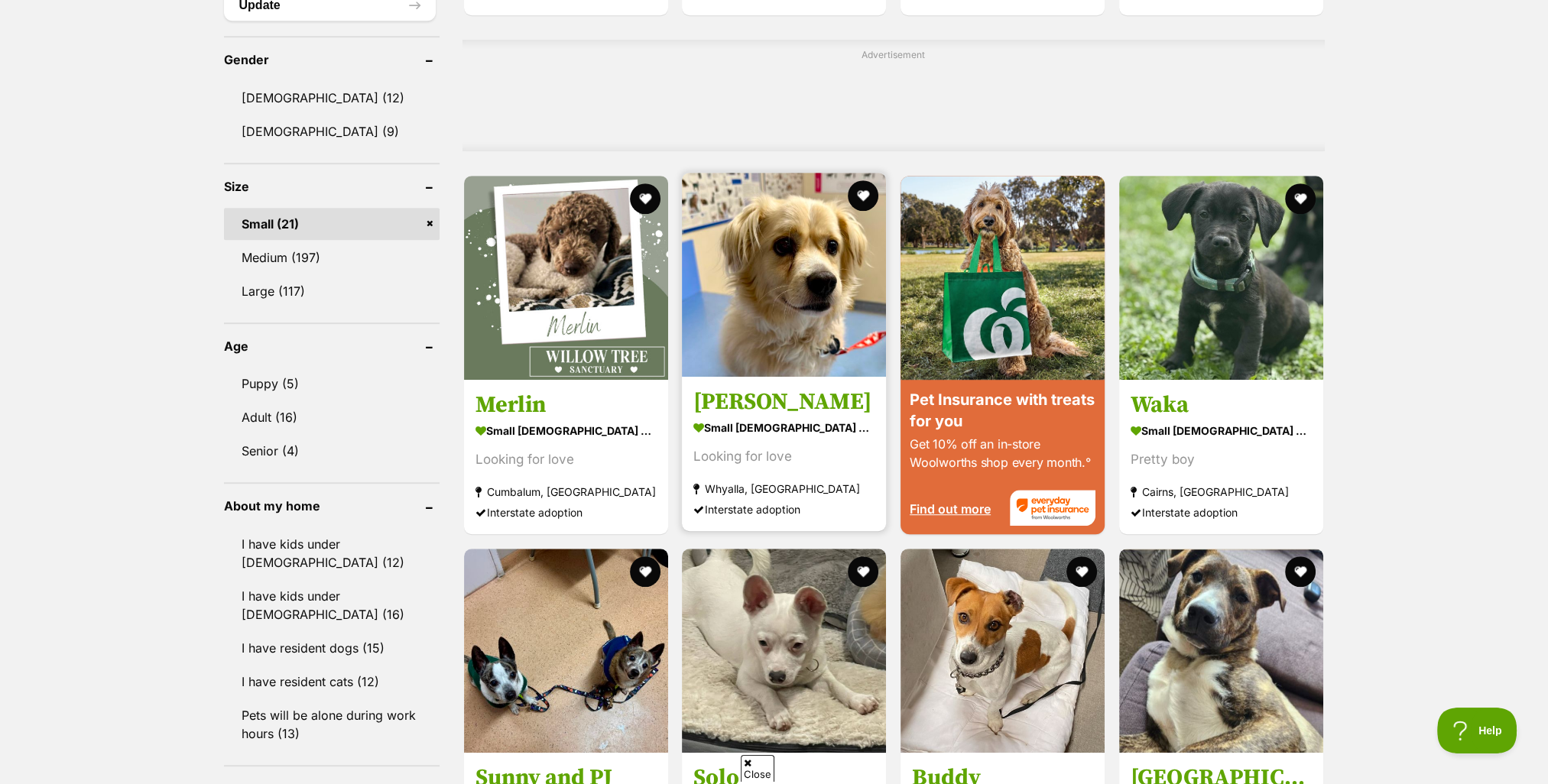
scroll to position [1223, 0]
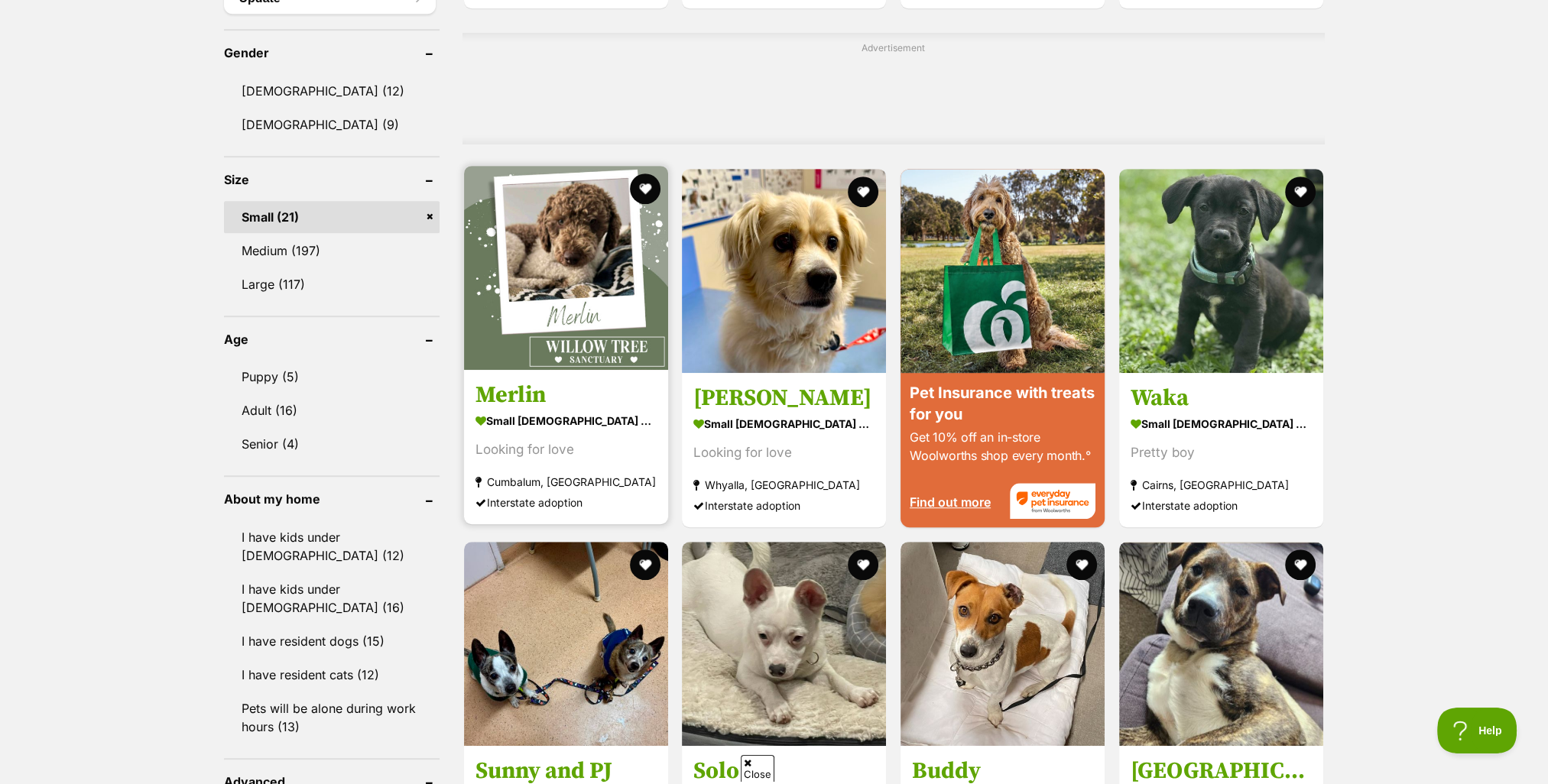
click at [501, 415] on strong "small male Dog" at bounding box center [566, 420] width 181 height 22
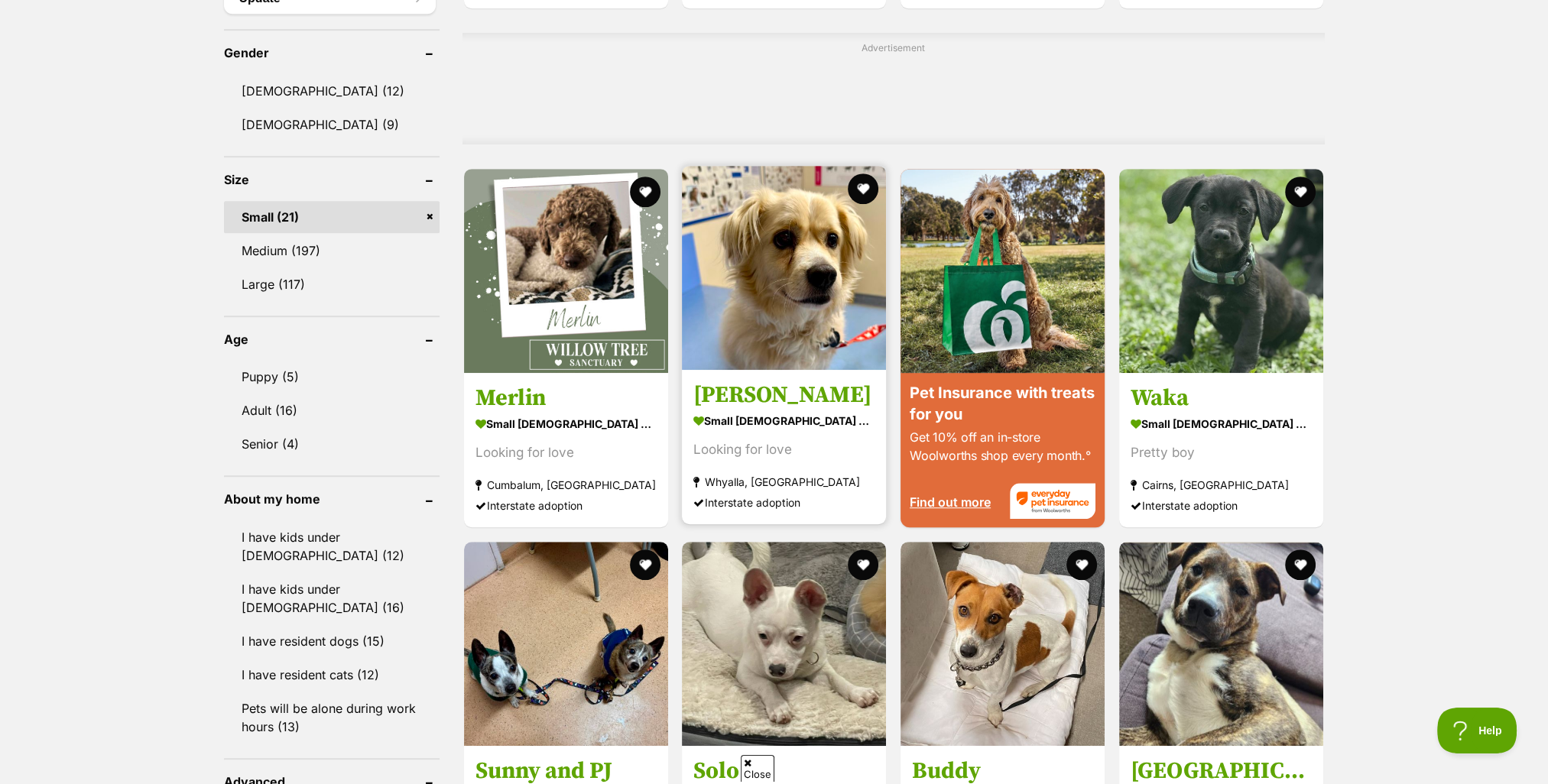
click at [766, 325] on img at bounding box center [784, 268] width 204 height 204
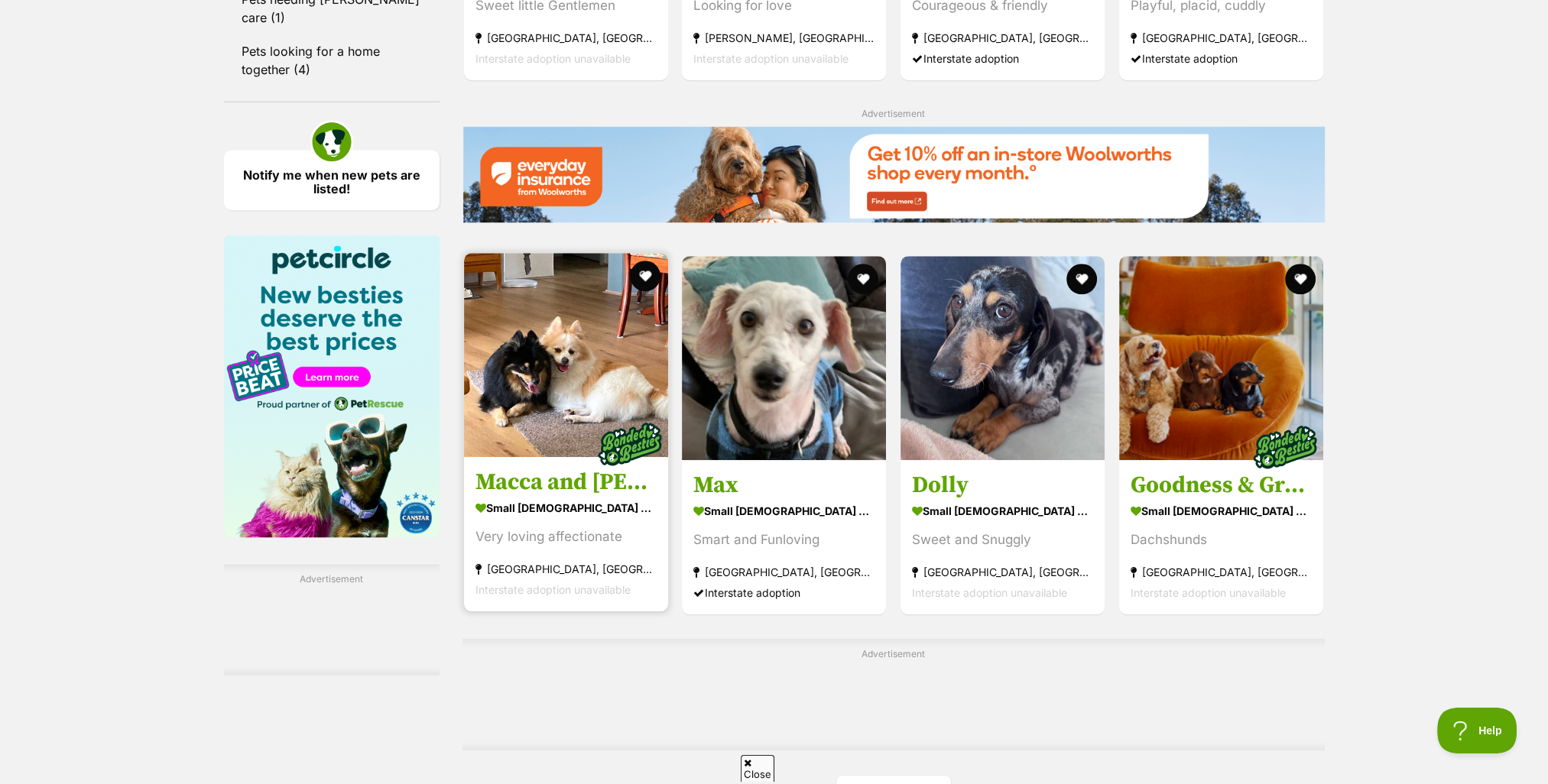
scroll to position [2064, 0]
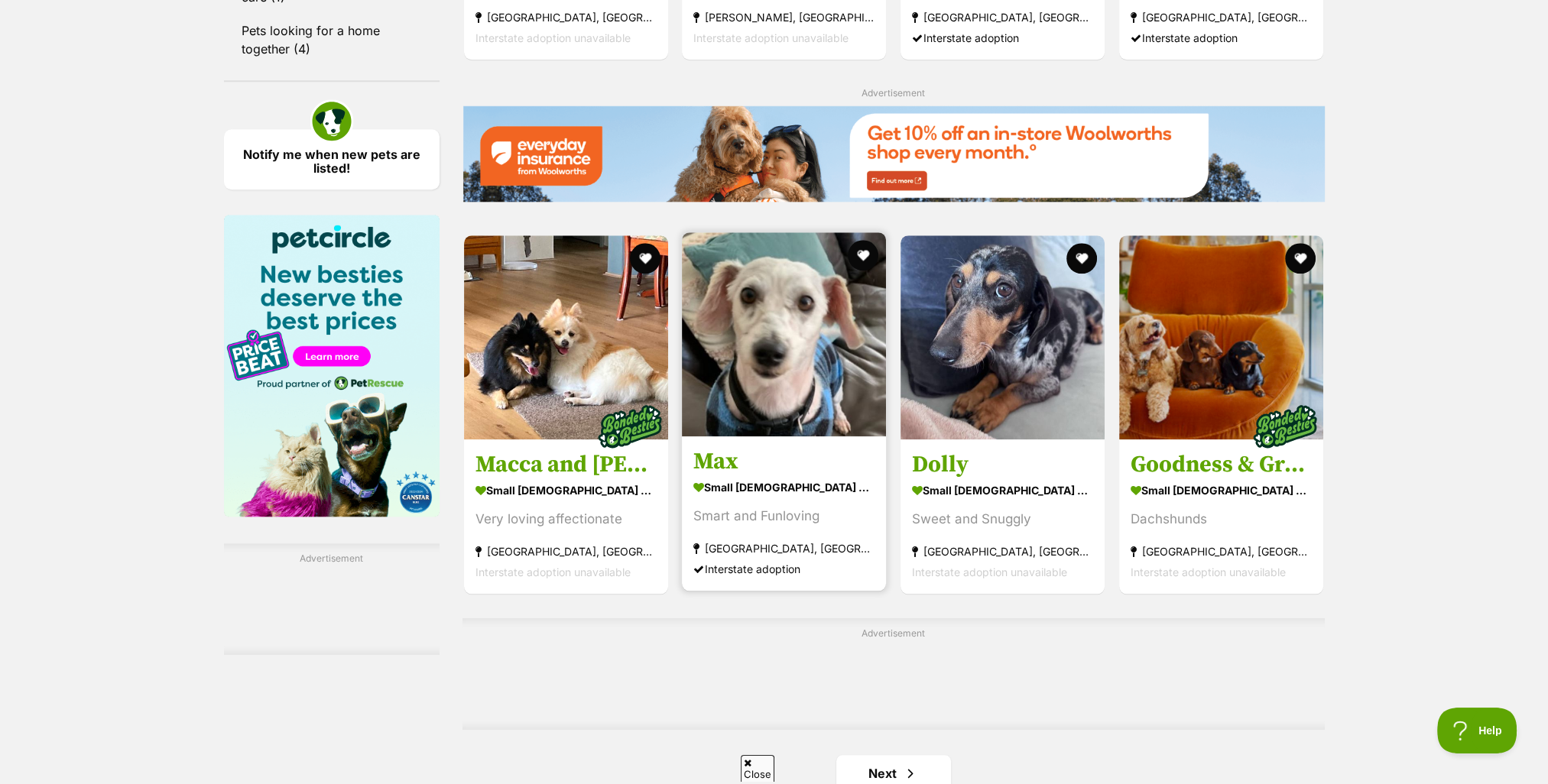
click at [742, 484] on strong "small male Dog" at bounding box center [784, 487] width 181 height 22
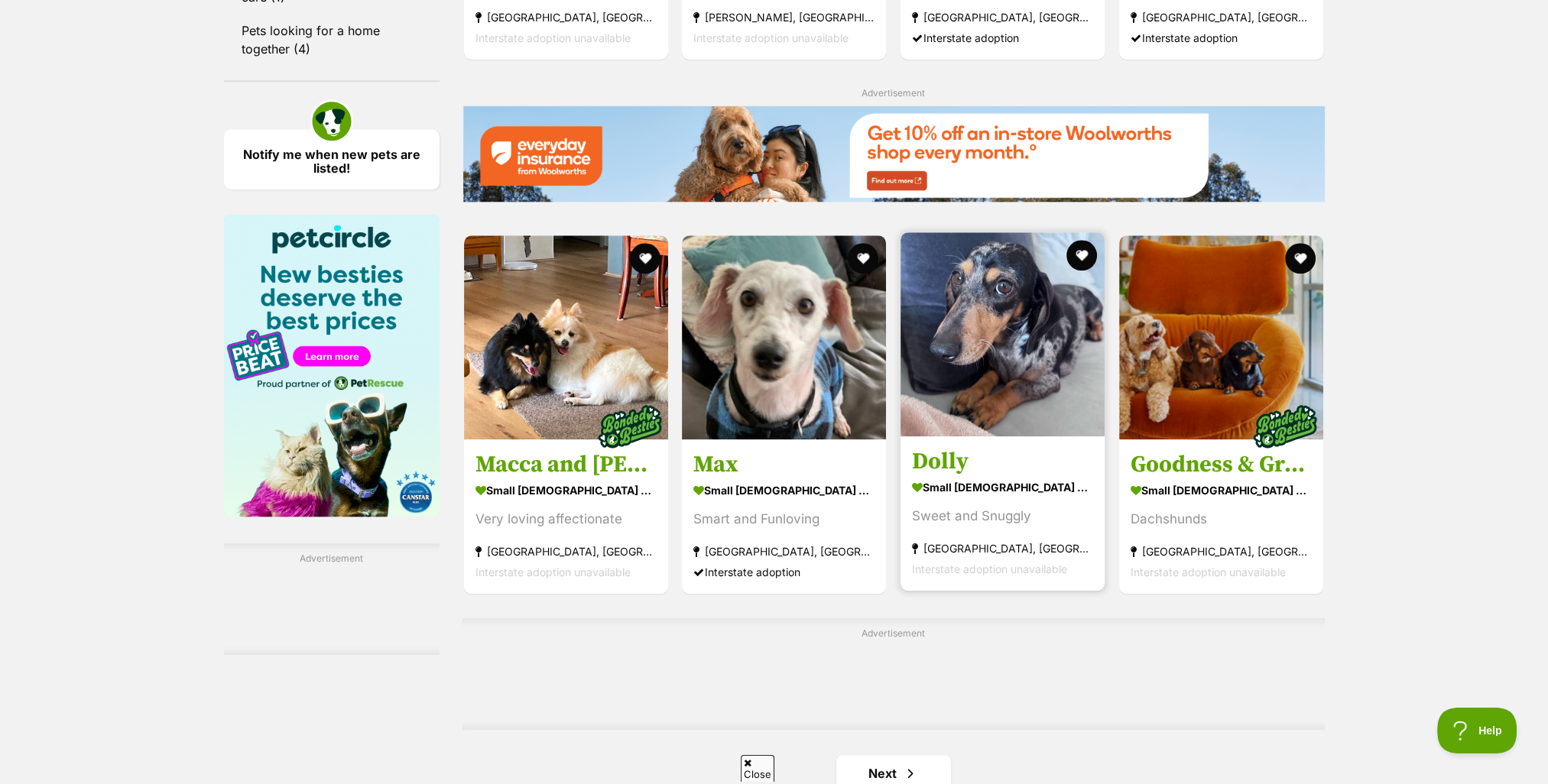
click at [982, 483] on strong "small female Dog" at bounding box center [1003, 487] width 181 height 22
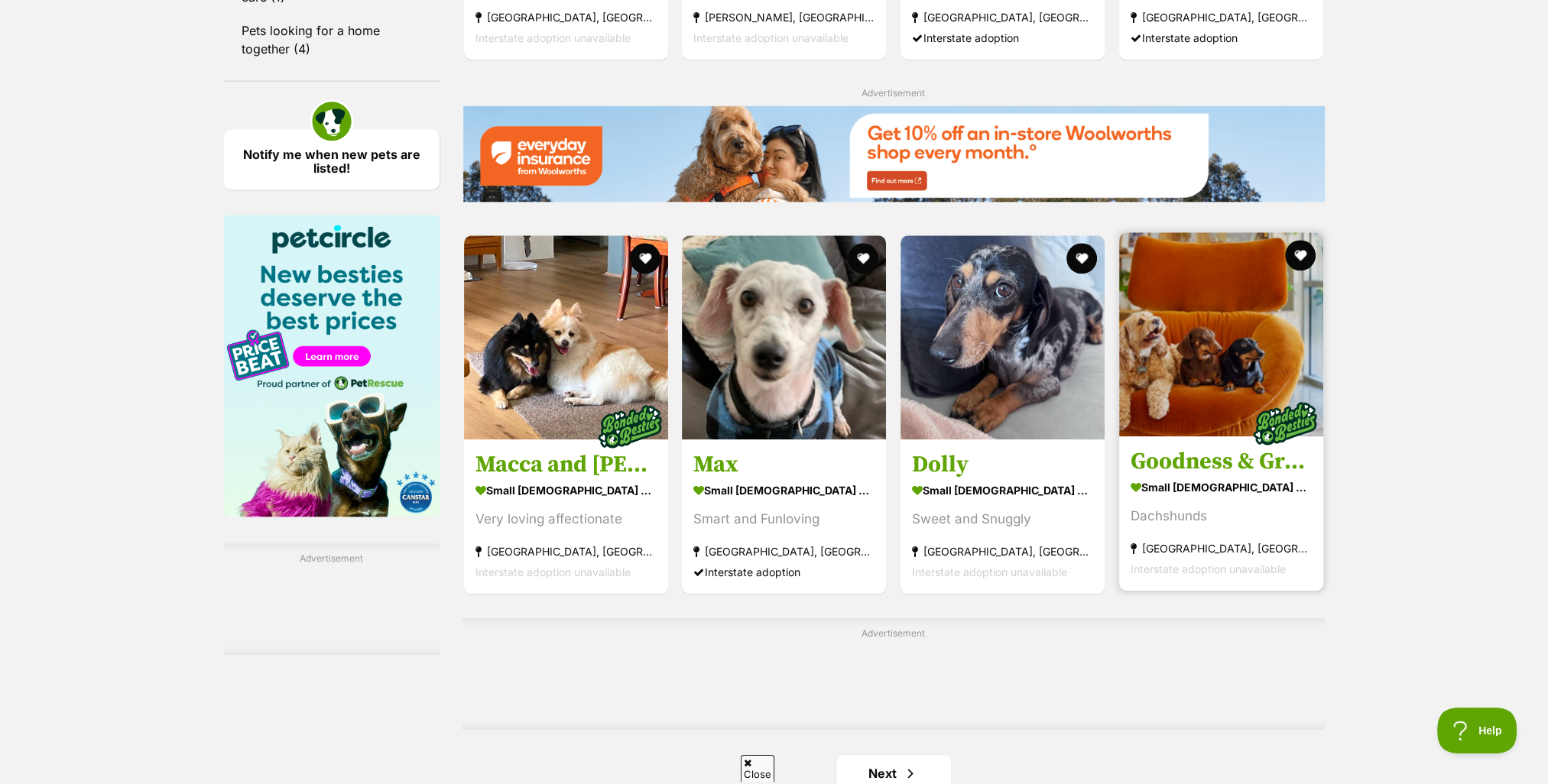
click at [1183, 458] on h3 "Goodness & Gracious" at bounding box center [1222, 462] width 181 height 29
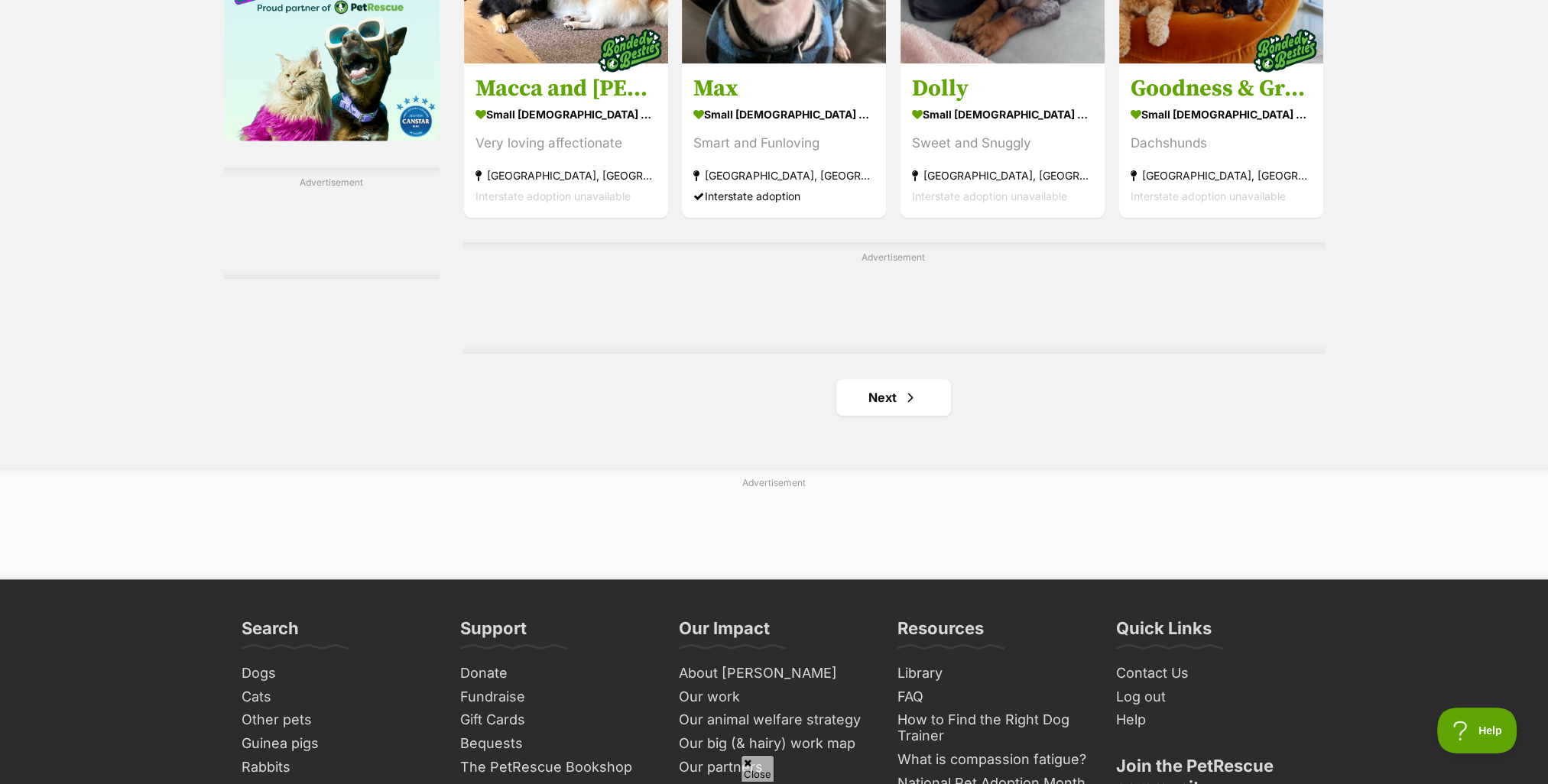
scroll to position [2446, 0]
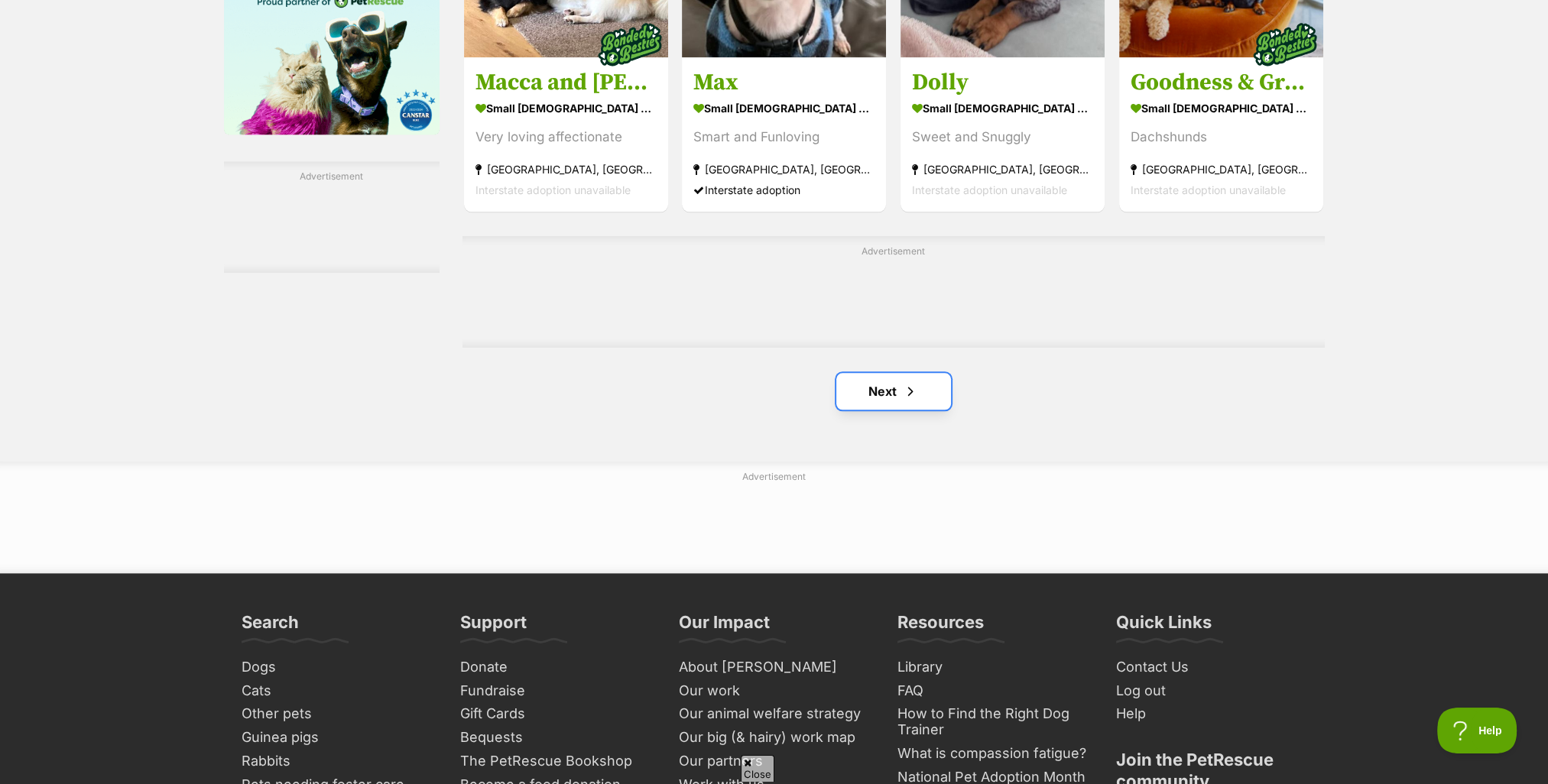
click at [881, 389] on link "Next" at bounding box center [894, 391] width 115 height 36
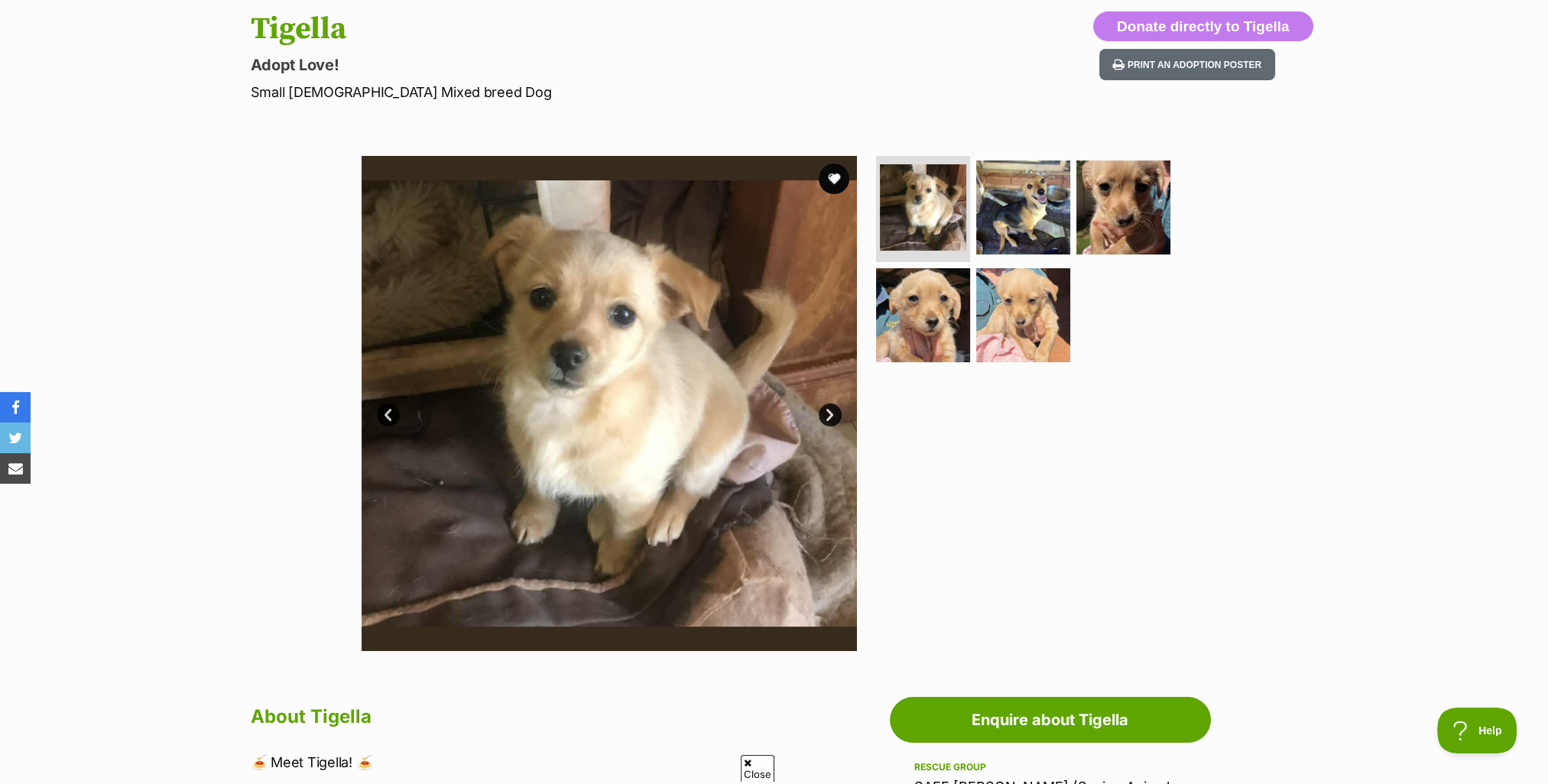
scroll to position [153, 0]
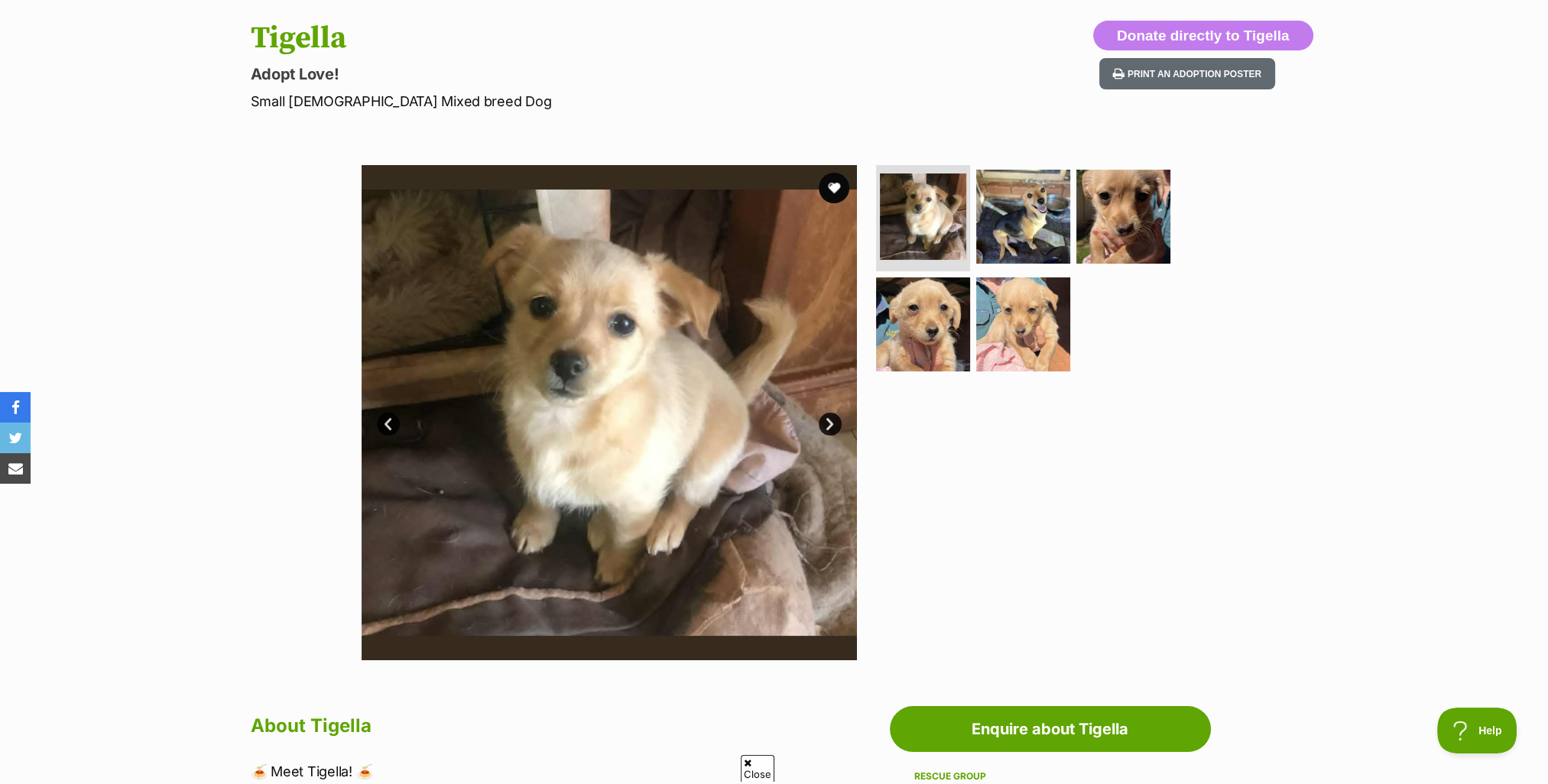
click at [830, 420] on link "Next" at bounding box center [830, 424] width 23 height 23
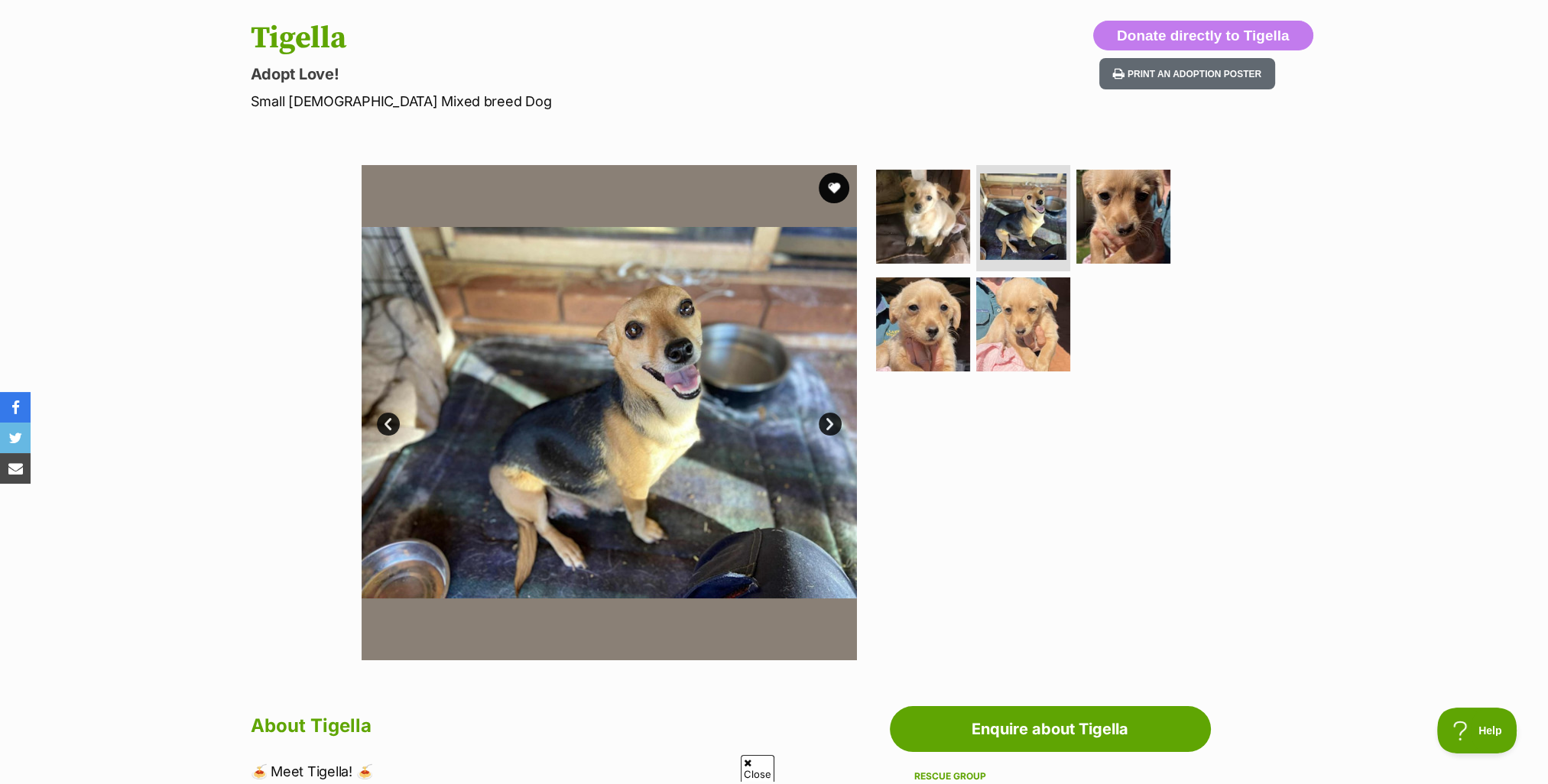
click at [829, 424] on link "Next" at bounding box center [830, 424] width 23 height 23
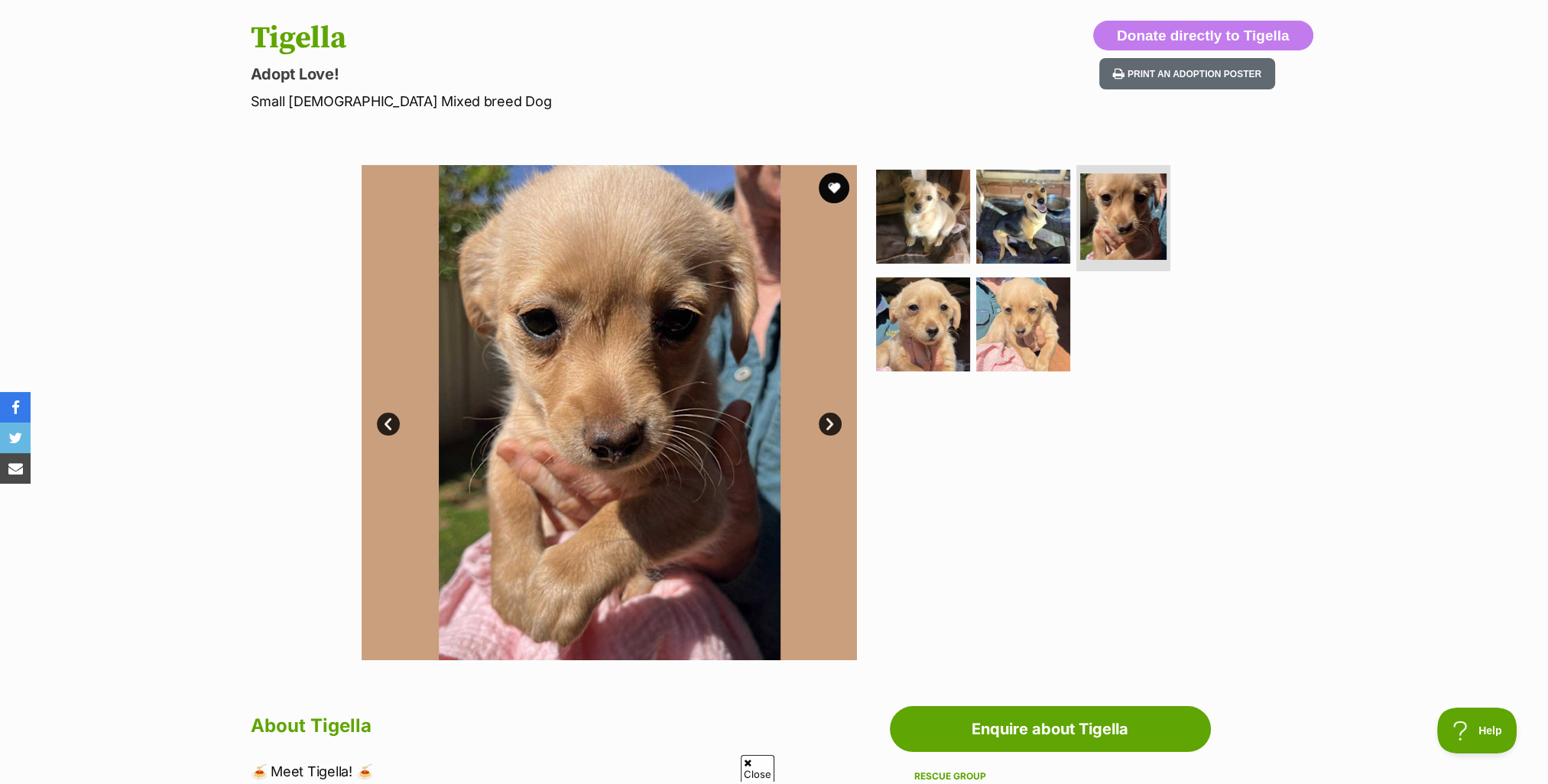
click at [829, 424] on link "Next" at bounding box center [830, 424] width 23 height 23
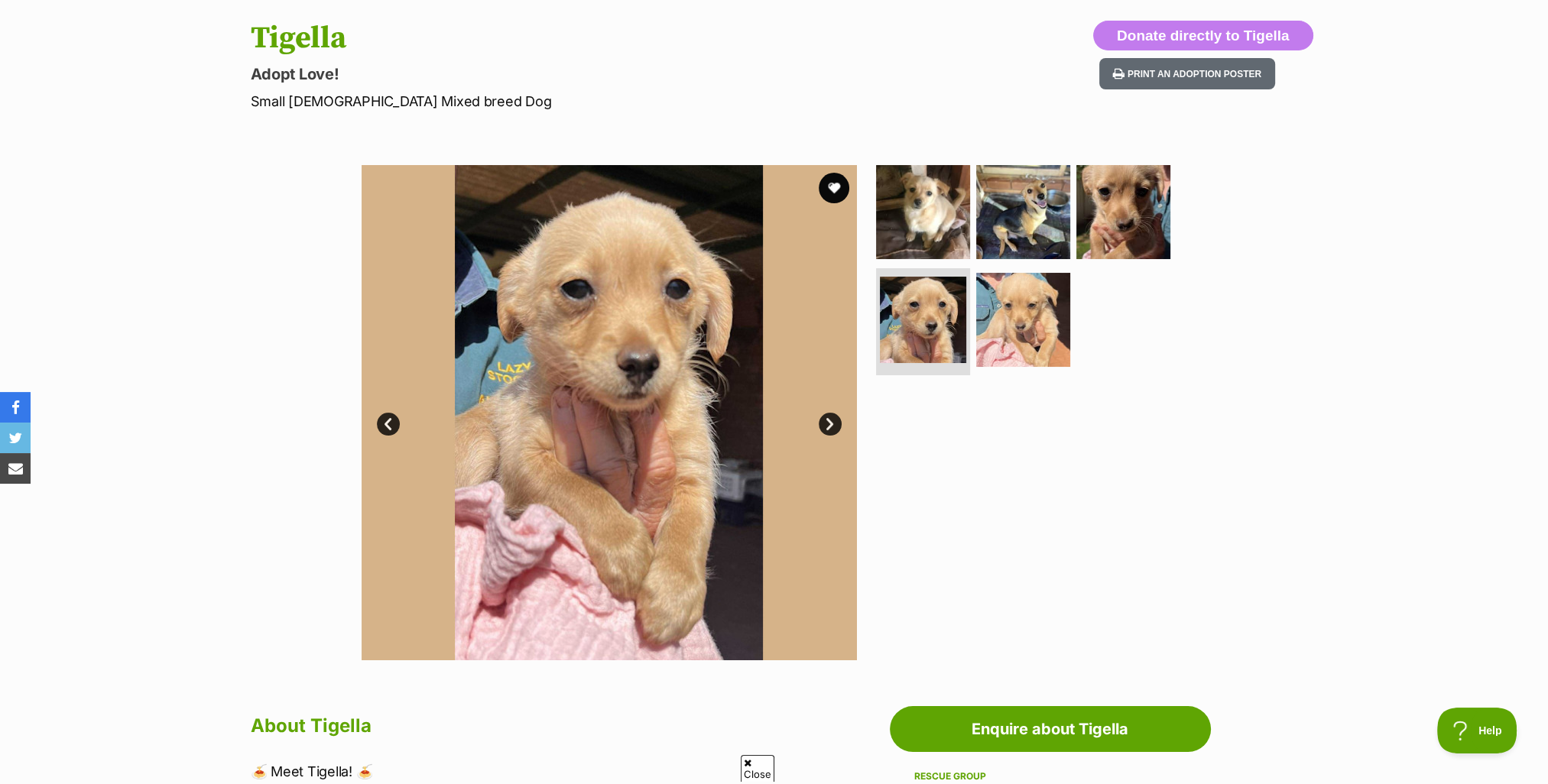
click at [829, 424] on link "Next" at bounding box center [830, 424] width 23 height 23
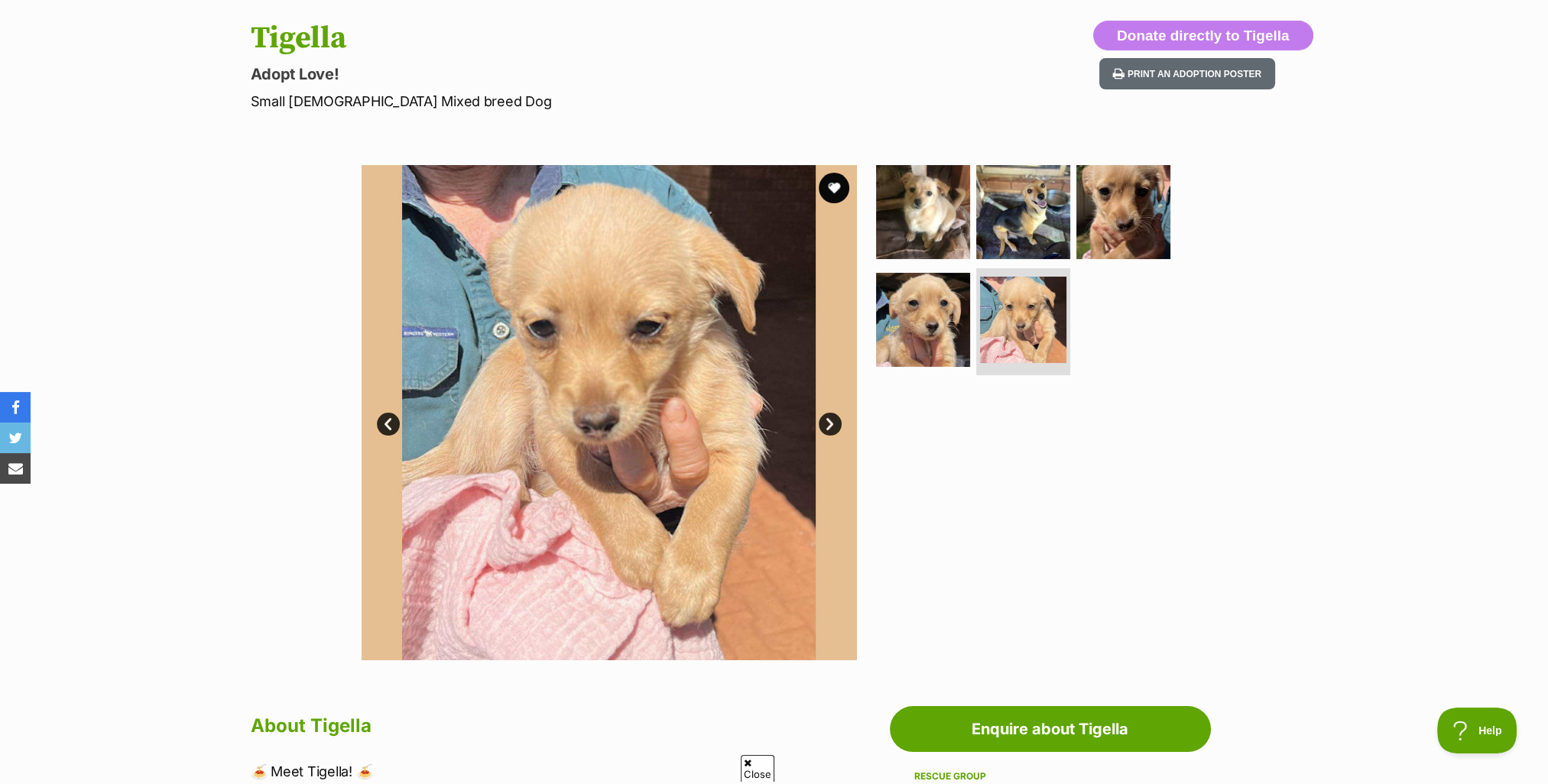
click at [829, 424] on link "Next" at bounding box center [830, 424] width 23 height 23
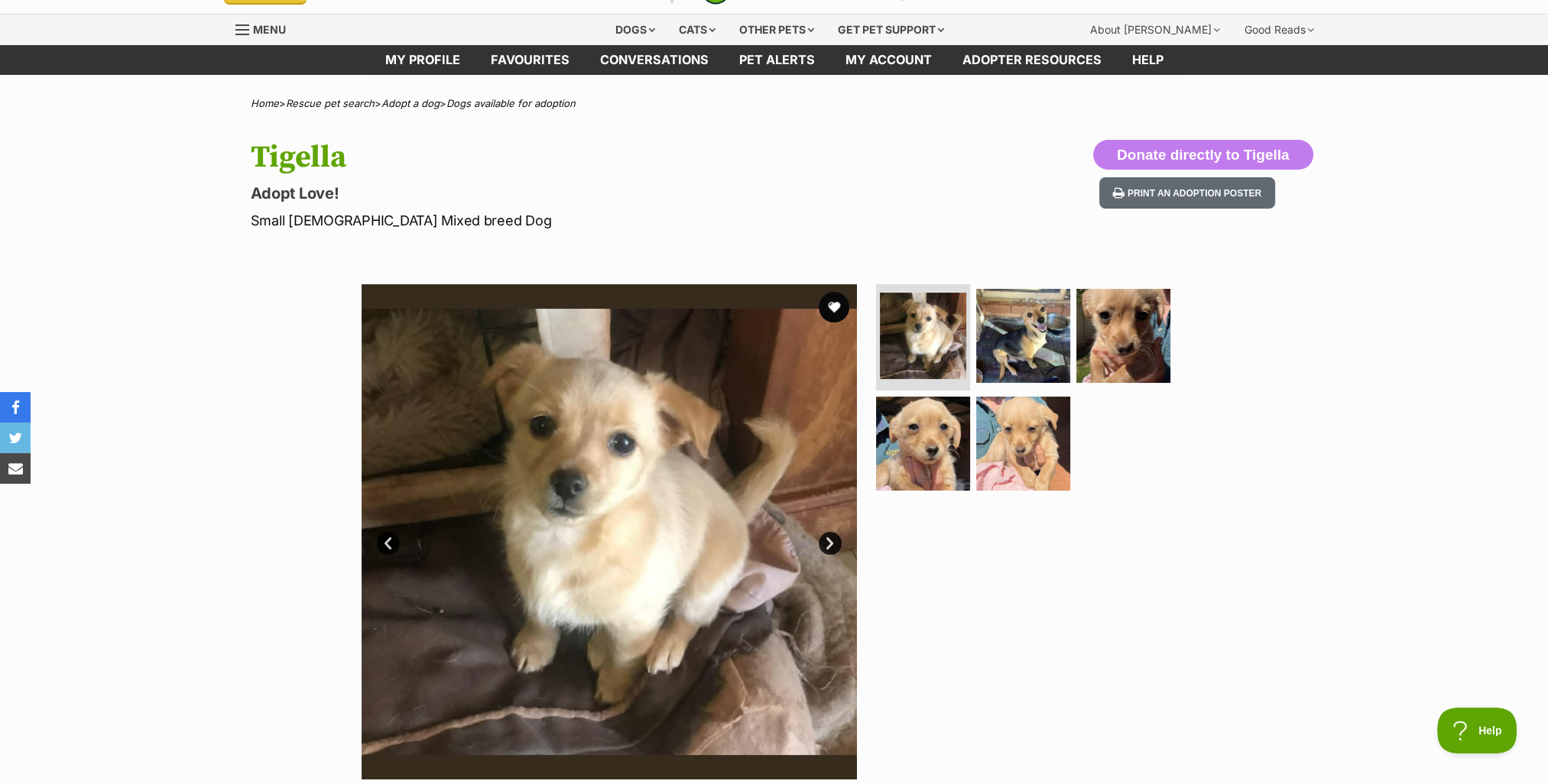
scroll to position [0, 0]
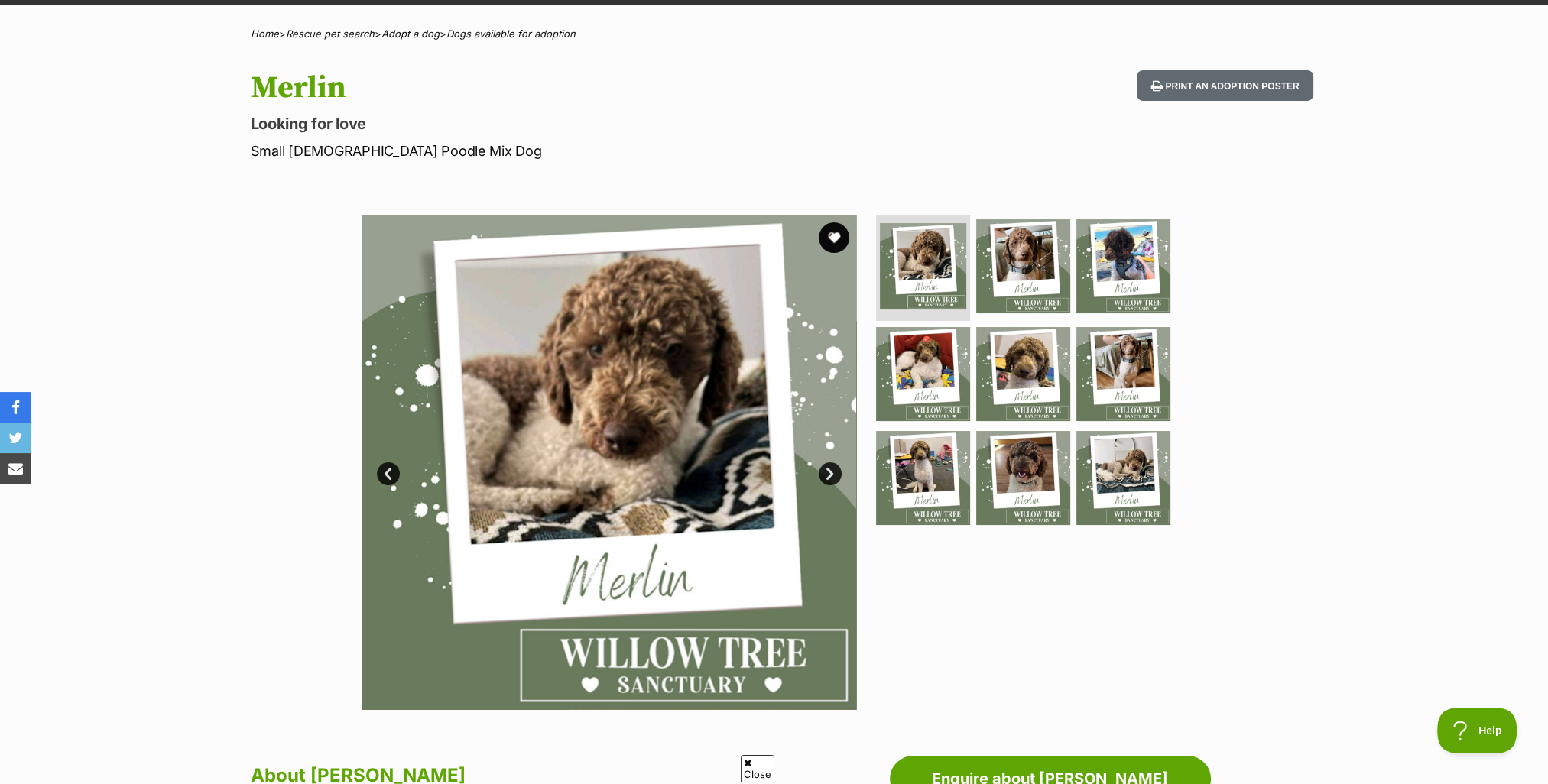
scroll to position [76, 0]
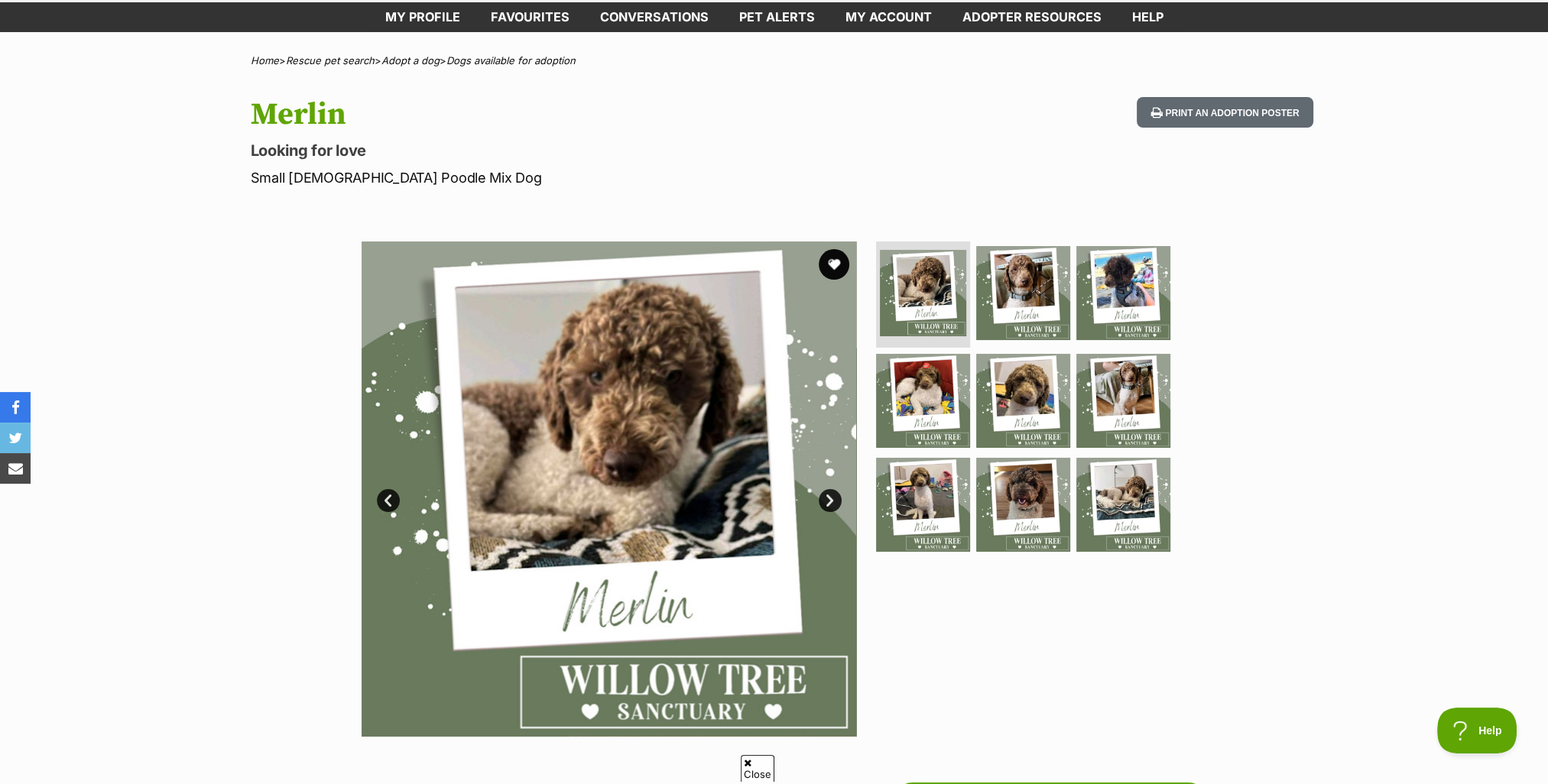
click at [825, 500] on link "Next" at bounding box center [830, 501] width 23 height 23
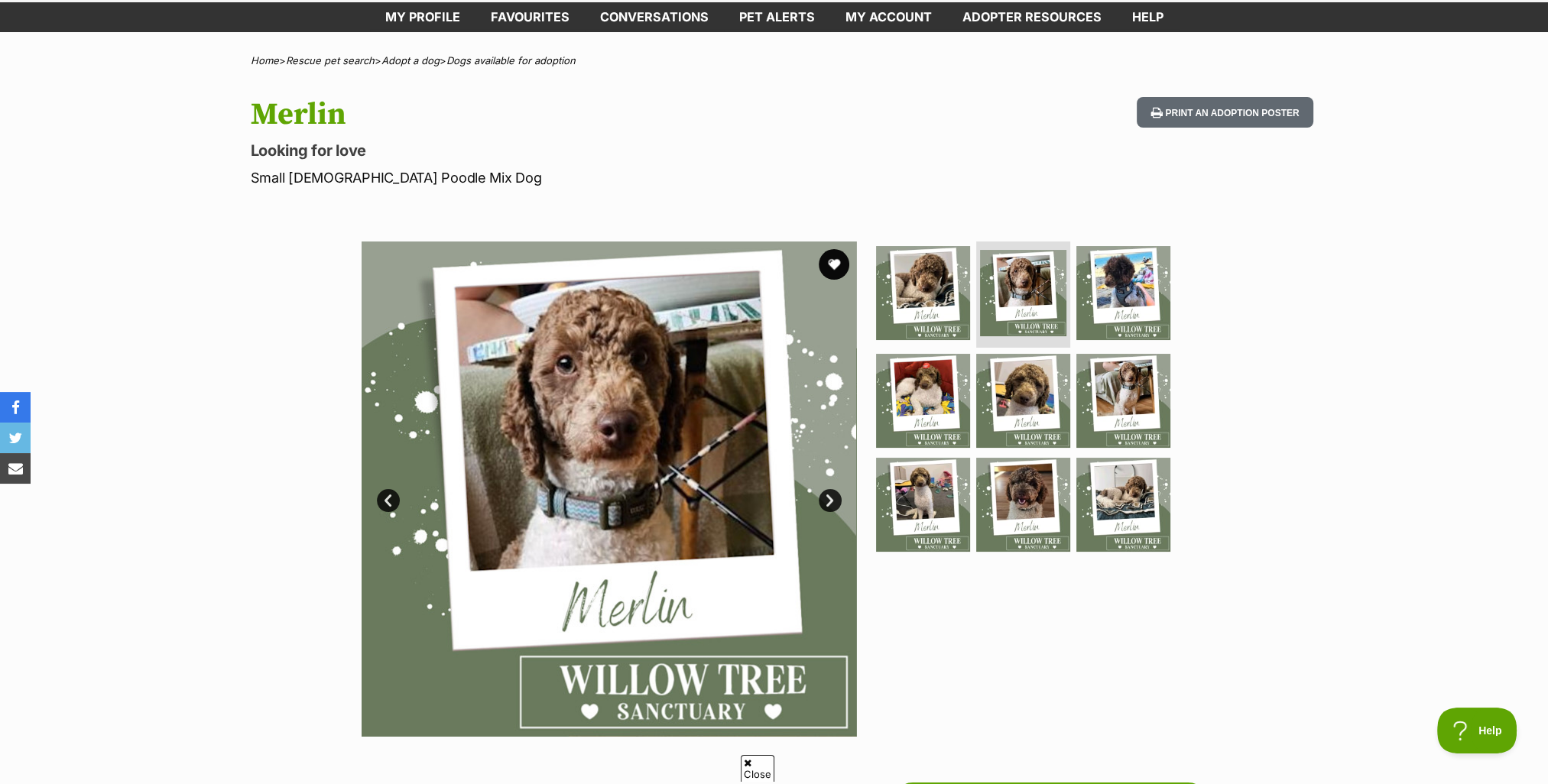
click at [825, 500] on link "Next" at bounding box center [830, 501] width 23 height 23
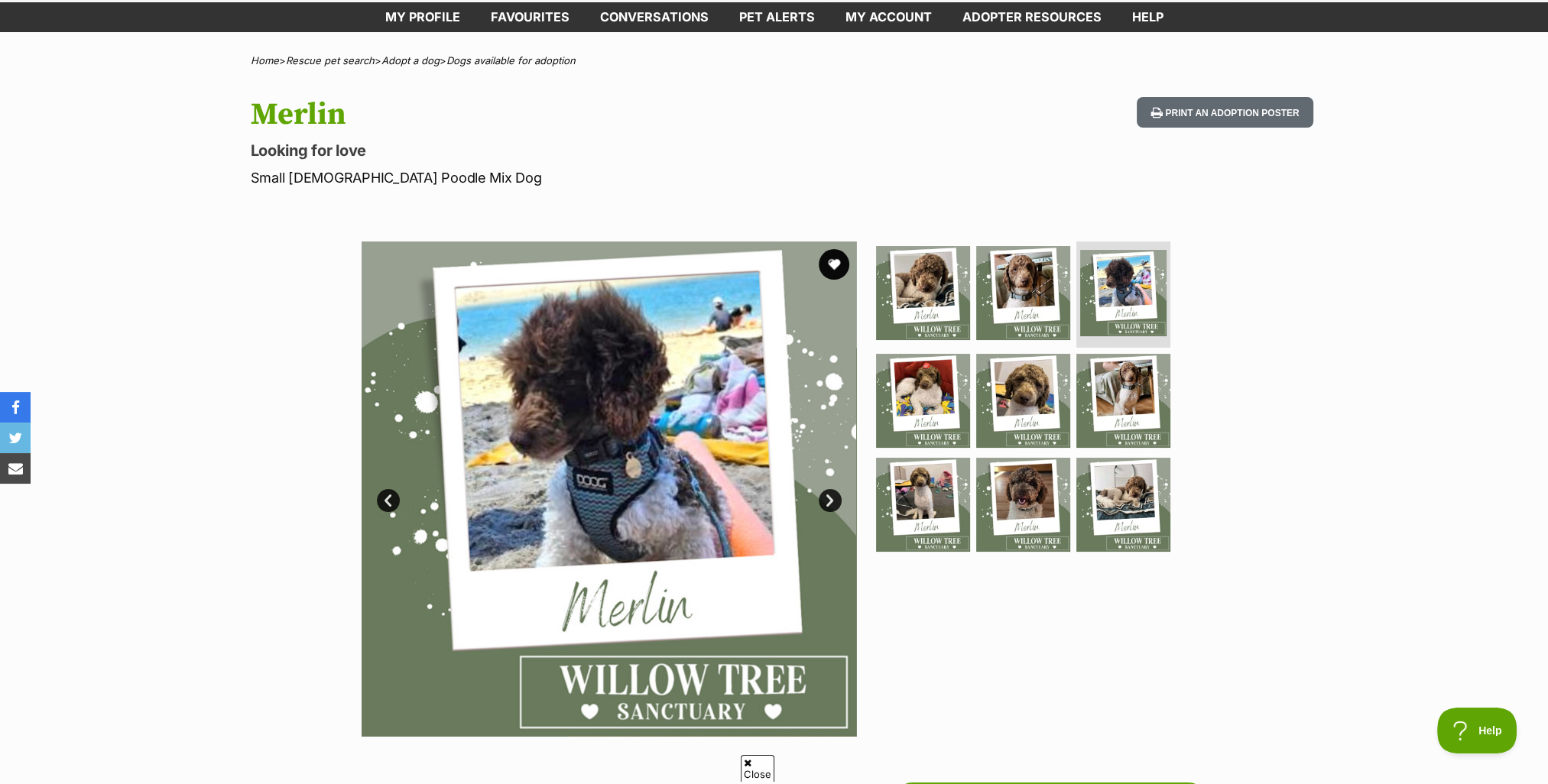
click at [827, 501] on link "Next" at bounding box center [830, 501] width 23 height 23
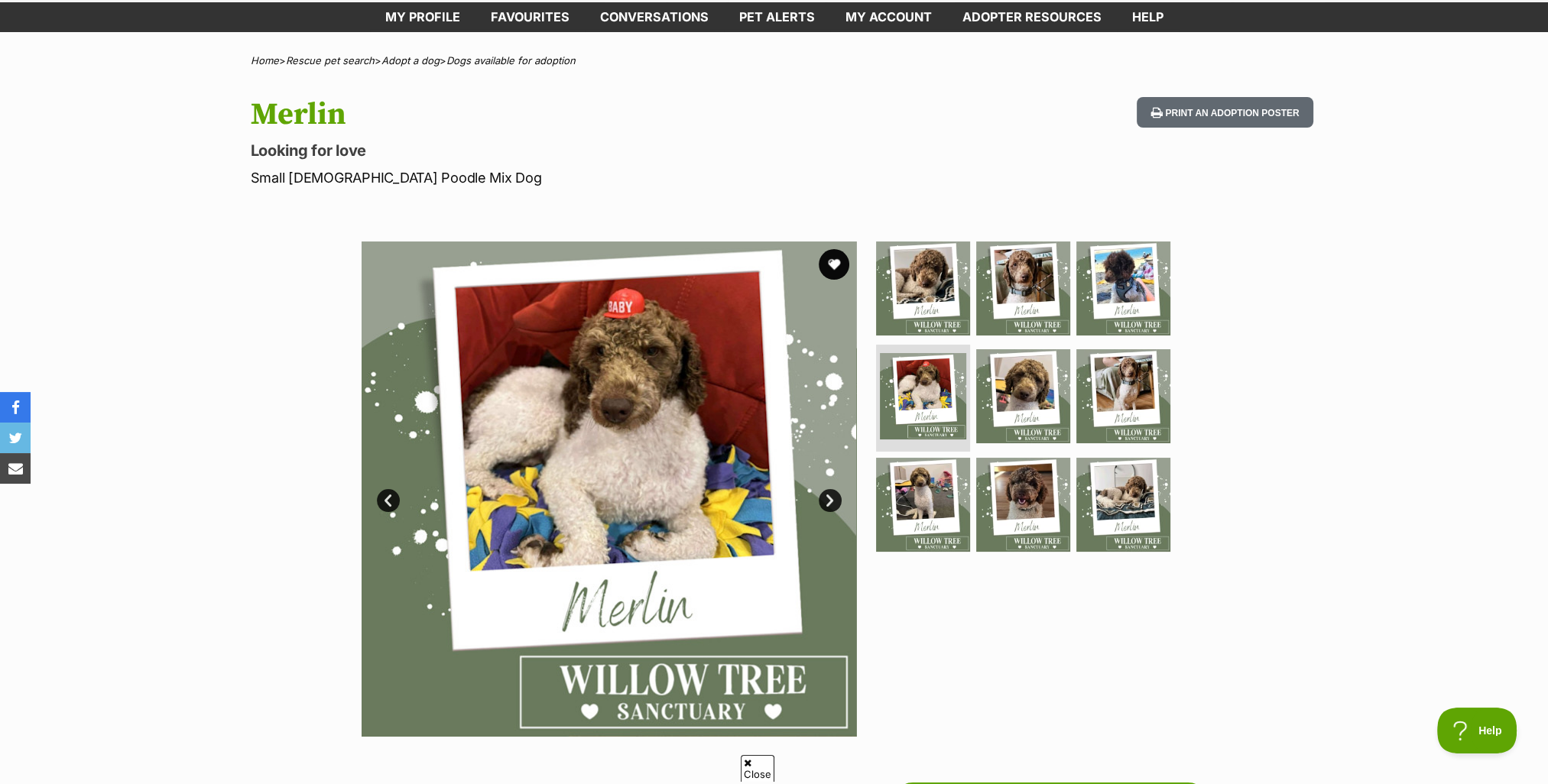
click at [834, 501] on link "Next" at bounding box center [830, 501] width 23 height 23
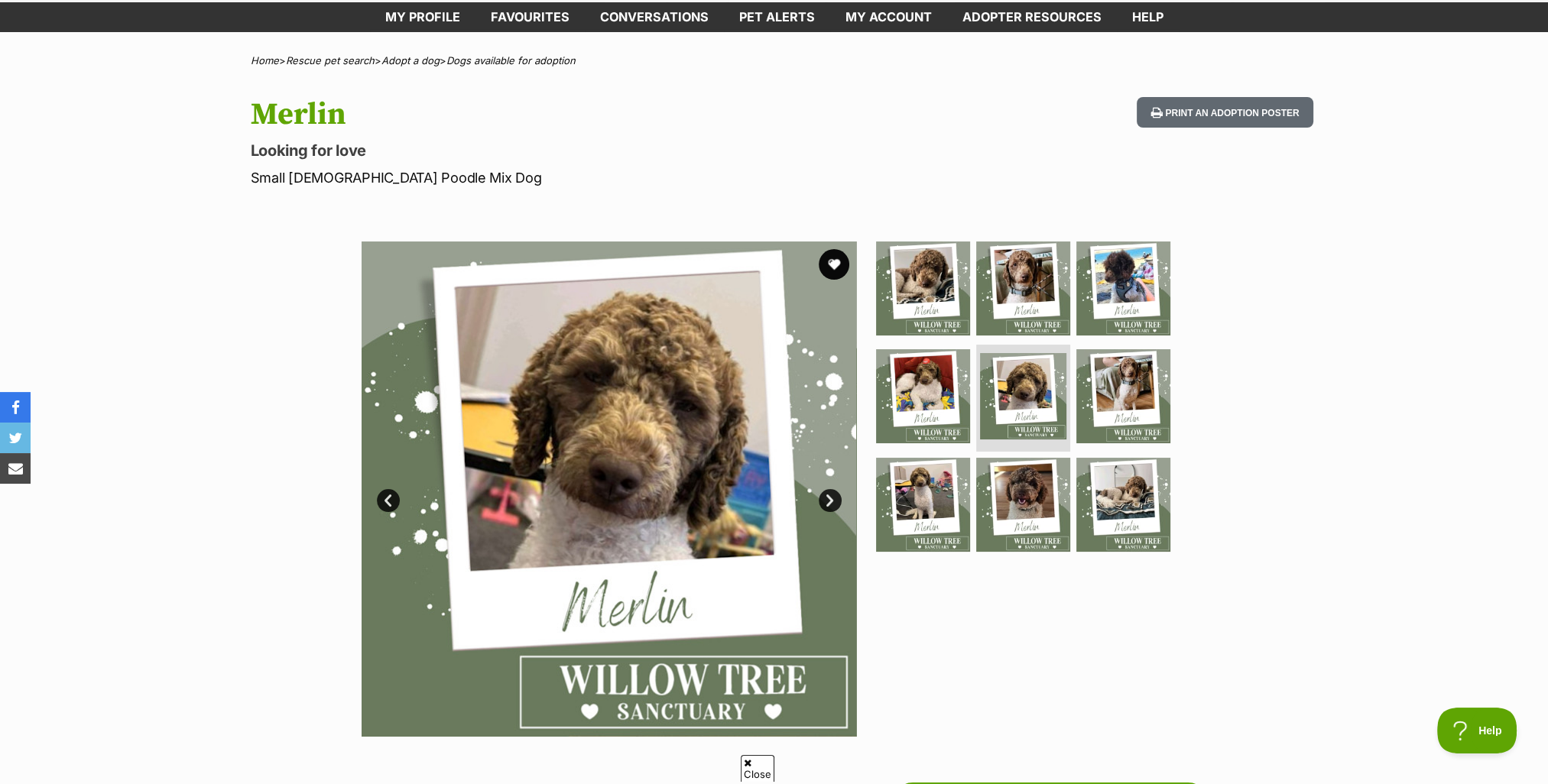
click at [834, 501] on link "Next" at bounding box center [830, 501] width 23 height 23
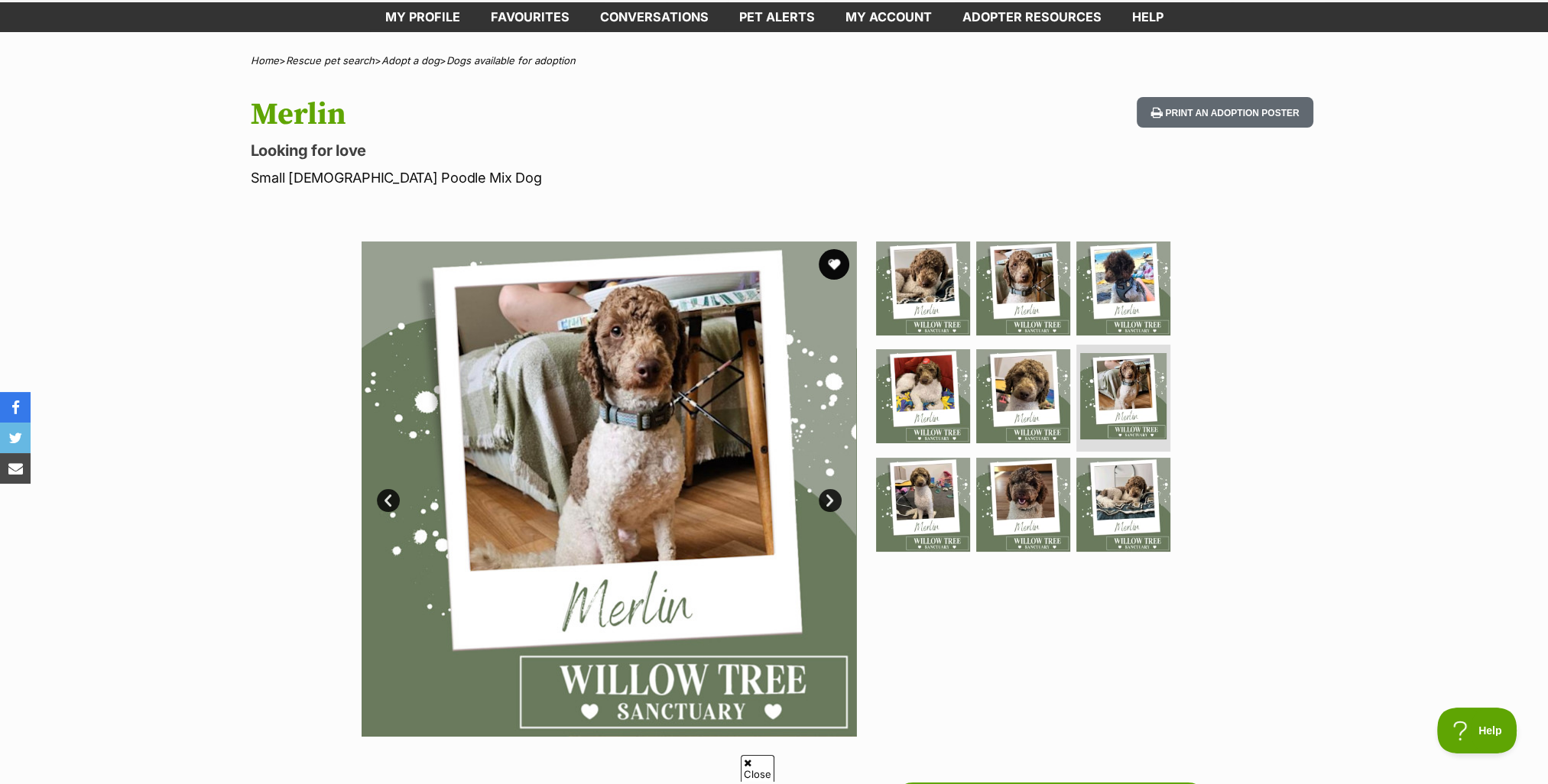
click at [835, 501] on link "Next" at bounding box center [830, 501] width 23 height 23
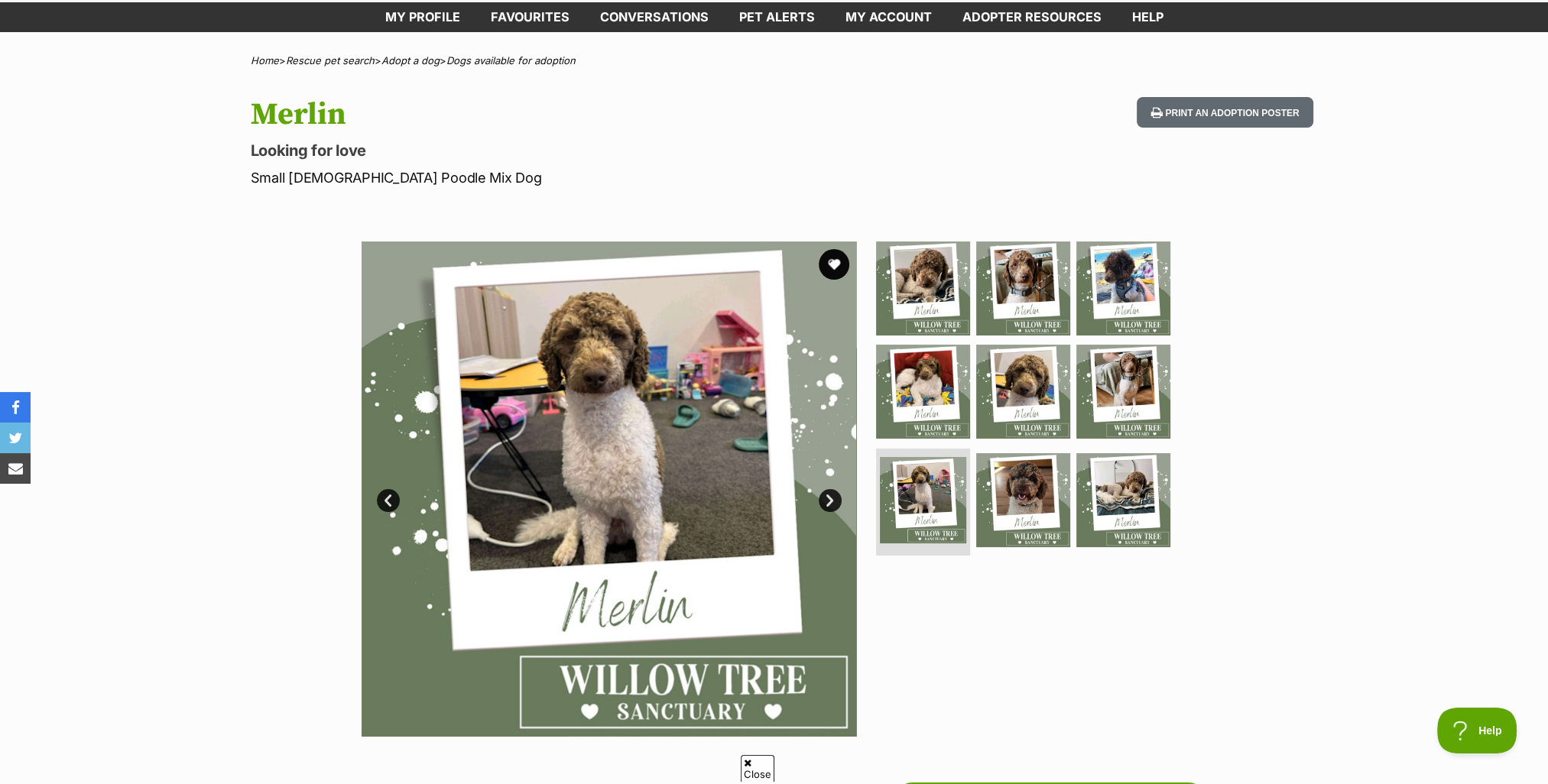
click at [835, 501] on link "Next" at bounding box center [830, 501] width 23 height 23
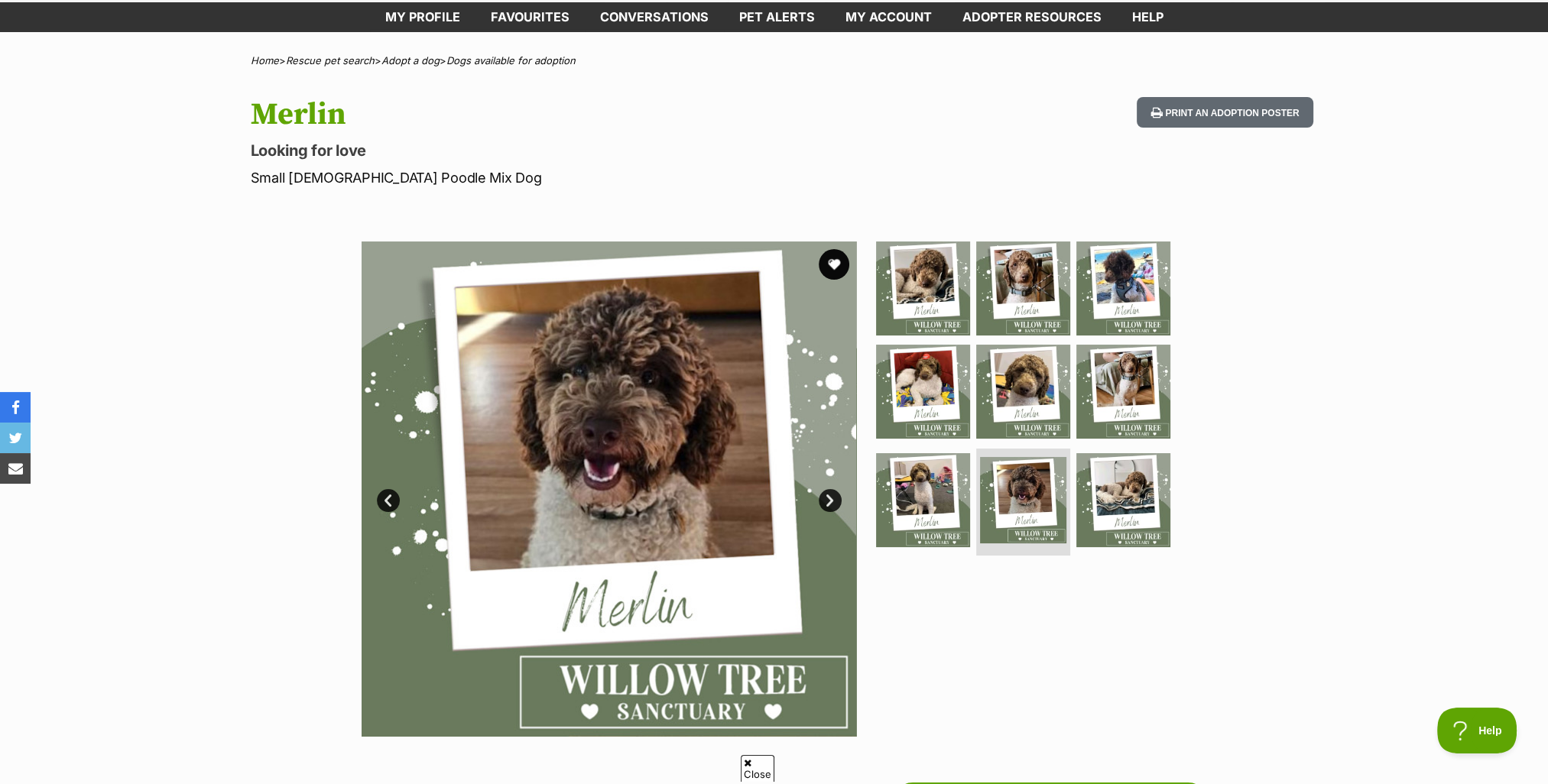
click at [834, 501] on link "Next" at bounding box center [830, 501] width 23 height 23
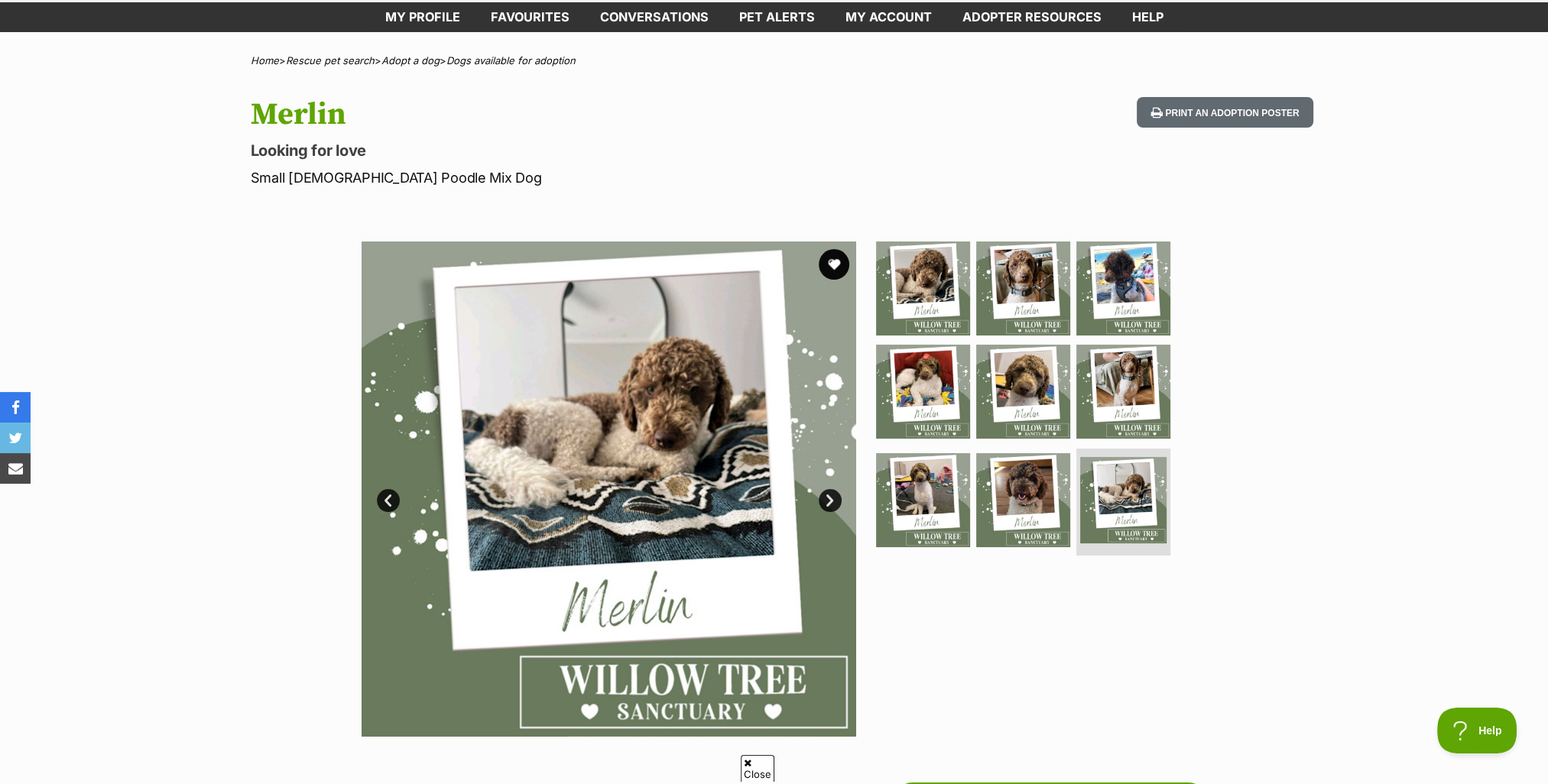
click at [834, 501] on link "Next" at bounding box center [830, 501] width 23 height 23
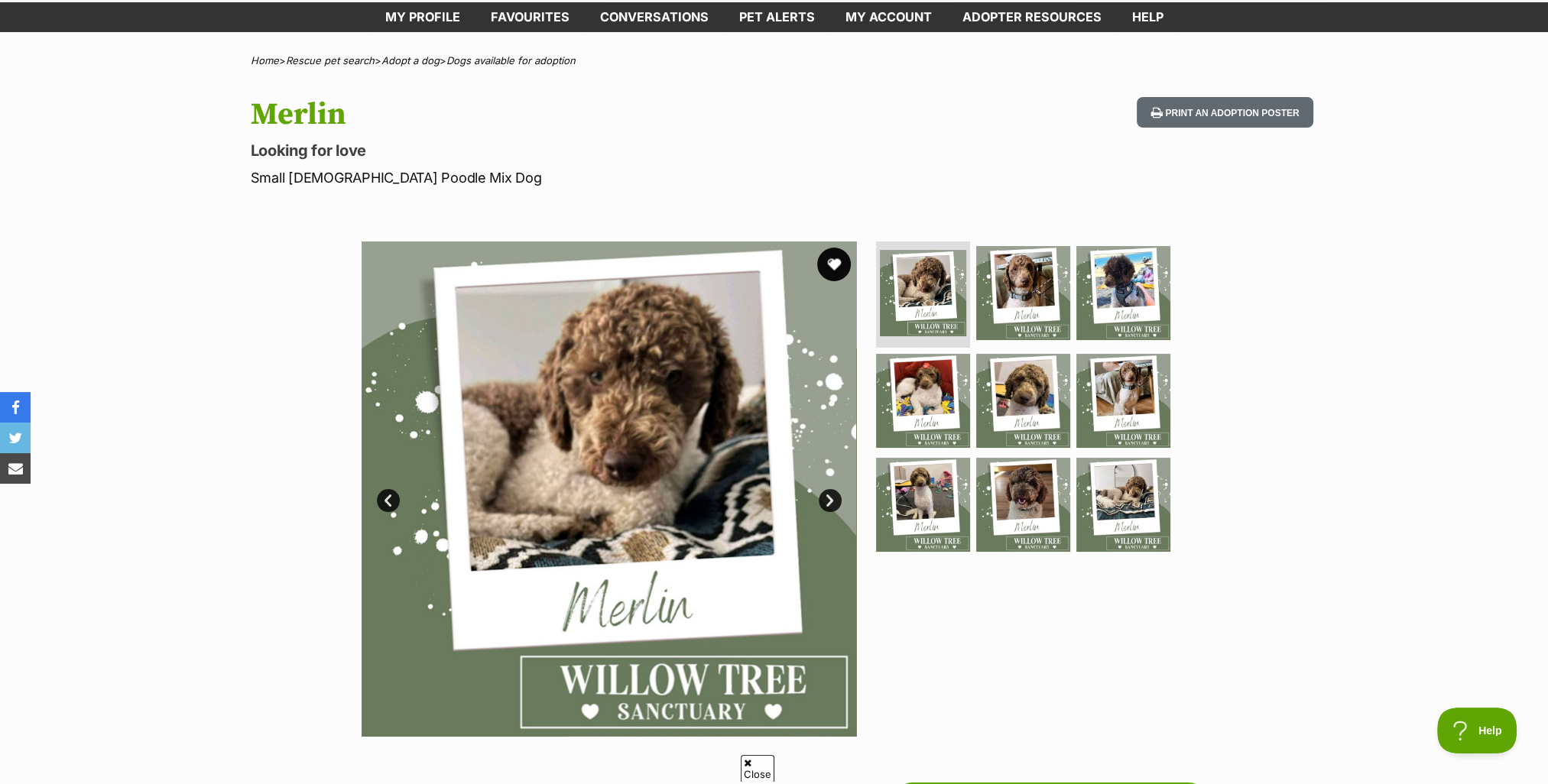
click at [838, 265] on button "favourite" at bounding box center [834, 265] width 34 height 34
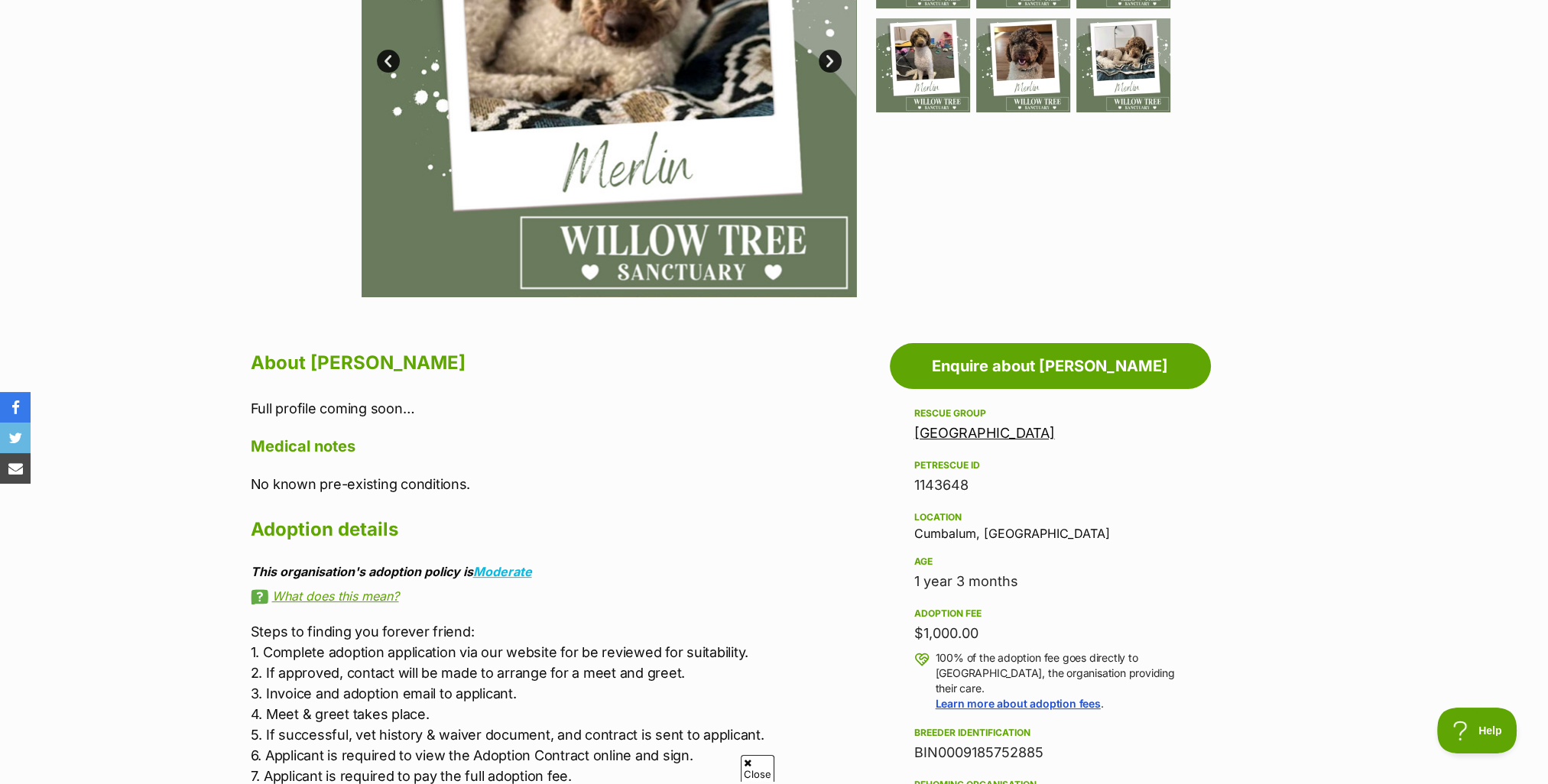
scroll to position [535, 0]
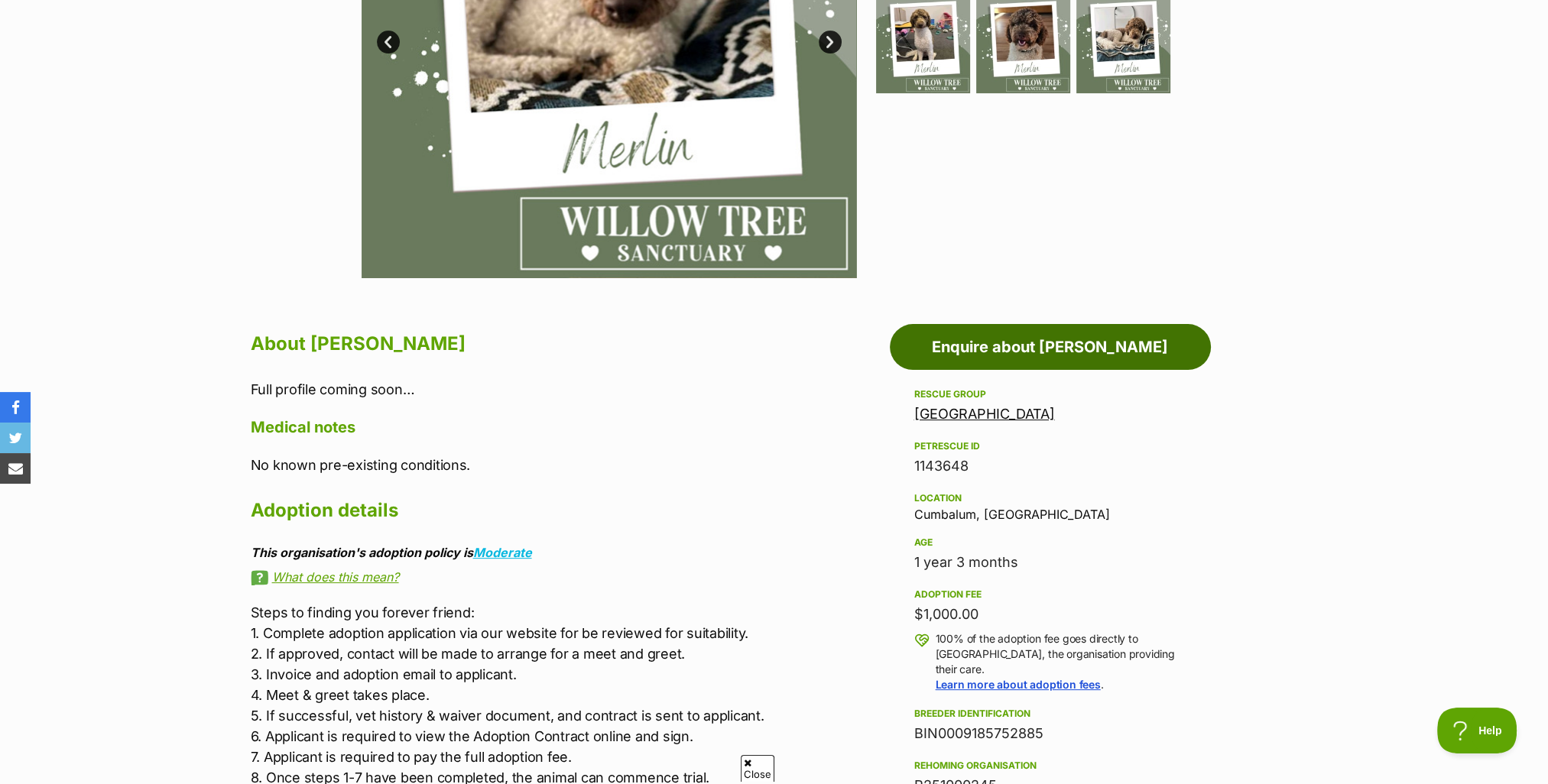
click at [1013, 350] on link "Enquire about Merlin" at bounding box center [1051, 347] width 321 height 46
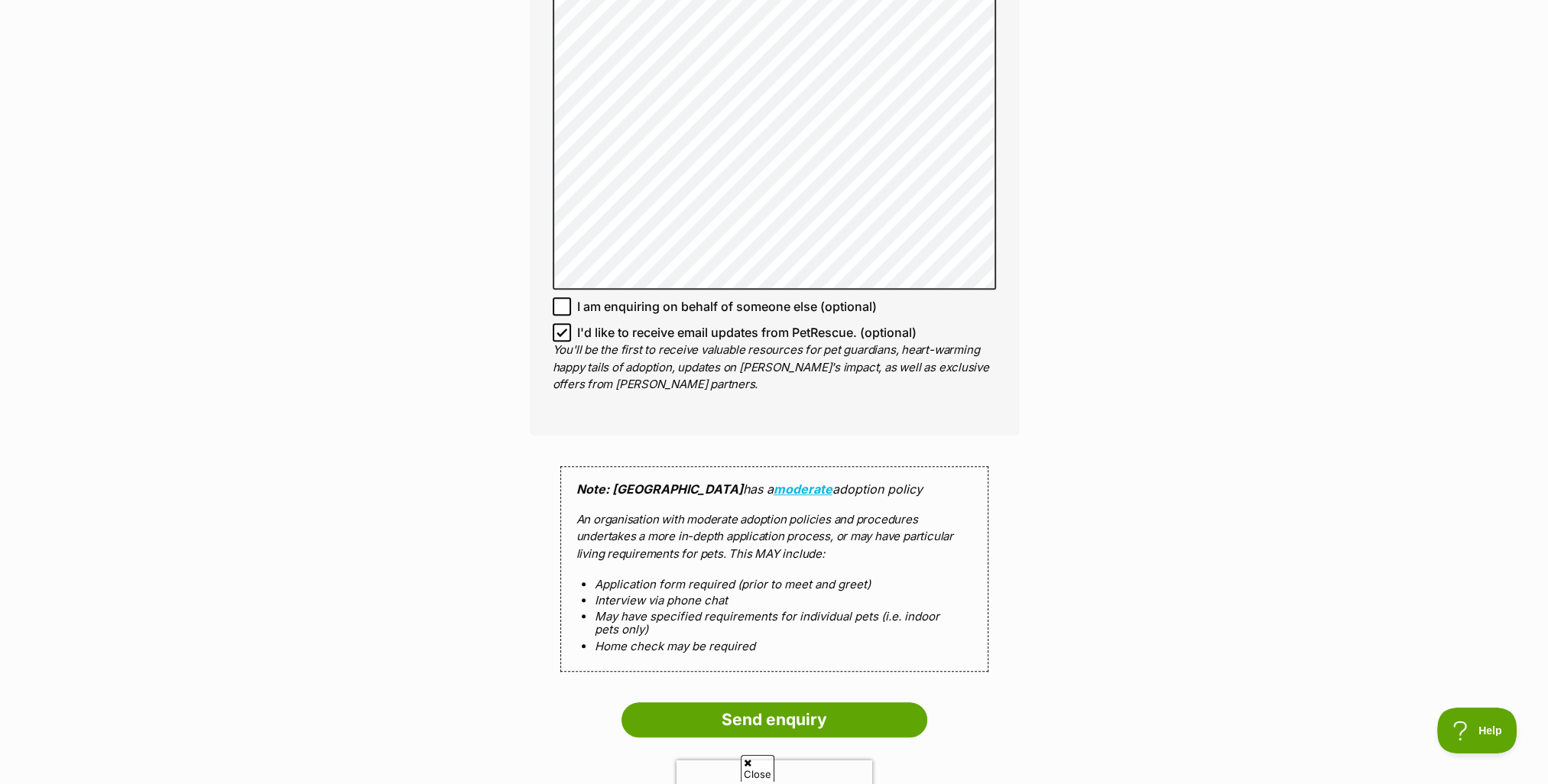
scroll to position [1147, 0]
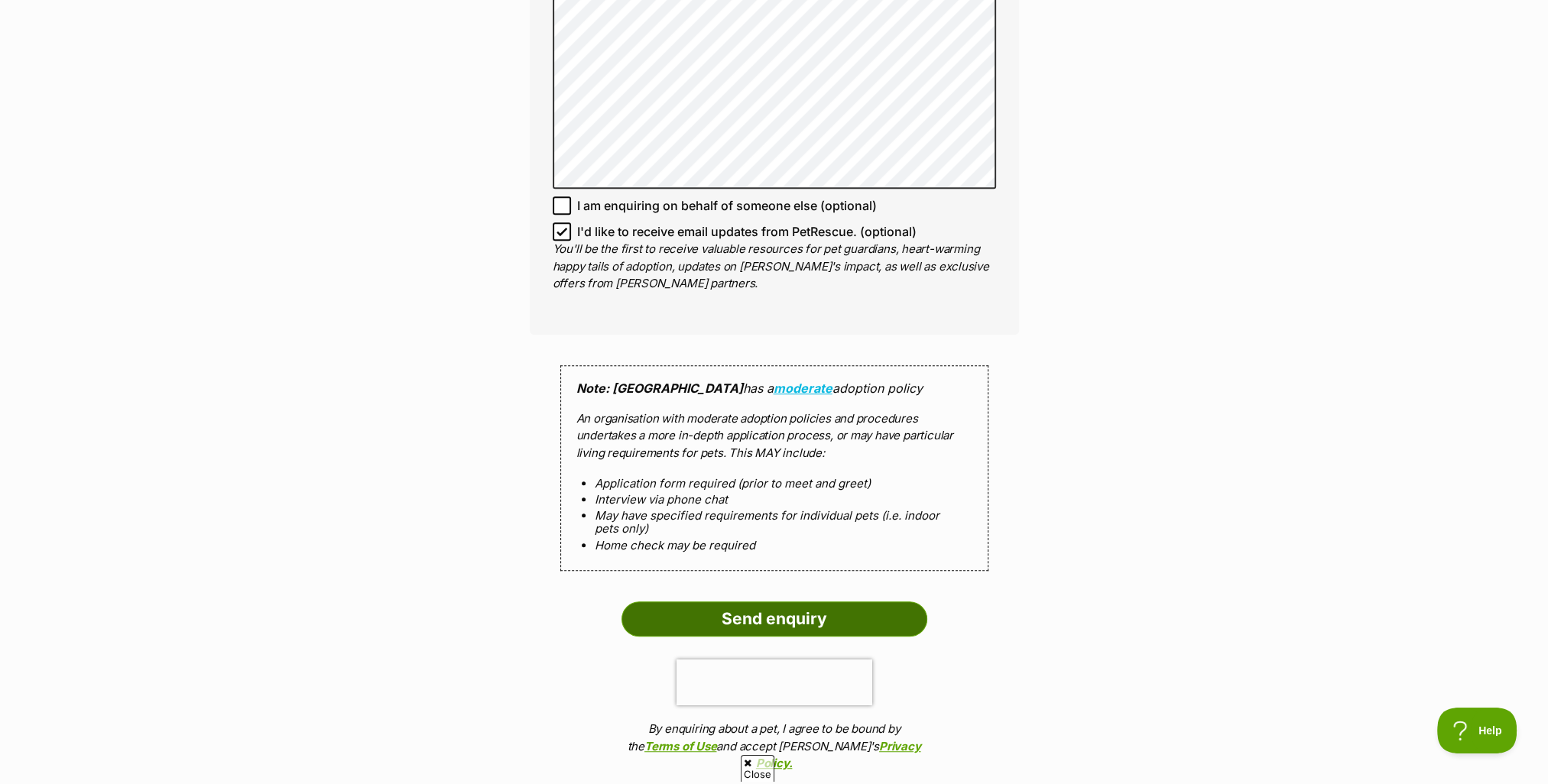
click at [729, 615] on input "Send enquiry" at bounding box center [774, 619] width 306 height 35
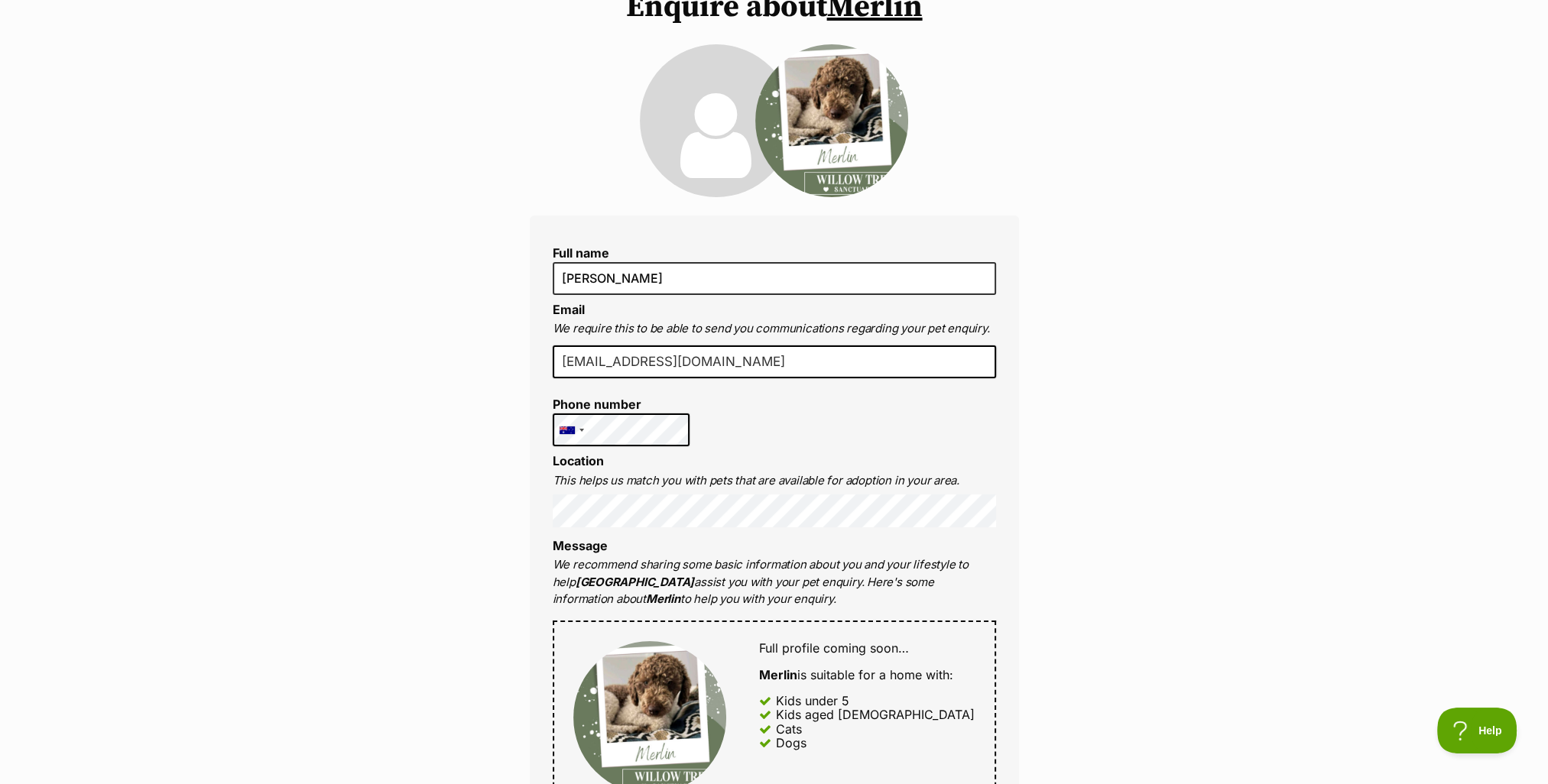
scroll to position [0, 0]
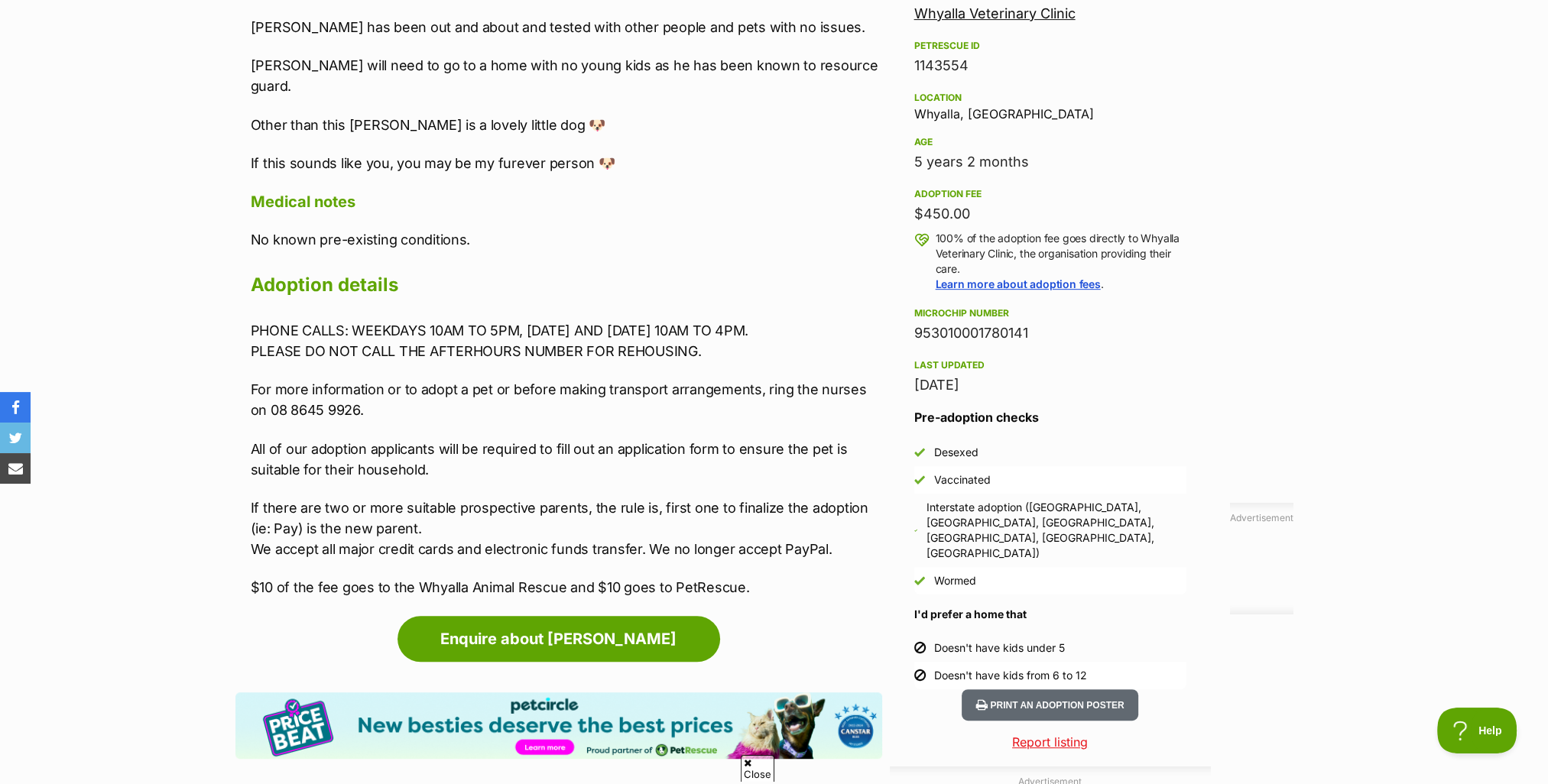
scroll to position [1070, 0]
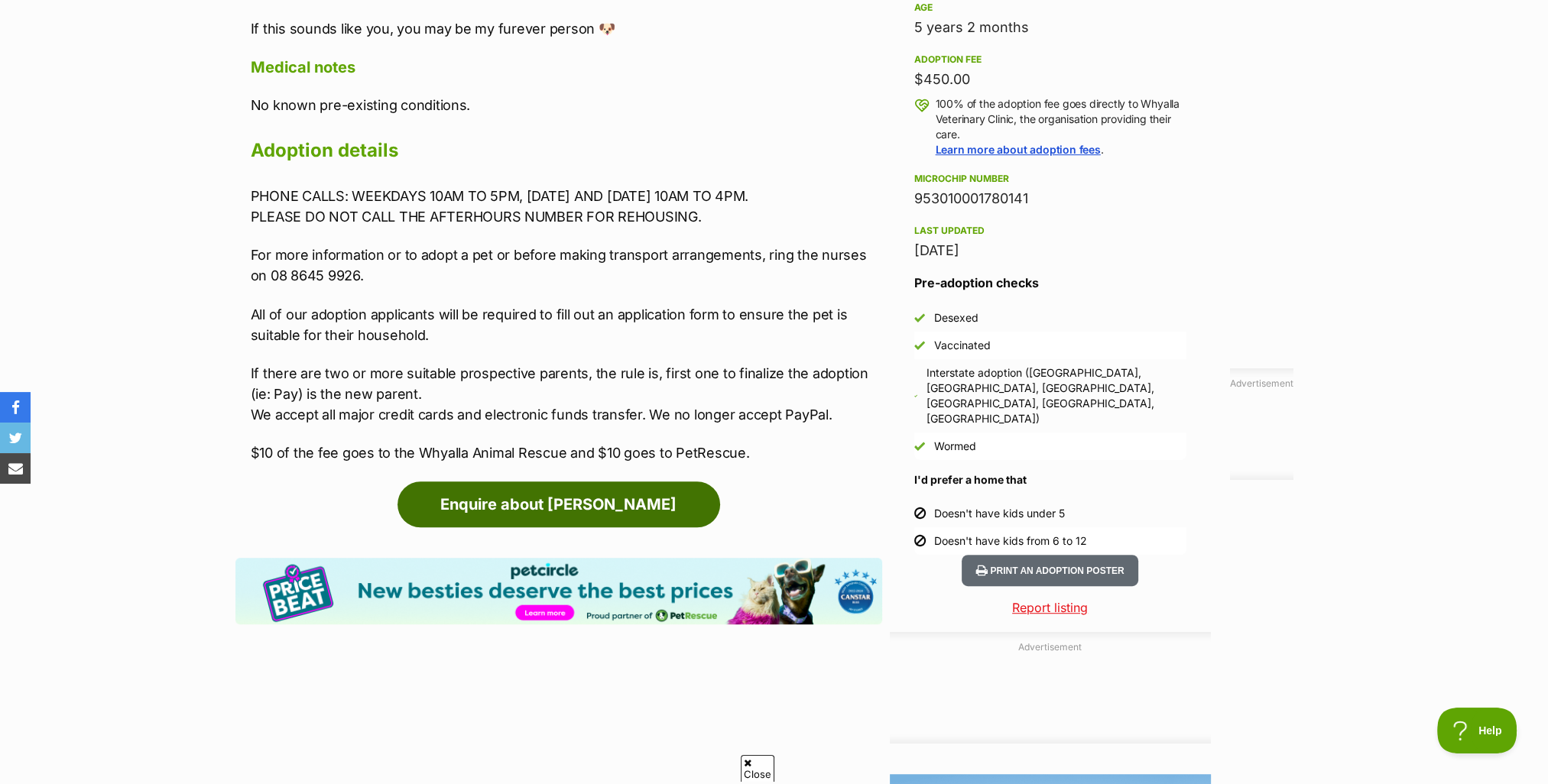
click at [525, 484] on link "Enquire about Otto" at bounding box center [559, 505] width 322 height 46
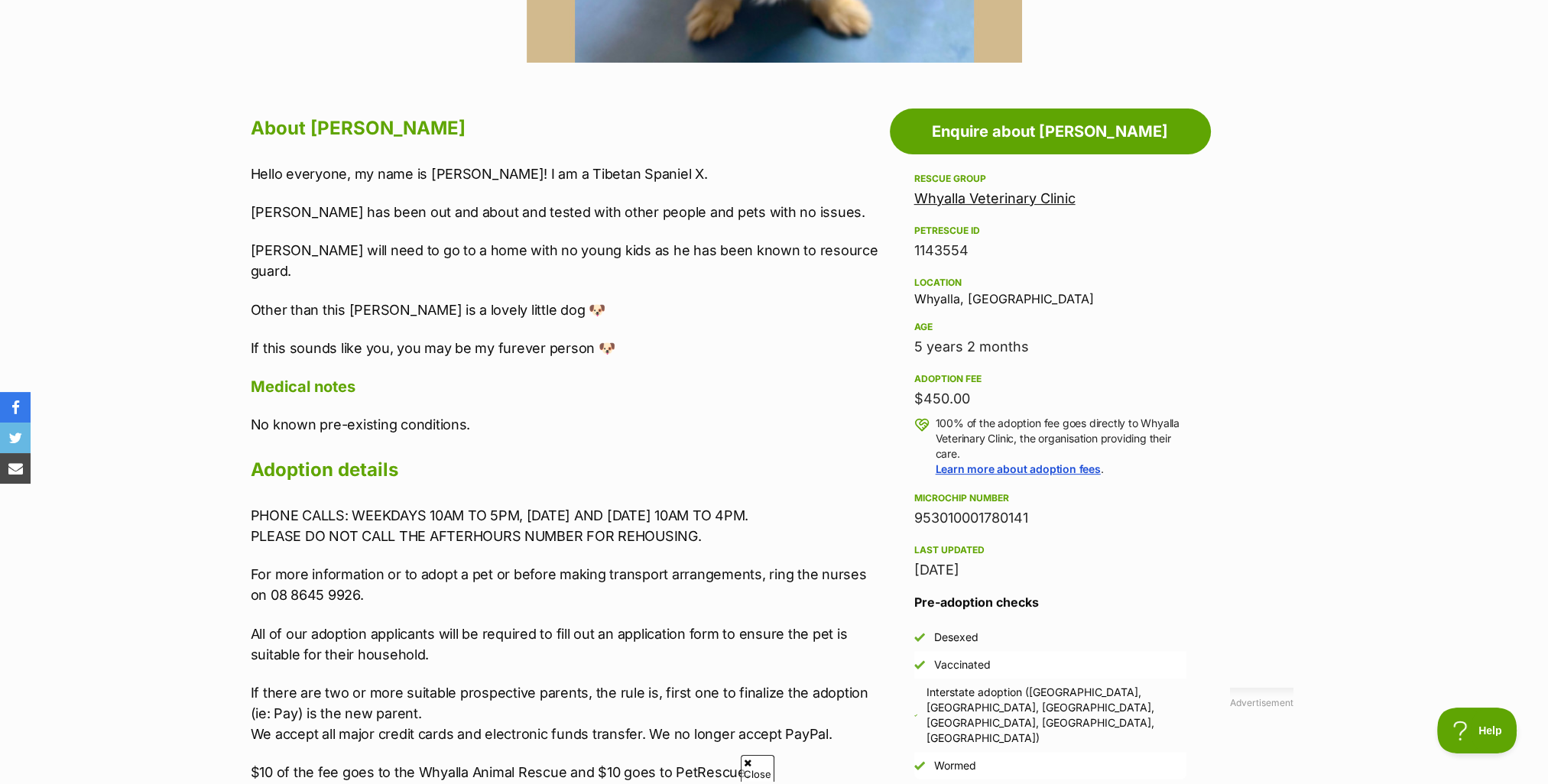
scroll to position [535, 0]
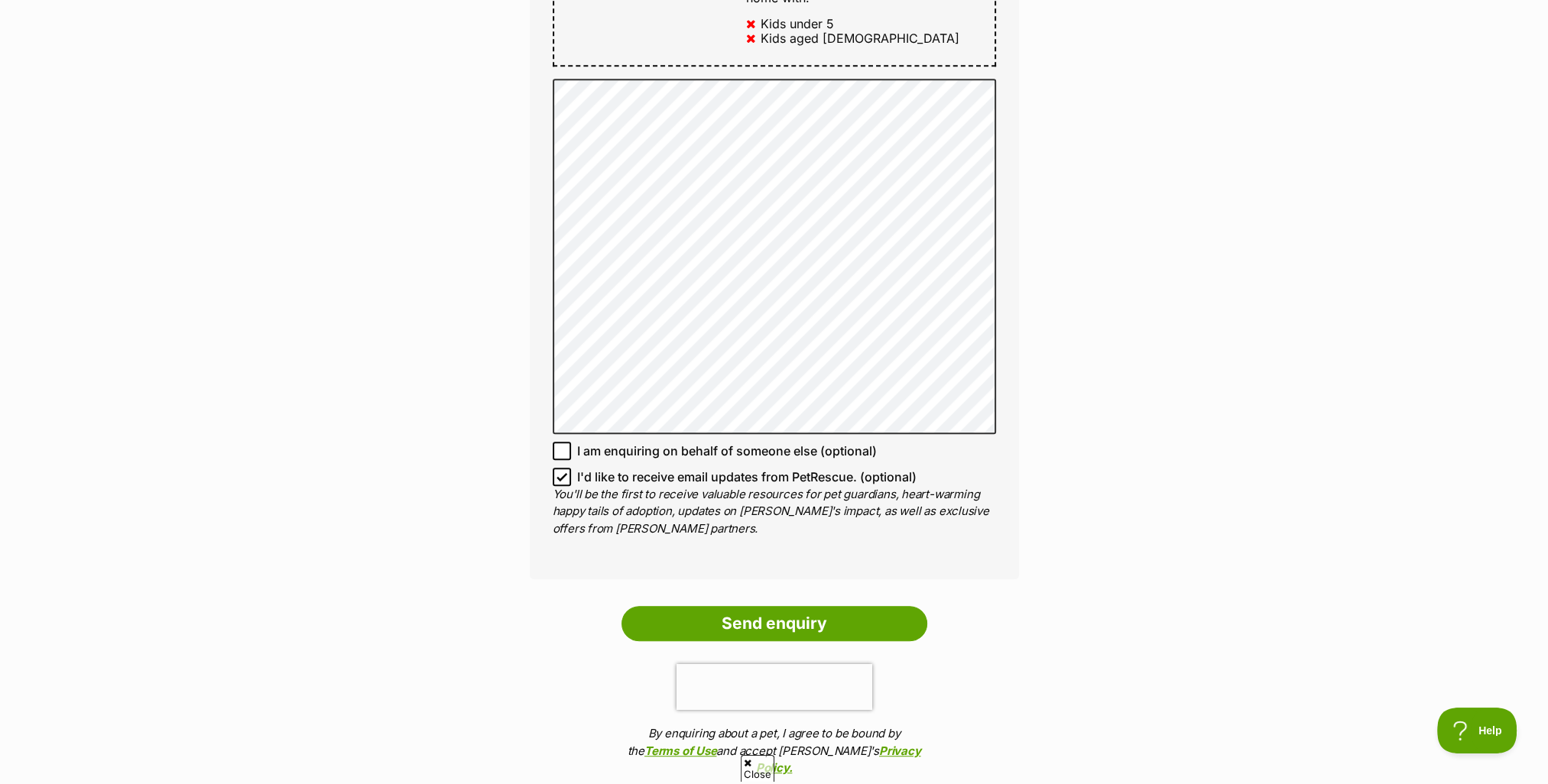
scroll to position [1070, 0]
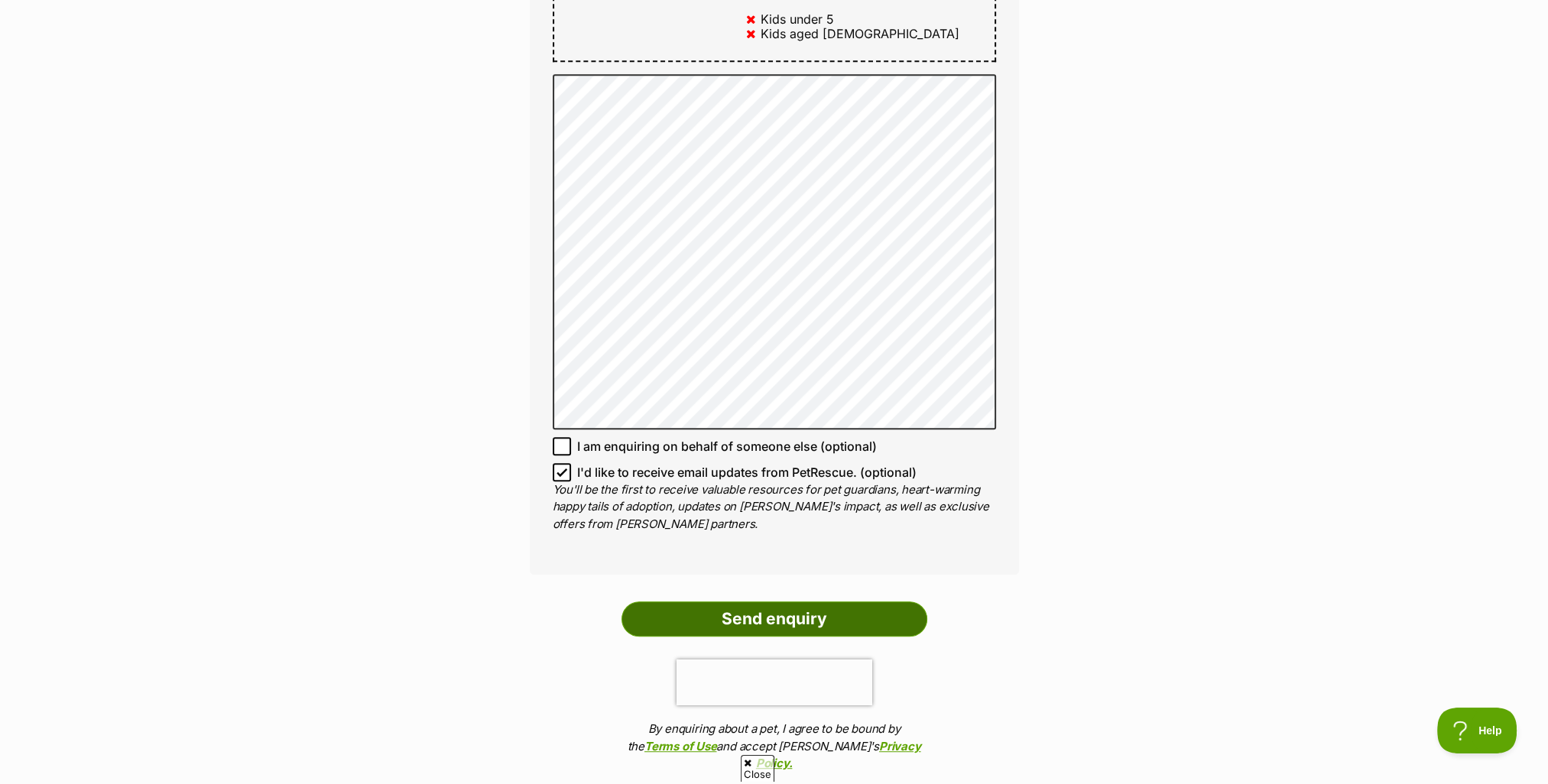
click at [760, 602] on input "Send enquiry" at bounding box center [774, 619] width 306 height 35
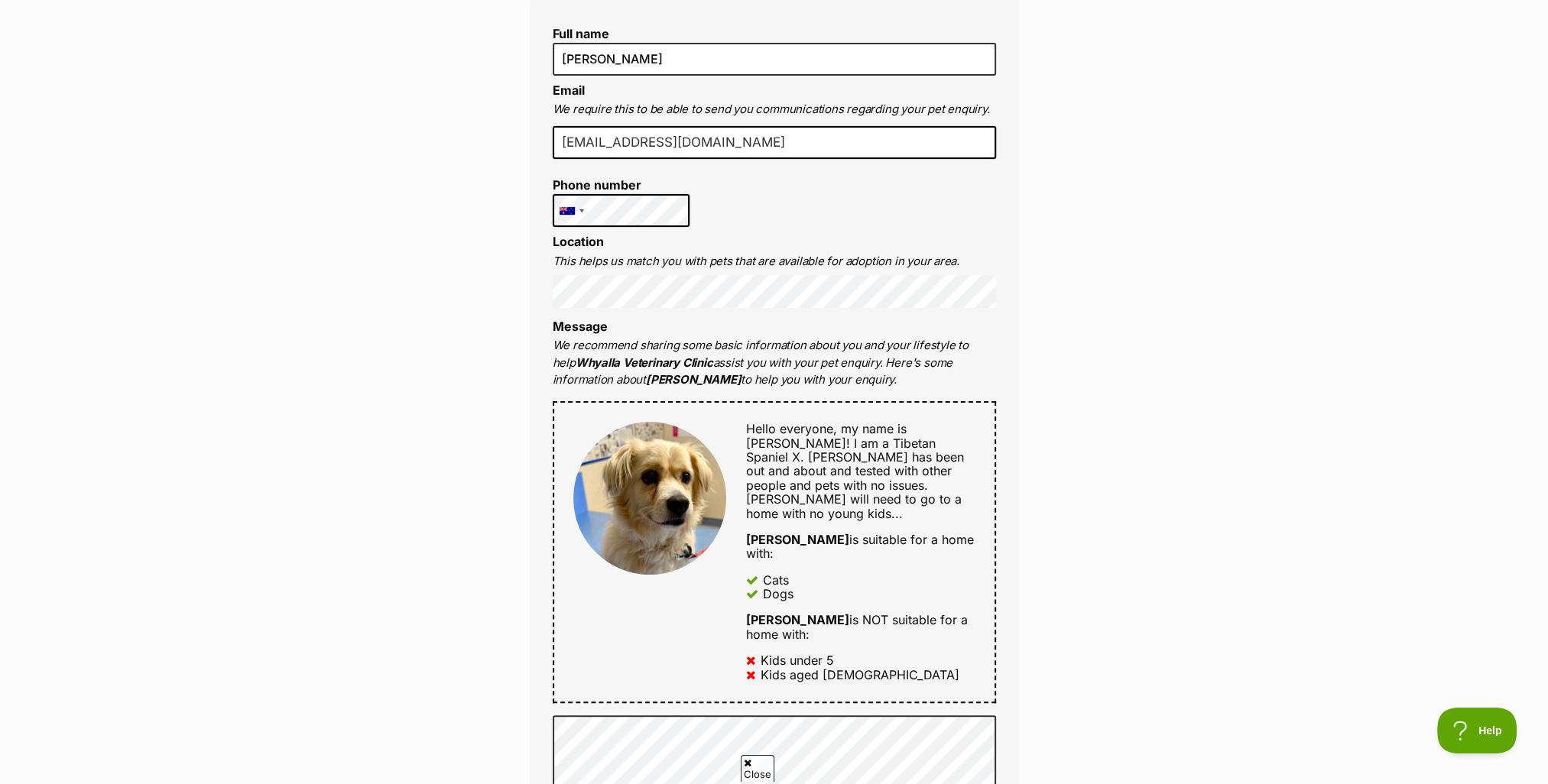
scroll to position [229, 0]
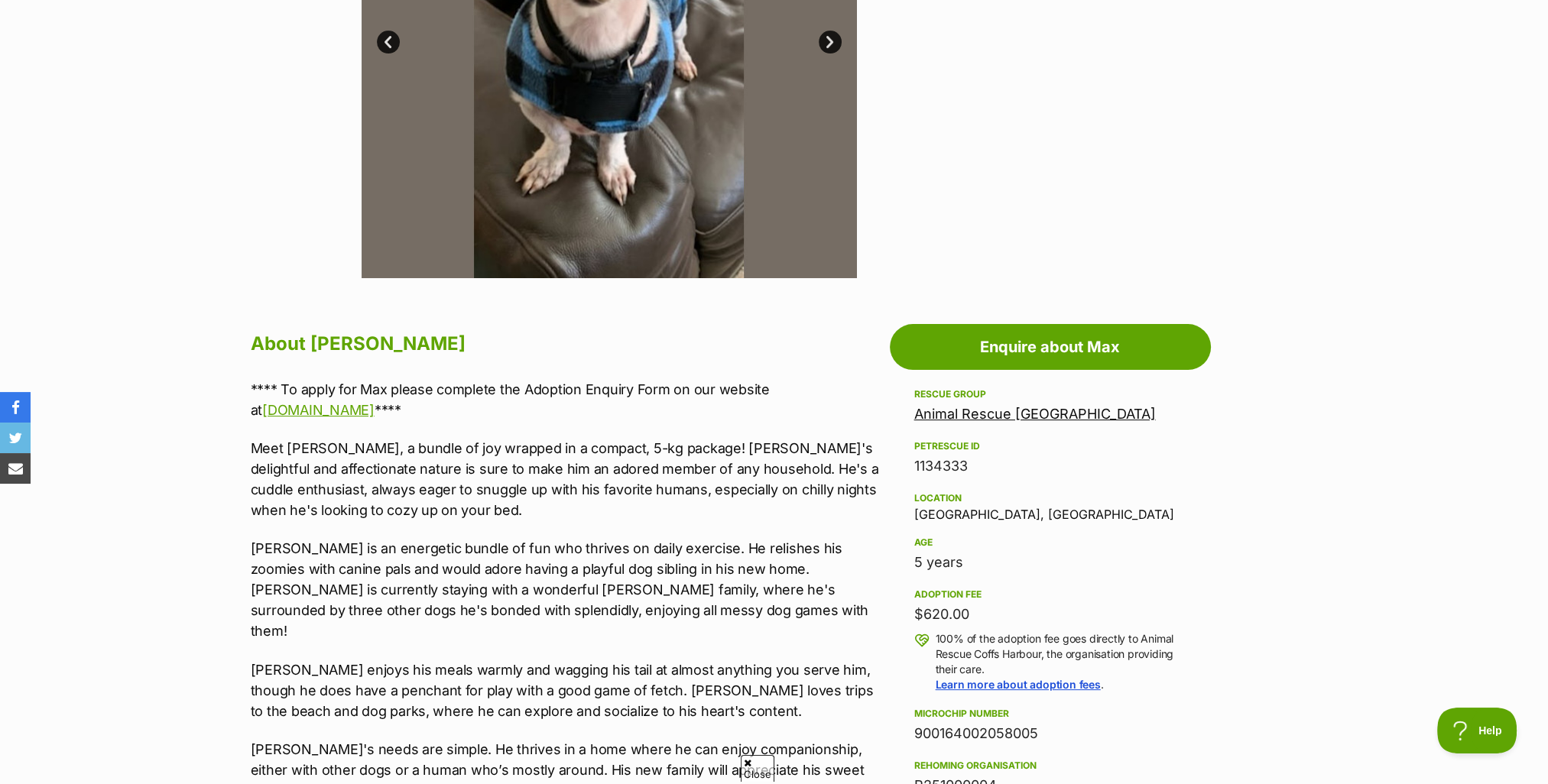
scroll to position [153, 0]
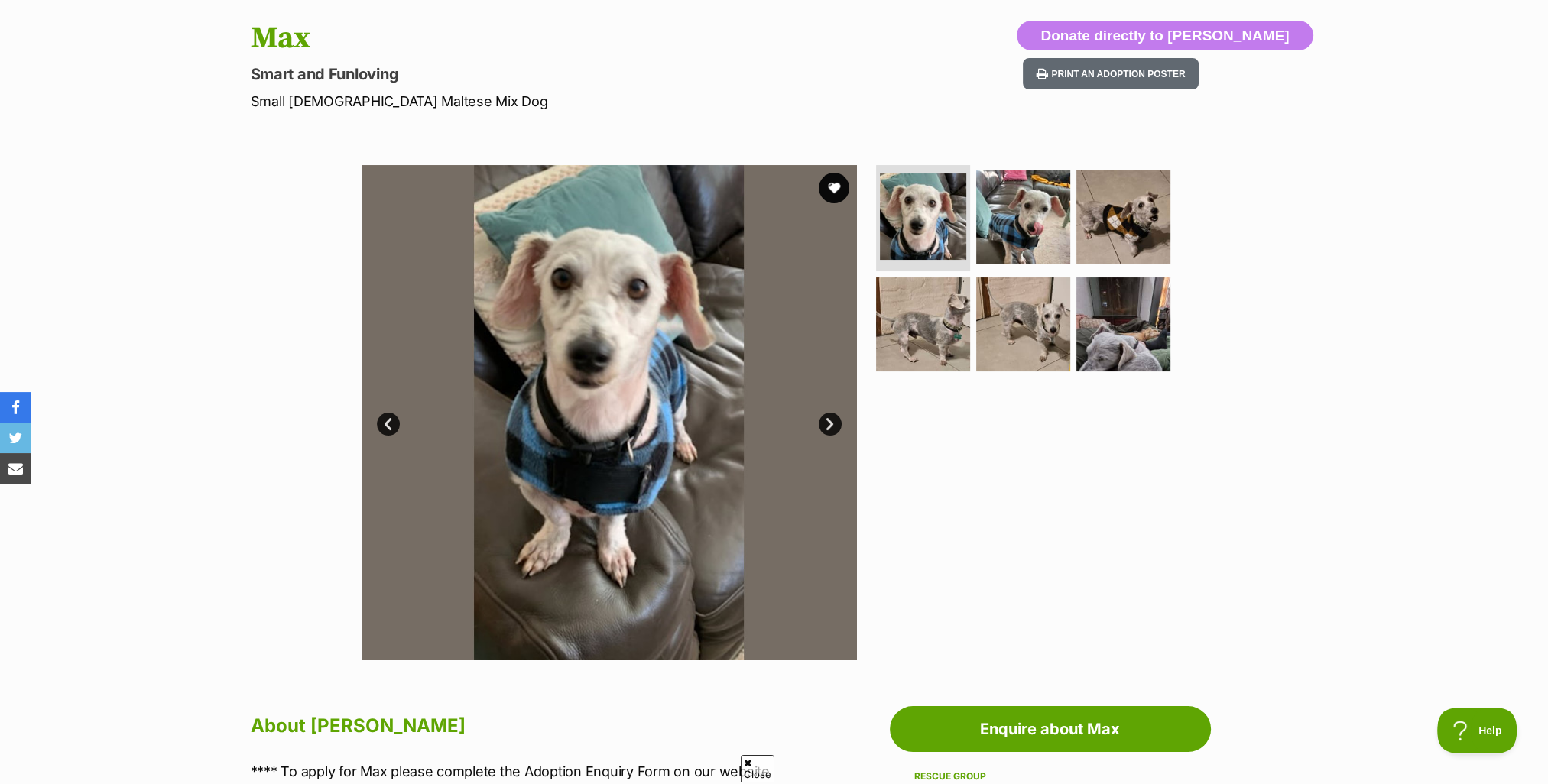
click at [829, 424] on link "Next" at bounding box center [830, 424] width 23 height 23
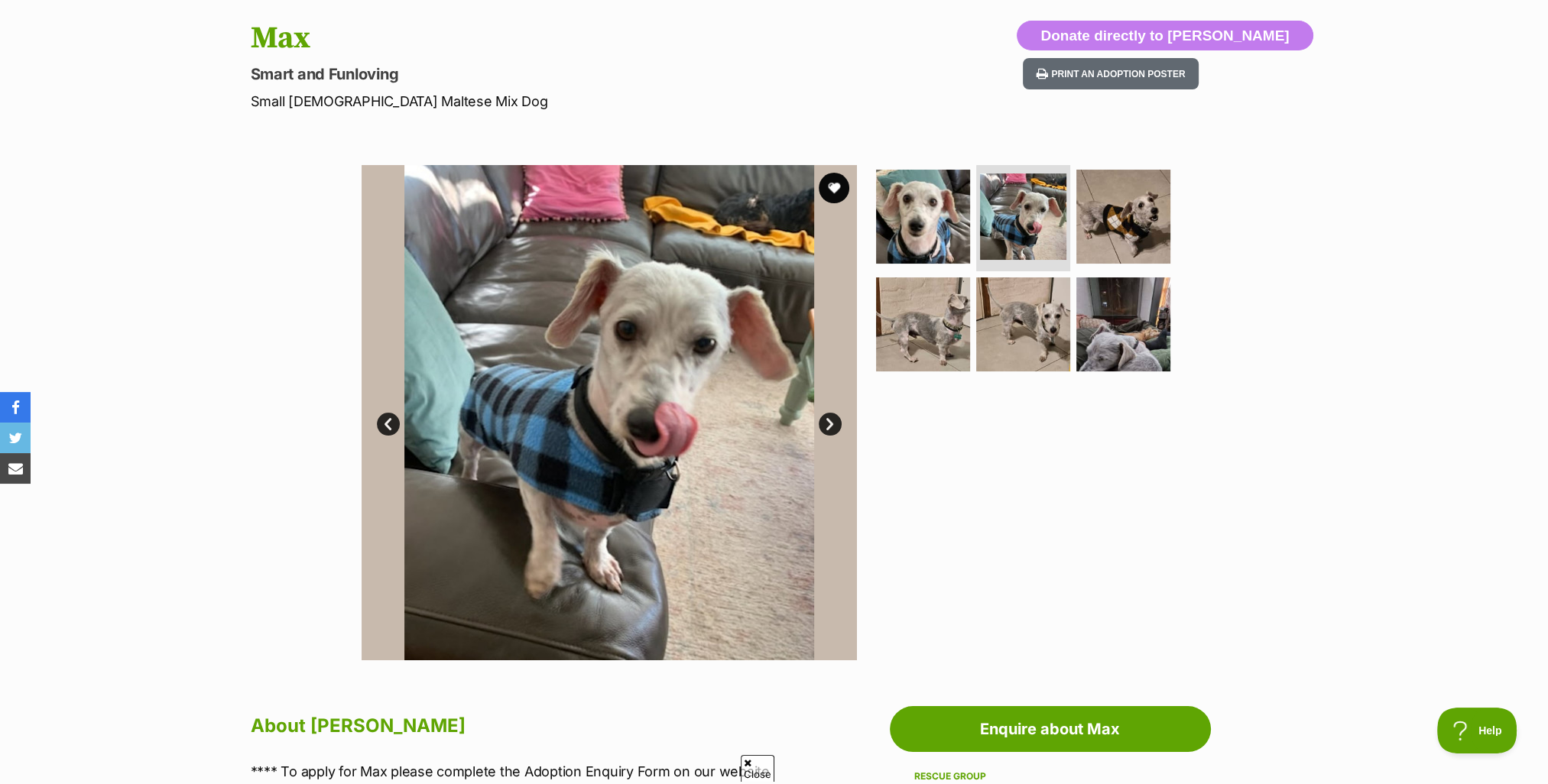
click at [829, 424] on link "Next" at bounding box center [830, 424] width 23 height 23
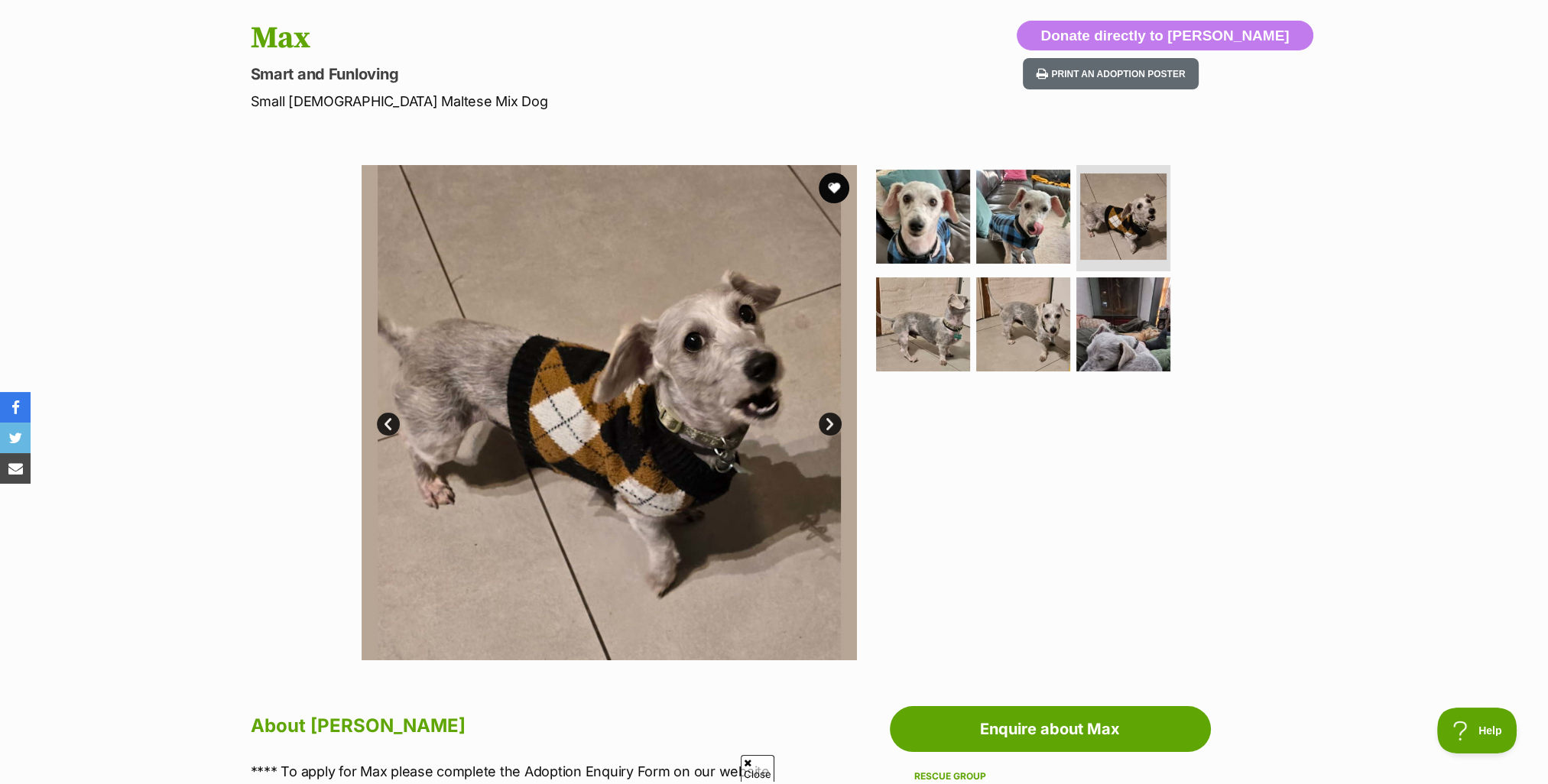
click at [831, 424] on link "Next" at bounding box center [830, 424] width 23 height 23
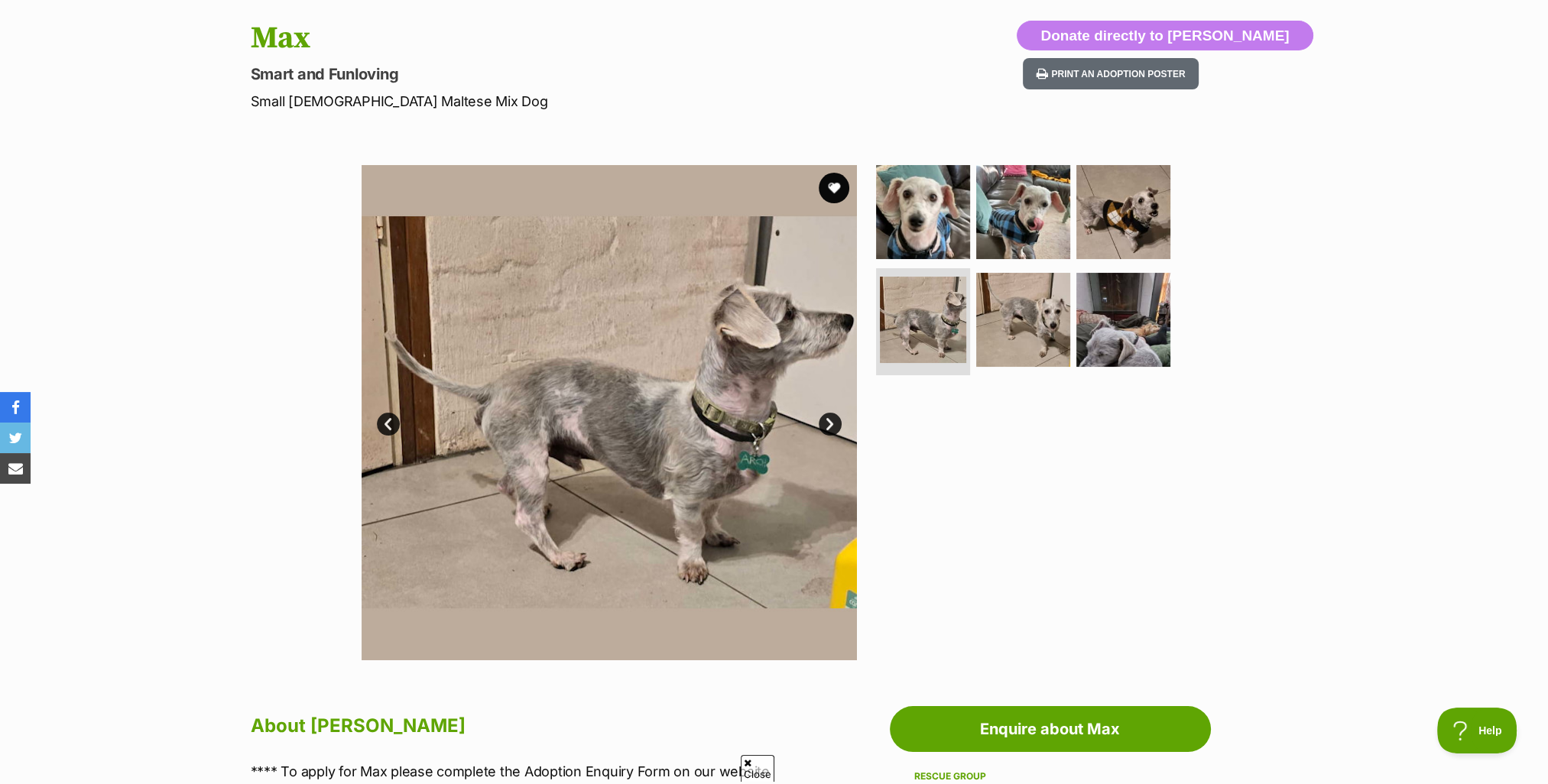
click at [829, 424] on link "Next" at bounding box center [830, 424] width 23 height 23
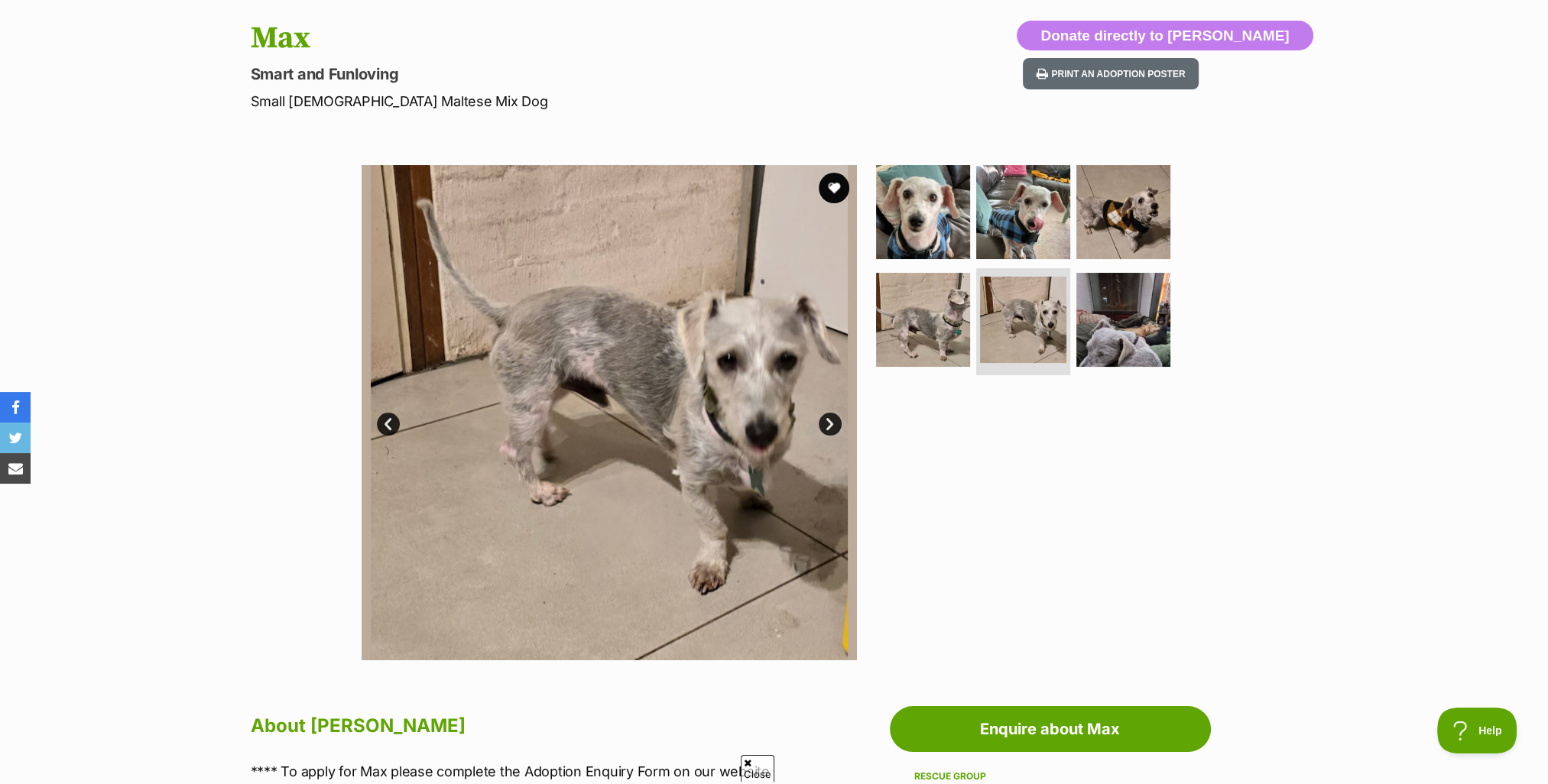
click at [829, 424] on link "Next" at bounding box center [830, 424] width 23 height 23
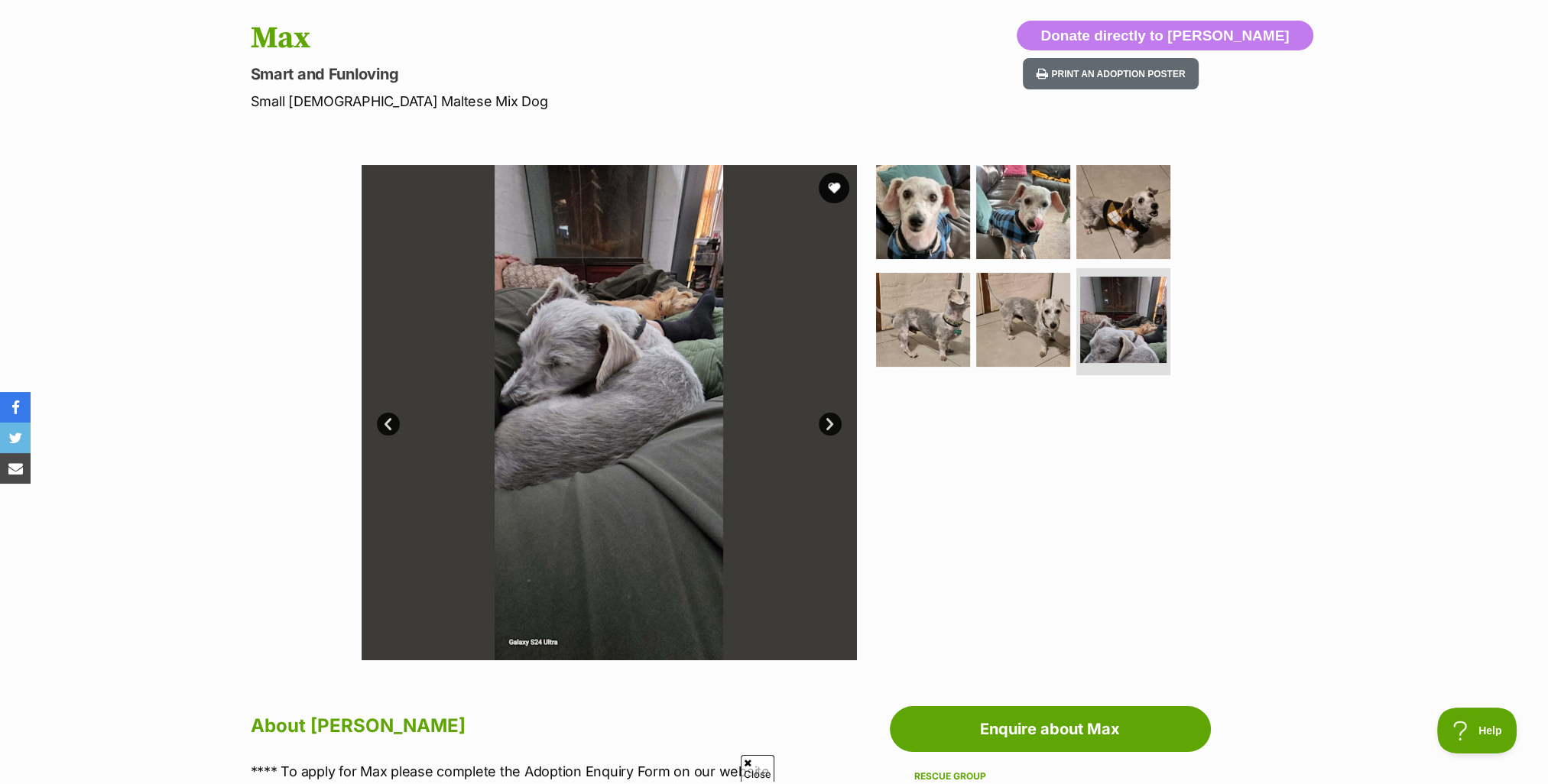
click at [829, 424] on link "Next" at bounding box center [830, 424] width 23 height 23
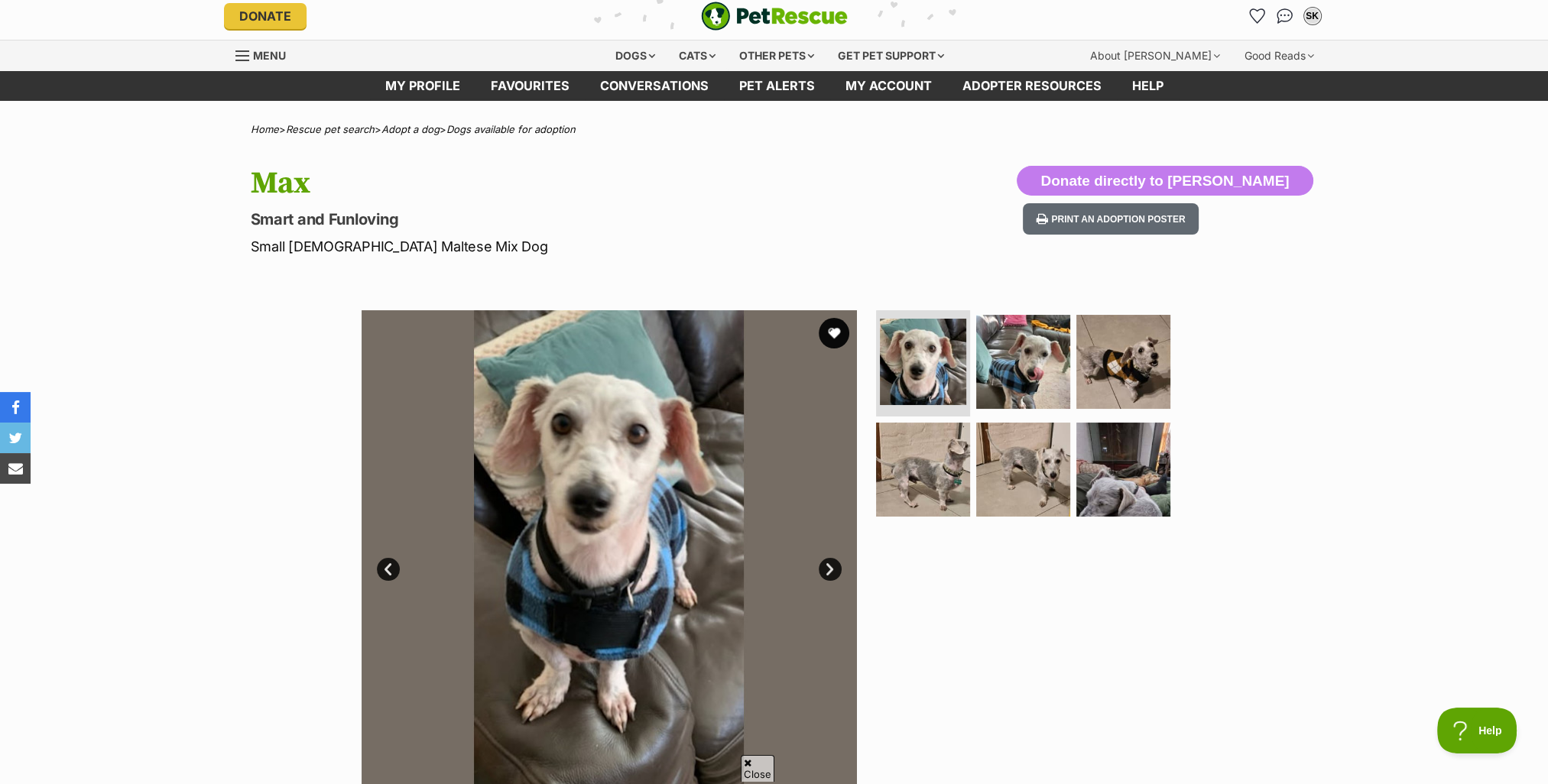
scroll to position [0, 0]
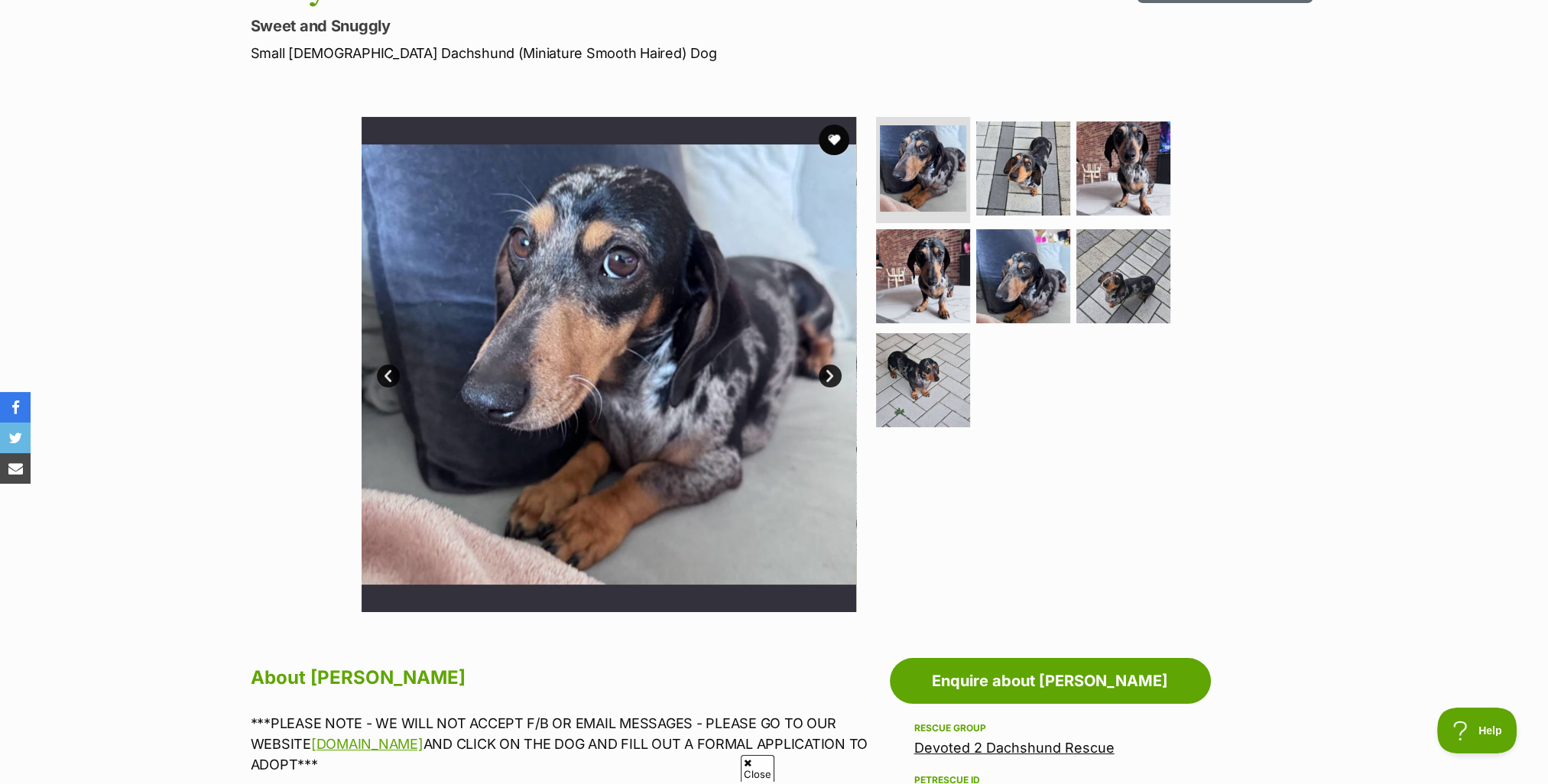
scroll to position [76, 0]
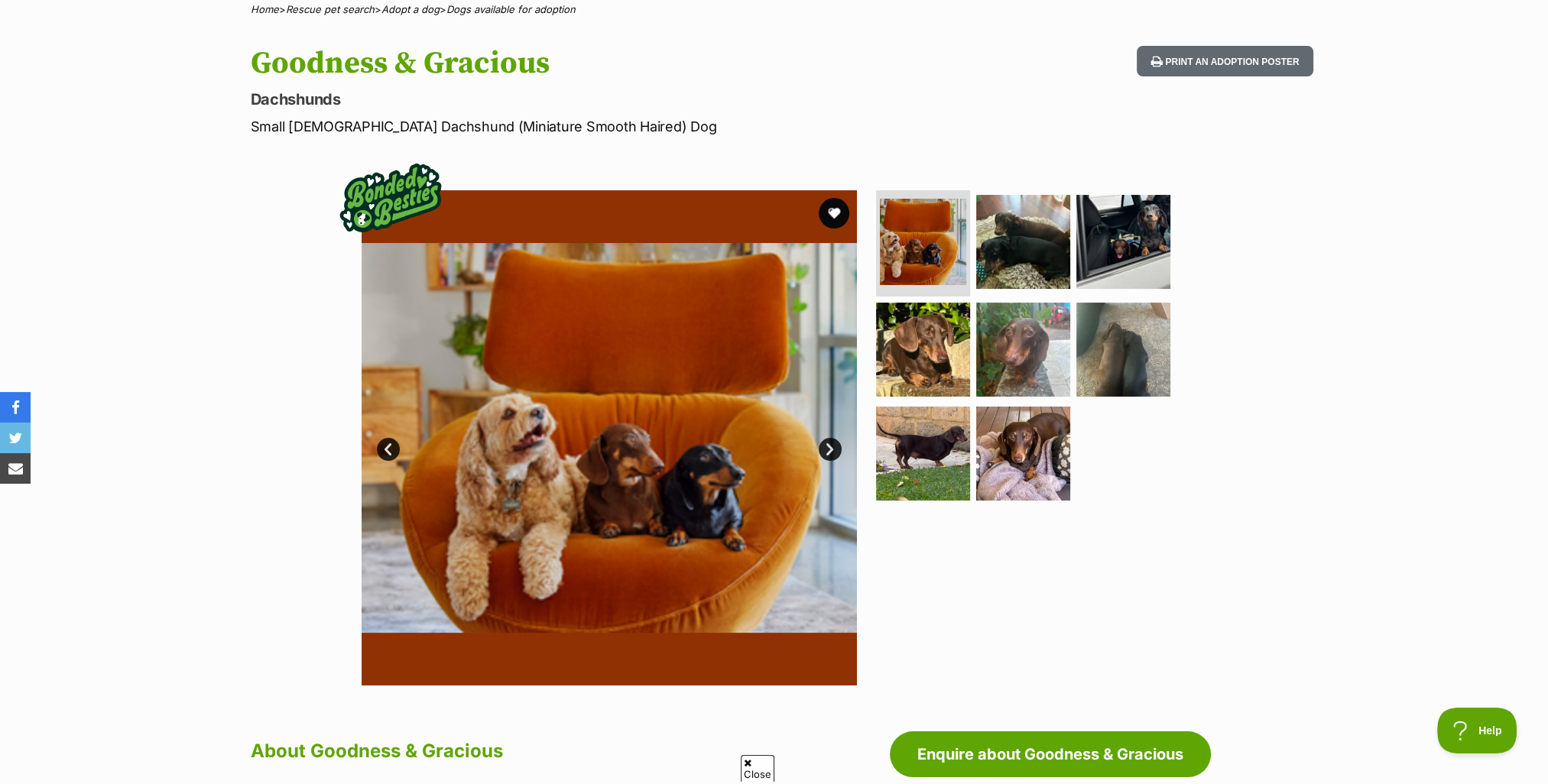
scroll to position [229, 0]
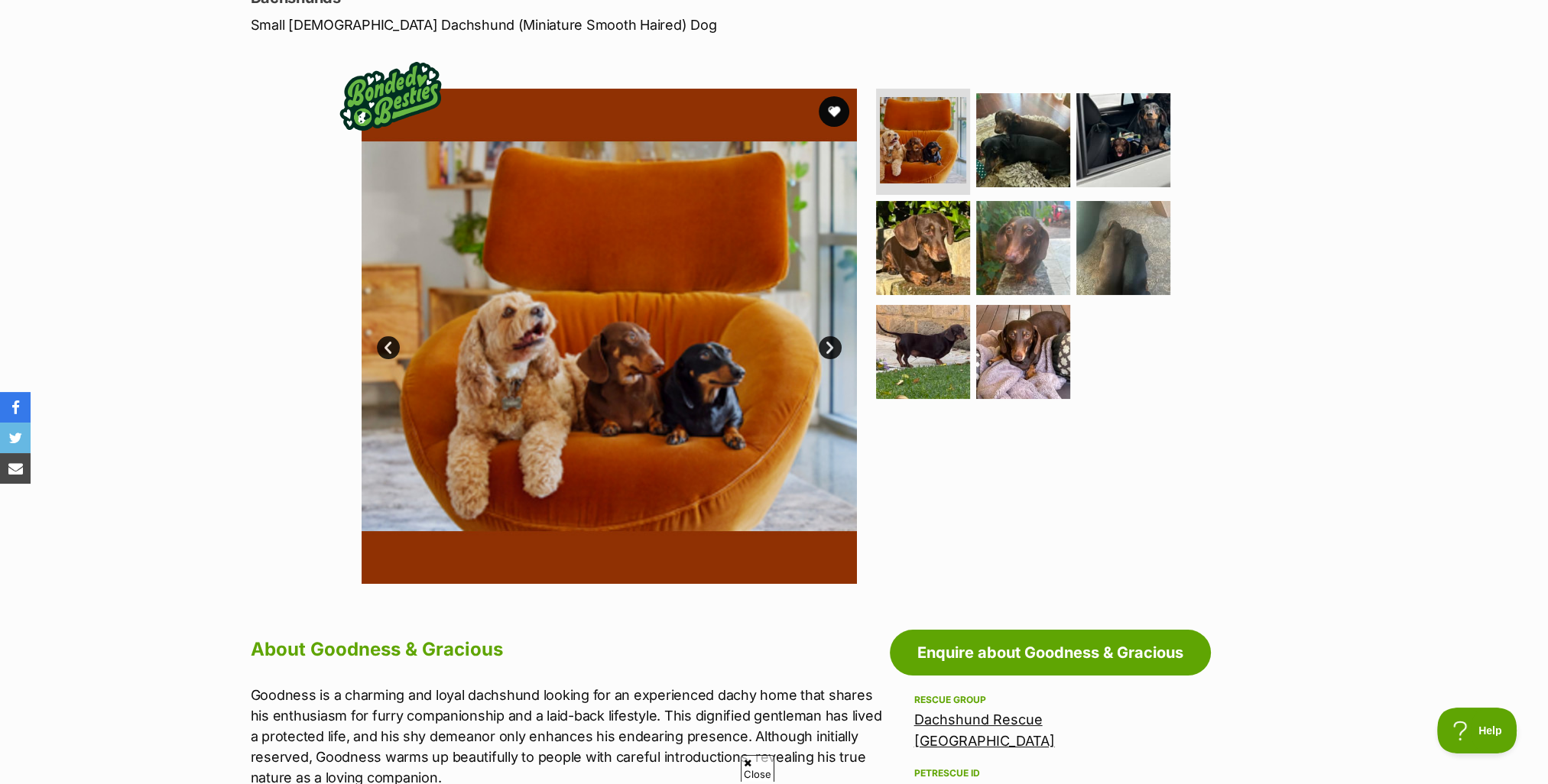
click at [831, 345] on link "Next" at bounding box center [830, 347] width 23 height 23
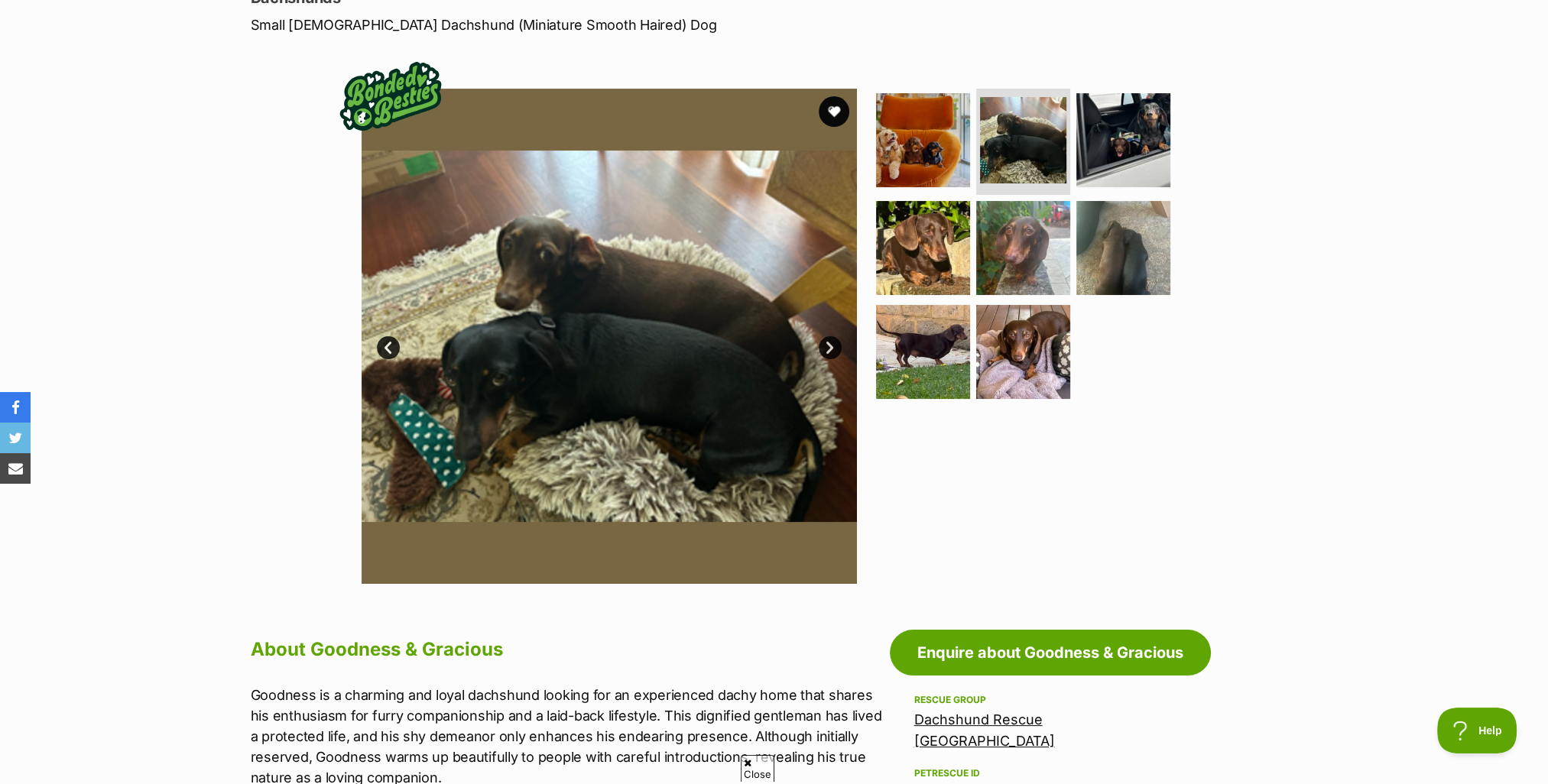
click at [831, 345] on link "Next" at bounding box center [830, 347] width 23 height 23
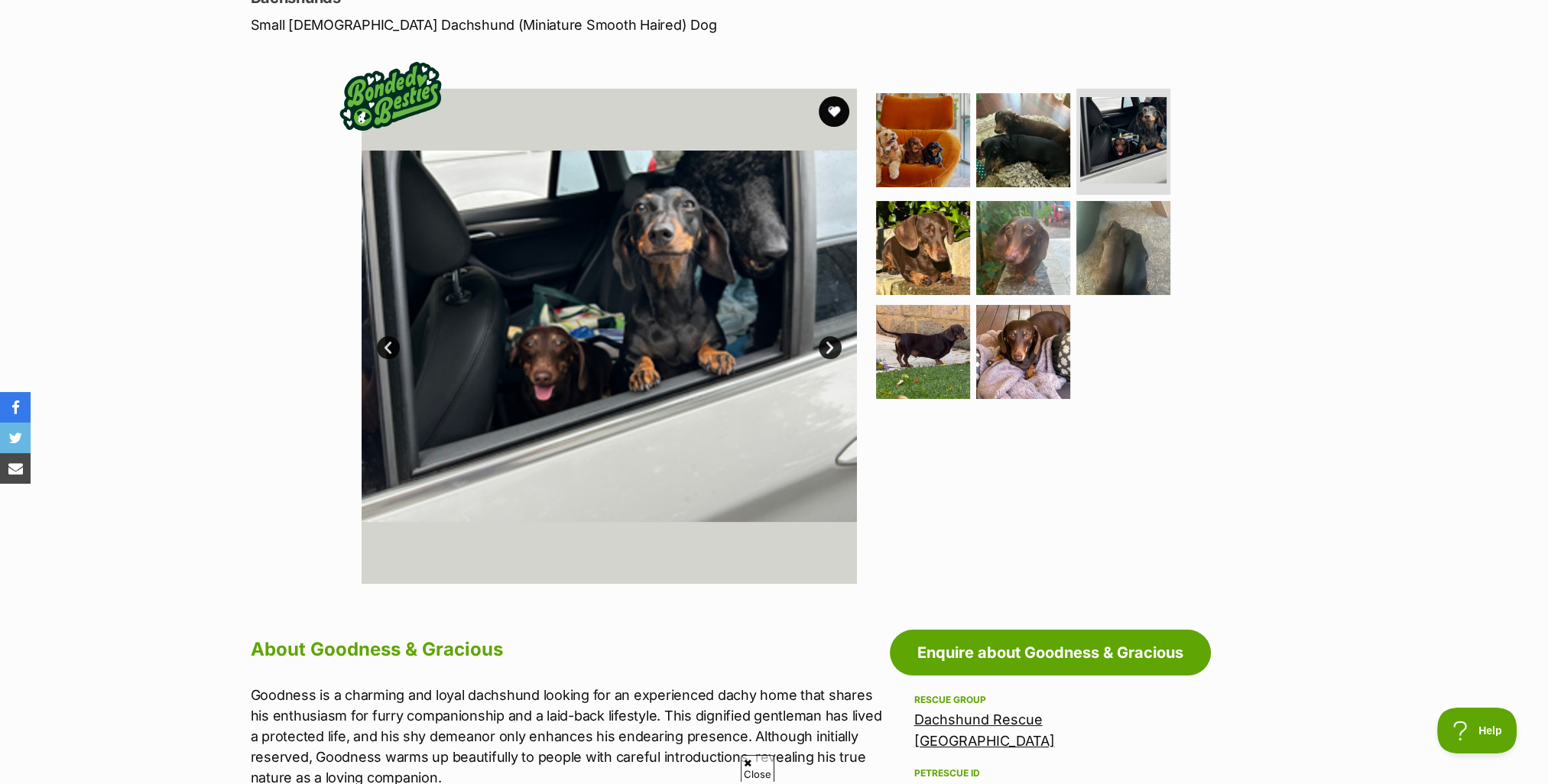
click at [831, 345] on link "Next" at bounding box center [830, 347] width 23 height 23
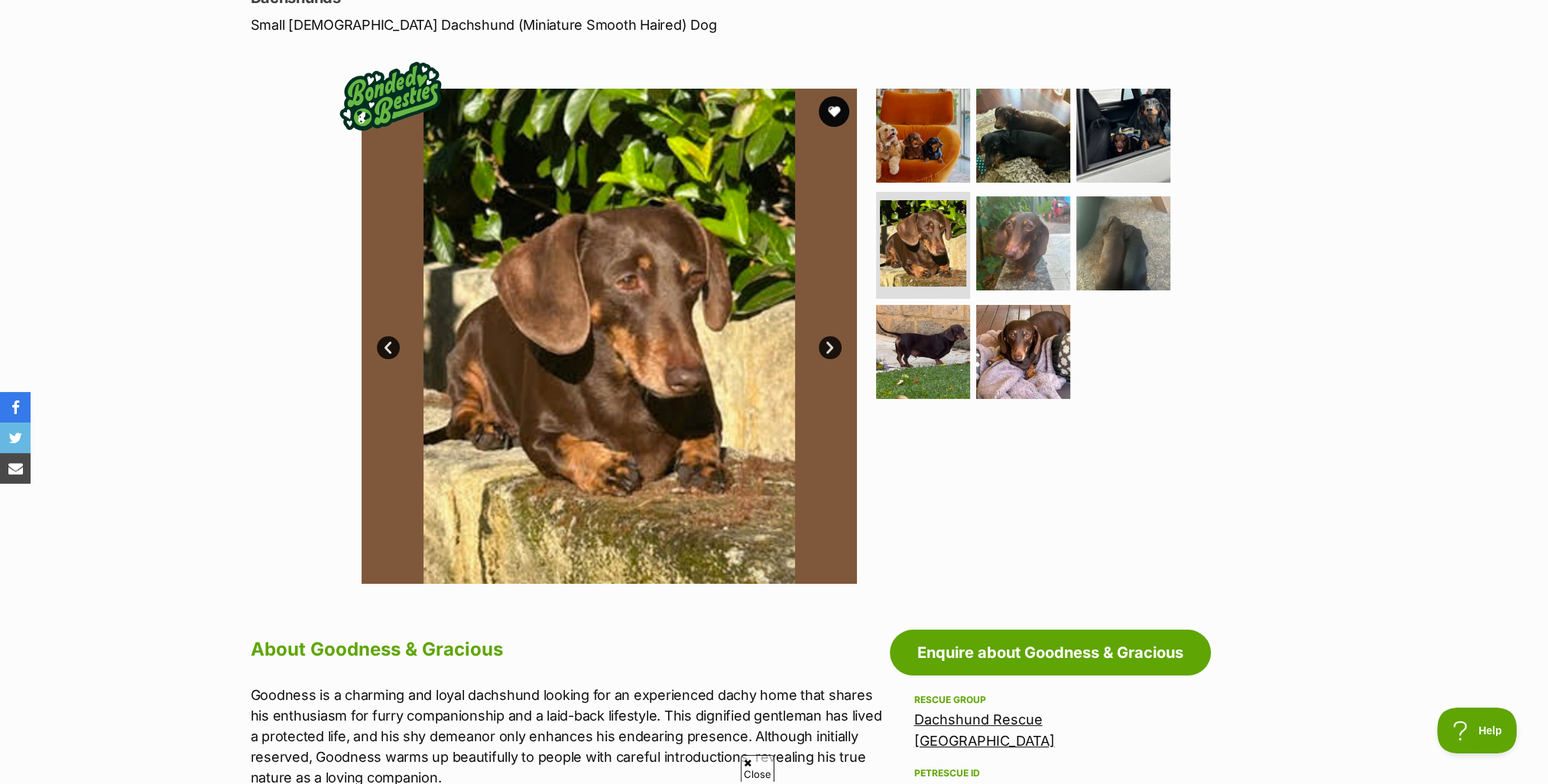
click at [831, 345] on link "Next" at bounding box center [830, 347] width 23 height 23
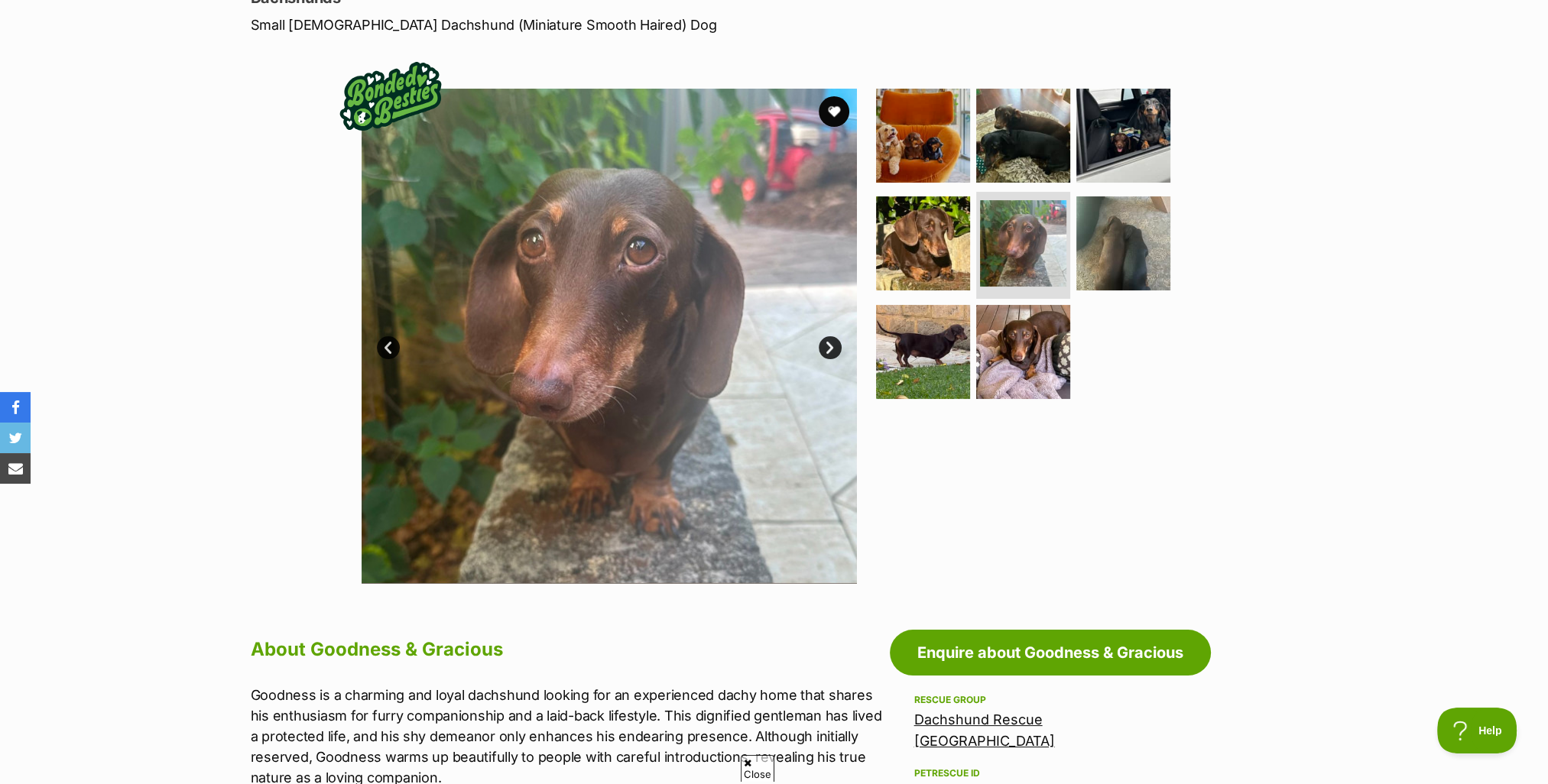
click at [831, 345] on link "Next" at bounding box center [830, 347] width 23 height 23
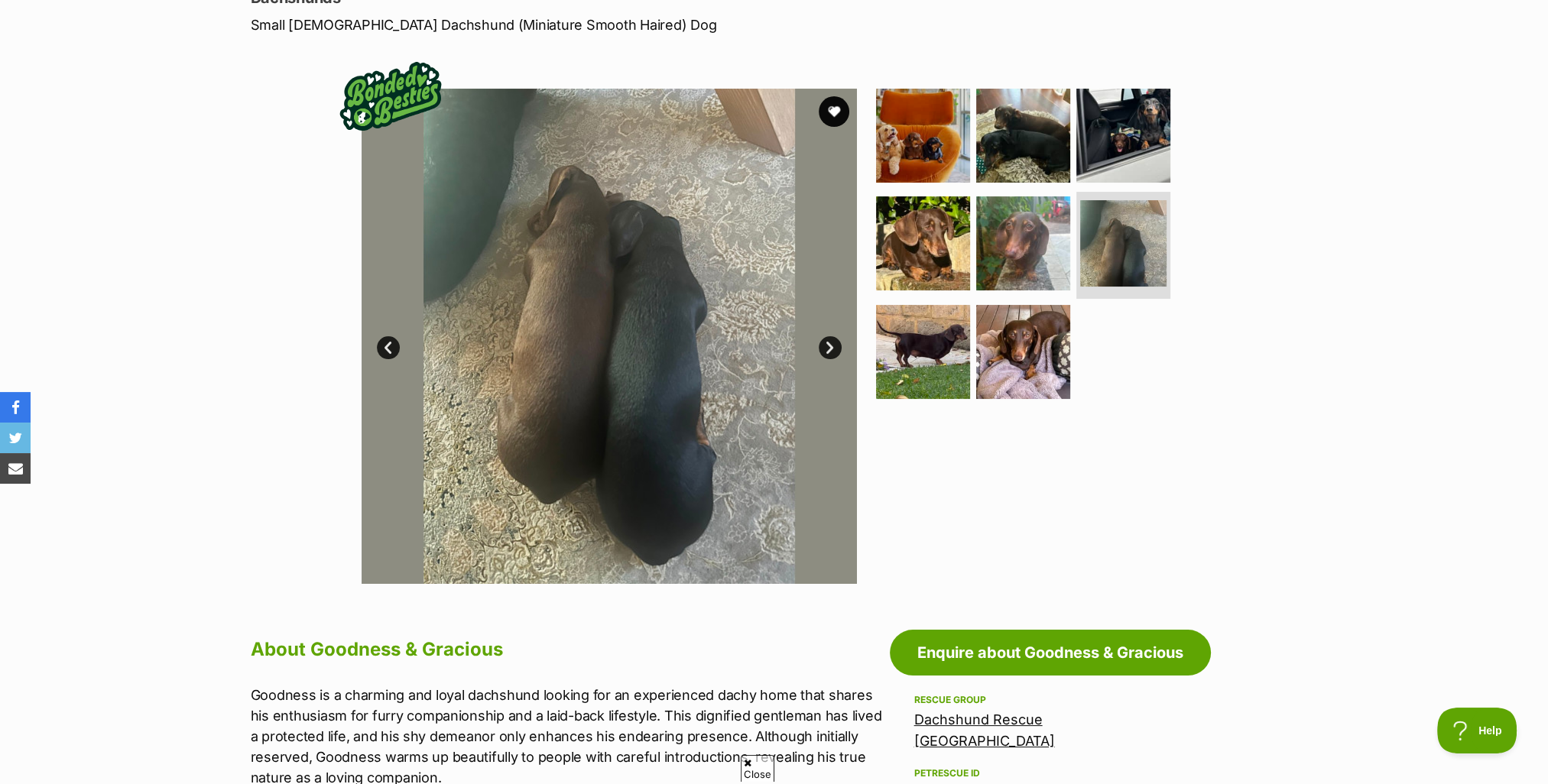
scroll to position [0, 0]
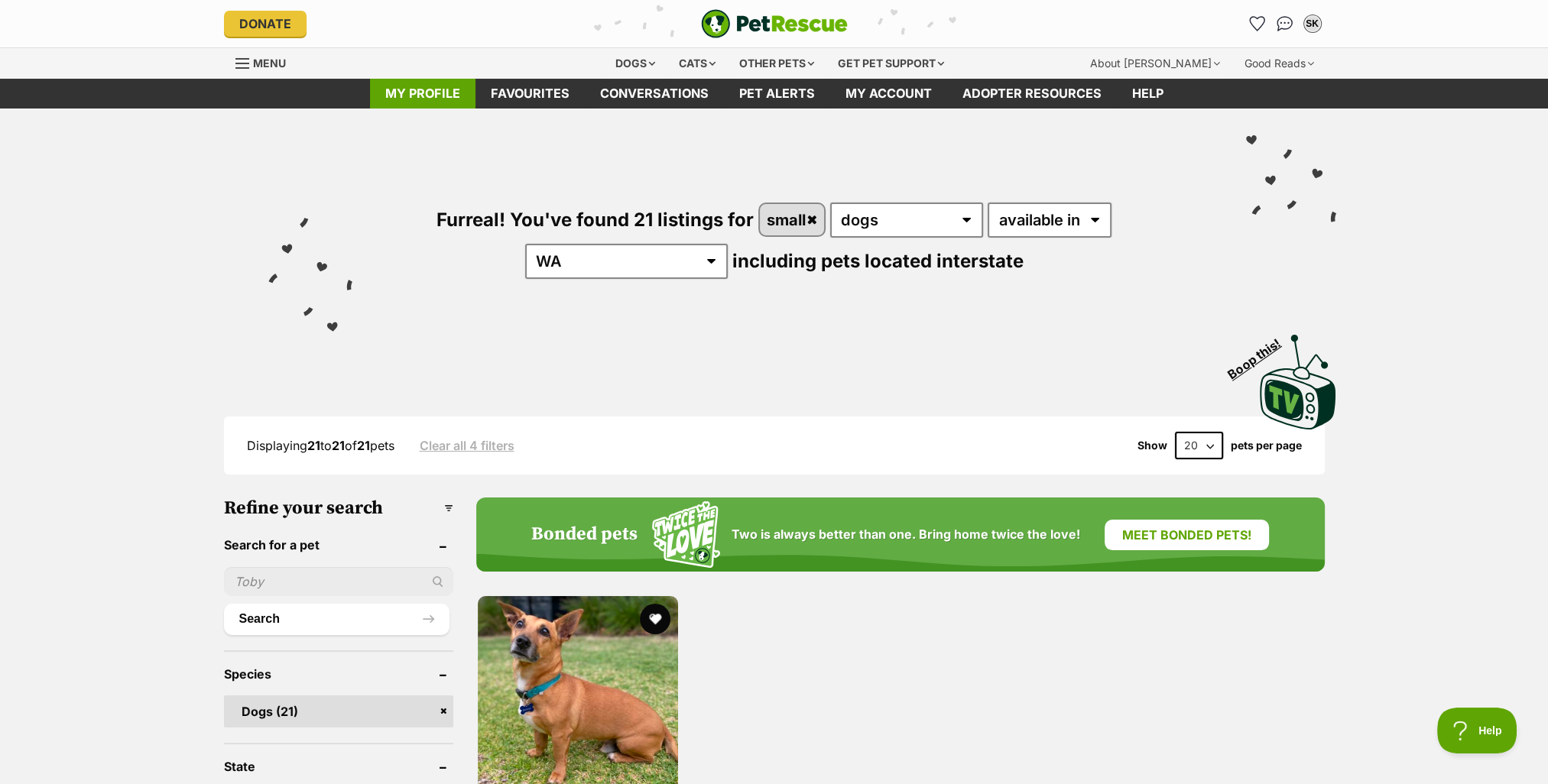
click at [416, 92] on link "My profile" at bounding box center [423, 93] width 105 height 30
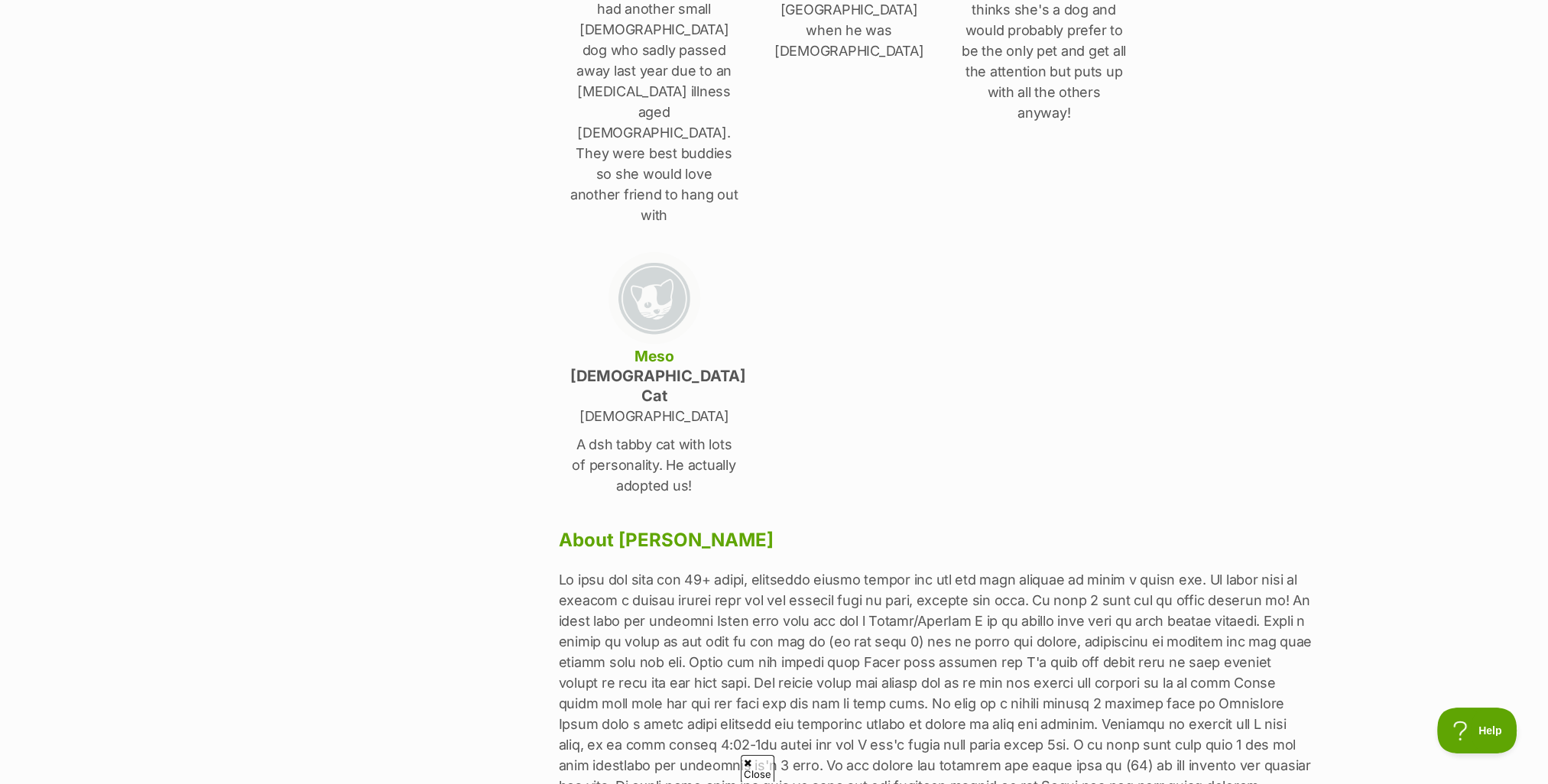
scroll to position [535, 0]
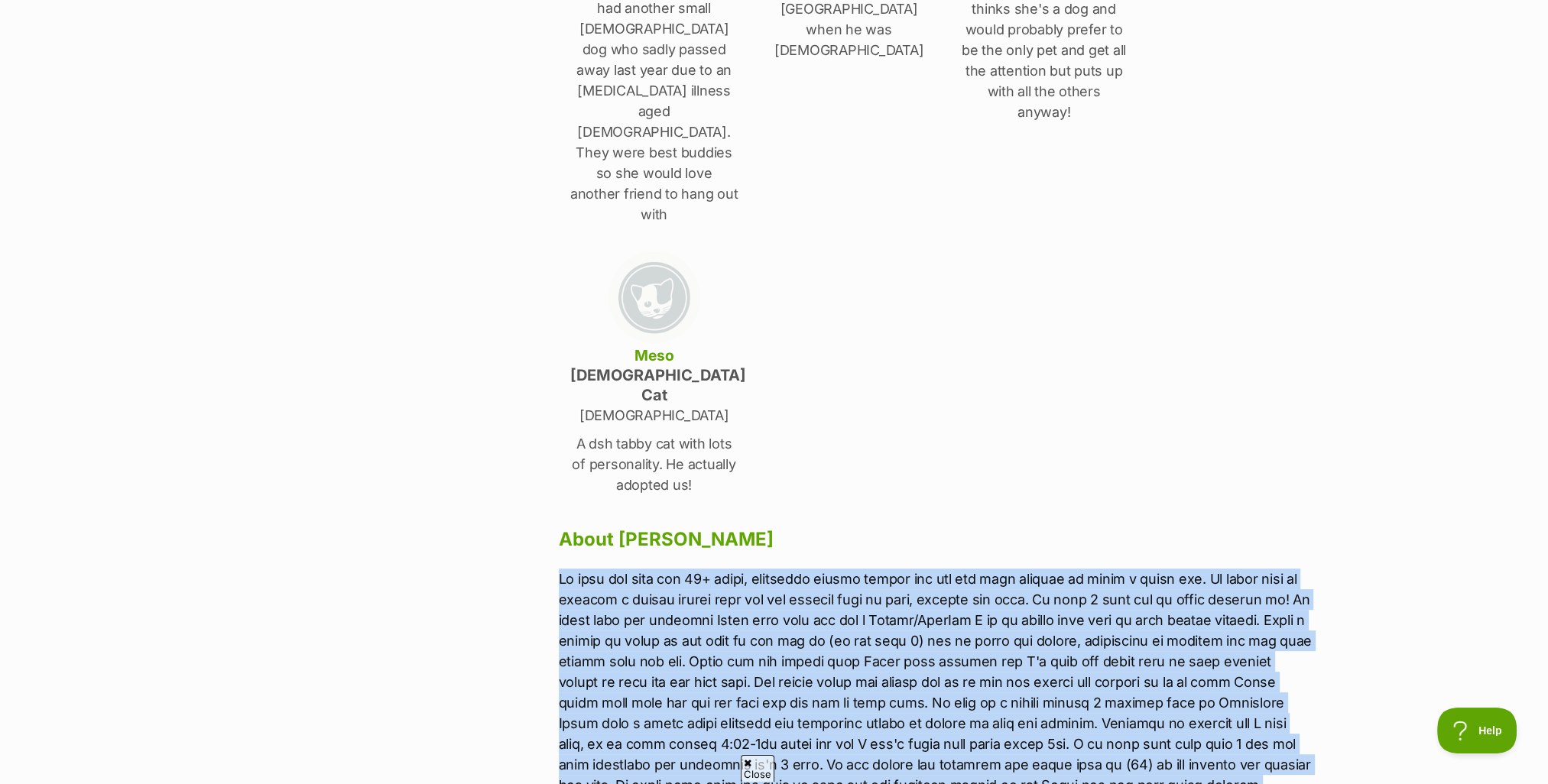
drag, startPoint x: 560, startPoint y: 432, endPoint x: 853, endPoint y: 697, distance: 395.1
click at [853, 697] on div "[PERSON_NAME] [GEOGRAPHIC_DATA], [GEOGRAPHIC_DATA] Household 3 Adults Has no ch…" at bounding box center [936, 229] width 755 height 1251
drag, startPoint x: 853, startPoint y: 696, endPoint x: 780, endPoint y: 546, distance: 166.8
copy p "We have had dogs for 25+ years, initially larger breeds but are now only lookin…"
